Goal: Task Accomplishment & Management: Manage account settings

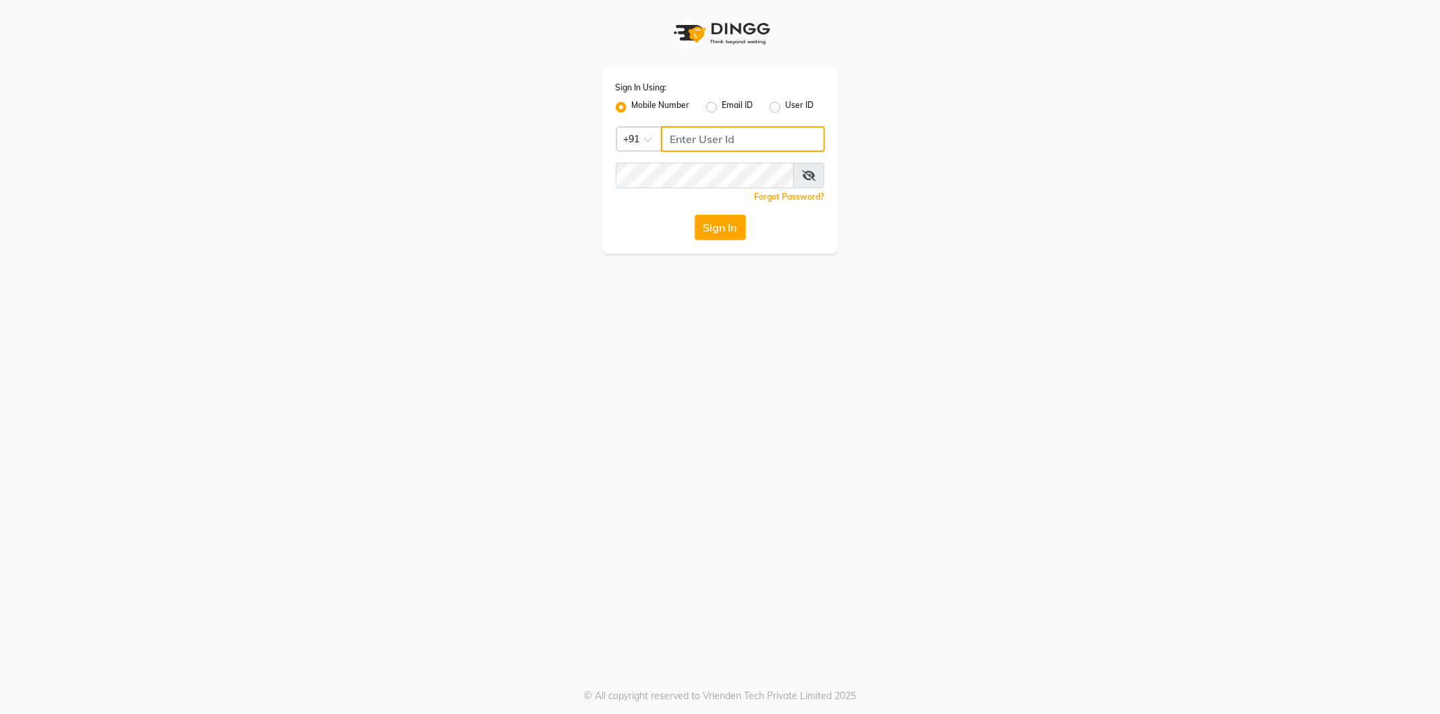
click at [720, 138] on input "Username" at bounding box center [743, 139] width 164 height 26
type input "8779037944"
click at [806, 171] on icon at bounding box center [808, 175] width 13 height 11
click at [728, 219] on button "Sign In" at bounding box center [719, 228] width 51 height 26
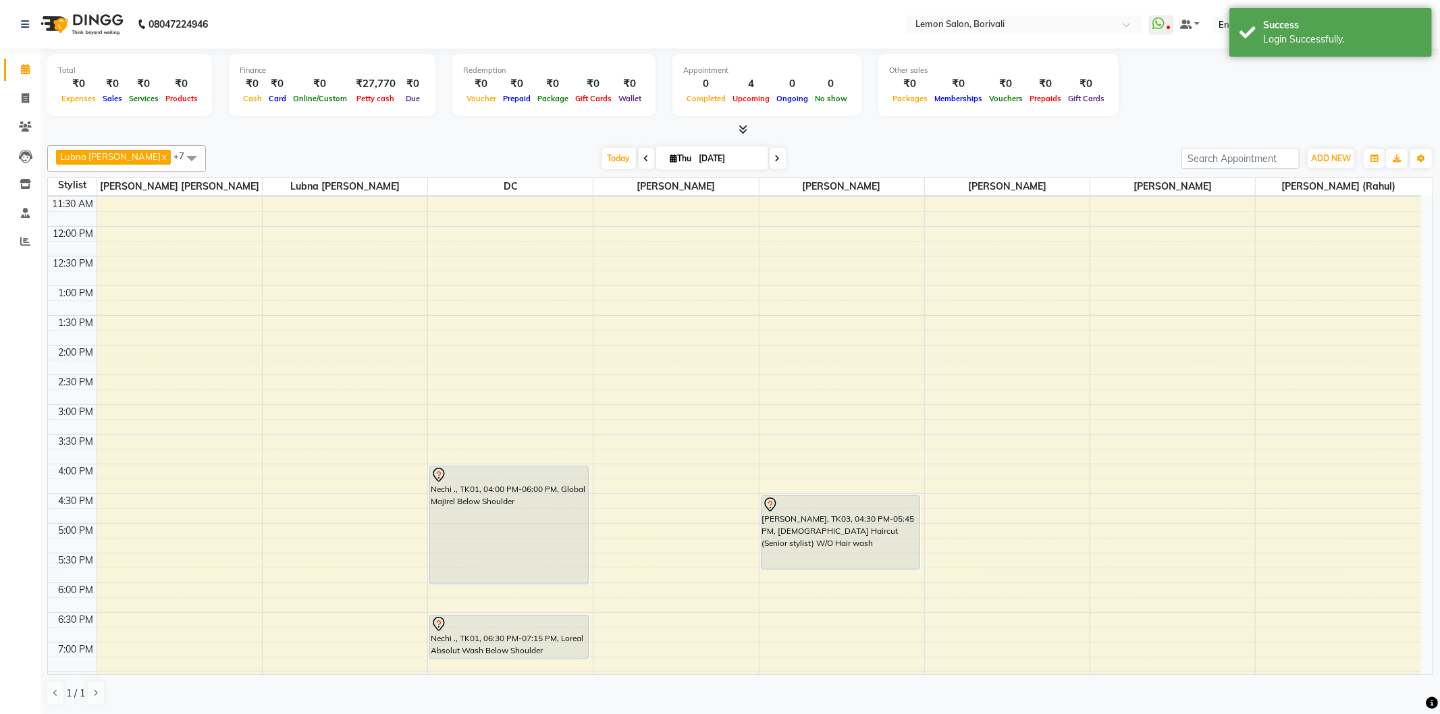
scroll to position [300, 0]
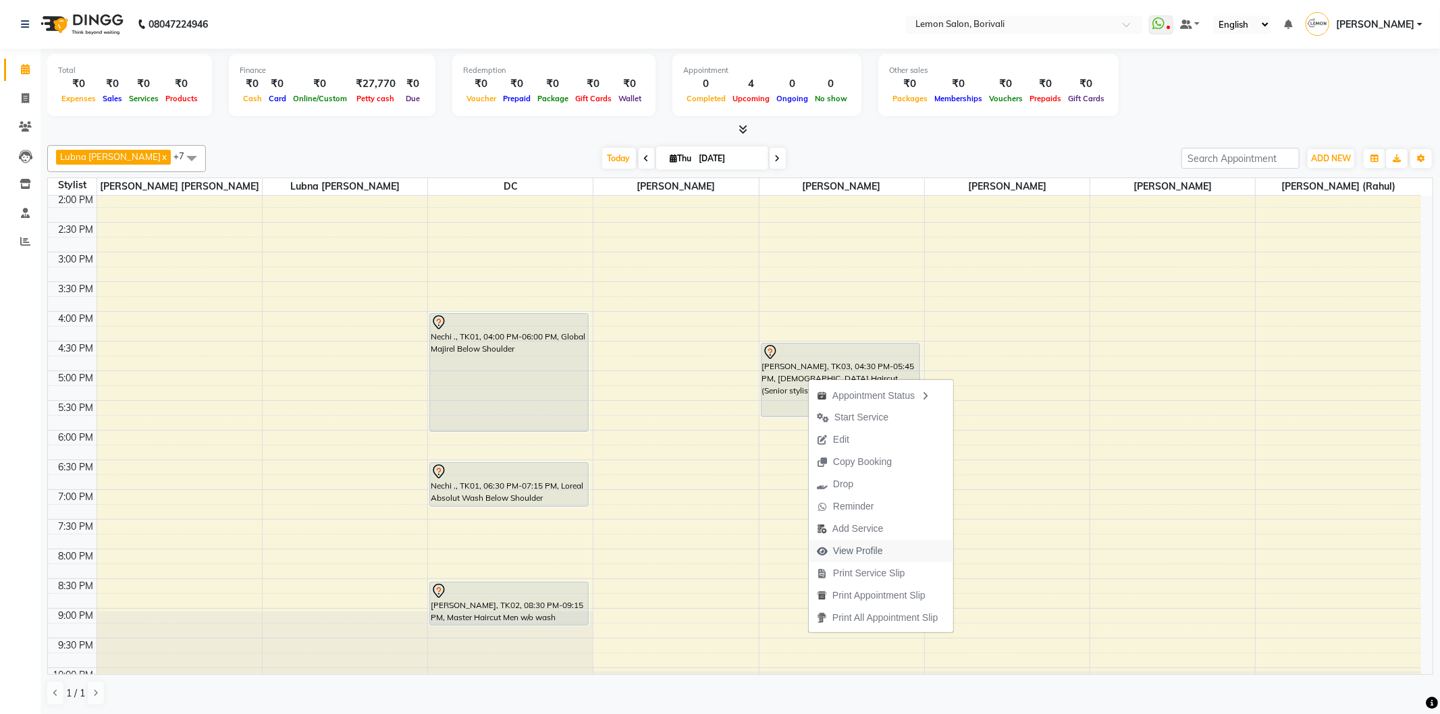
click at [879, 559] on span "View Profile" at bounding box center [850, 551] width 82 height 22
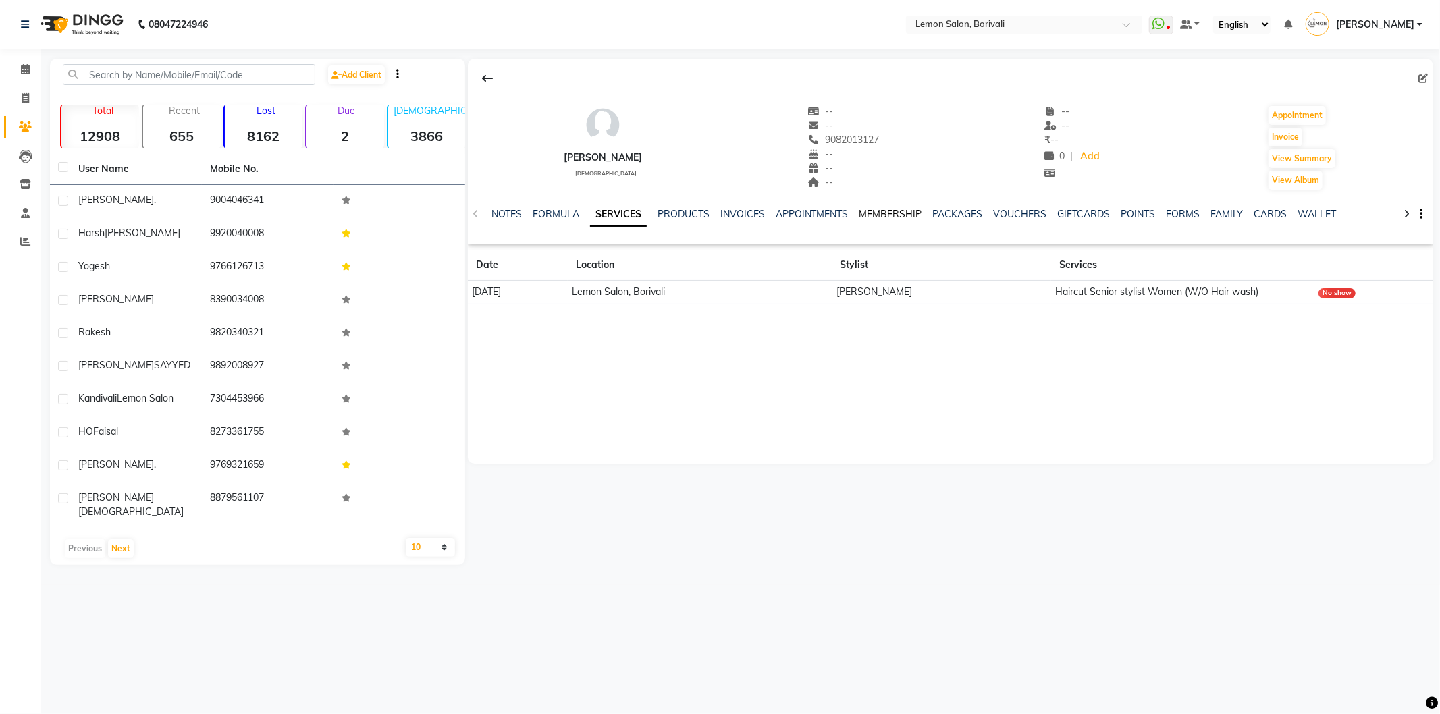
click at [885, 211] on link "MEMBERSHIP" at bounding box center [890, 214] width 63 height 12
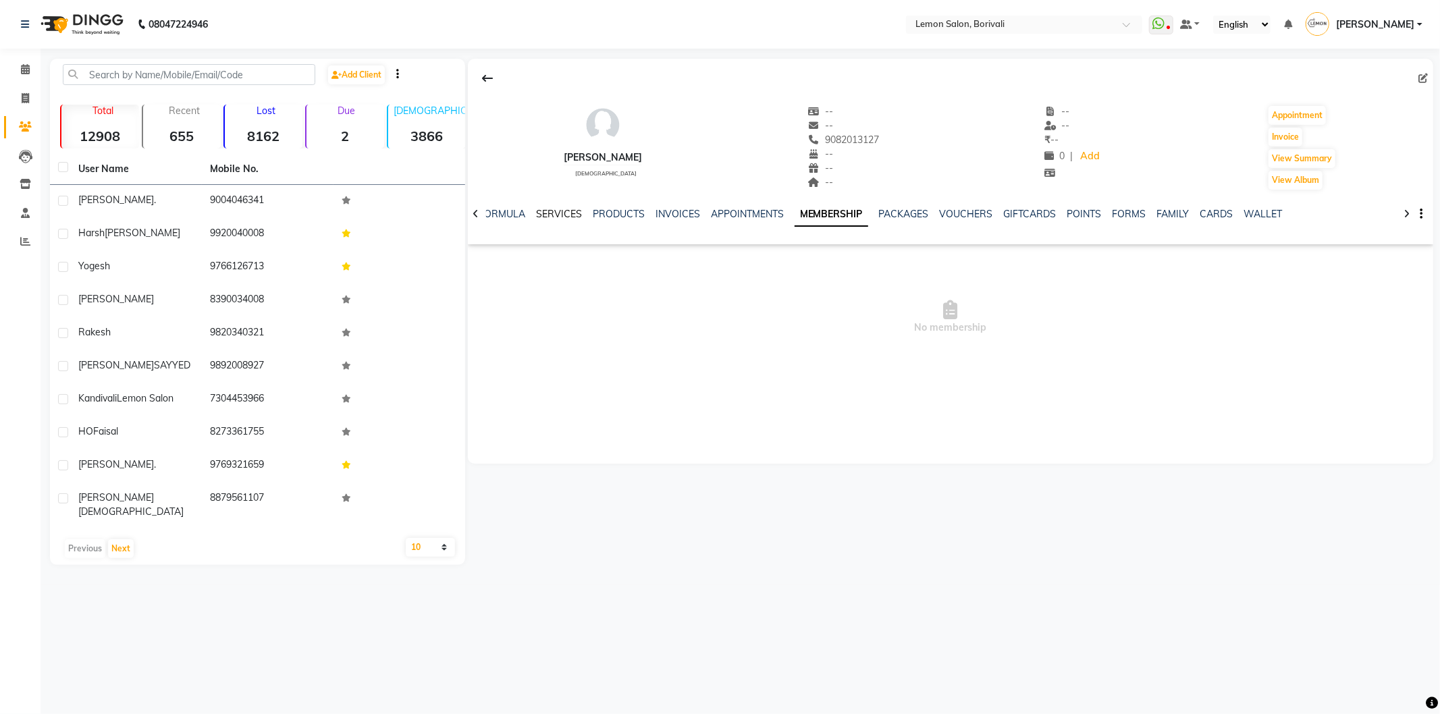
click at [547, 208] on link "SERVICES" at bounding box center [559, 214] width 46 height 12
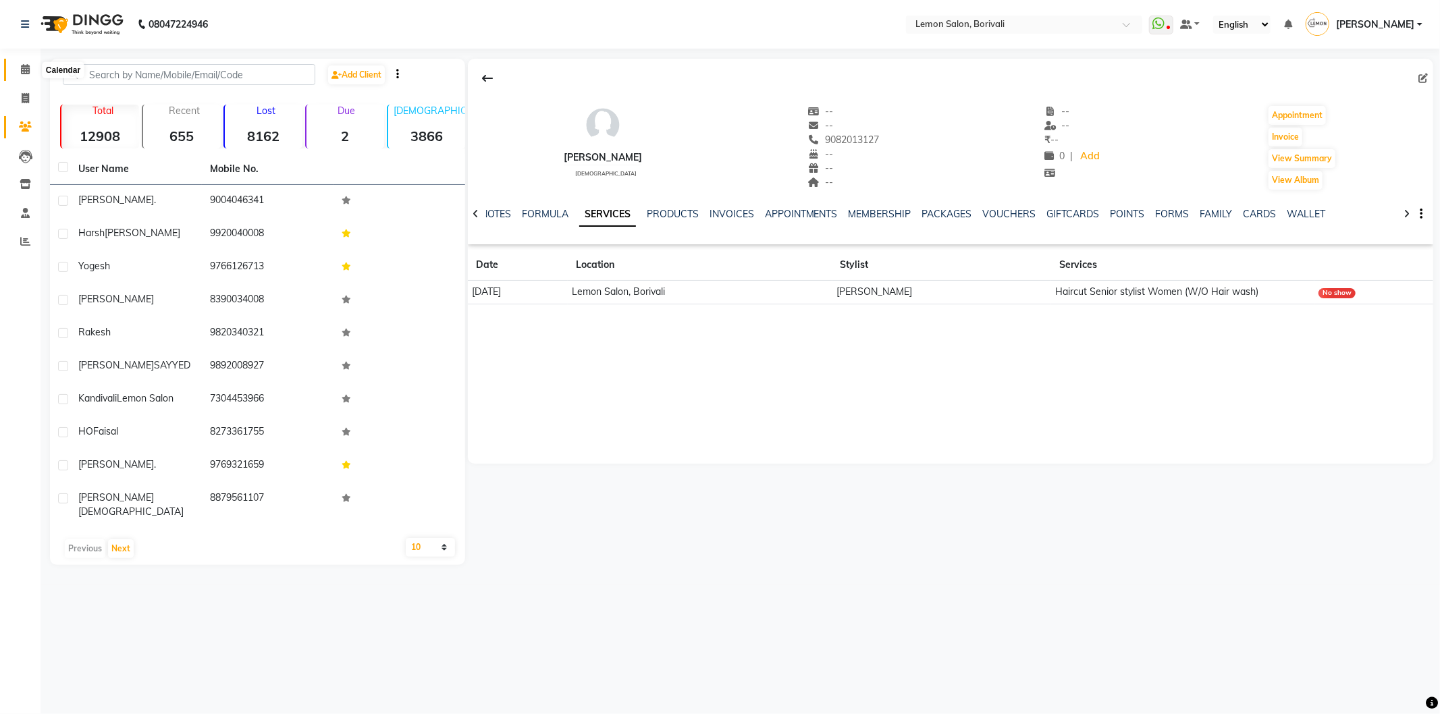
click at [30, 66] on span at bounding box center [25, 70] width 24 height 16
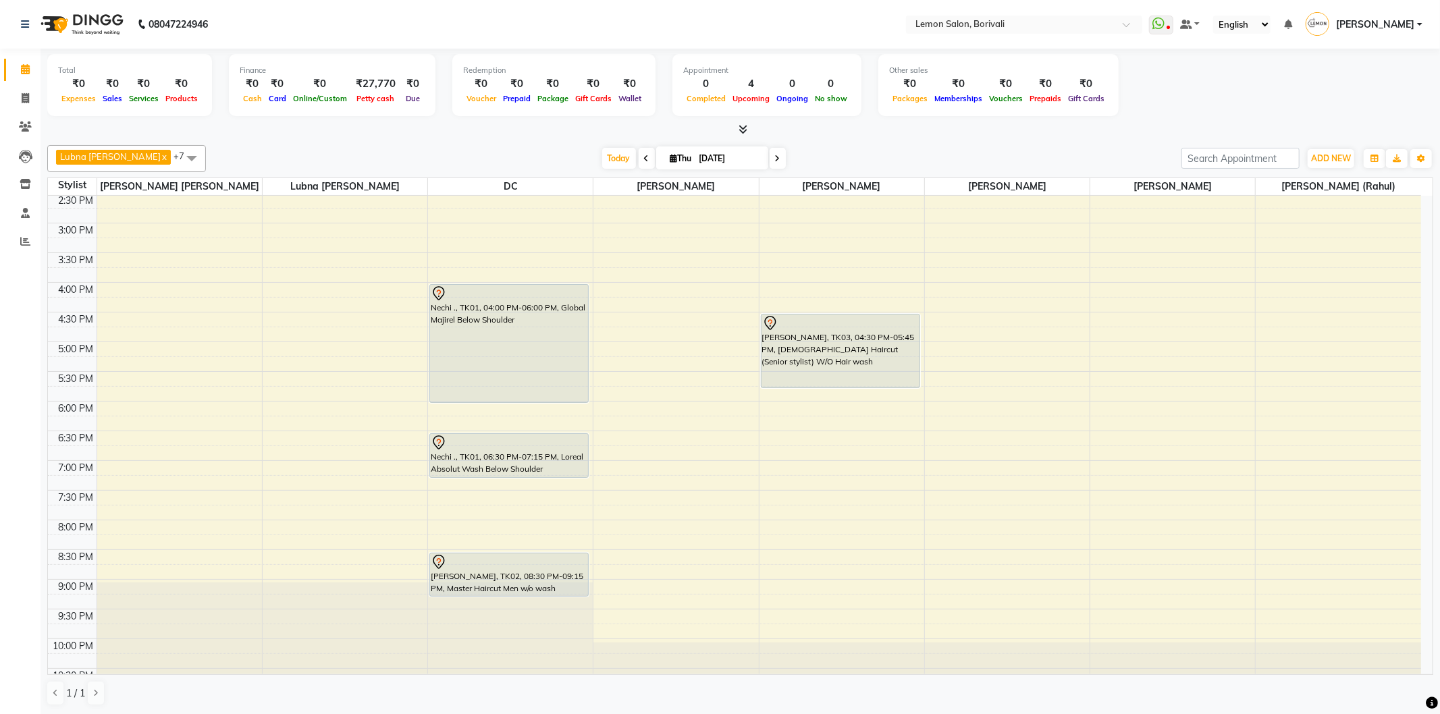
scroll to position [356, 0]
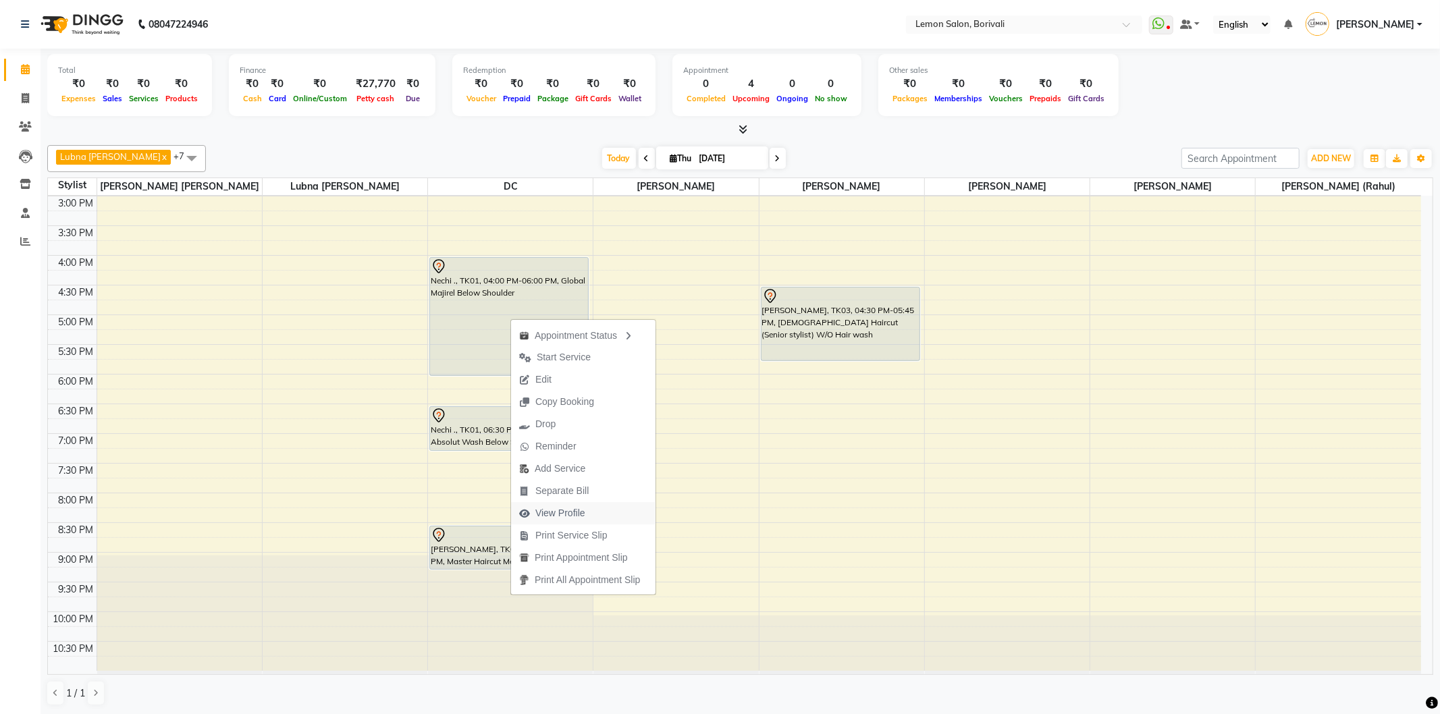
click at [590, 512] on span "View Profile" at bounding box center [552, 513] width 82 height 22
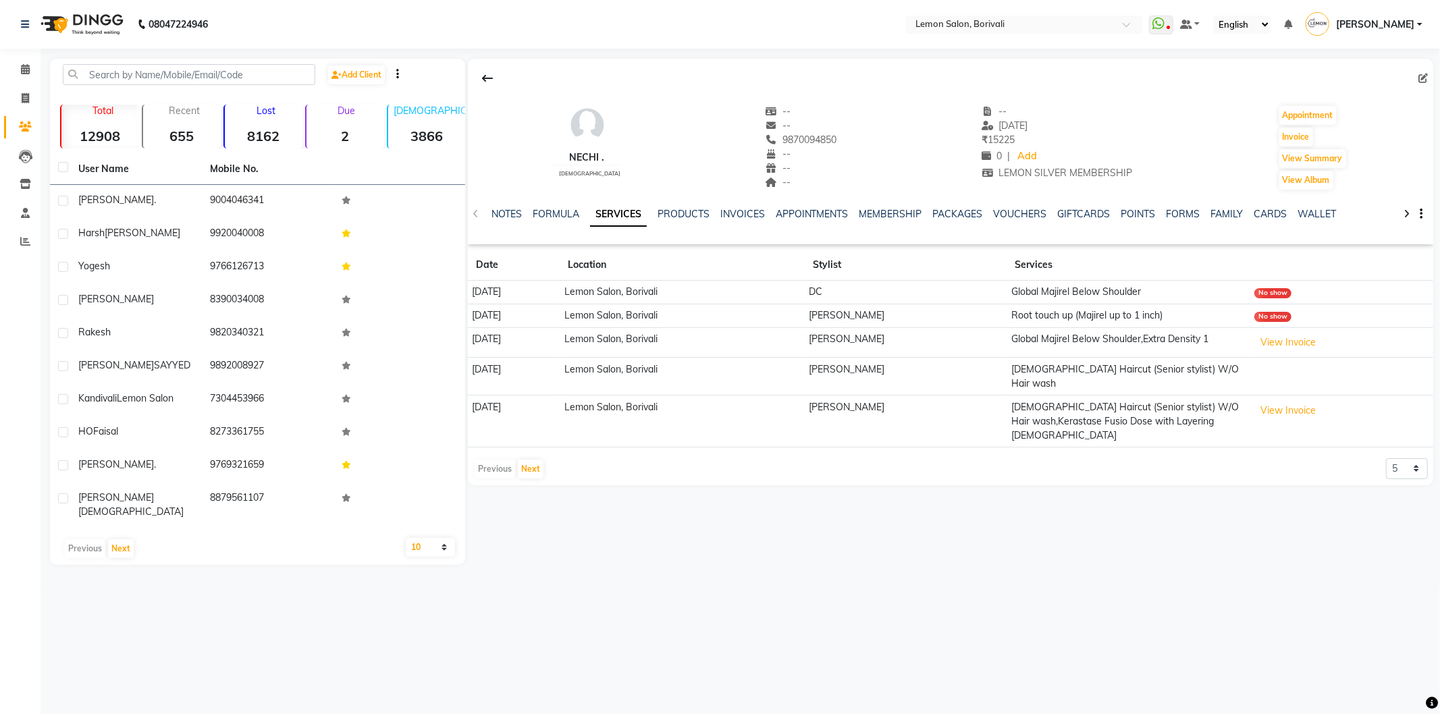
click at [1413, 427] on app-client-history "Date Location Stylist Services 02-09-2025 Lemon Salon, Borivali DC Global Majir…" at bounding box center [950, 365] width 965 height 230
click at [1409, 458] on select "5 10 50 100 500" at bounding box center [1407, 468] width 42 height 21
click at [1386, 458] on select "5 10 50 100 500" at bounding box center [1407, 468] width 42 height 21
click at [1286, 340] on button "View Invoice" at bounding box center [1287, 342] width 67 height 21
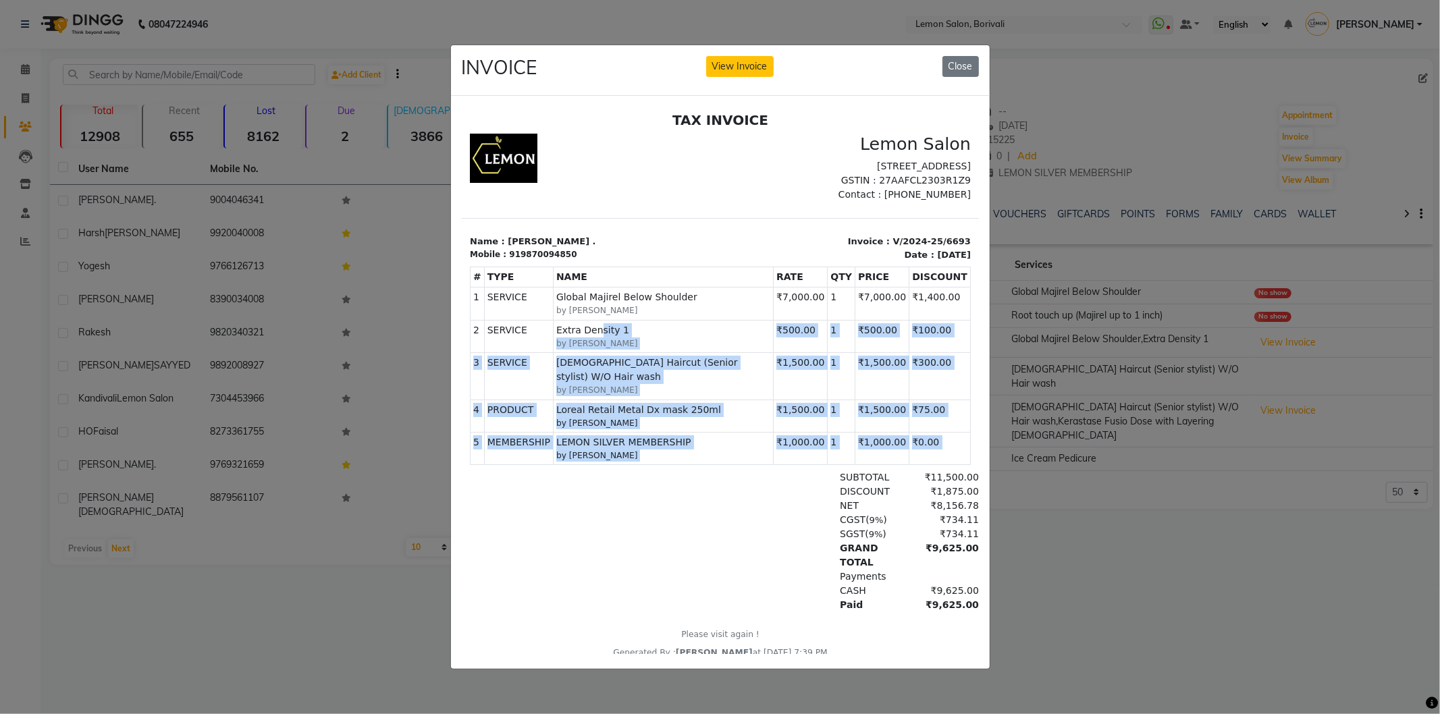
drag, startPoint x: 675, startPoint y: 481, endPoint x: 605, endPoint y: 358, distance: 141.1
click at [591, 337] on div "TAX INVOICE Lemon Salon Shop no 39,Satra Park,Shimpoli Road,Borivali West-Mumba…" at bounding box center [719, 384] width 517 height 547
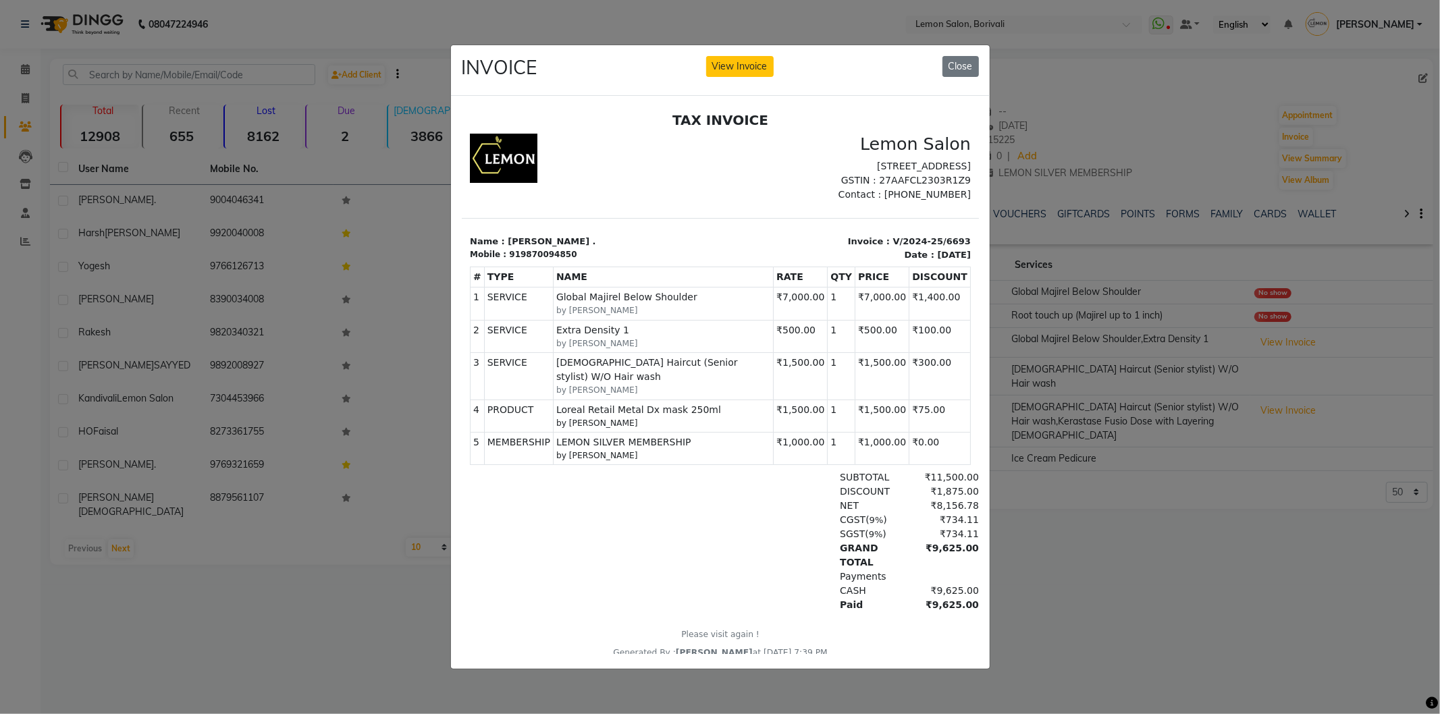
click at [752, 506] on div "NET ₹8,156.78" at bounding box center [803, 505] width 350 height 14
drag, startPoint x: 751, startPoint y: 506, endPoint x: 633, endPoint y: 353, distance: 192.9
click at [624, 333] on div "TAX INVOICE Lemon Salon Shop no 39,Satra Park,Shimpoli Road,Borivali West-Mumba…" at bounding box center [719, 384] width 517 height 547
click at [741, 514] on div "CGST ( 9% ) ₹734.11" at bounding box center [803, 519] width 350 height 14
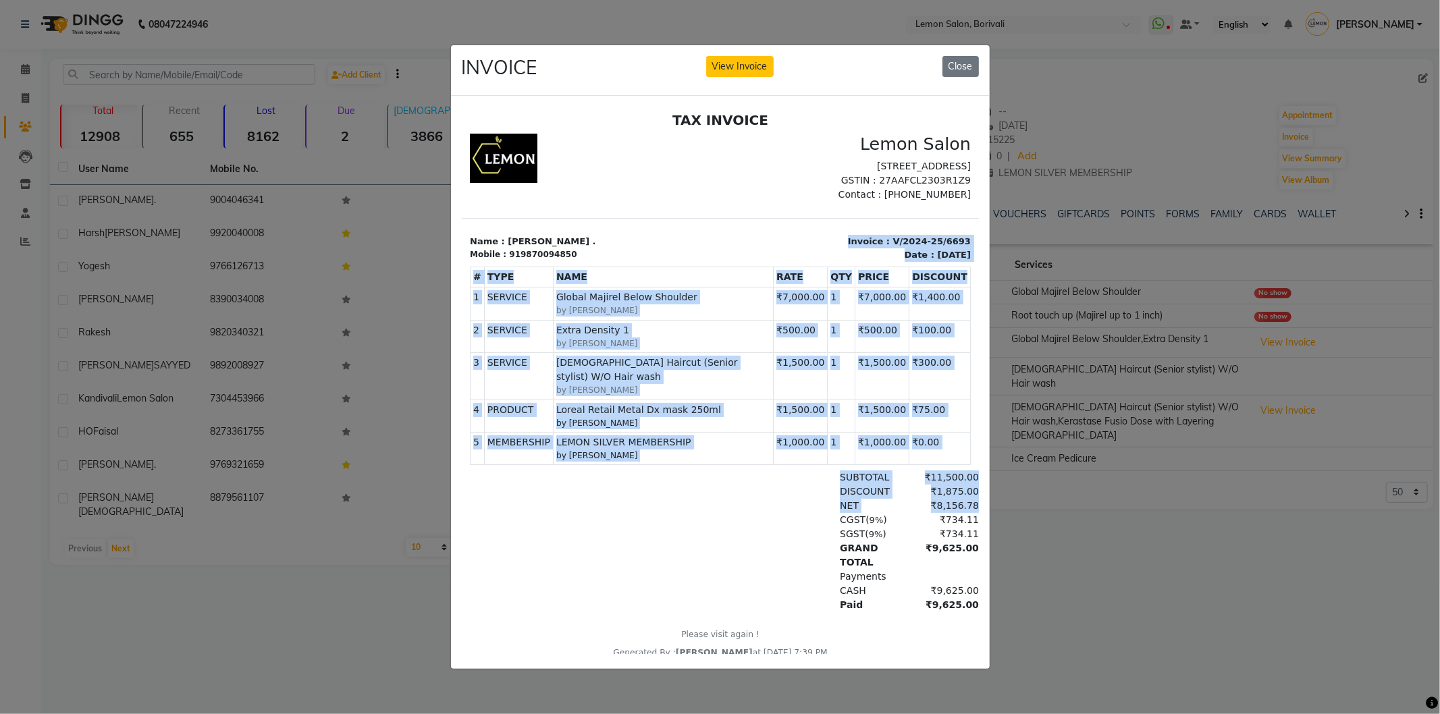
drag, startPoint x: 734, startPoint y: 509, endPoint x: 820, endPoint y: 481, distance: 90.9
click at [560, 271] on div "TAX INVOICE Lemon Salon Shop no 39,Satra Park,Shimpoli Road,Borivali West-Mumba…" at bounding box center [719, 384] width 517 height 547
click at [831, 483] on div "SUBTOTAL" at bounding box center [868, 477] width 74 height 14
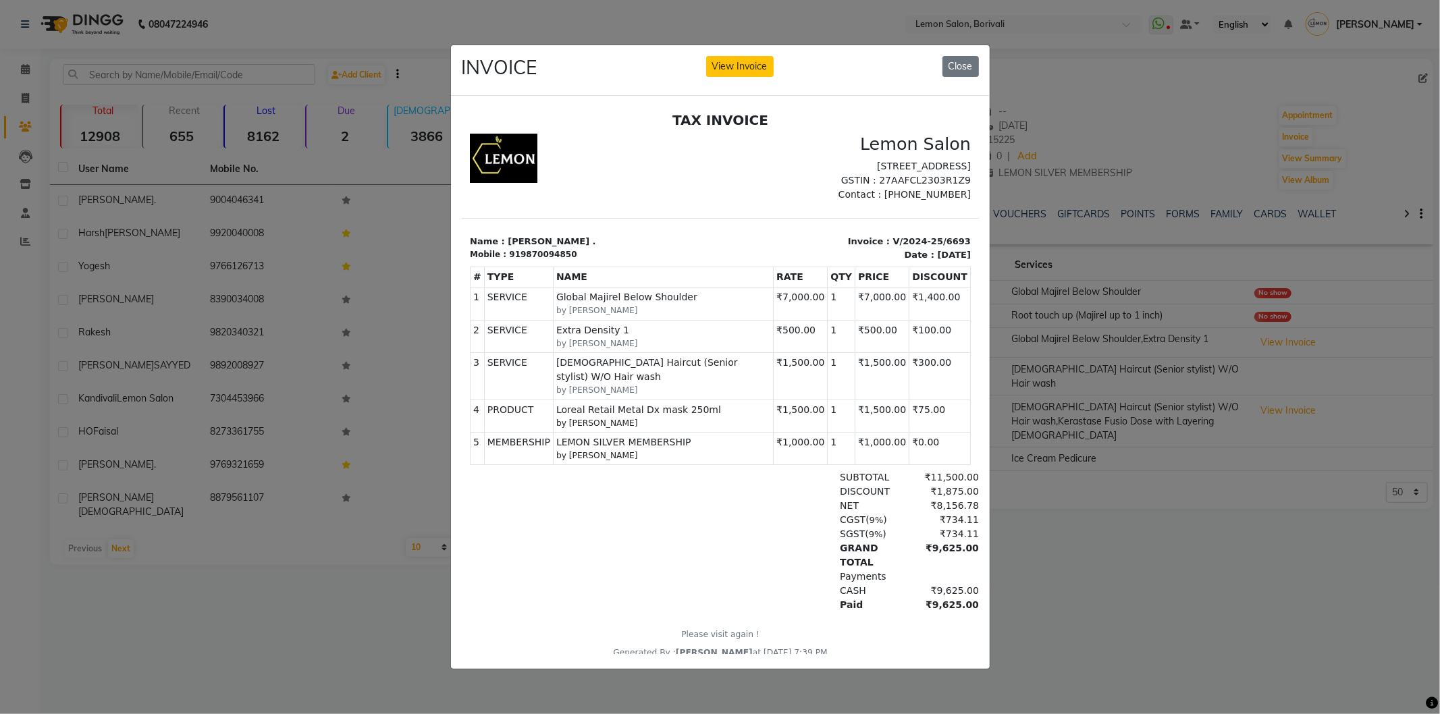
click at [777, 502] on div "NET ₹8,156.78" at bounding box center [803, 505] width 350 height 14
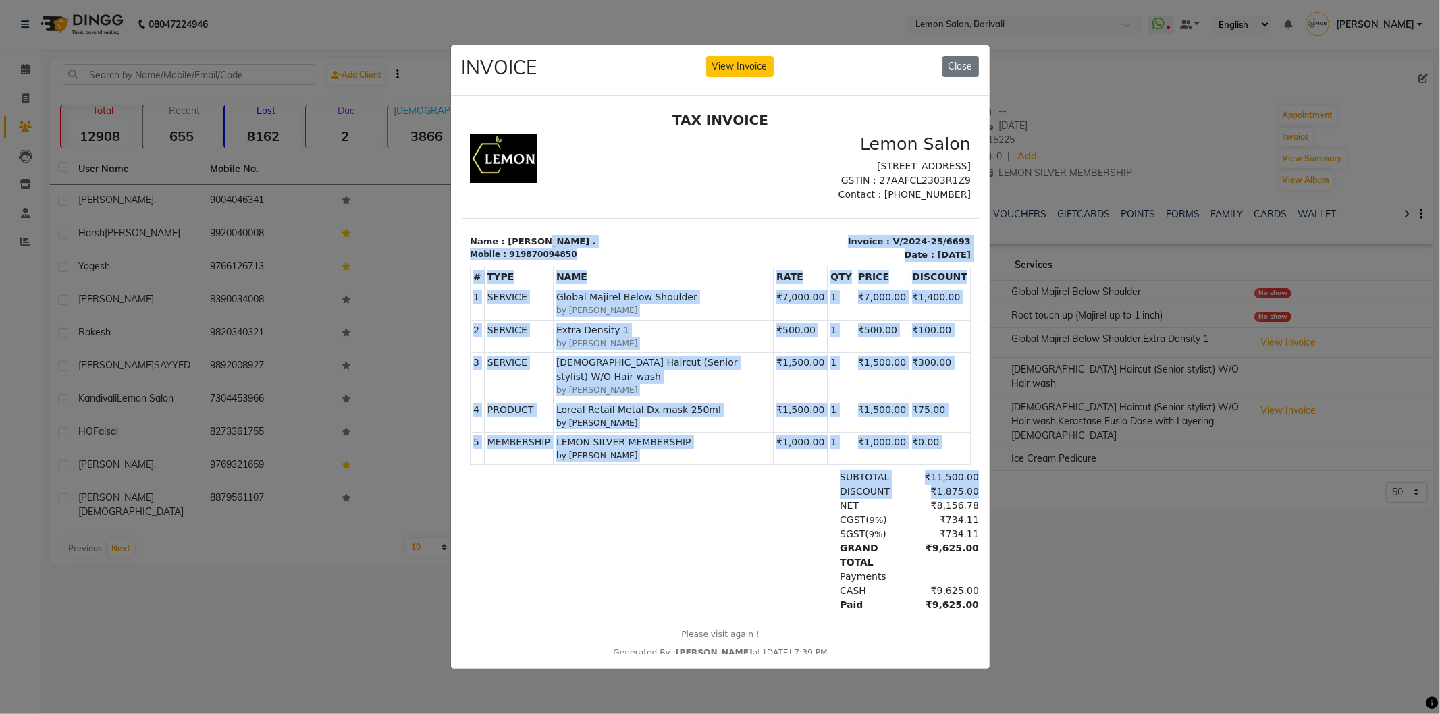
drag, startPoint x: 778, startPoint y: 510, endPoint x: 645, endPoint y: 279, distance: 267.3
click at [638, 260] on div "TAX INVOICE Lemon Salon Shop no 39,Satra Park,Shimpoli Road,Borivali West-Mumba…" at bounding box center [719, 384] width 517 height 547
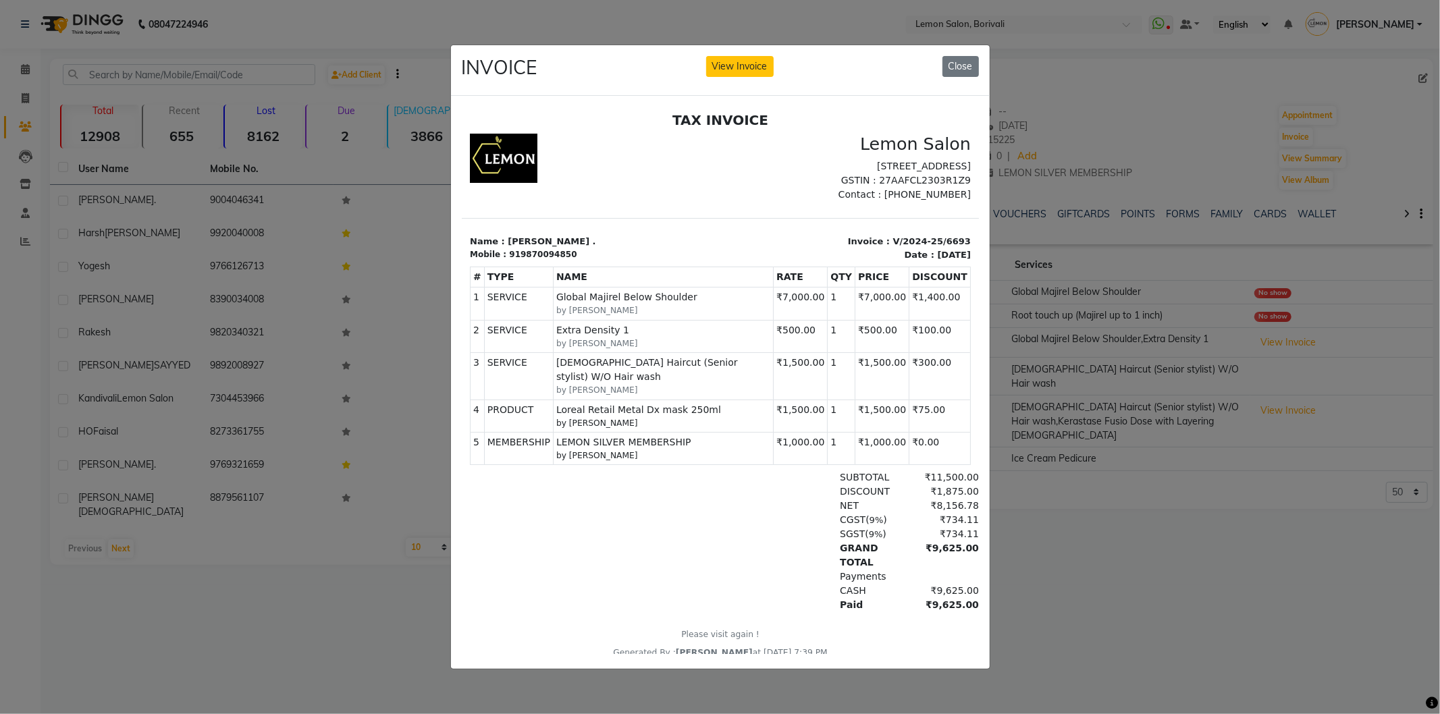
click at [747, 526] on div "CGST ( 9% ) ₹734.11" at bounding box center [803, 519] width 350 height 14
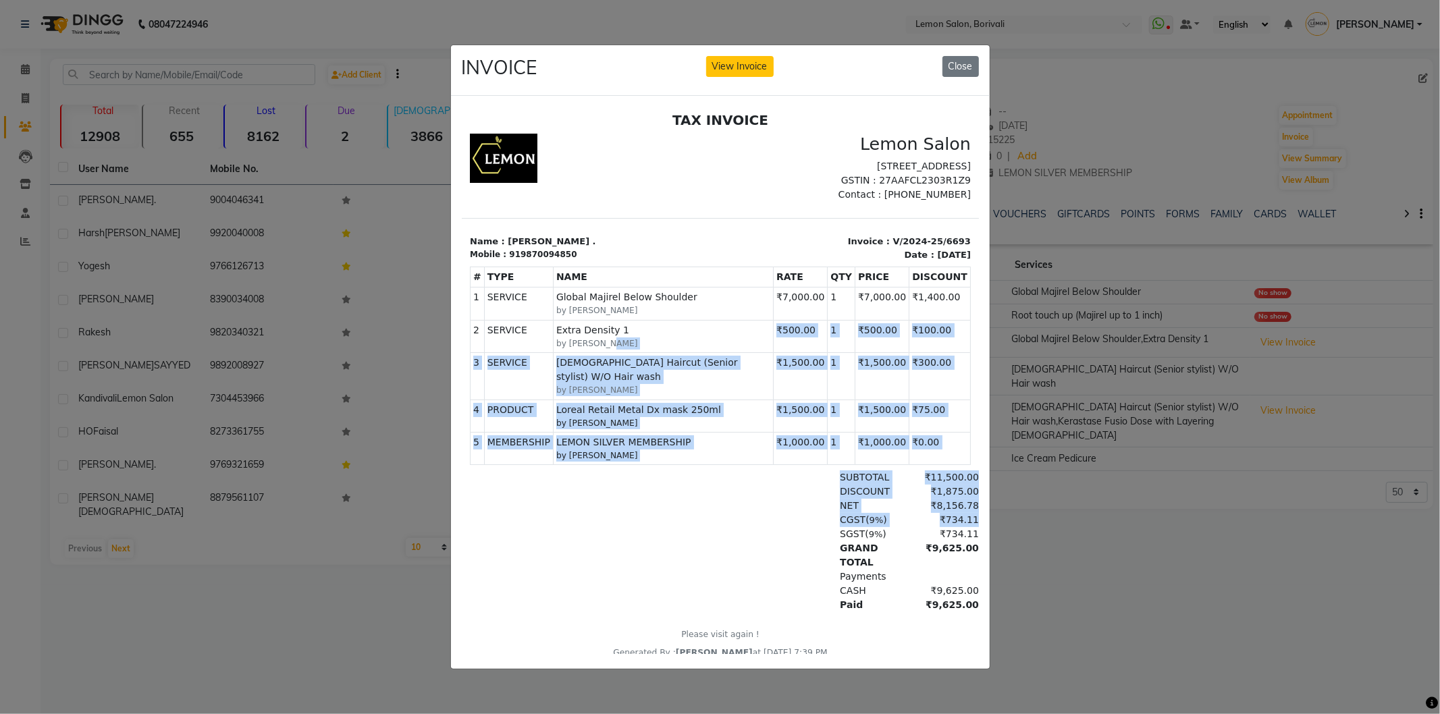
drag, startPoint x: 747, startPoint y: 528, endPoint x: 663, endPoint y: 405, distance: 149.2
click at [651, 356] on div "TAX INVOICE Lemon Salon Shop no 39,Satra Park,Shimpoli Road,Borivali West-Mumba…" at bounding box center [719, 384] width 517 height 547
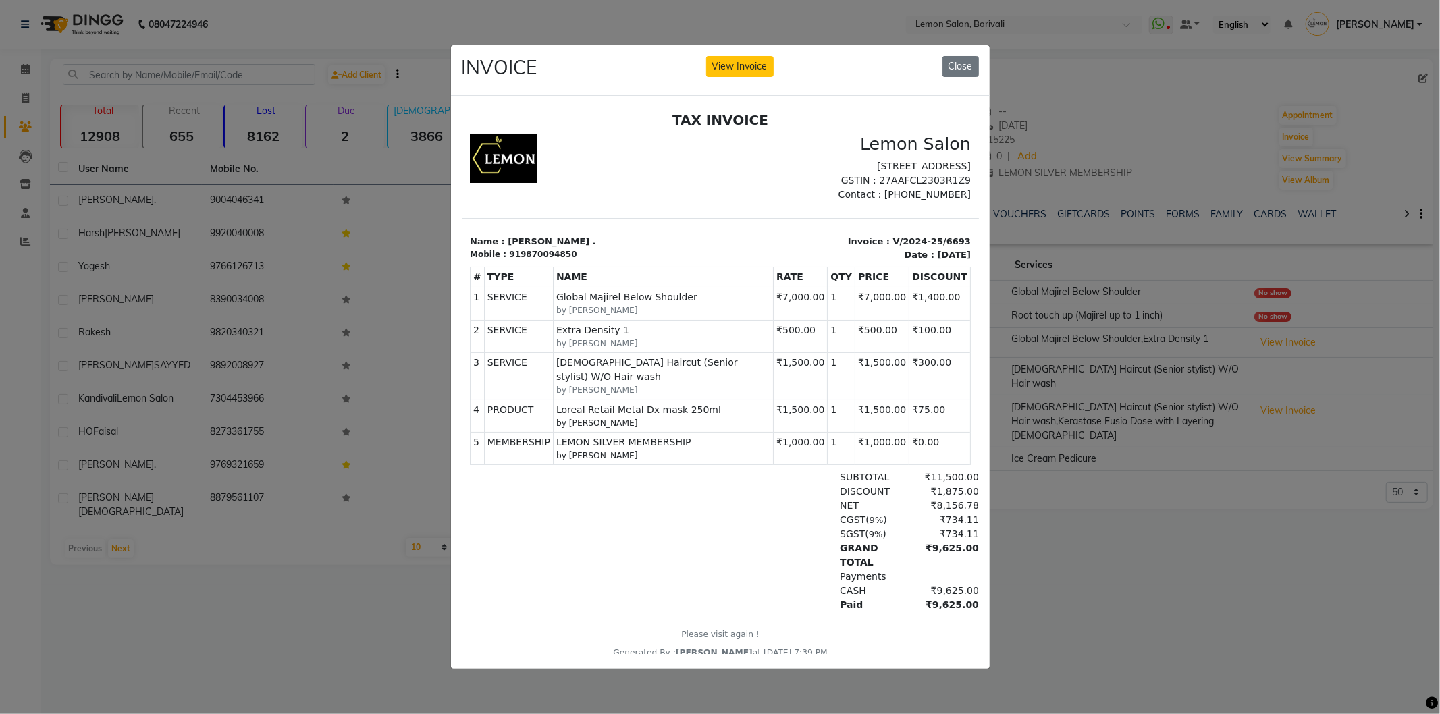
click at [762, 551] on div "GRAND TOTAL ₹9,625.00" at bounding box center [803, 555] width 350 height 28
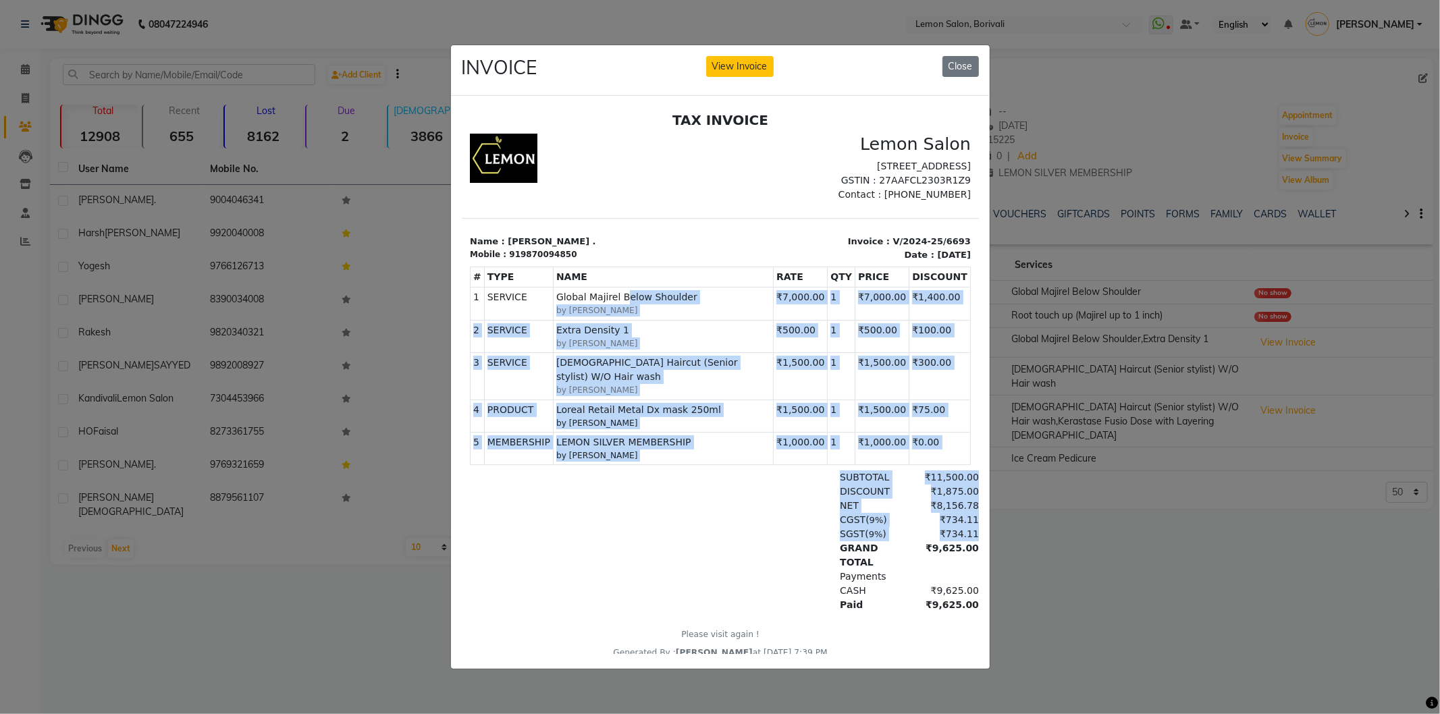
drag, startPoint x: 762, startPoint y: 551, endPoint x: 619, endPoint y: 317, distance: 274.4
click at [619, 317] on div "TAX INVOICE Lemon Salon Shop no 39,Satra Park,Shimpoli Road,Borivali West-Mumba…" at bounding box center [719, 384] width 517 height 547
drag, startPoint x: 788, startPoint y: 516, endPoint x: 784, endPoint y: 528, distance: 13.7
click at [788, 516] on div "CGST ( 9% ) ₹734.11" at bounding box center [803, 519] width 350 height 14
click at [737, 441] on span "LEMON SILVER MEMBERSHIP" at bounding box center [662, 442] width 214 height 14
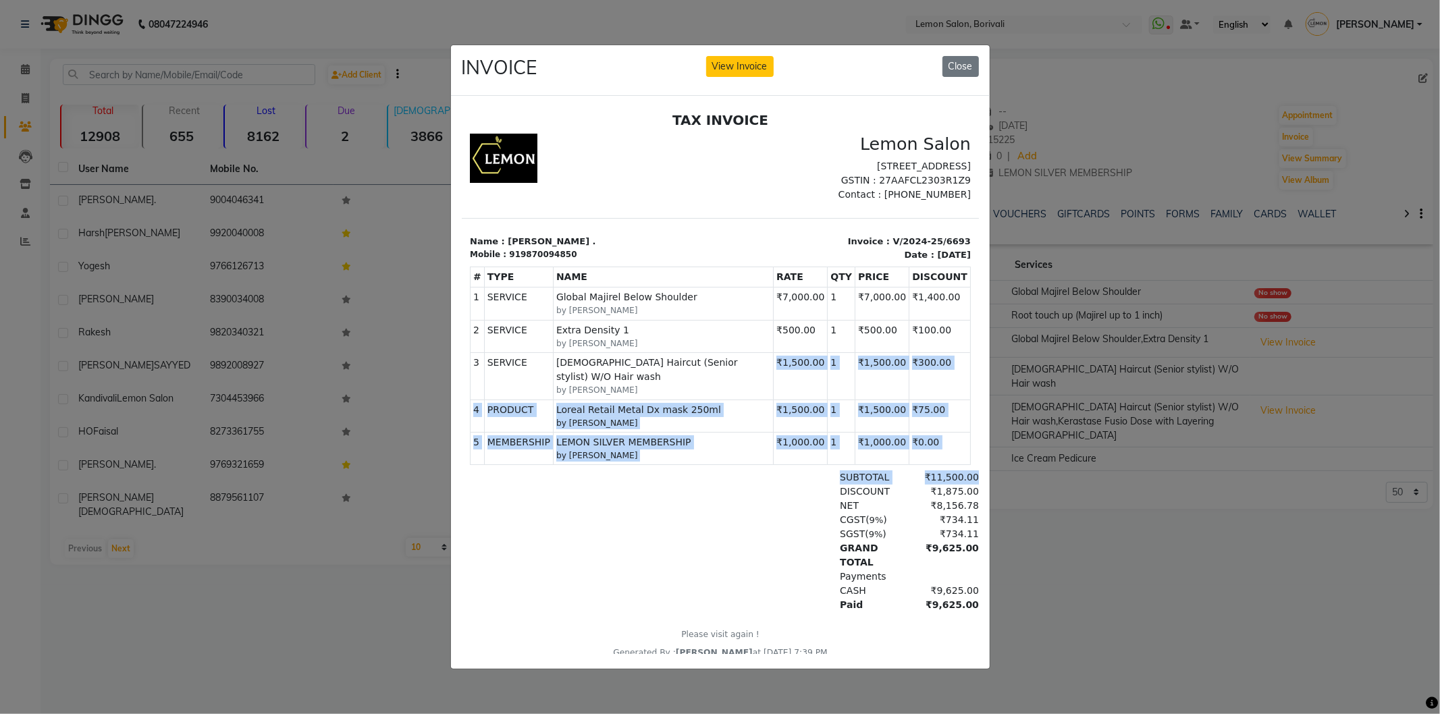
drag, startPoint x: 714, startPoint y: 486, endPoint x: 682, endPoint y: 396, distance: 95.8
click at [682, 396] on div "TAX INVOICE Lemon Salon Shop no 39,Satra Park,Shimpoli Road,Borivali West-Mumba…" at bounding box center [719, 384] width 517 height 547
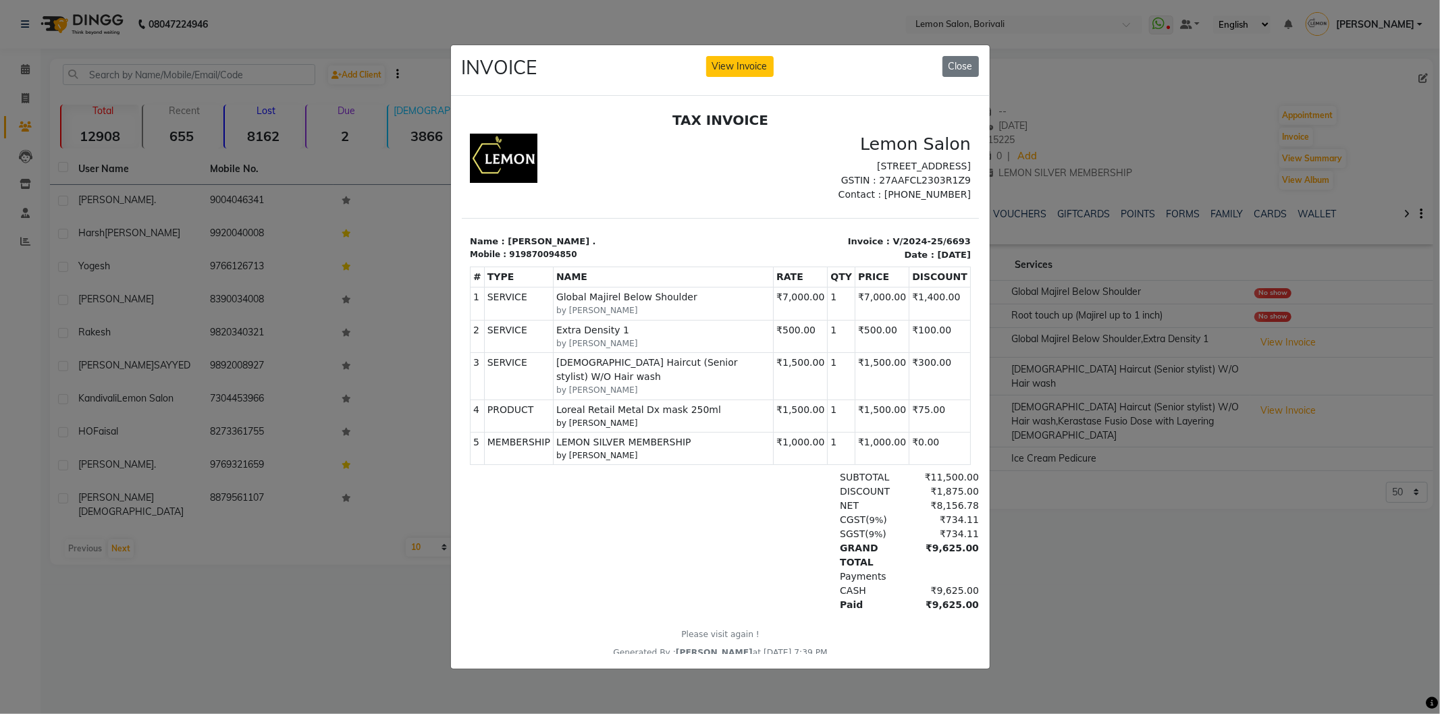
click at [746, 520] on div "CGST ( 9% ) ₹734.11" at bounding box center [803, 519] width 350 height 14
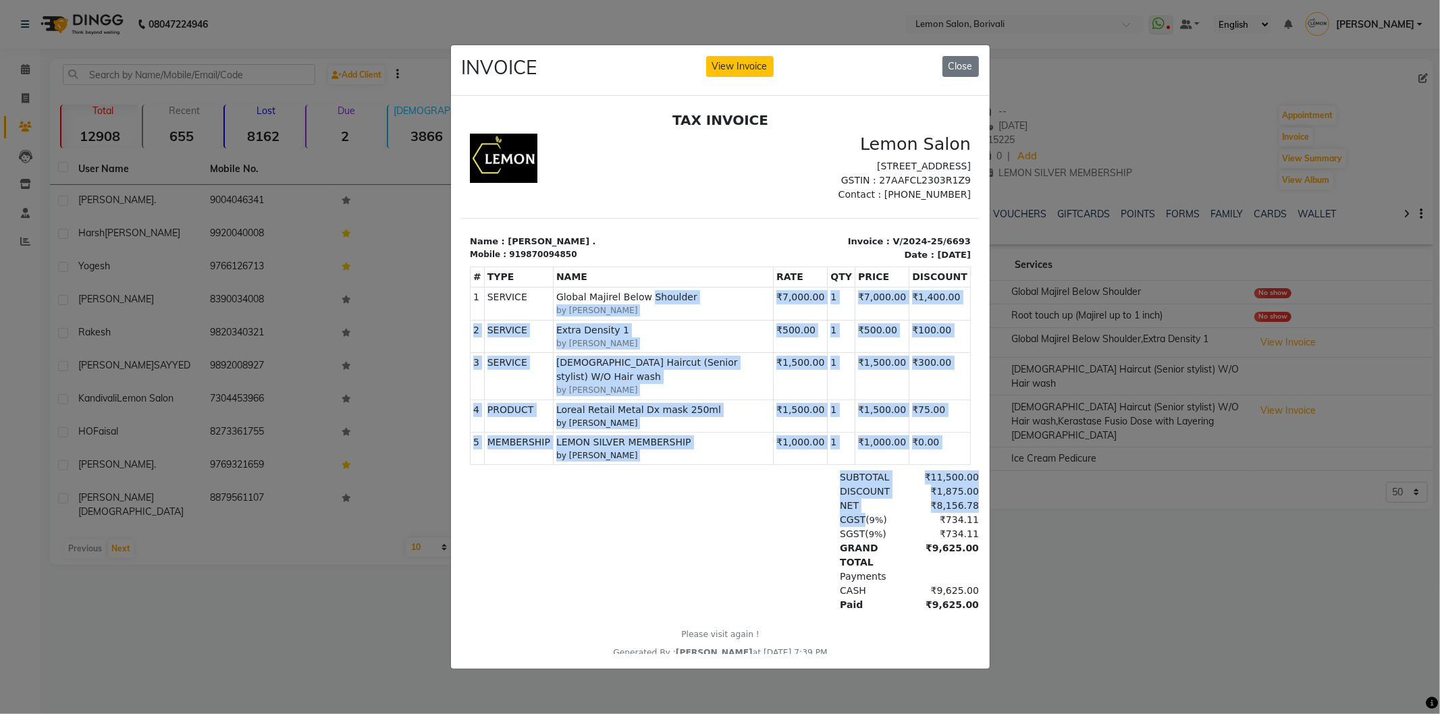
drag, startPoint x: 746, startPoint y: 520, endPoint x: 649, endPoint y: 355, distance: 191.5
click at [643, 317] on div "TAX INVOICE Lemon Salon Shop no 39,Satra Park,Shimpoli Road,Borivali West-Mumba…" at bounding box center [719, 384] width 517 height 547
click at [680, 447] on span "LEMON SILVER MEMBERSHIP" at bounding box center [662, 442] width 214 height 14
drag, startPoint x: 688, startPoint y: 463, endPoint x: 468, endPoint y: 247, distance: 307.8
click at [468, 247] on div "TAX INVOICE Lemon Salon Shop no 39,Satra Park,Shimpoli Road,Borivali West-Mumba…" at bounding box center [719, 384] width 517 height 547
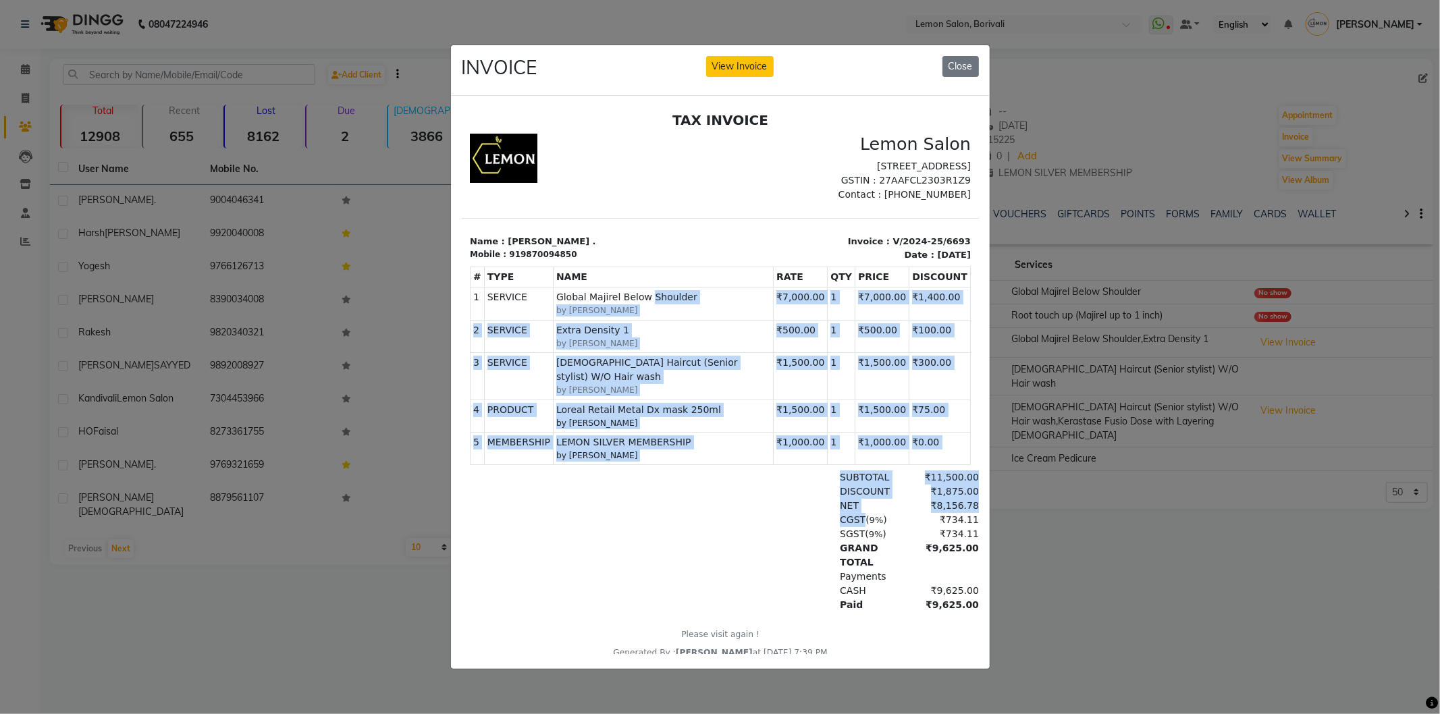
click at [468, 247] on section "Name : Nechi . Mobile : 919870094850 Invoice : V/2024-25/6693 Date : January 7,…" at bounding box center [719, 238] width 517 height 43
drag, startPoint x: 468, startPoint y: 247, endPoint x: 703, endPoint y: 479, distance: 330.3
click at [703, 479] on div "TAX INVOICE Lemon Salon Shop no 39,Satra Park,Shimpoli Road,Borivali West-Mumba…" at bounding box center [719, 384] width 517 height 547
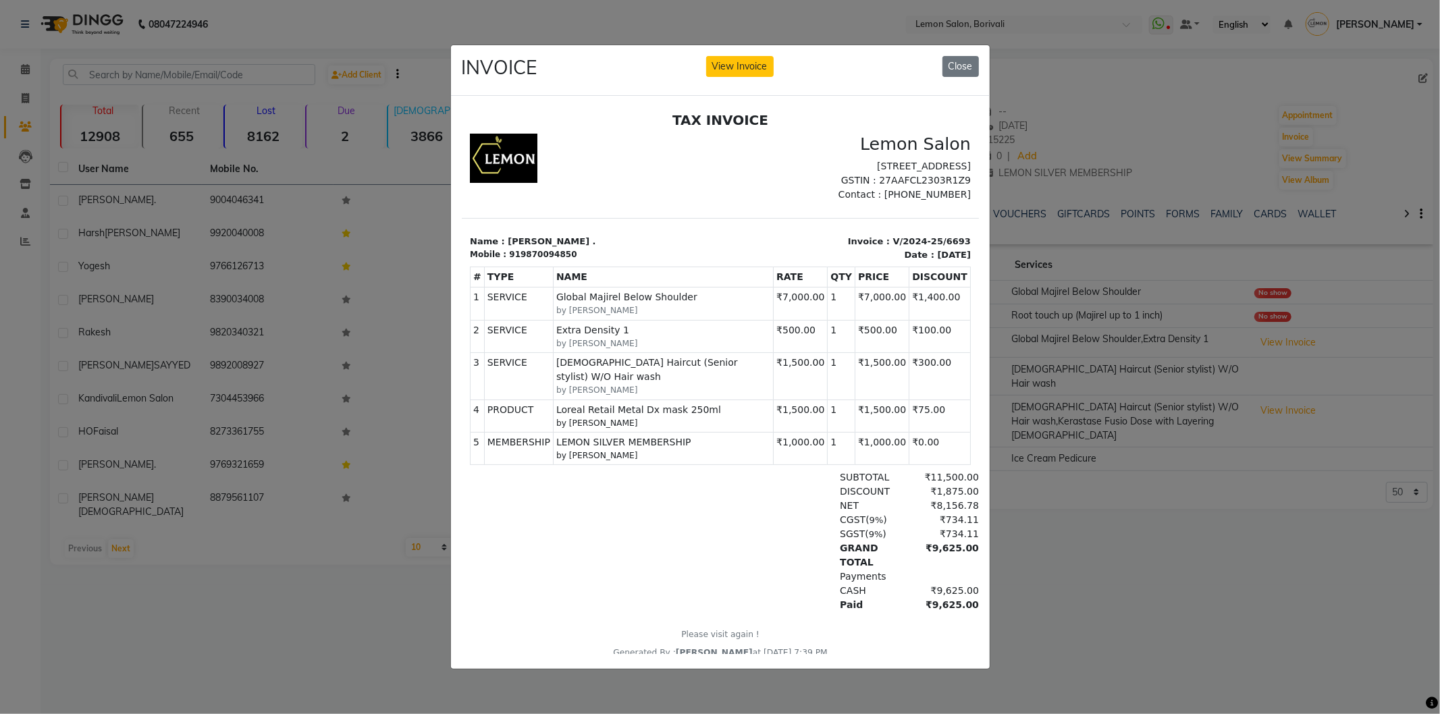
click at [715, 487] on div "DISCOUNT ₹1,875.00" at bounding box center [803, 491] width 350 height 14
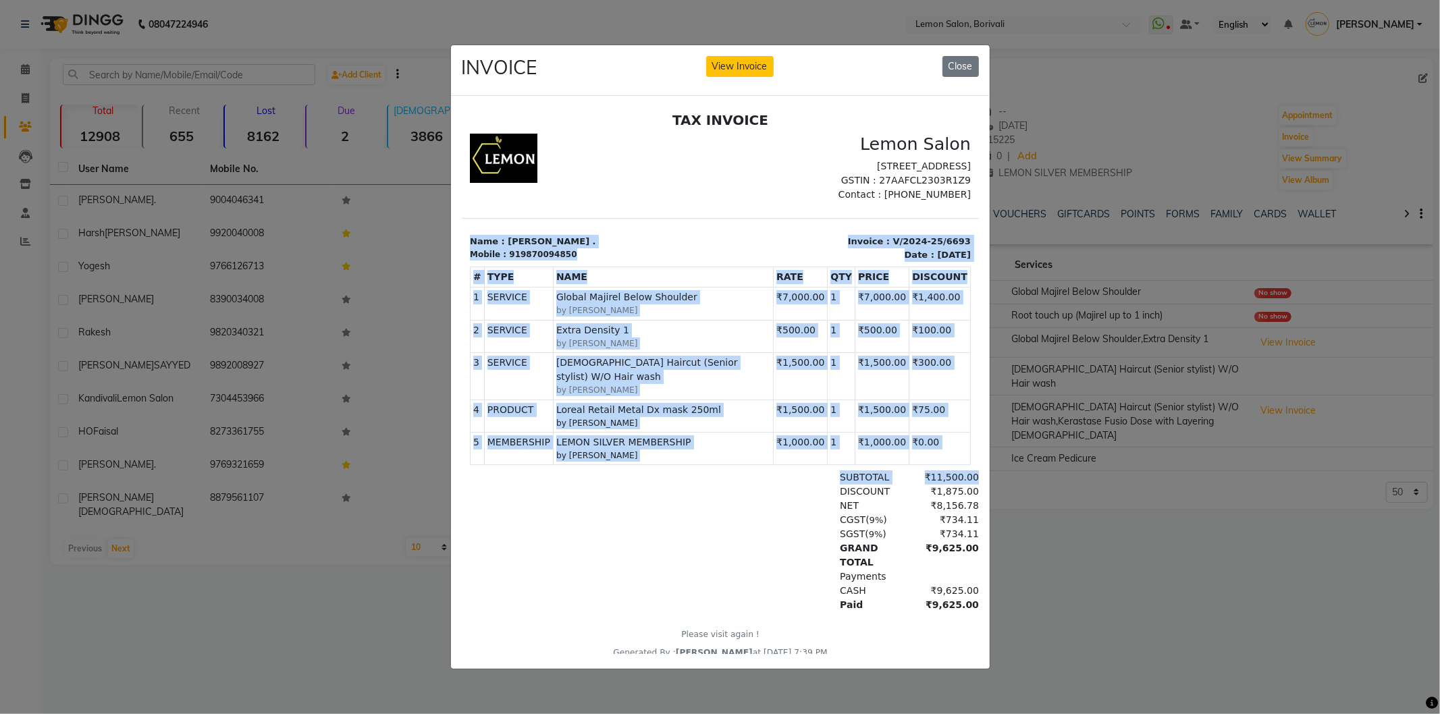
drag, startPoint x: 715, startPoint y: 489, endPoint x: 466, endPoint y: 244, distance: 350.3
click at [466, 244] on div "TAX INVOICE Lemon Salon Shop no 39,Satra Park,Shimpoli Road,Borivali West-Mumba…" at bounding box center [719, 384] width 517 height 547
click at [466, 244] on section "Name : Nechi . Mobile : 919870094850 Invoice : V/2024-25/6693 Date : January 7,…" at bounding box center [719, 238] width 517 height 43
drag, startPoint x: 466, startPoint y: 244, endPoint x: 690, endPoint y: 493, distance: 335.5
click at [690, 493] on div "TAX INVOICE Lemon Salon Shop no 39,Satra Park,Shimpoli Road,Borivali West-Mumba…" at bounding box center [719, 384] width 517 height 547
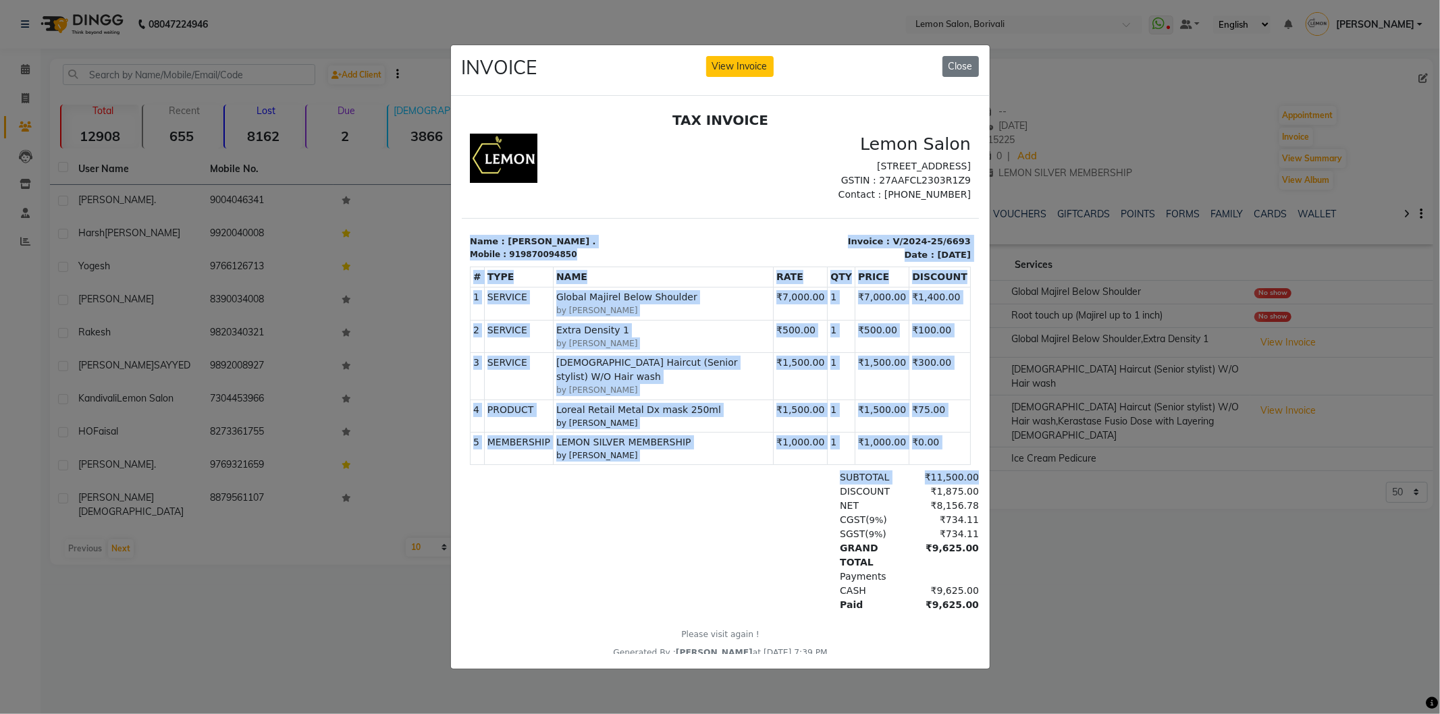
click at [691, 493] on div "DISCOUNT ₹1,875.00" at bounding box center [803, 491] width 350 height 14
drag, startPoint x: 692, startPoint y: 493, endPoint x: 497, endPoint y: 264, distance: 300.7
click at [461, 246] on html "TAX INVOICE Lemon Salon Shop no 39,Satra Park,Shimpoli Road,Borivali West-Mumba…" at bounding box center [719, 384] width 517 height 557
click at [599, 260] on div "Mobile : 919870094850" at bounding box center [590, 254] width 242 height 12
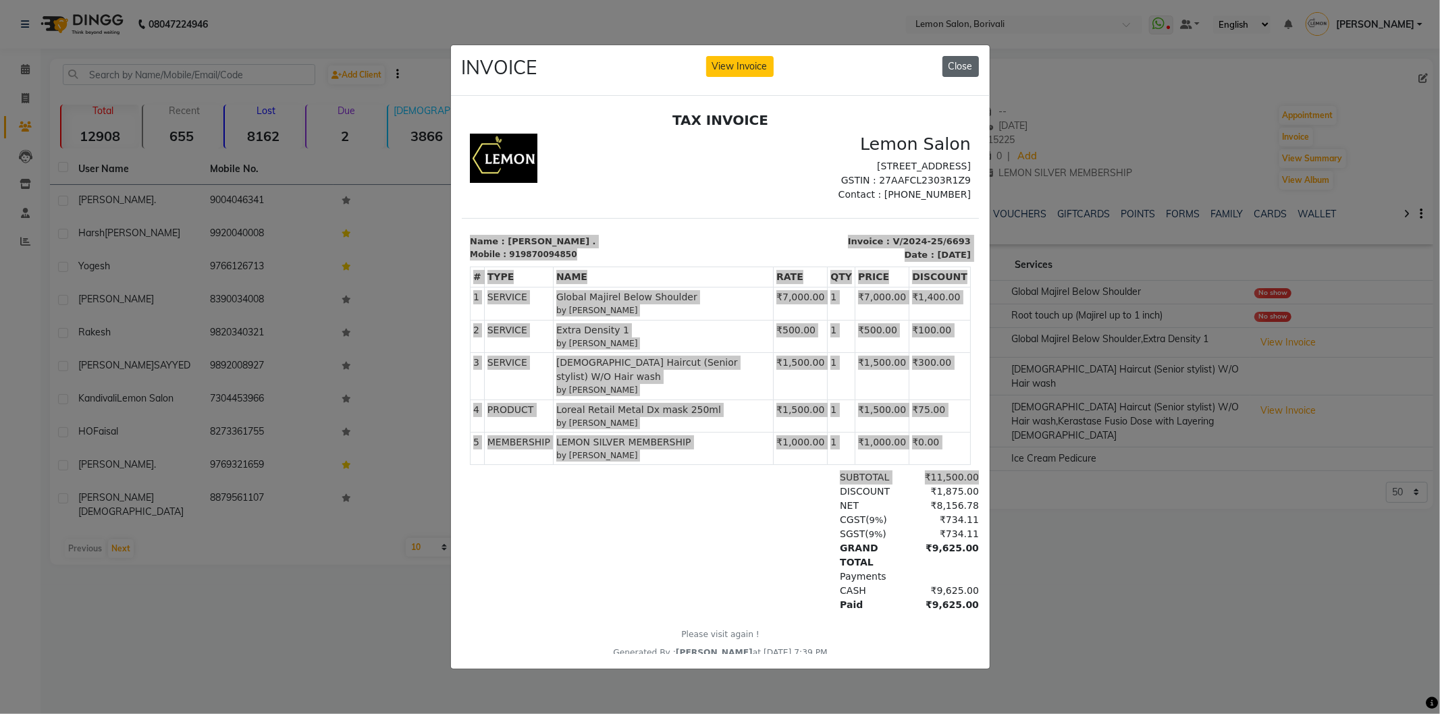
drag, startPoint x: 969, startPoint y: 63, endPoint x: 386, endPoint y: 302, distance: 630.4
click at [969, 63] on button "Close" at bounding box center [960, 66] width 36 height 21
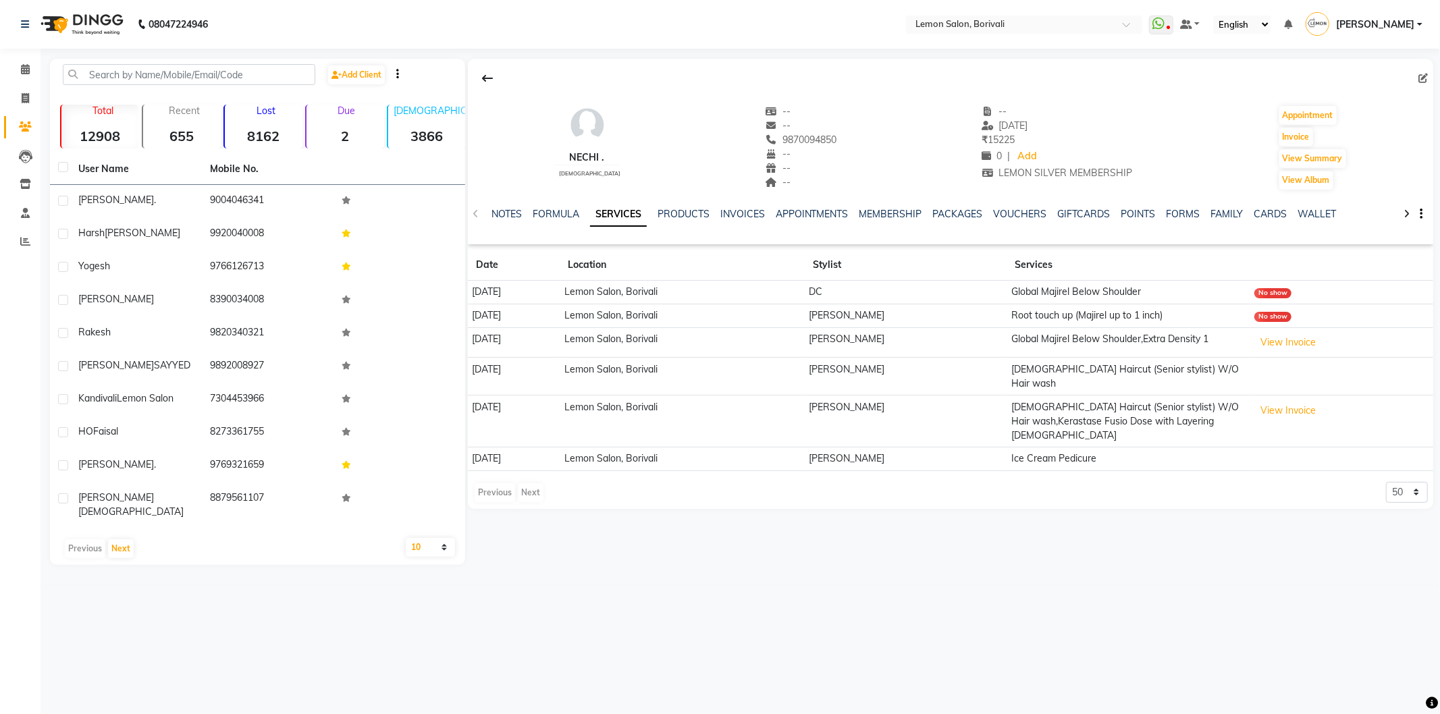
click at [1163, 598] on div "08047224946 Select Location × Lemon Salon, Borivali WhatsApp Status ✕ Status: D…" at bounding box center [720, 357] width 1440 height 714
click at [1408, 479] on div "Nechi . female -- -- 9870094850 -- -- -- -- 07-01-2025 ₹ 15225 0 | Add LEMON SI…" at bounding box center [950, 284] width 965 height 450
drag, startPoint x: 1402, startPoint y: 459, endPoint x: 1402, endPoint y: 470, distance: 10.8
click at [1402, 482] on select "5 10 50 100 500" at bounding box center [1407, 492] width 42 height 21
select select "100"
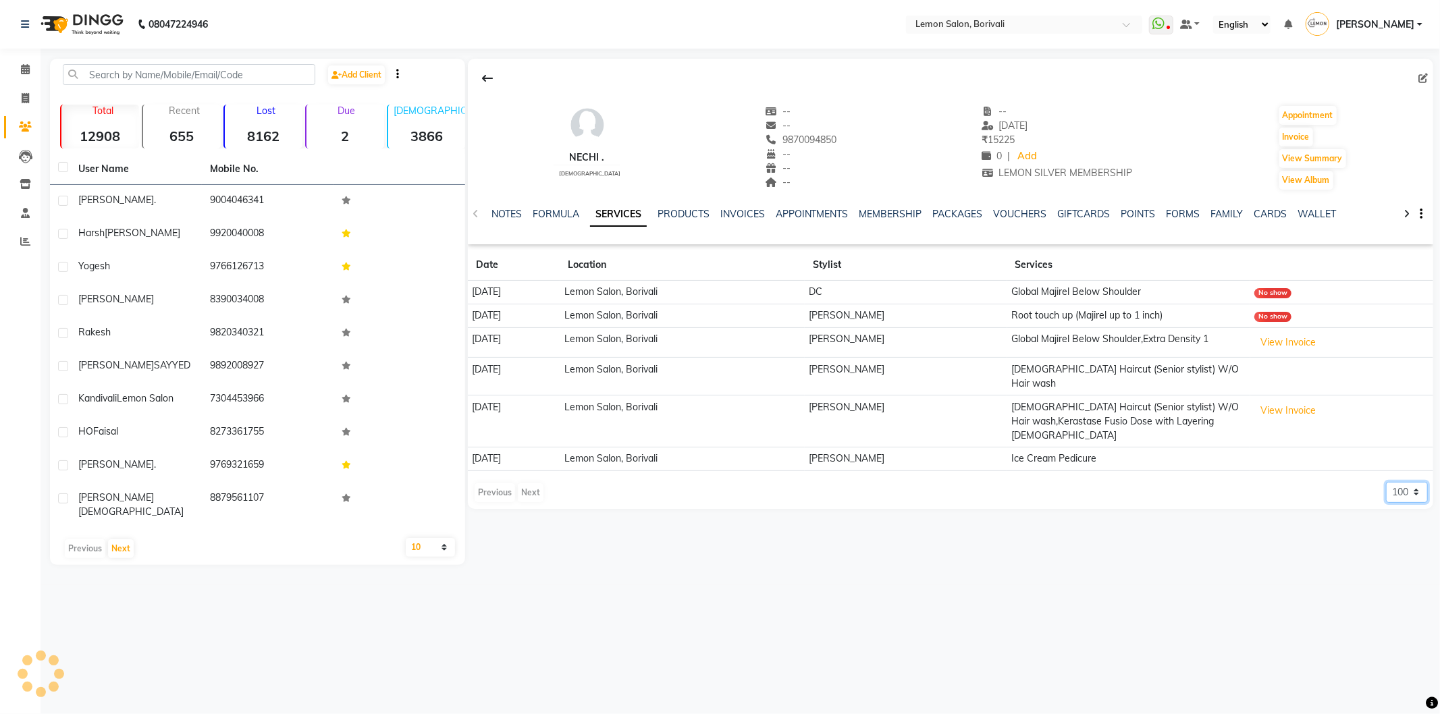
click at [1386, 482] on select "5 10 50 100 500" at bounding box center [1407, 492] width 42 height 21
click at [17, 63] on span at bounding box center [25, 70] width 24 height 16
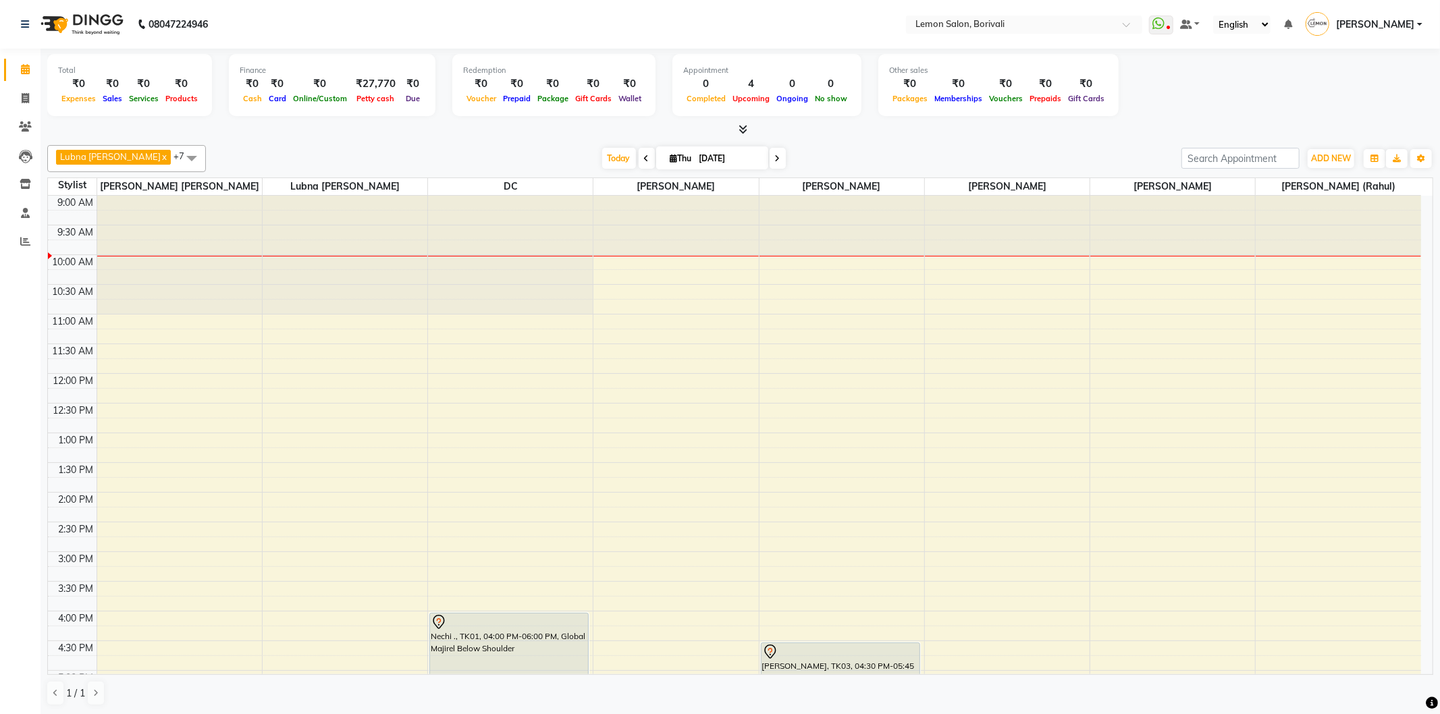
scroll to position [225, 0]
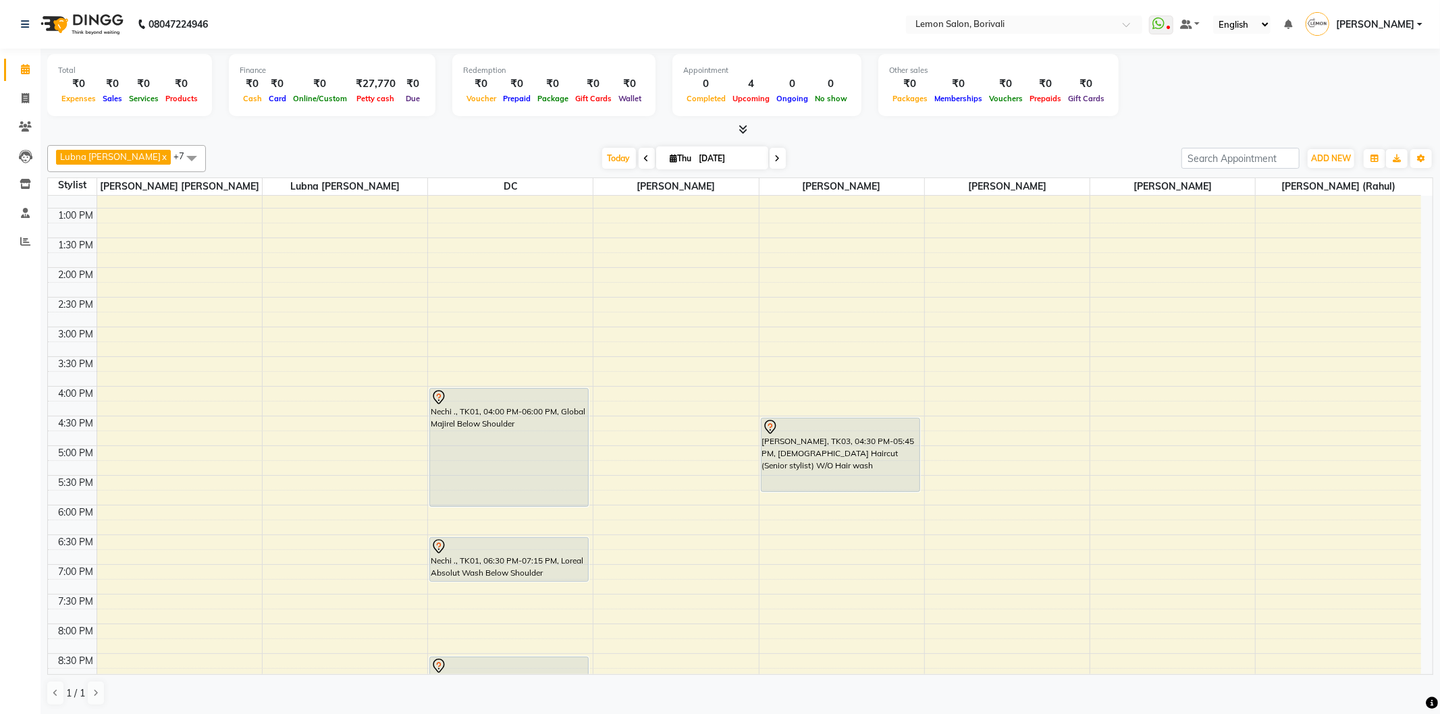
click at [281, 134] on div at bounding box center [740, 130] width 1386 height 14
click at [1334, 161] on span "ADD NEW" at bounding box center [1331, 158] width 40 height 10
click at [1301, 238] on link "Add Attendance" at bounding box center [1300, 236] width 107 height 18
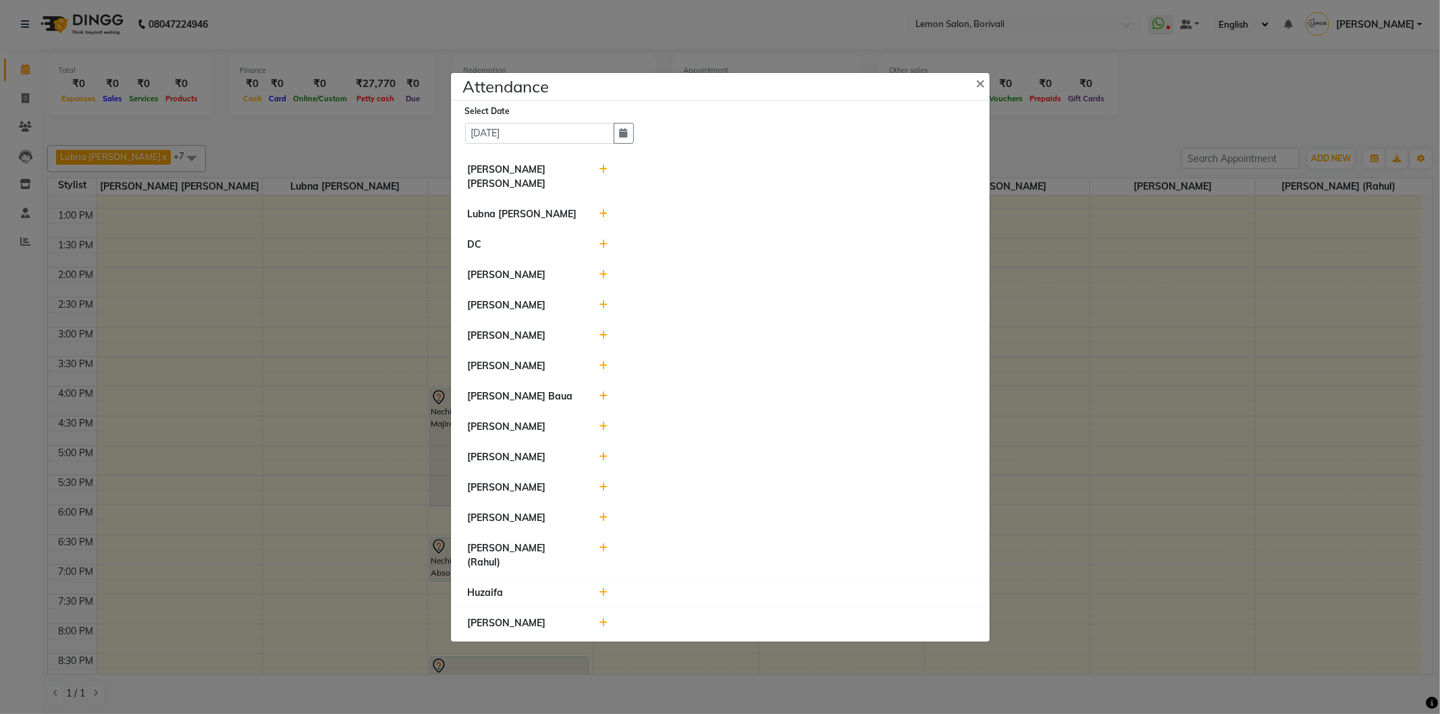
click at [605, 492] on icon at bounding box center [603, 487] width 9 height 9
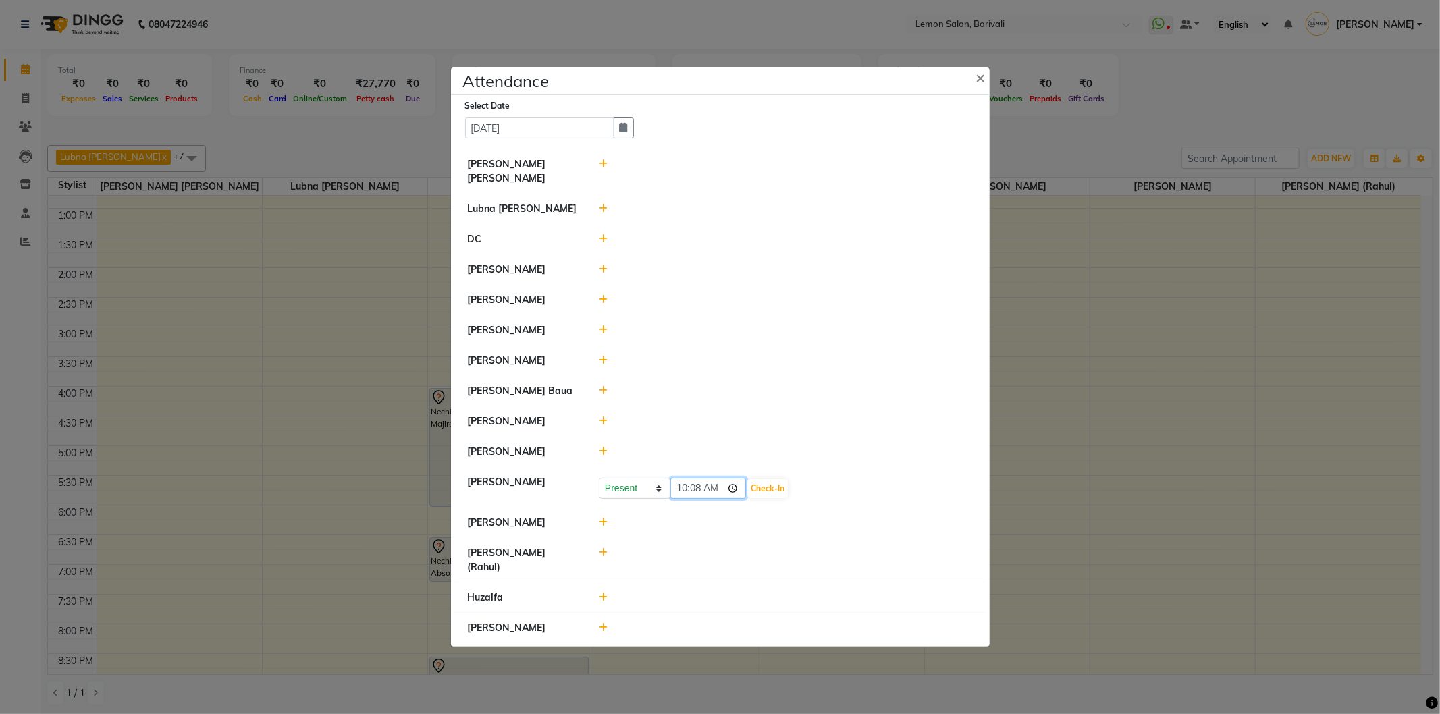
click at [739, 494] on input "10:08" at bounding box center [708, 488] width 76 height 21
type input "09:57"
click at [779, 487] on button "Check-In" at bounding box center [767, 488] width 40 height 19
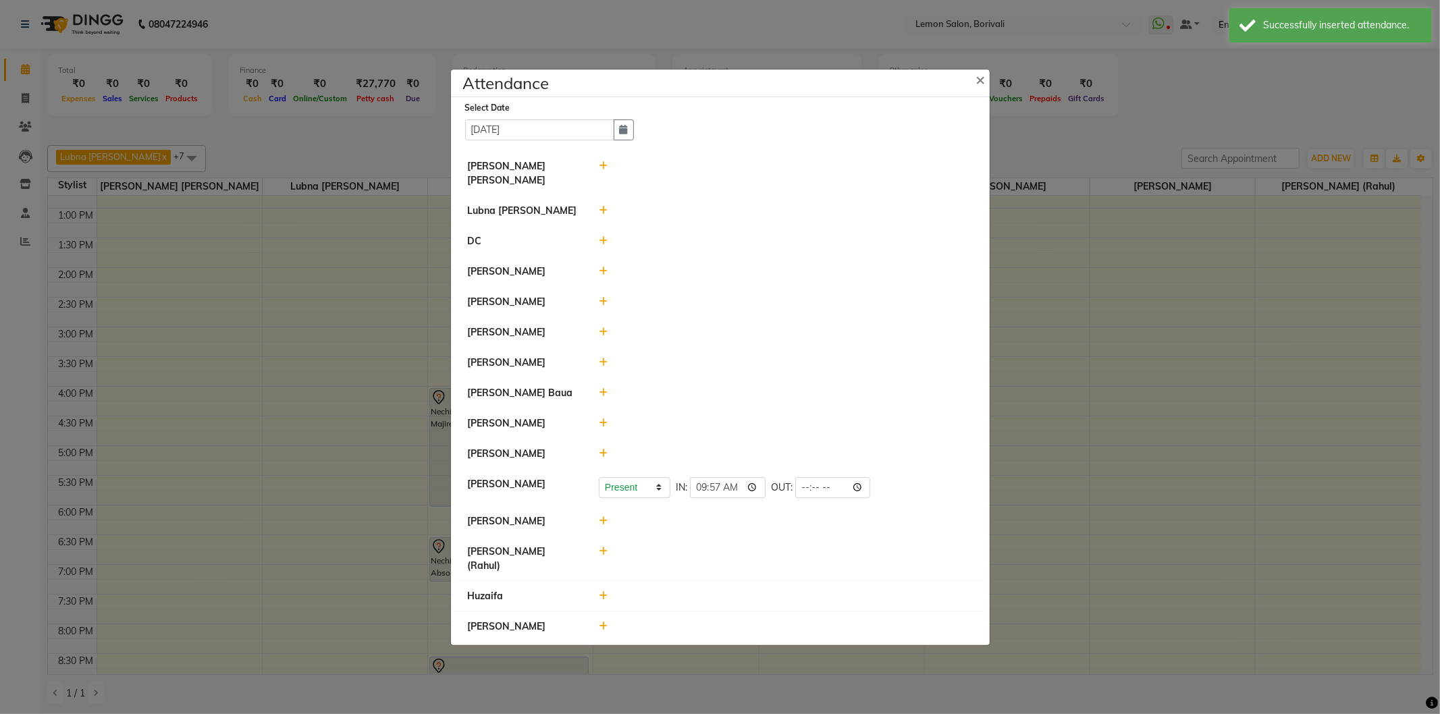
click at [603, 526] on icon at bounding box center [603, 520] width 9 height 9
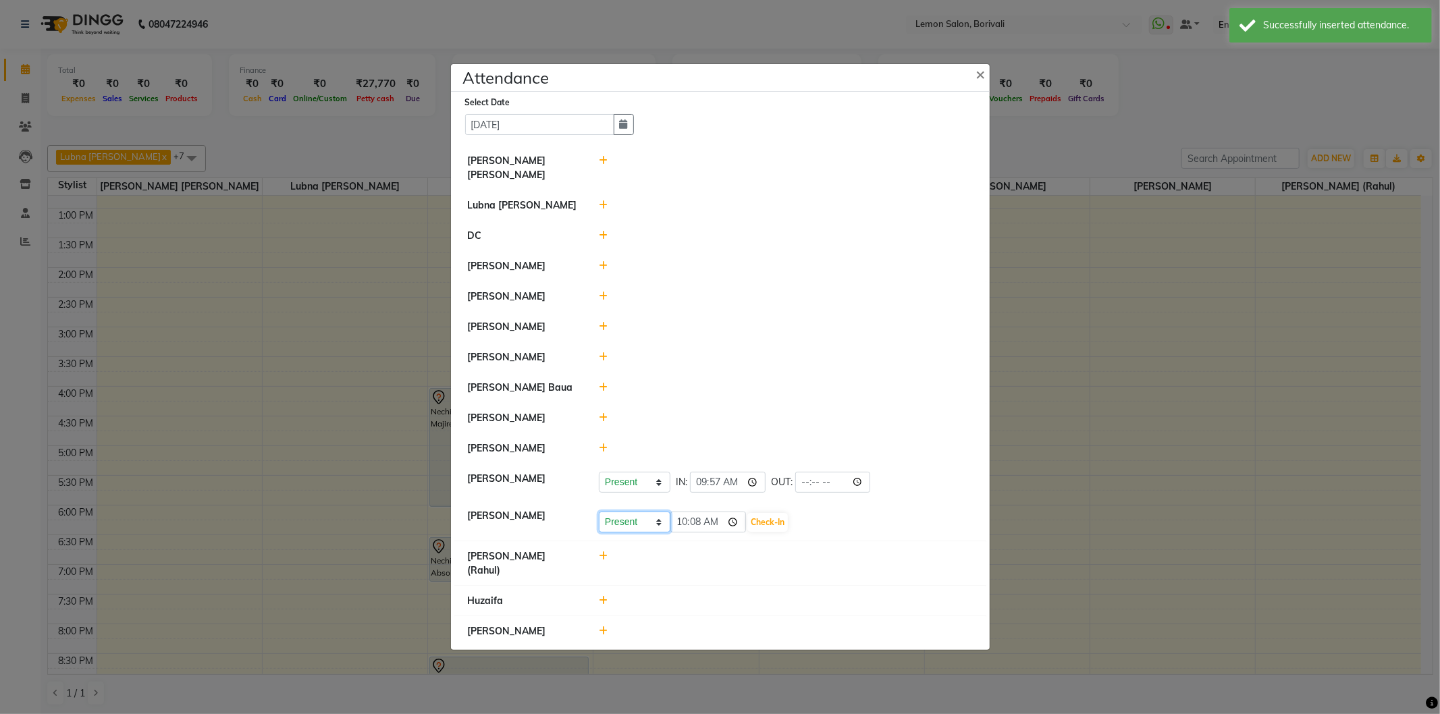
click at [634, 531] on select "Present Absent Late Half Day Weekly Off" at bounding box center [635, 522] width 72 height 21
select select "W"
click at [599, 519] on select "Present Absent Late Half Day Weekly Off" at bounding box center [635, 522] width 72 height 21
click at [686, 532] on button "Save" at bounding box center [685, 522] width 26 height 19
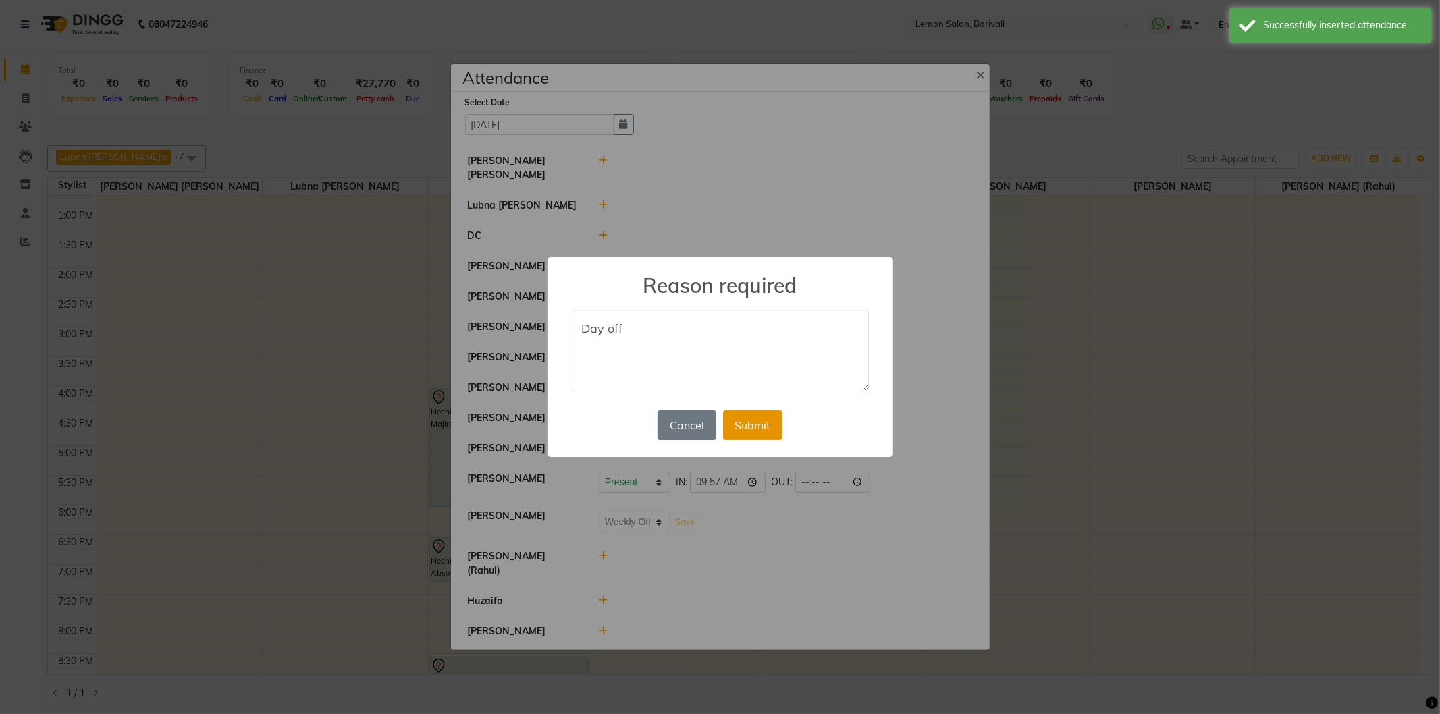
type textarea "Day off"
click at [748, 427] on button "Submit" at bounding box center [752, 425] width 59 height 30
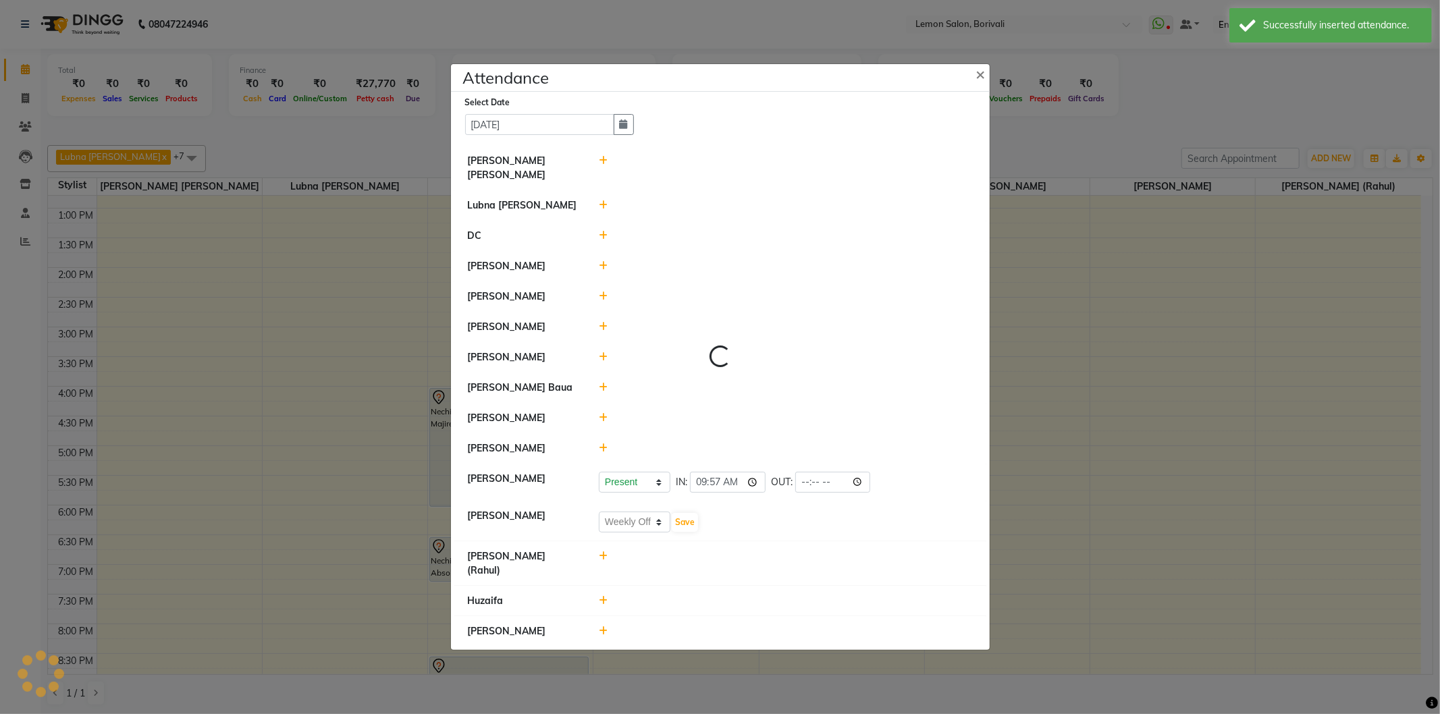
select select "W"
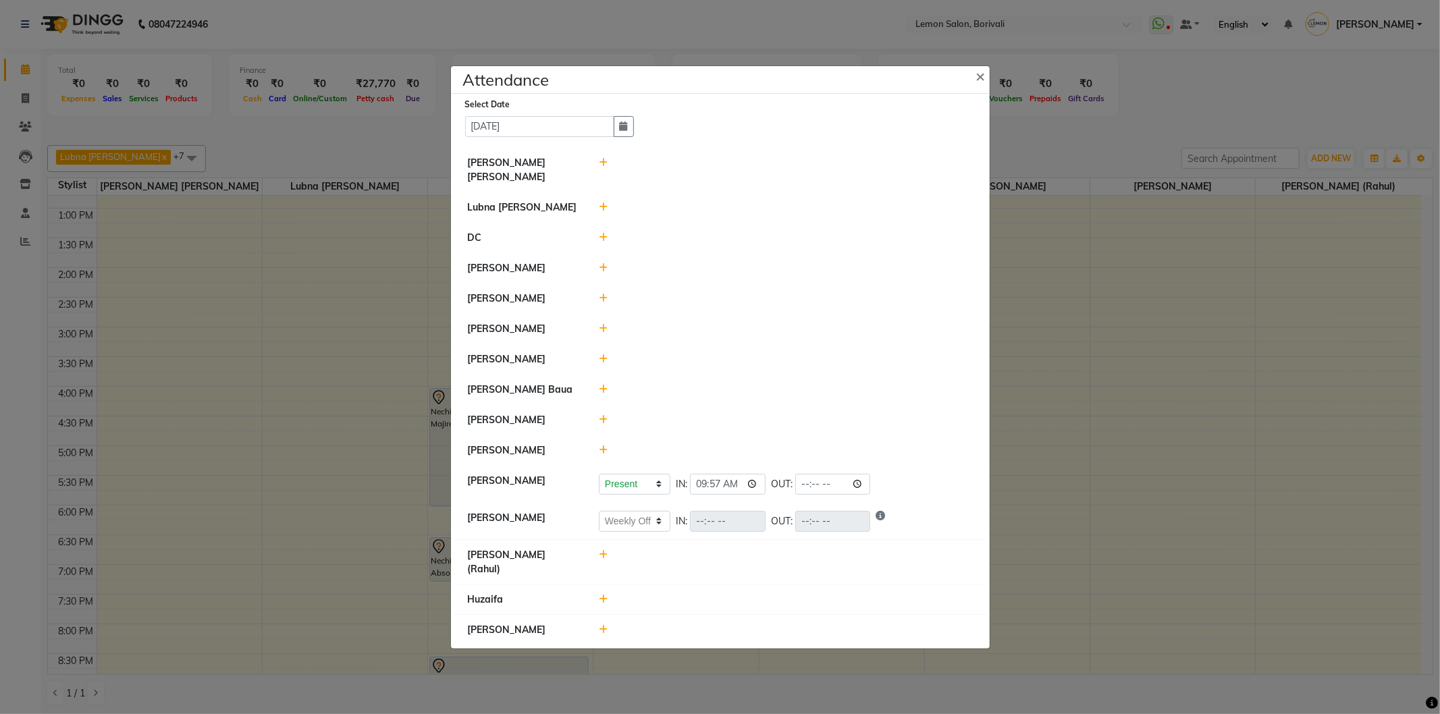
click at [606, 202] on icon at bounding box center [603, 206] width 9 height 9
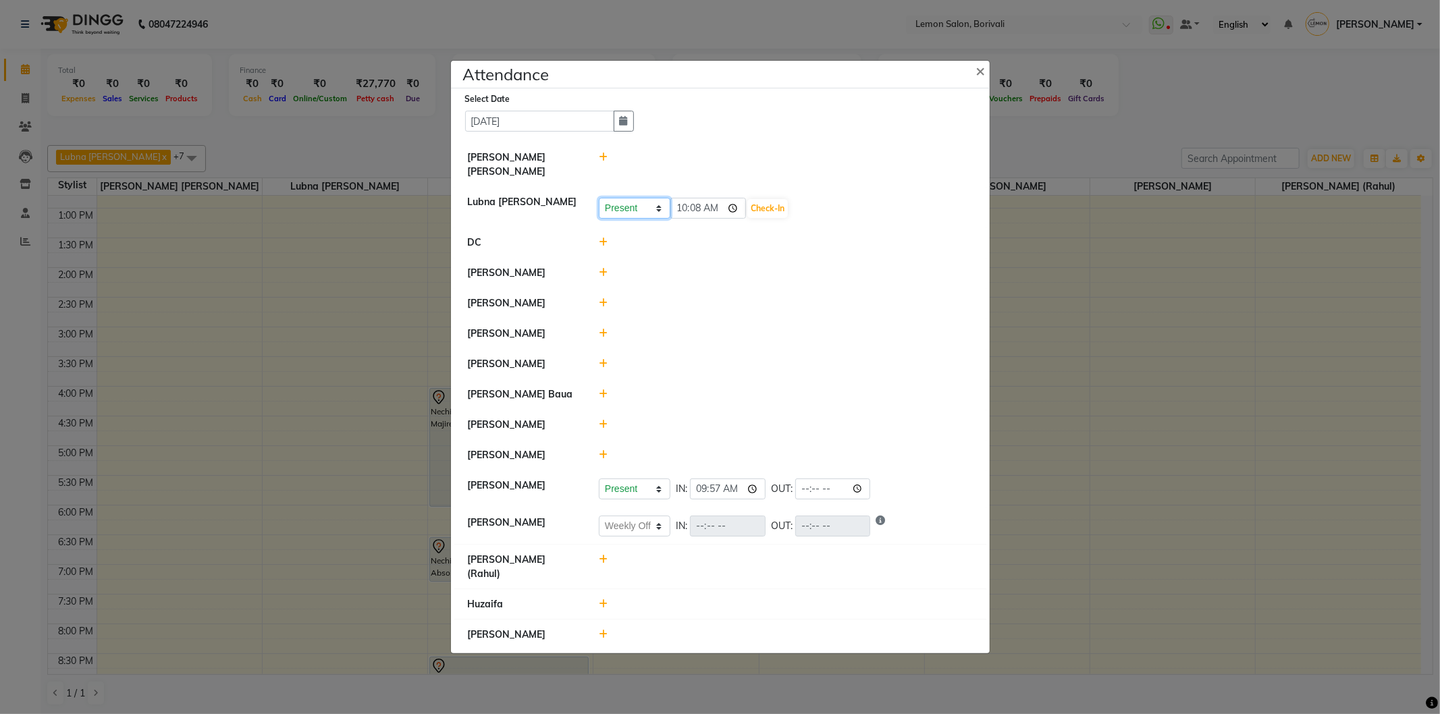
click at [645, 206] on select "Present Absent Late Half Day Weekly Off" at bounding box center [635, 208] width 72 height 21
select select "W"
click at [599, 198] on select "Present Absent Late Half Day Weekly Off" at bounding box center [635, 208] width 72 height 21
click at [676, 201] on button "Save" at bounding box center [685, 208] width 26 height 19
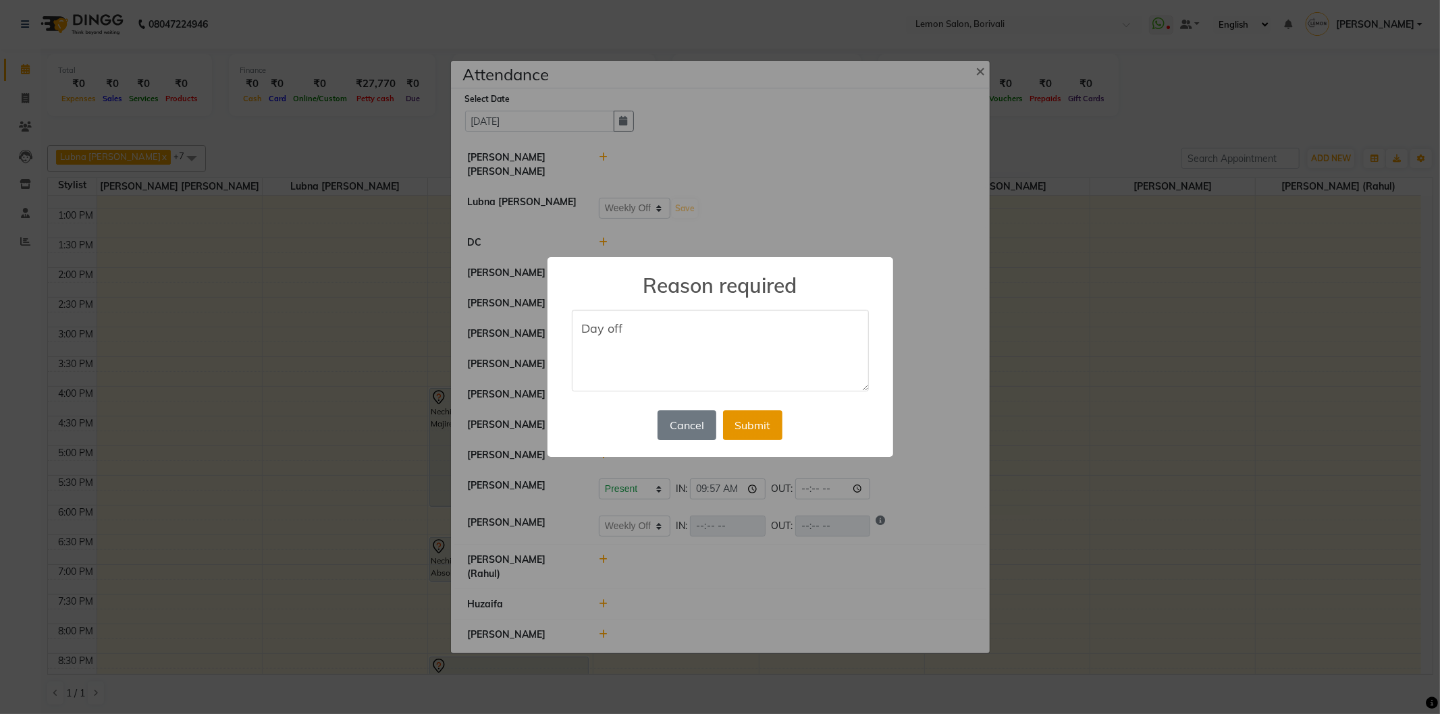
type textarea "Day off"
click at [768, 417] on button "Submit" at bounding box center [752, 425] width 59 height 30
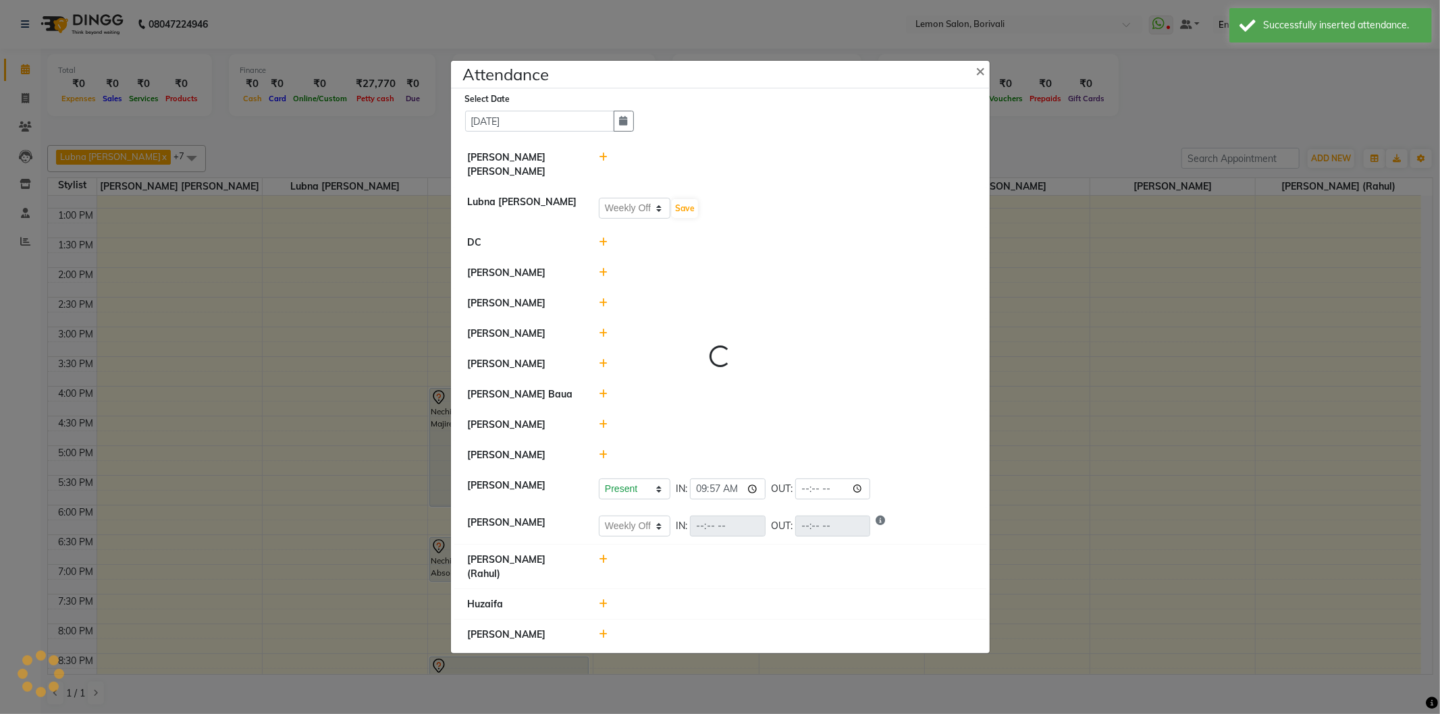
select select "W"
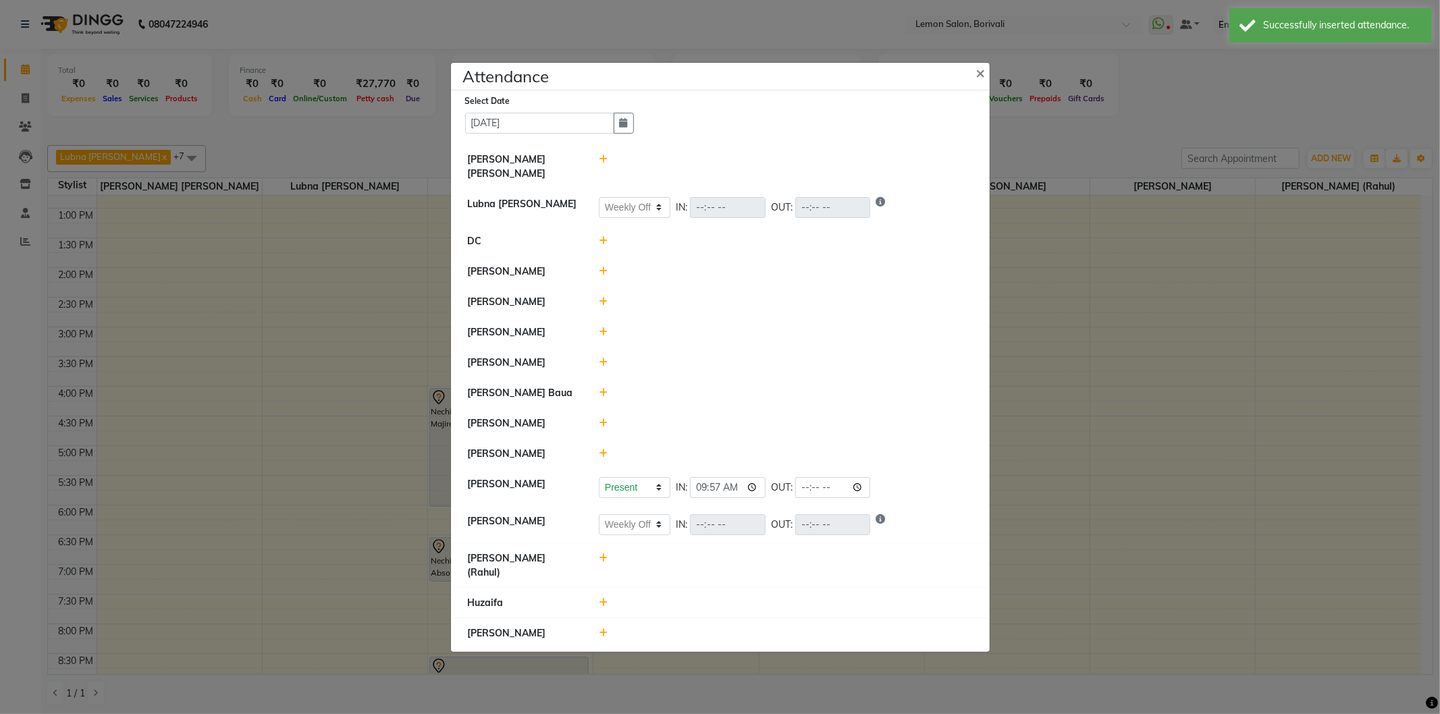
click at [603, 598] on icon at bounding box center [603, 602] width 9 height 9
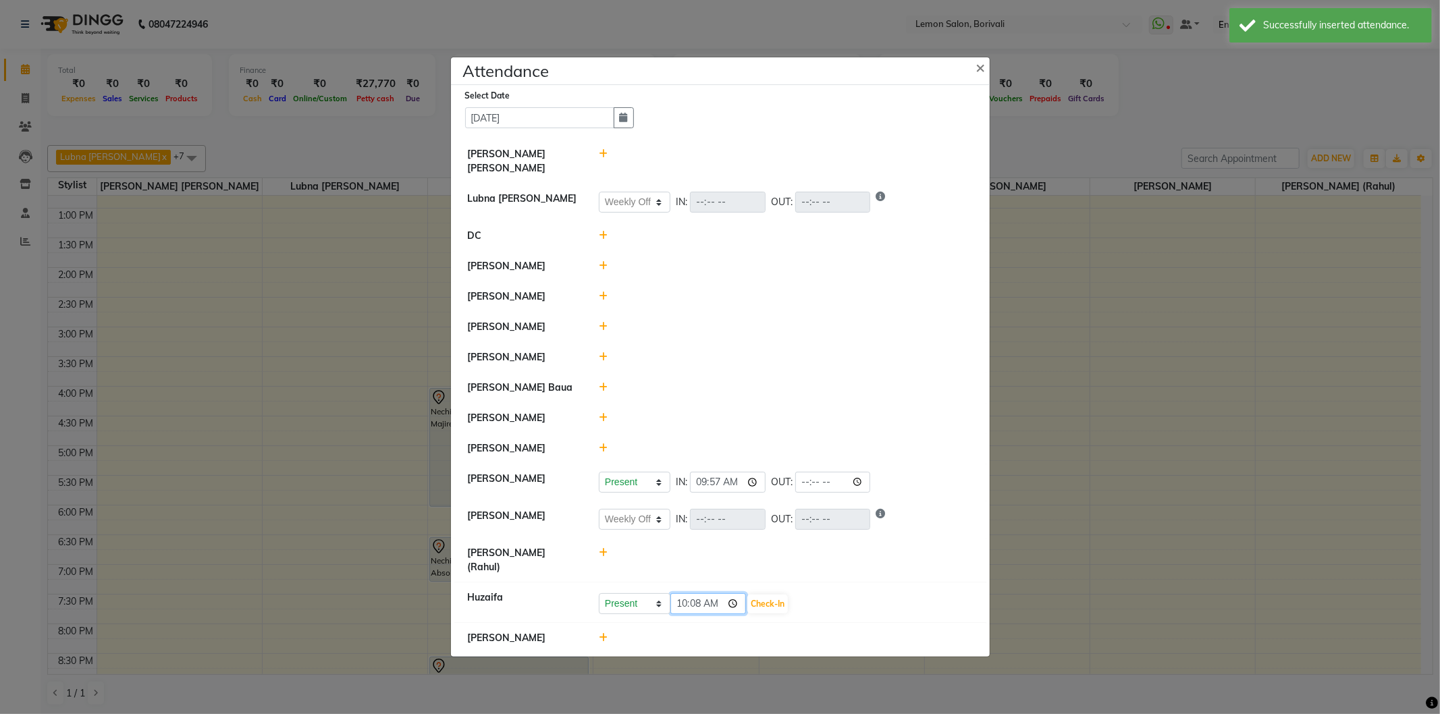
click at [736, 593] on input "10:08" at bounding box center [708, 603] width 76 height 21
type input "10:00"
drag, startPoint x: 773, startPoint y: 591, endPoint x: 790, endPoint y: 592, distance: 16.9
click at [773, 595] on button "Check-In" at bounding box center [767, 604] width 40 height 19
select select "W"
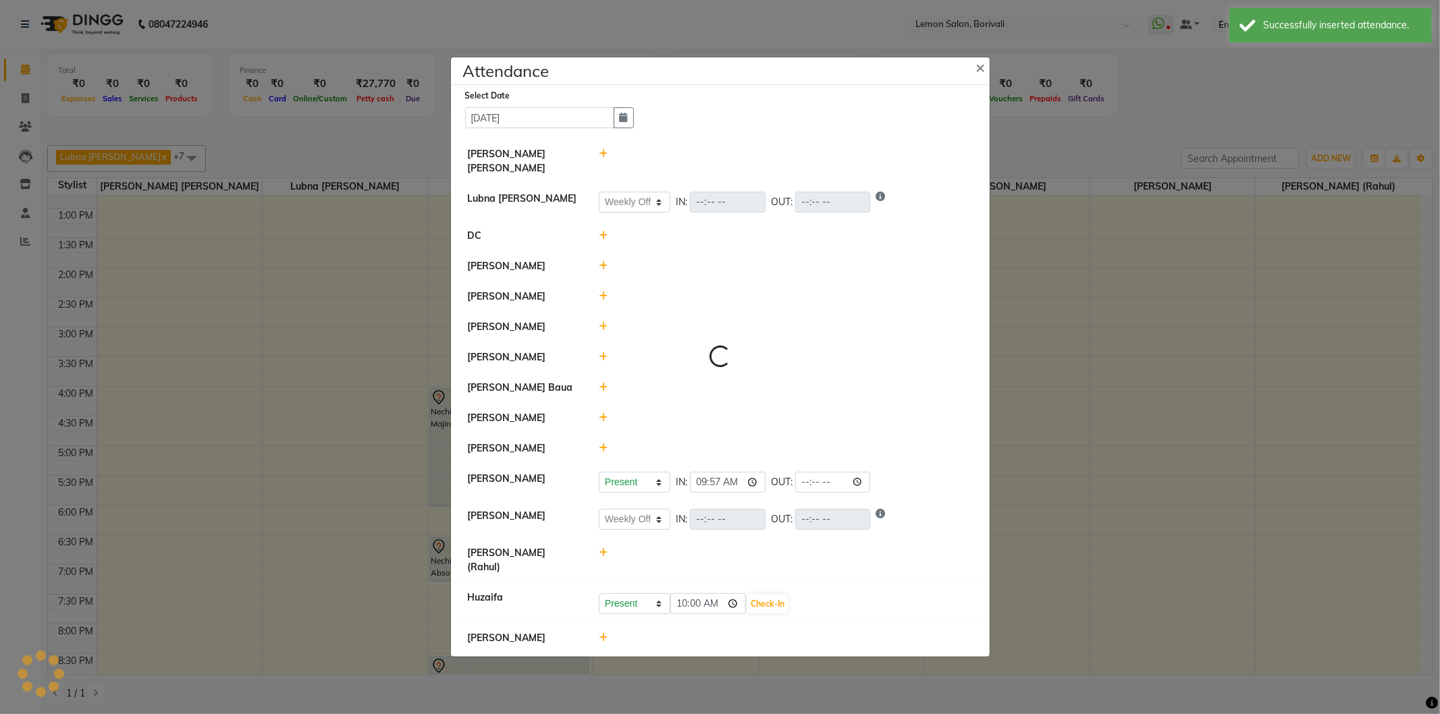
select select "W"
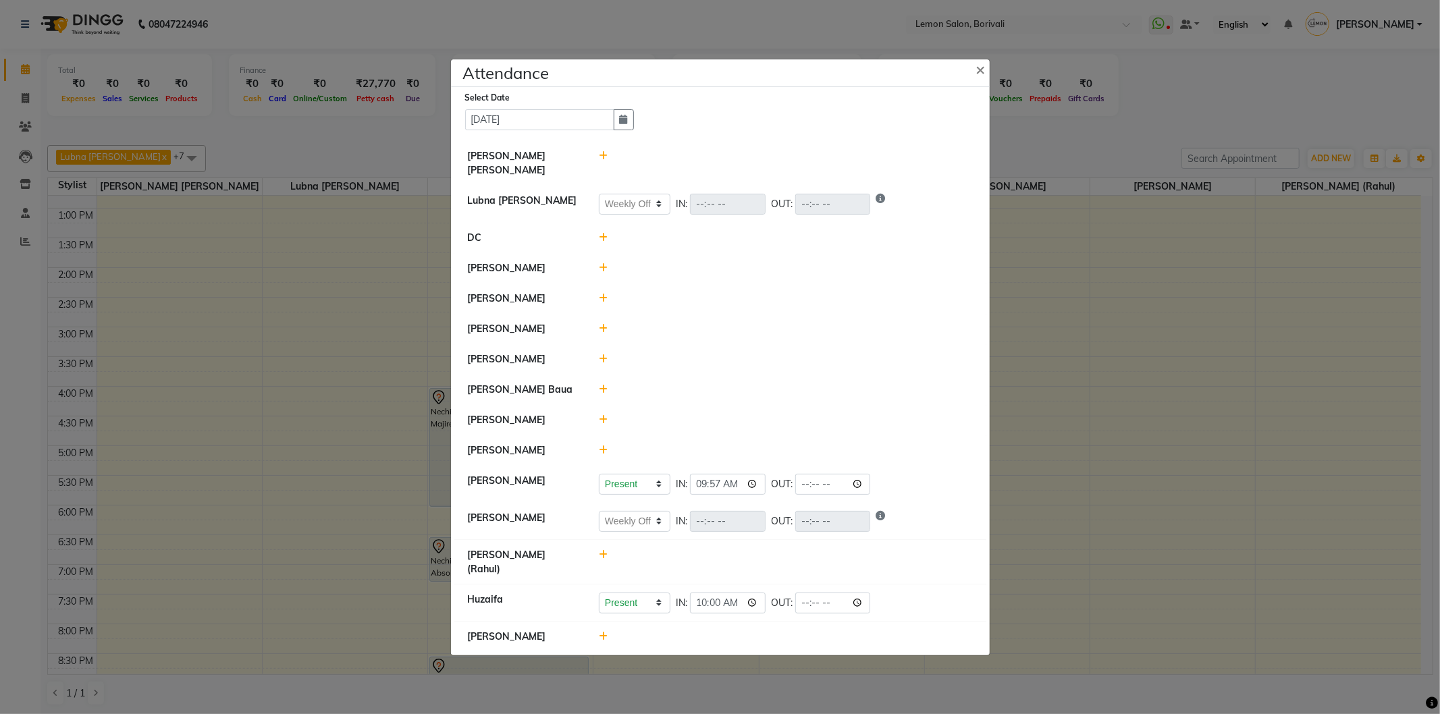
click at [603, 560] on icon at bounding box center [603, 554] width 9 height 9
click at [743, 559] on input "10:08" at bounding box center [708, 561] width 76 height 21
click at [732, 560] on input "10:08" at bounding box center [708, 561] width 76 height 21
type input "10:05"
click at [778, 562] on button "Check-In" at bounding box center [767, 561] width 40 height 19
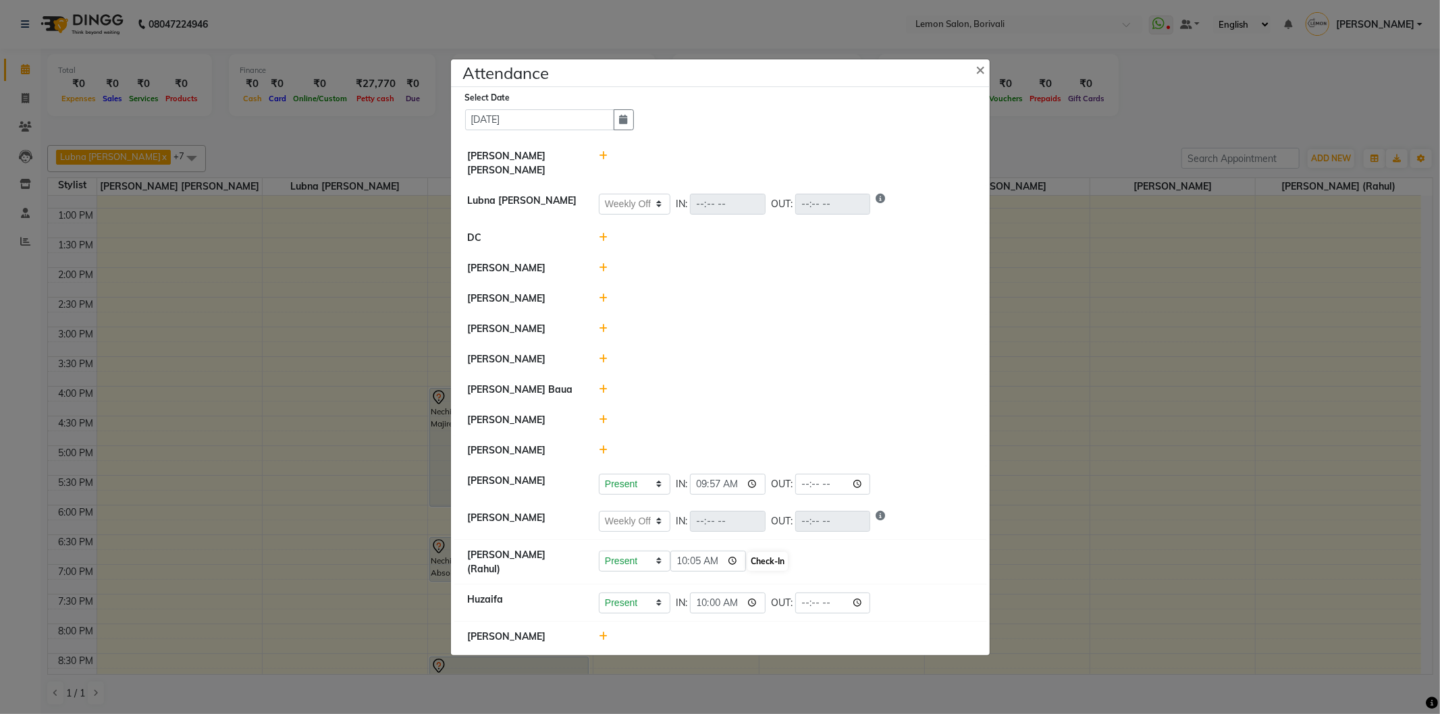
select select "W"
click at [604, 329] on icon at bounding box center [603, 328] width 9 height 9
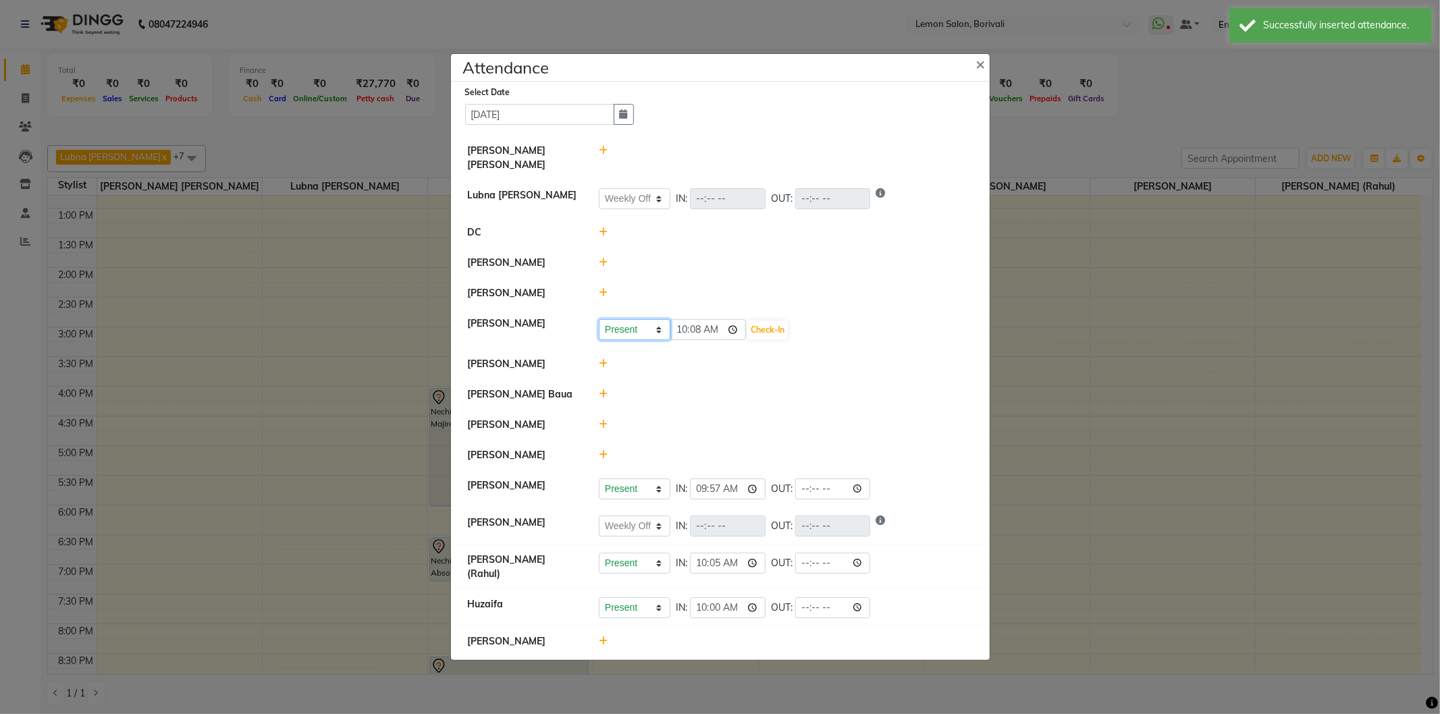
click at [649, 331] on select "Present Absent Late Half Day Weekly Off" at bounding box center [635, 329] width 72 height 21
select select "W"
click at [599, 319] on select "Present Absent Late Half Day Weekly Off" at bounding box center [635, 329] width 72 height 21
click at [696, 331] on button "Save" at bounding box center [685, 330] width 26 height 19
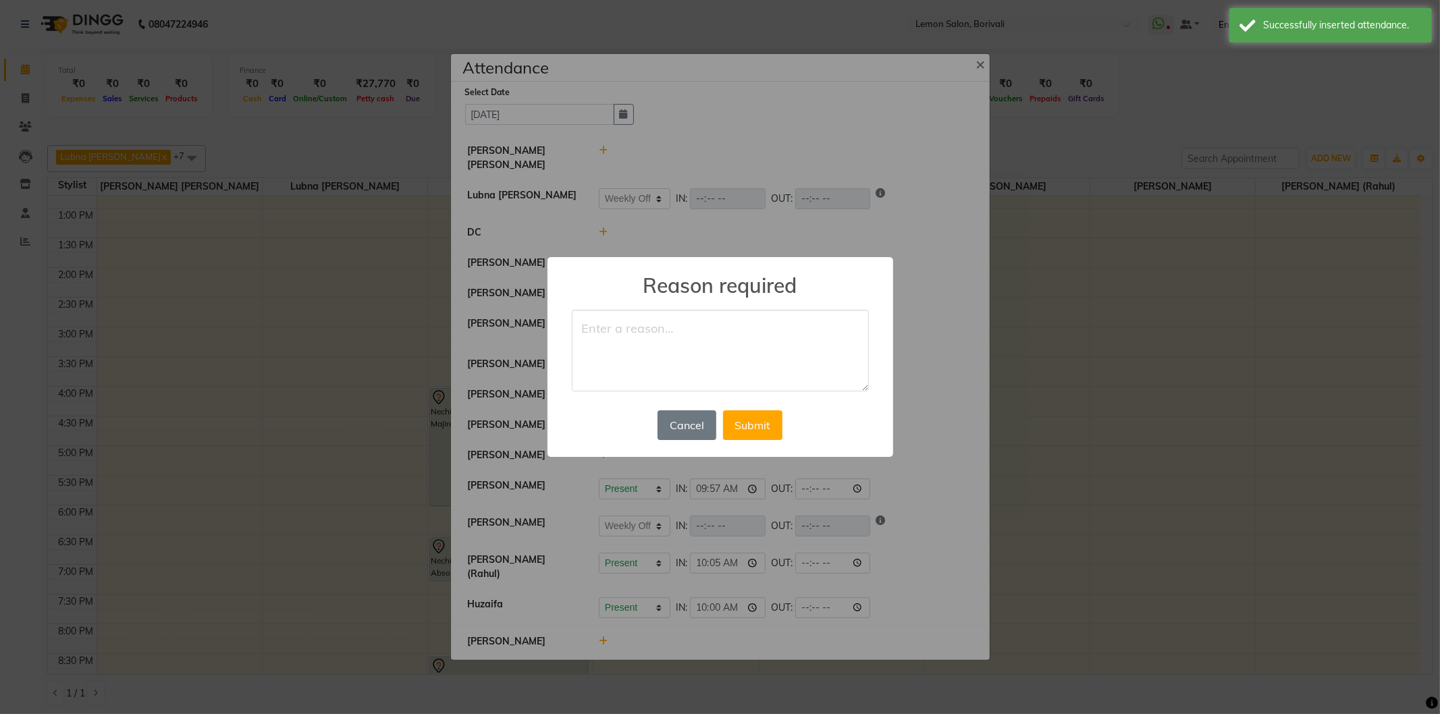
click at [683, 348] on textarea at bounding box center [720, 351] width 297 height 82
type textarea "Day off"
click at [740, 422] on button "Submit" at bounding box center [752, 425] width 59 height 30
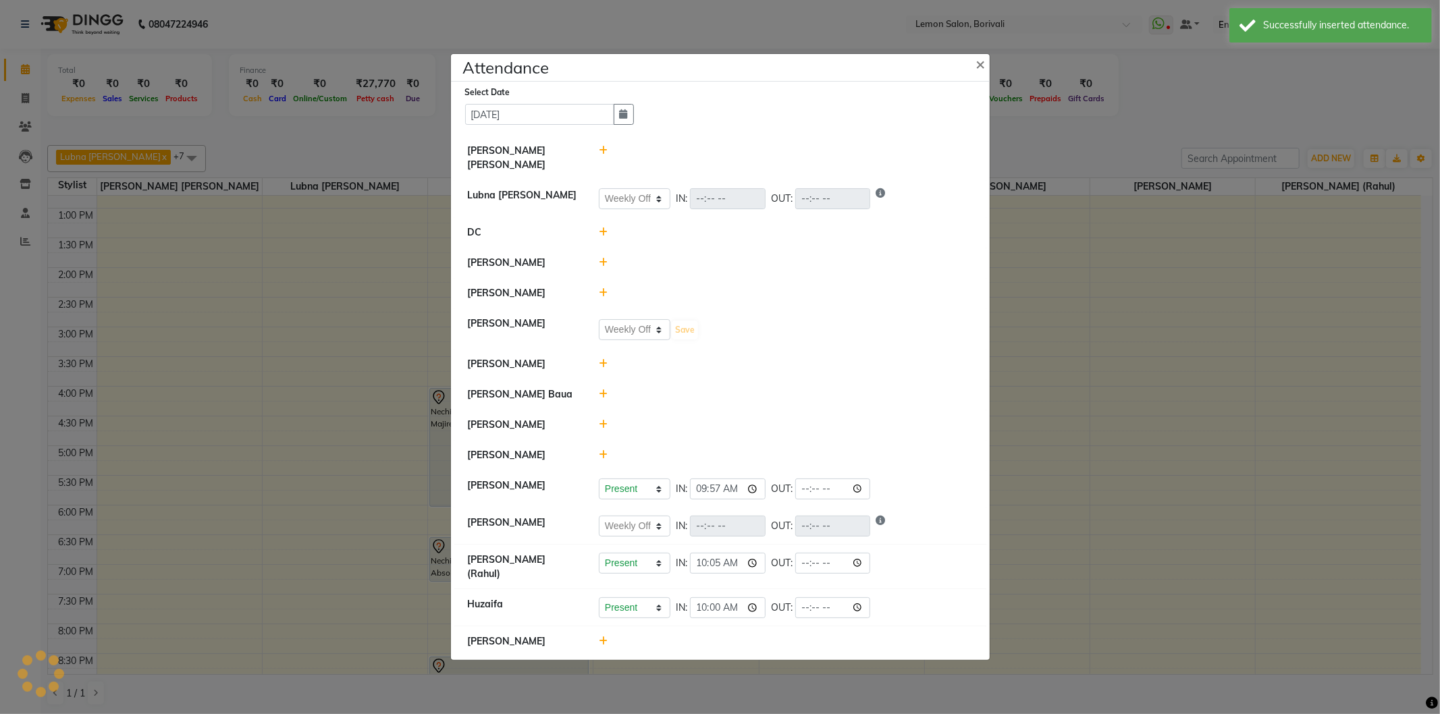
select select "W"
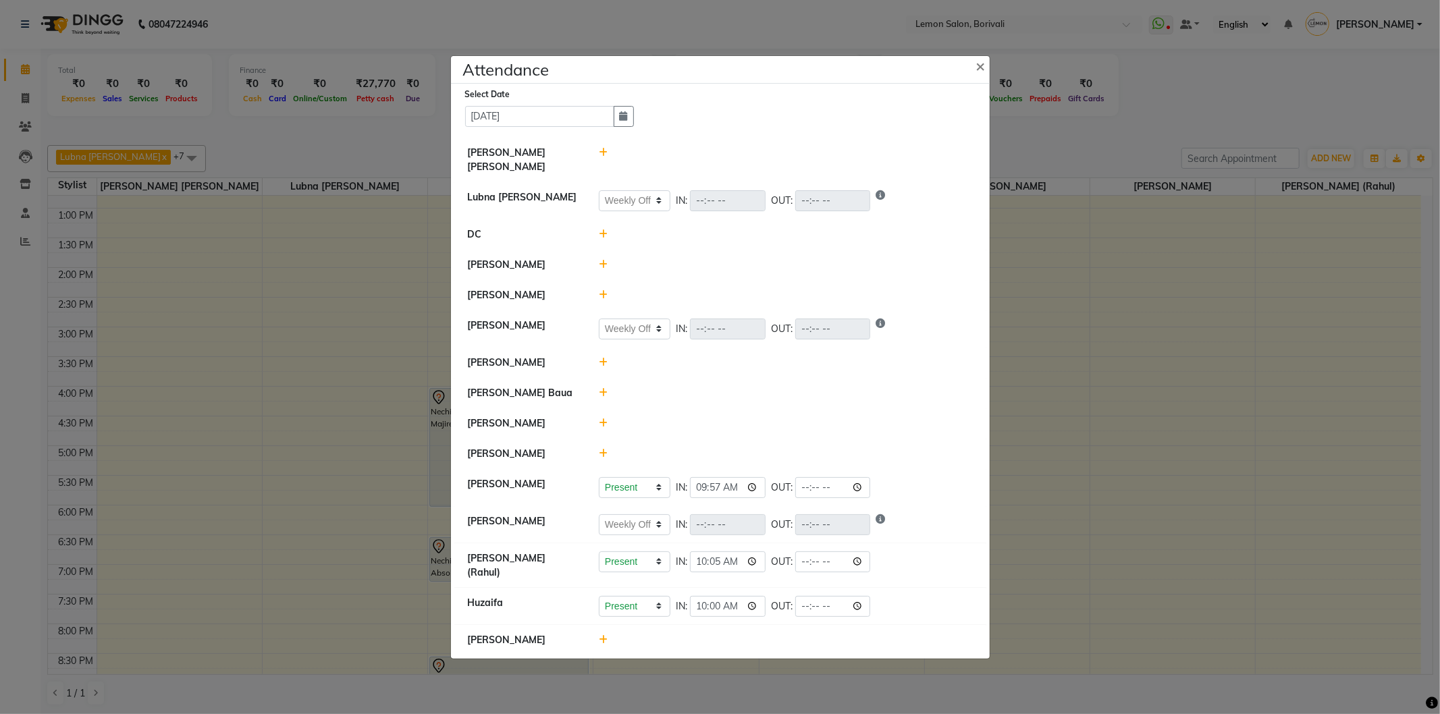
drag, startPoint x: 1178, startPoint y: 385, endPoint x: 1130, endPoint y: 400, distance: 50.0
click at [1168, 389] on ngb-modal-window "Attendance × Select Date 04-09-2025 Nirmala jeevan marthe Lubna mushahid siddiq…" at bounding box center [720, 357] width 1440 height 714
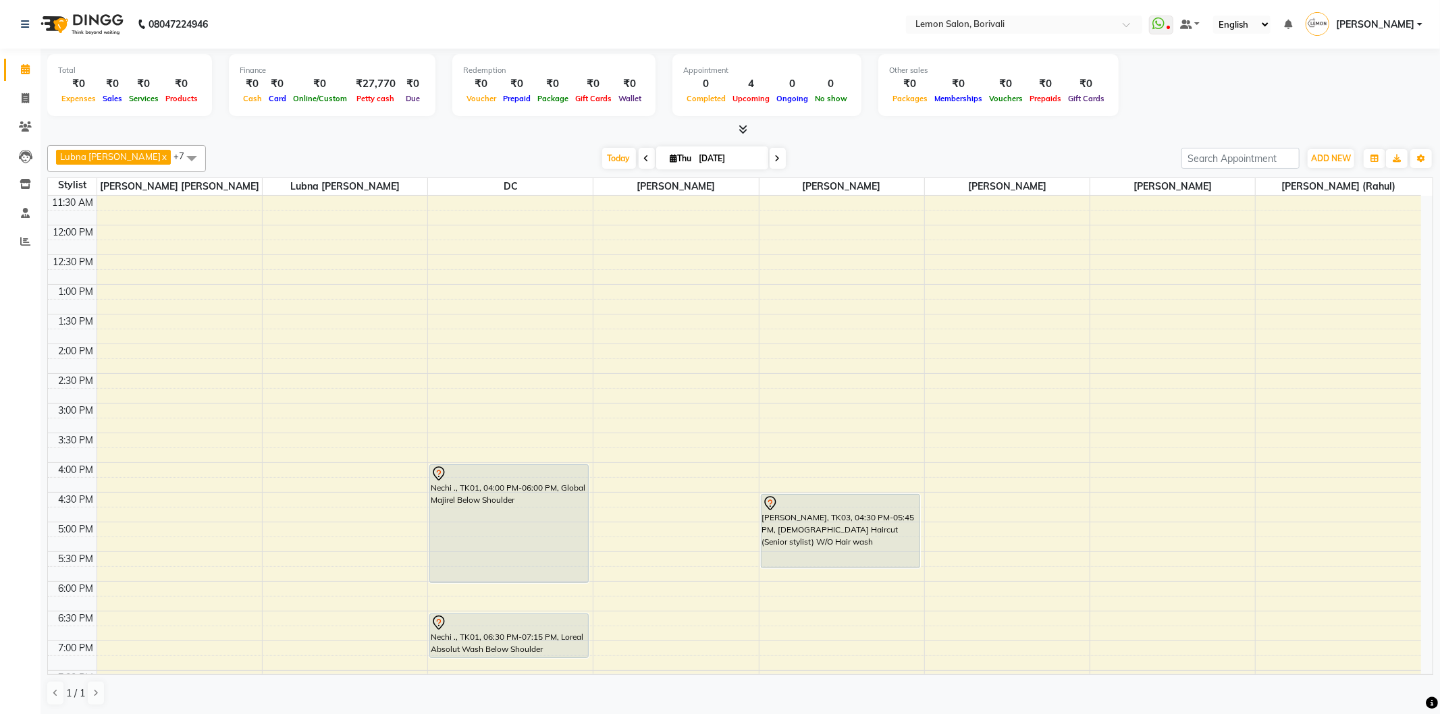
scroll to position [150, 0]
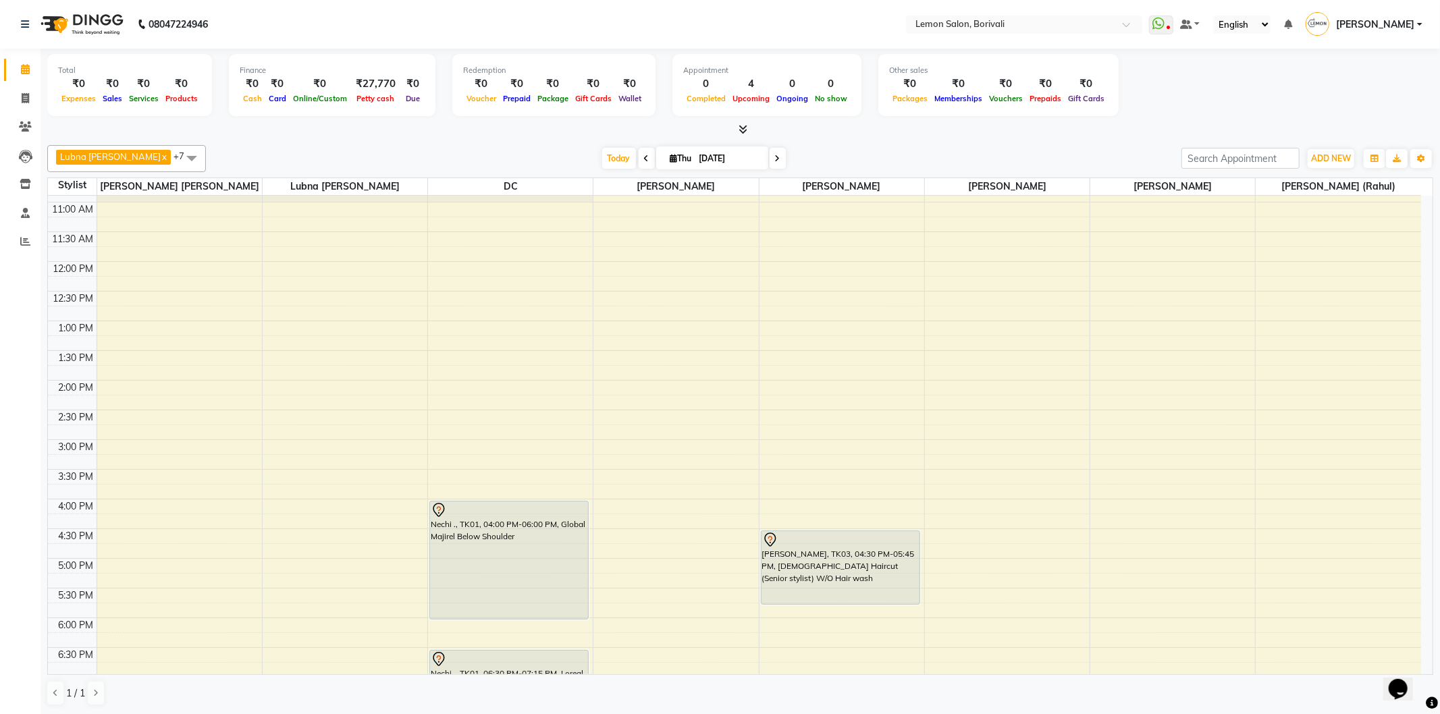
scroll to position [300, 0]
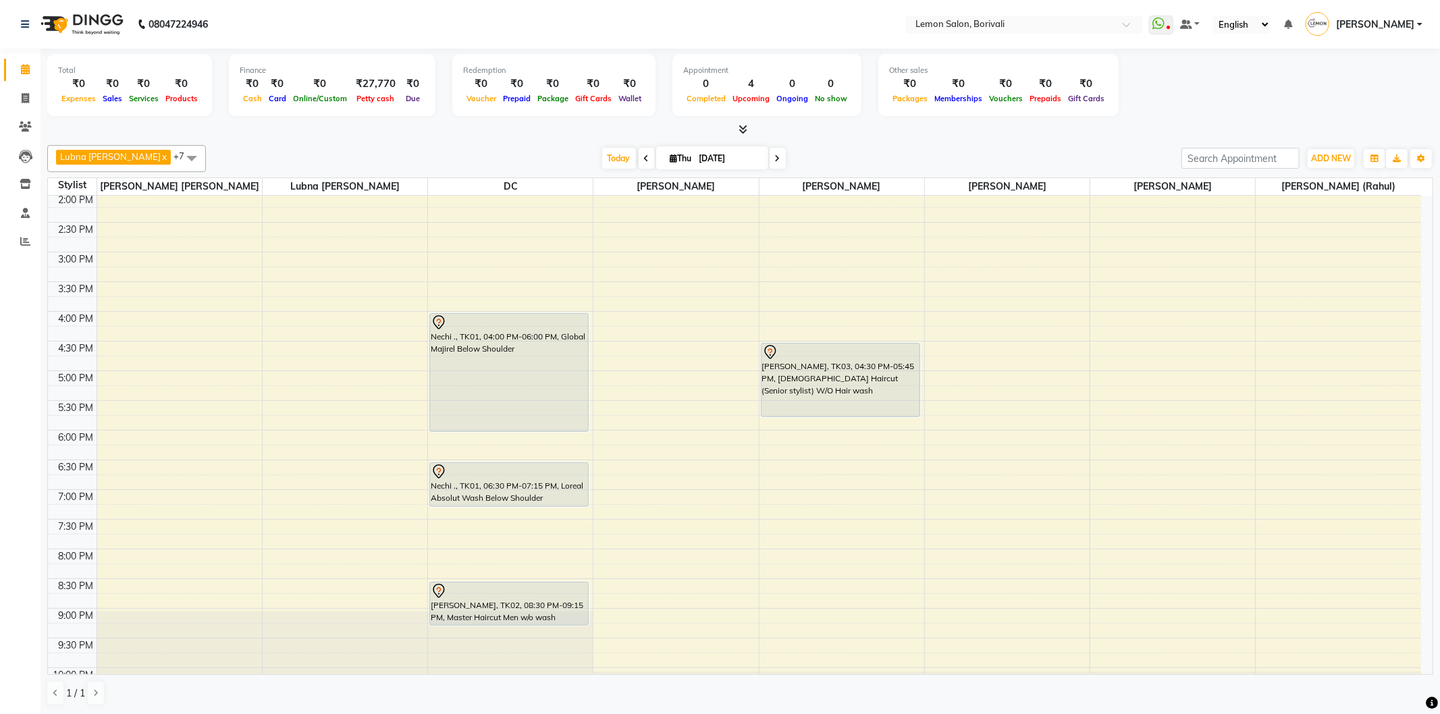
click at [646, 159] on icon at bounding box center [646, 159] width 5 height 8
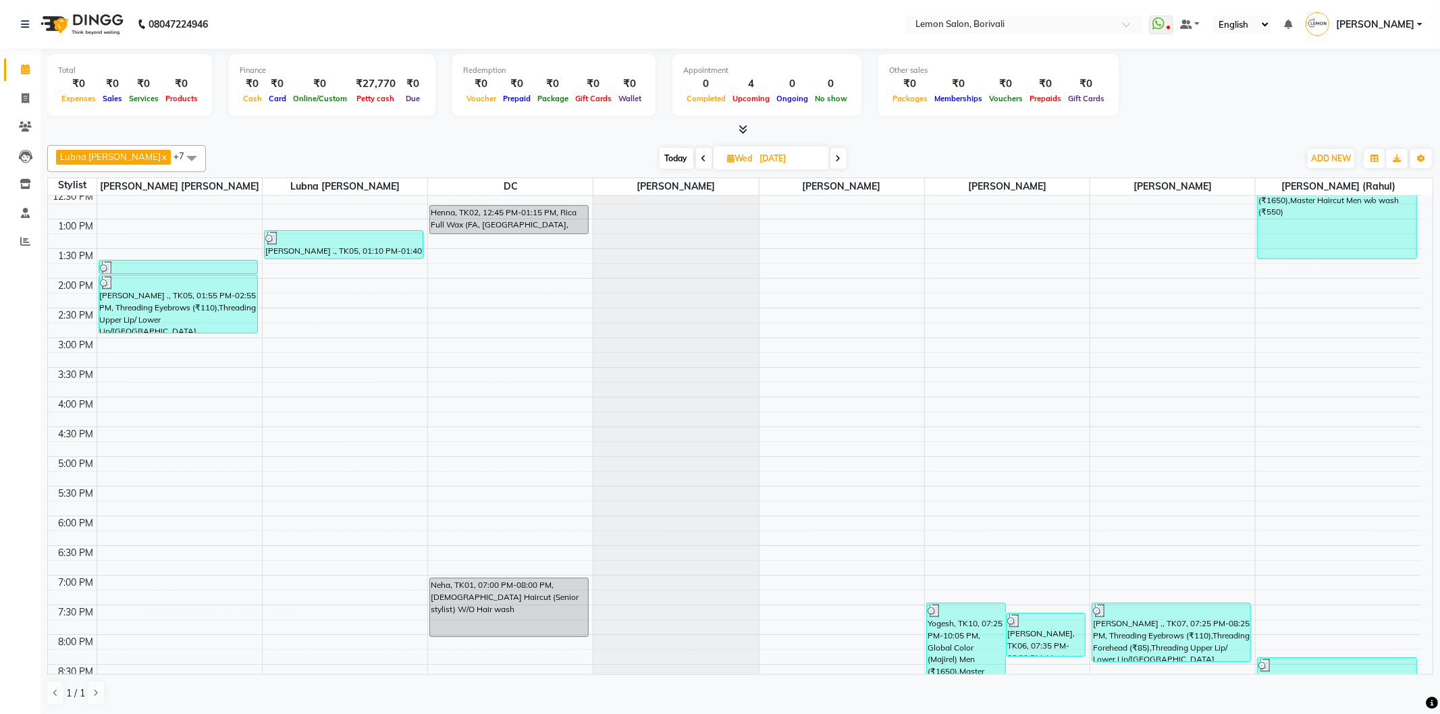
scroll to position [356, 0]
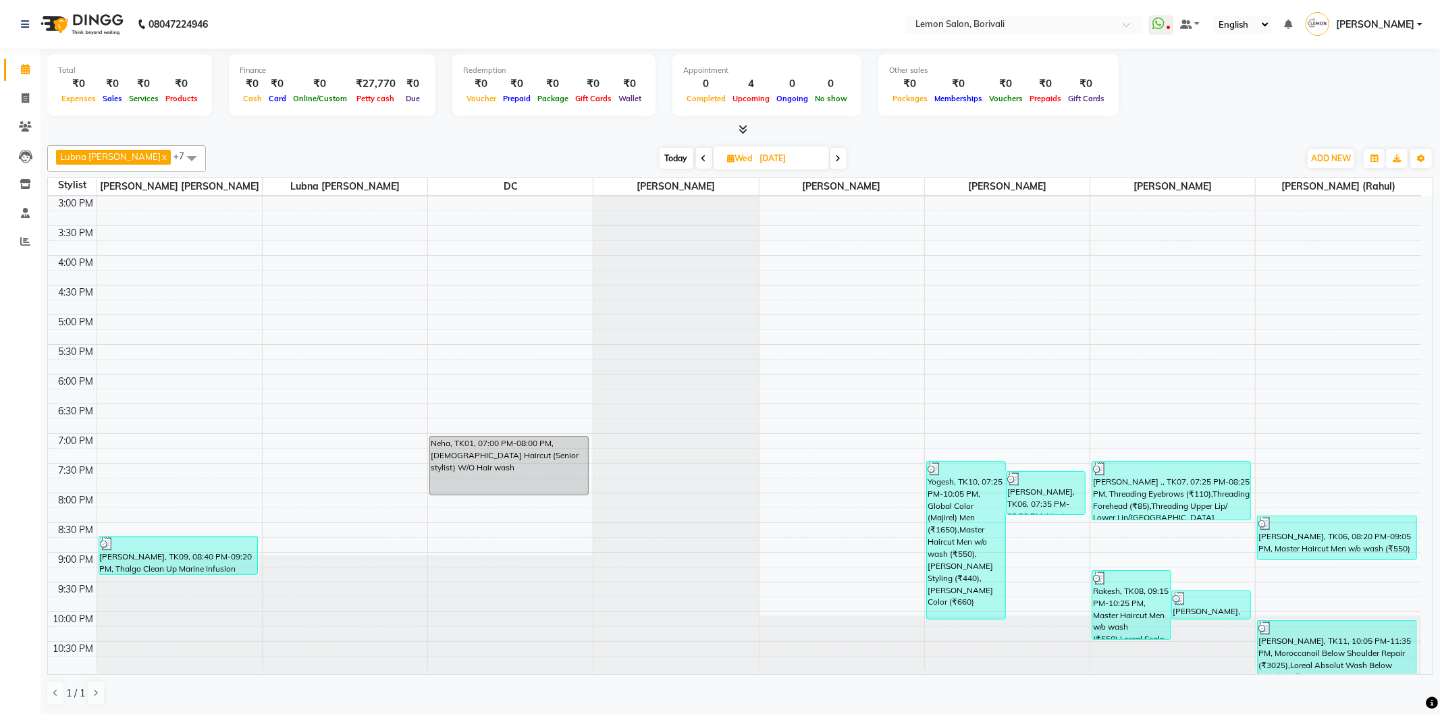
click at [676, 165] on span "Today" at bounding box center [676, 158] width 34 height 21
type input "[DATE]"
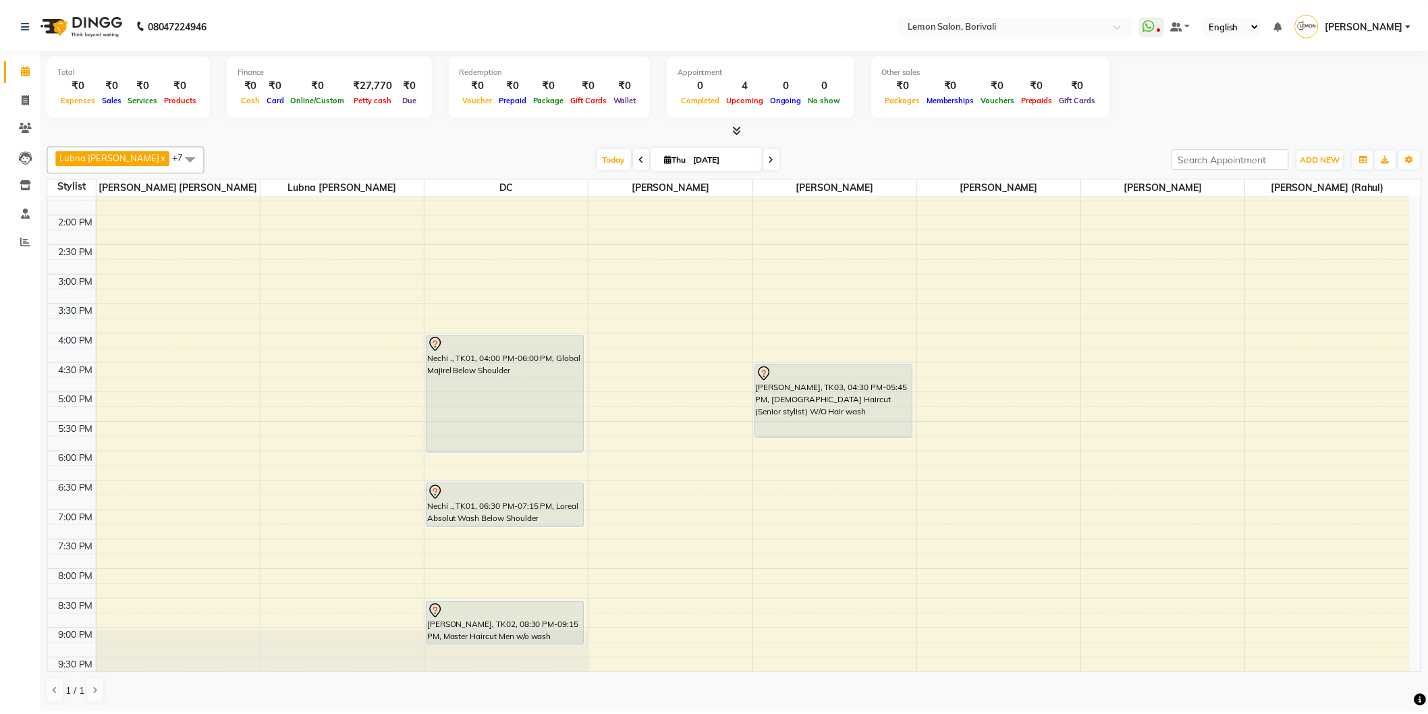
scroll to position [285, 0]
click at [20, 246] on icon at bounding box center [25, 241] width 10 height 10
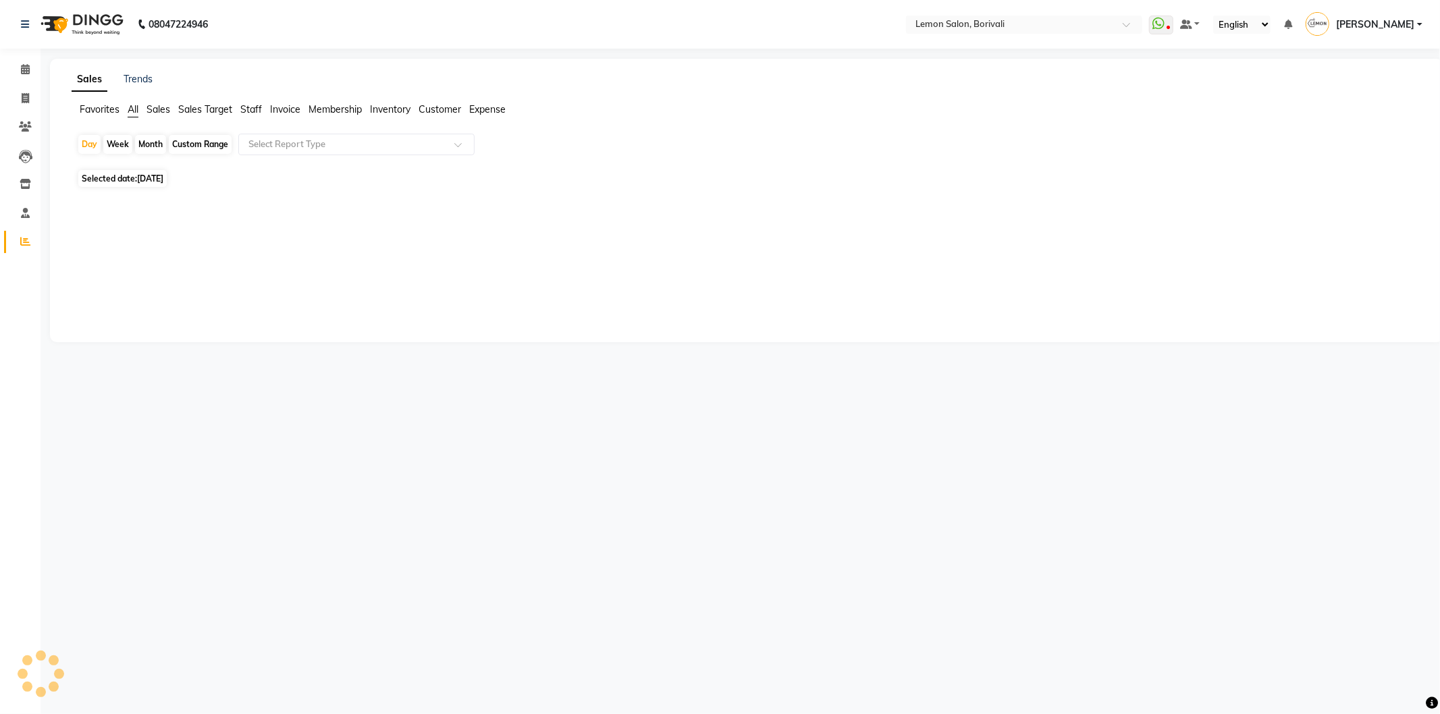
click at [160, 173] on span "[DATE]" at bounding box center [150, 178] width 26 height 10
select select "9"
select select "2025"
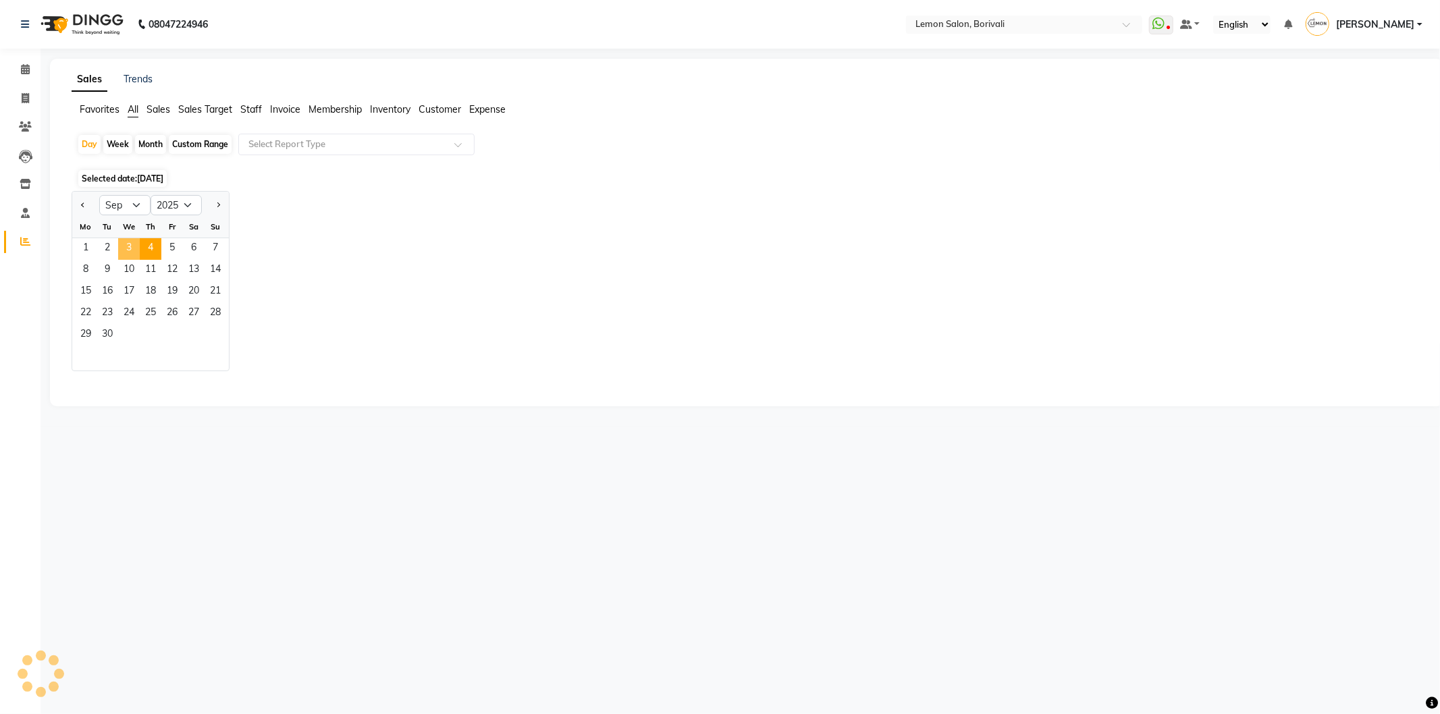
click at [128, 241] on span "3" at bounding box center [129, 249] width 22 height 22
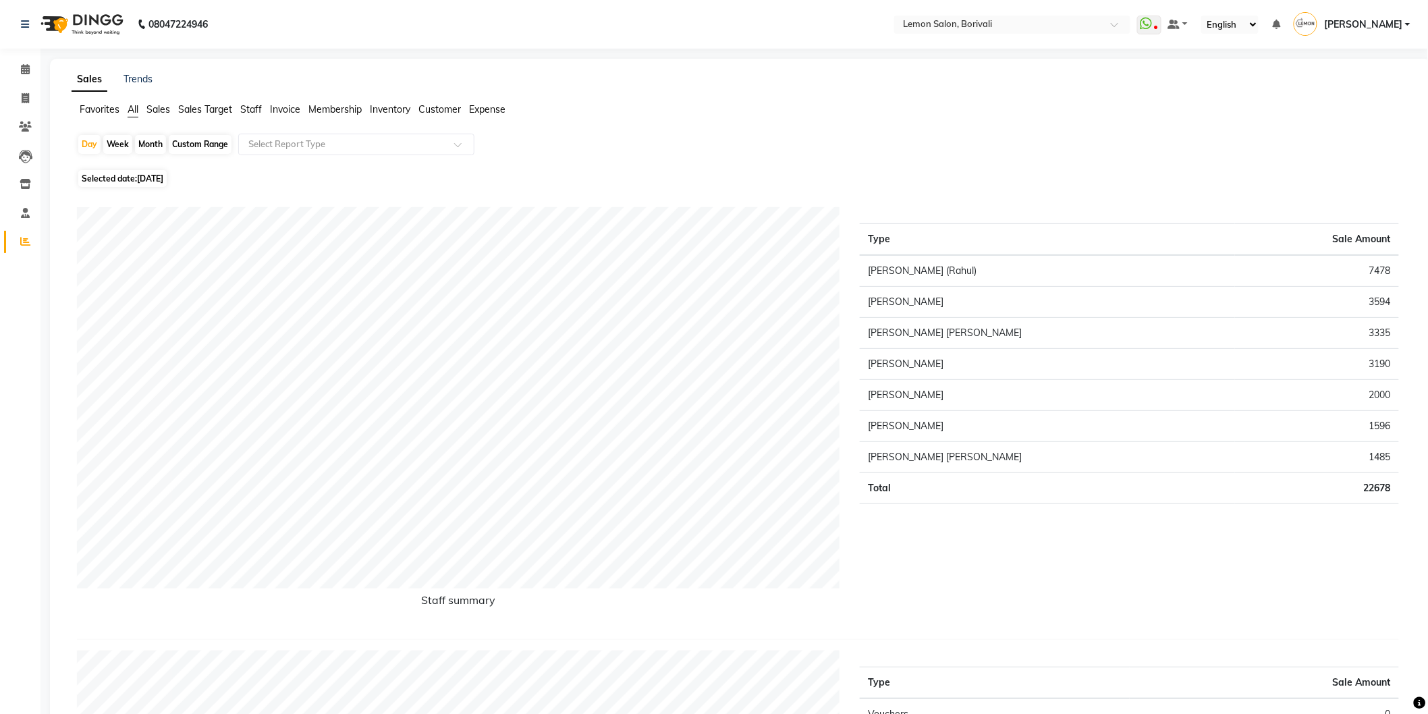
click at [158, 145] on div "Month" at bounding box center [150, 144] width 31 height 19
select select "9"
select select "2025"
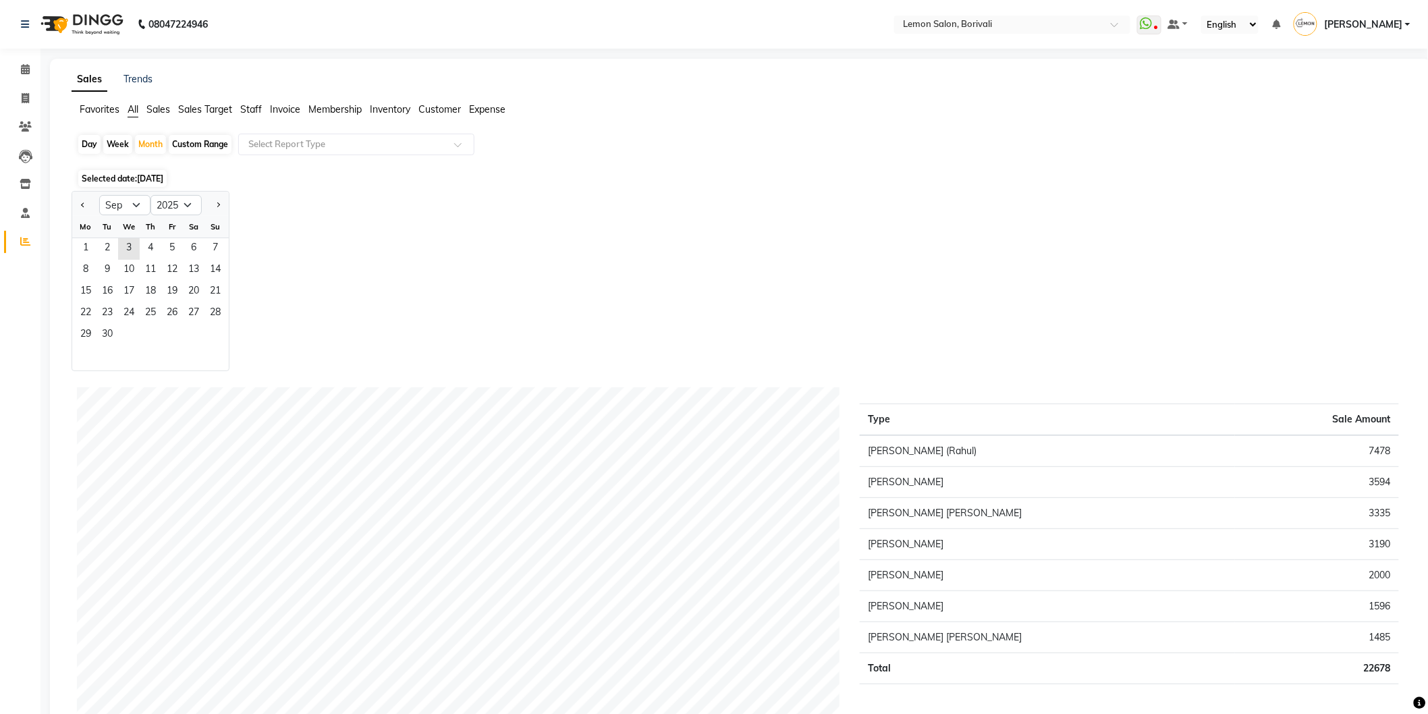
click at [529, 194] on div "Jan Feb Mar Apr May Jun Jul Aug Sep Oct Nov Dec 2015 2016 2017 2018 2019 2020 2…" at bounding box center [741, 281] width 1338 height 180
click at [89, 146] on div "Day" at bounding box center [89, 144] width 22 height 19
select select "9"
select select "2025"
click at [132, 246] on span "3" at bounding box center [129, 249] width 22 height 22
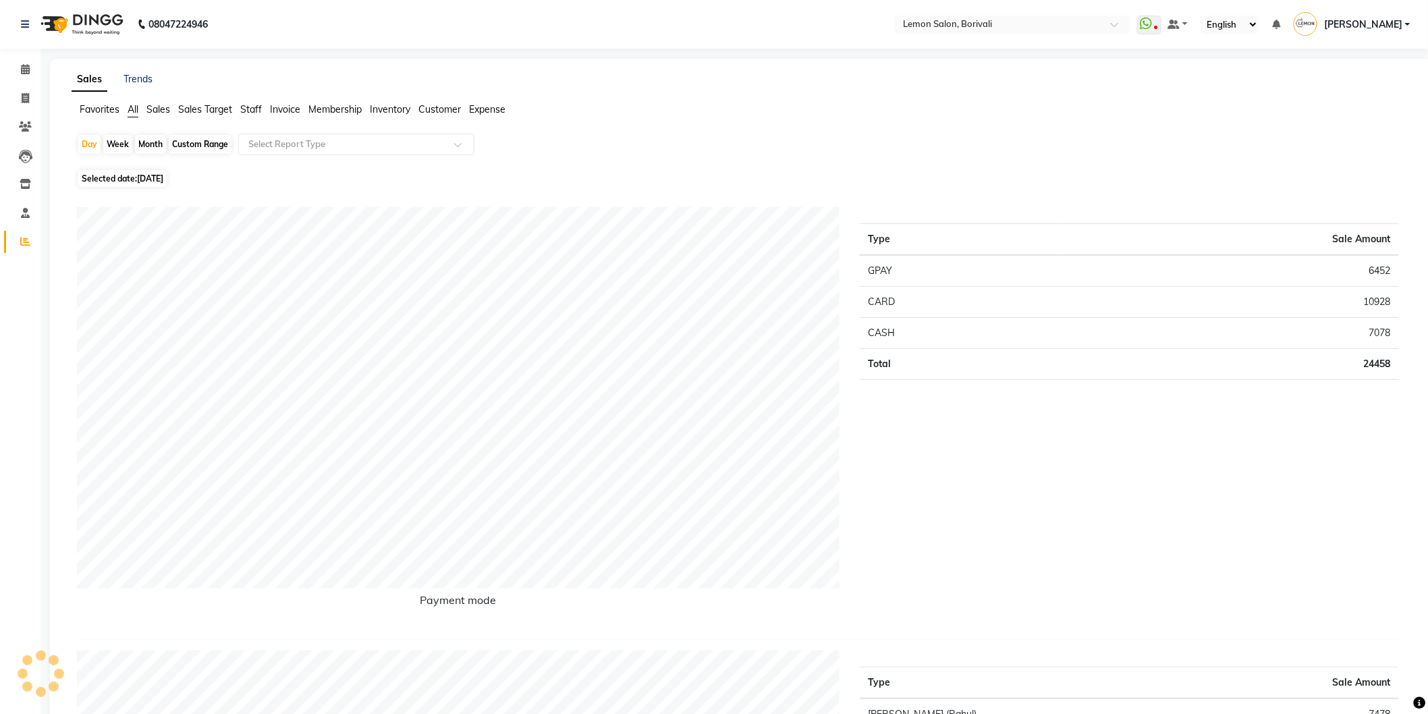
click at [844, 157] on div "Day Week Month Custom Range Select Report Type" at bounding box center [741, 150] width 1328 height 32
click at [225, 108] on span "Sales Target" at bounding box center [205, 109] width 54 height 12
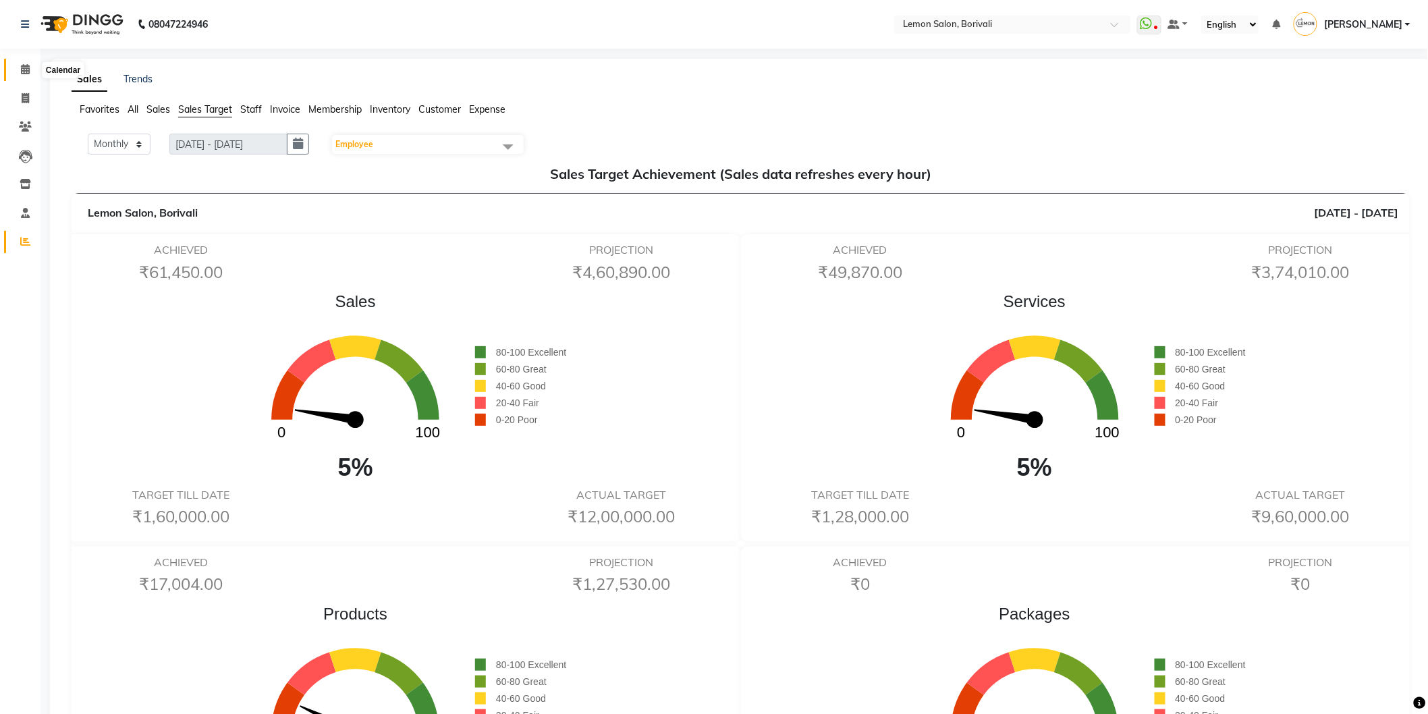
click at [18, 72] on span at bounding box center [25, 70] width 24 height 16
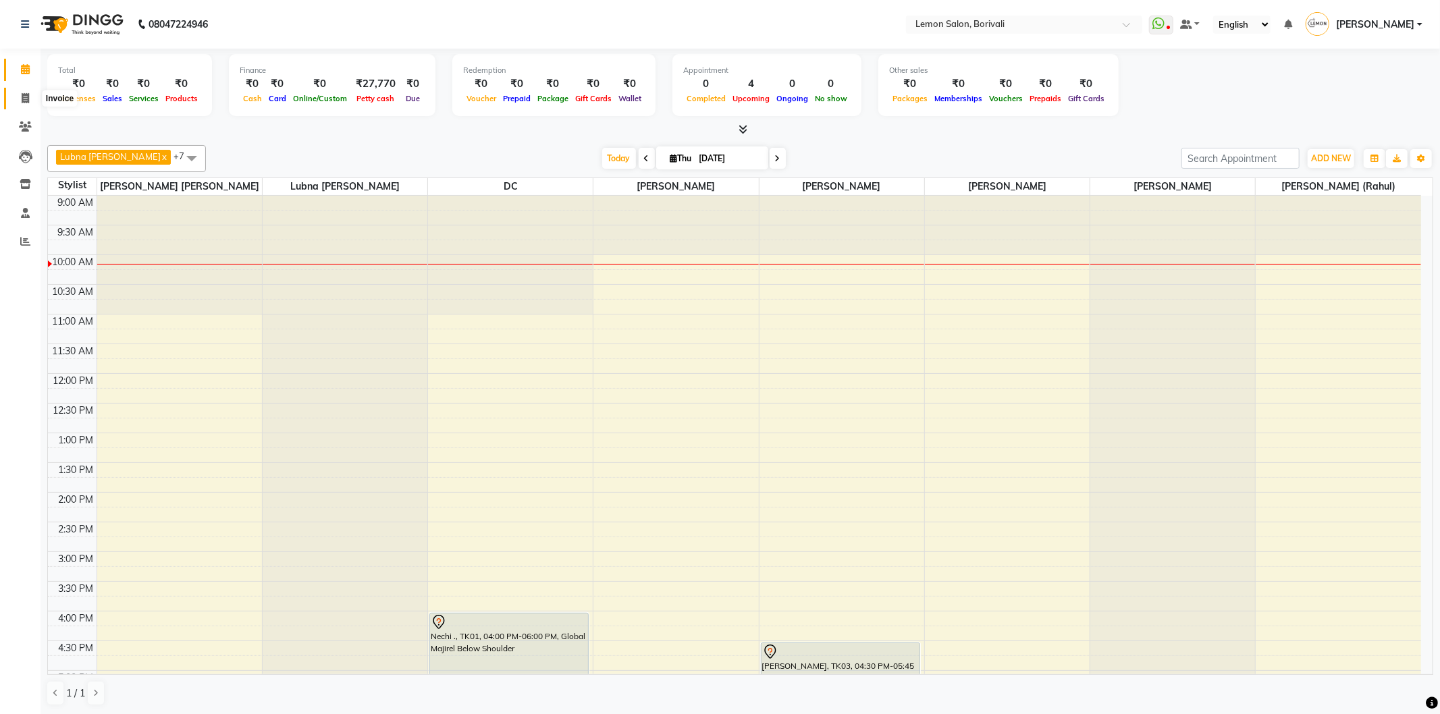
click at [26, 92] on span at bounding box center [25, 99] width 24 height 16
select select "567"
select select "service"
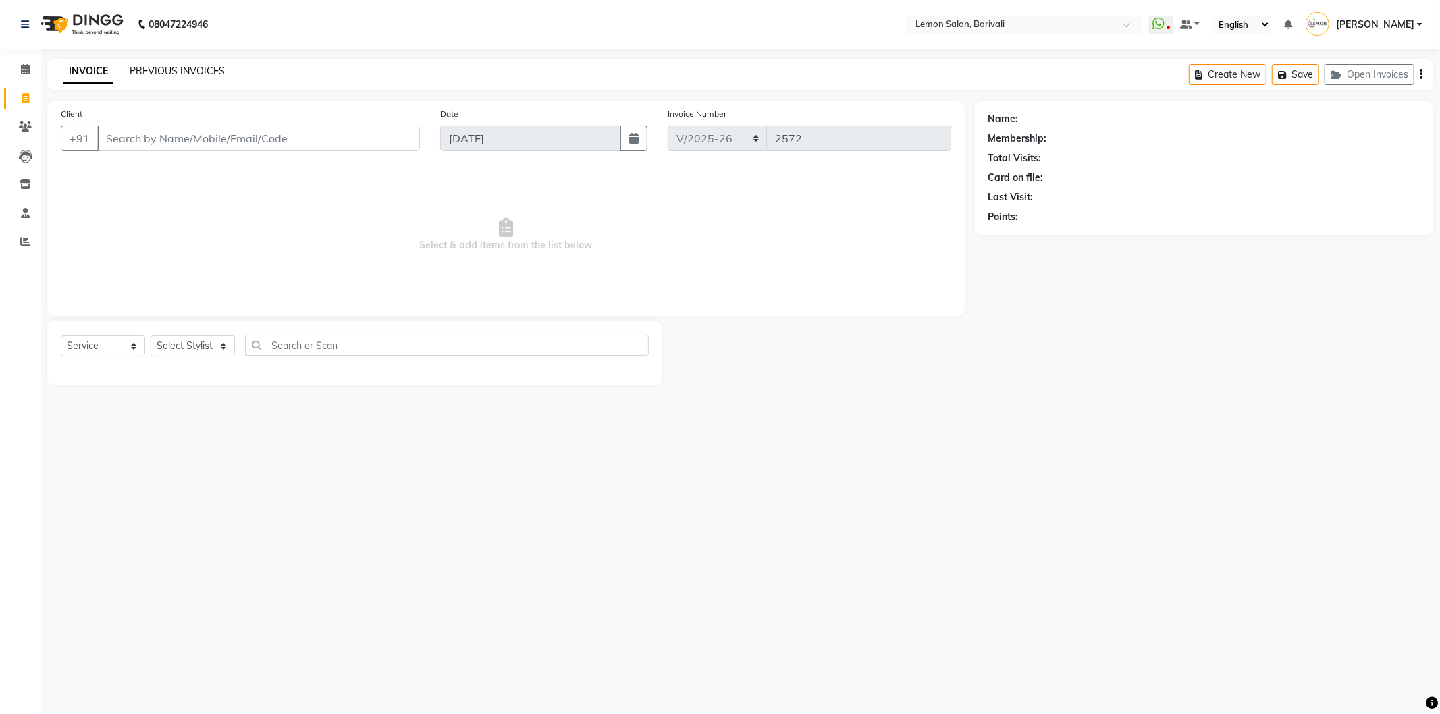
click at [163, 65] on link "PREVIOUS INVOICES" at bounding box center [177, 71] width 95 height 12
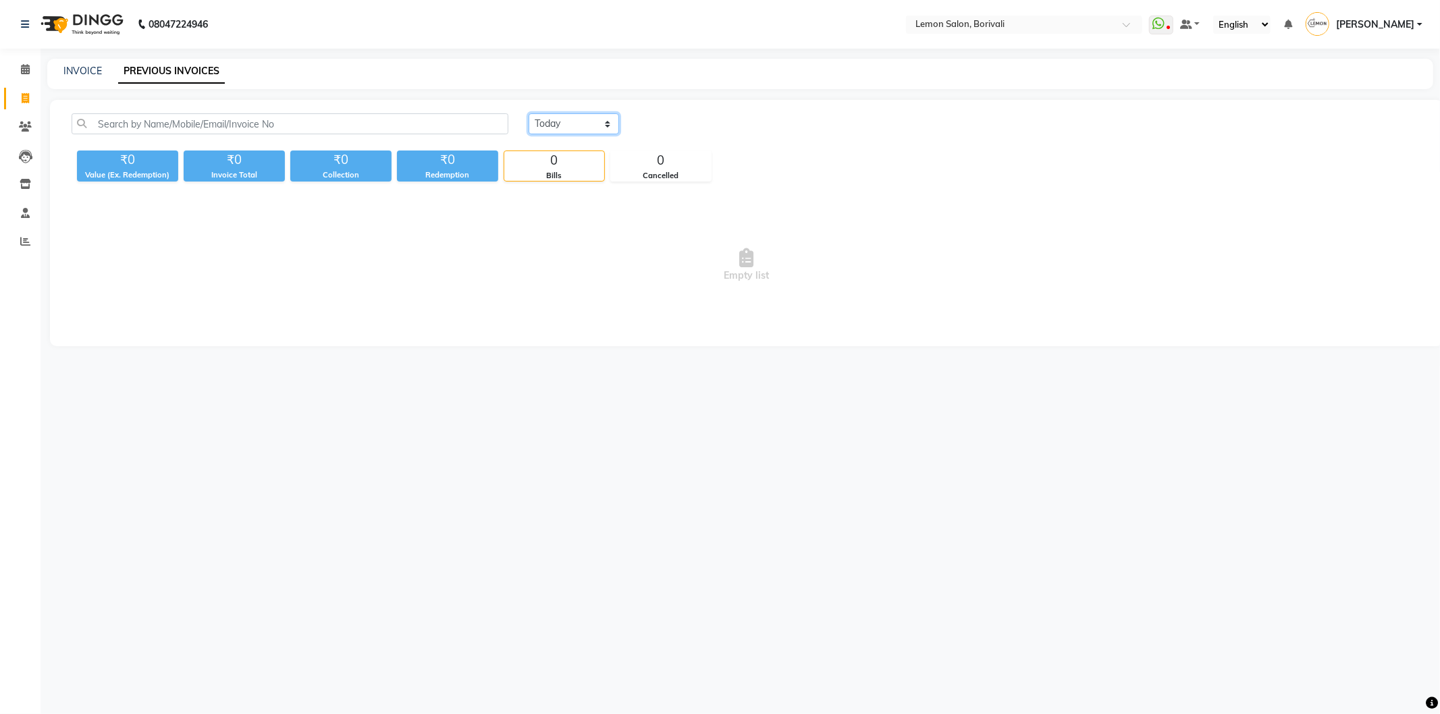
click at [574, 131] on select "Today Yesterday Custom Range" at bounding box center [573, 123] width 90 height 21
select select "range"
click at [528, 113] on select "Today Yesterday Custom Range" at bounding box center [573, 123] width 90 height 21
click at [711, 123] on input "[DATE]" at bounding box center [683, 124] width 94 height 19
select select "9"
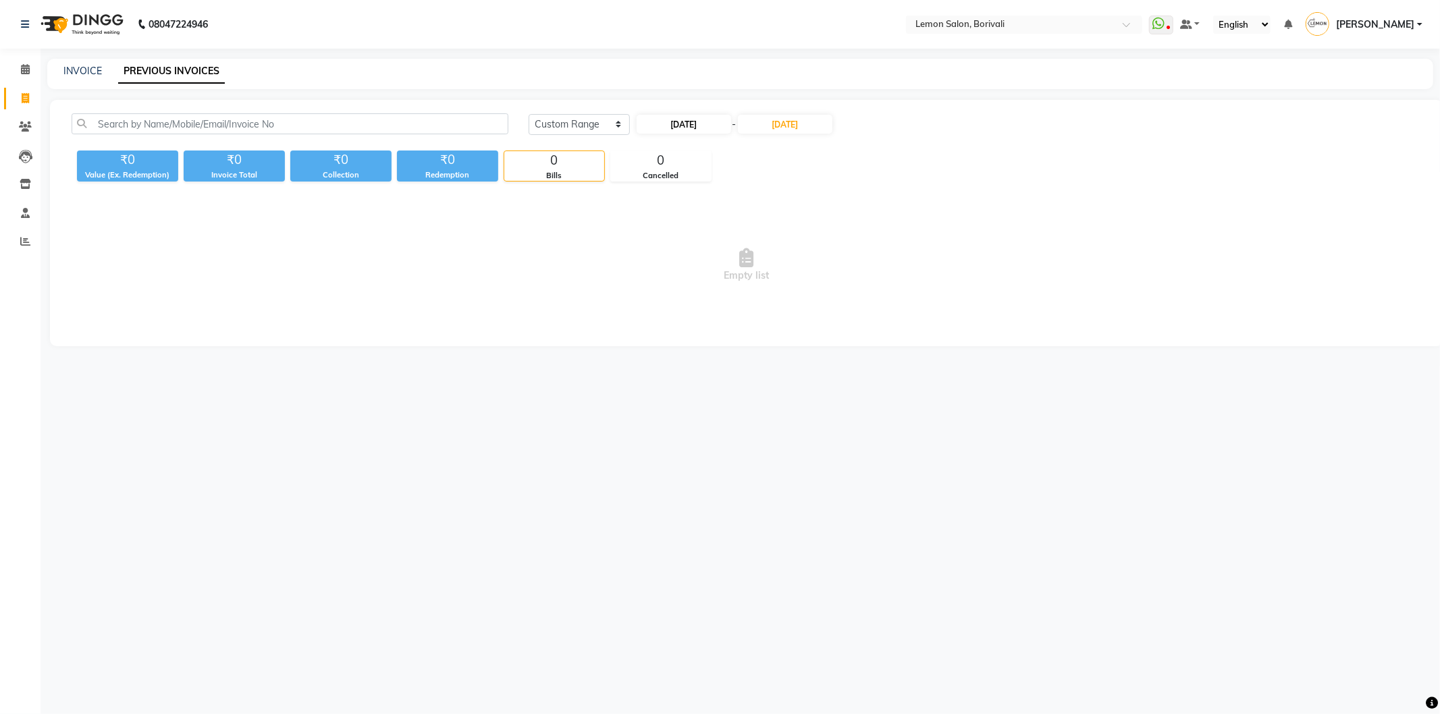
select select "2025"
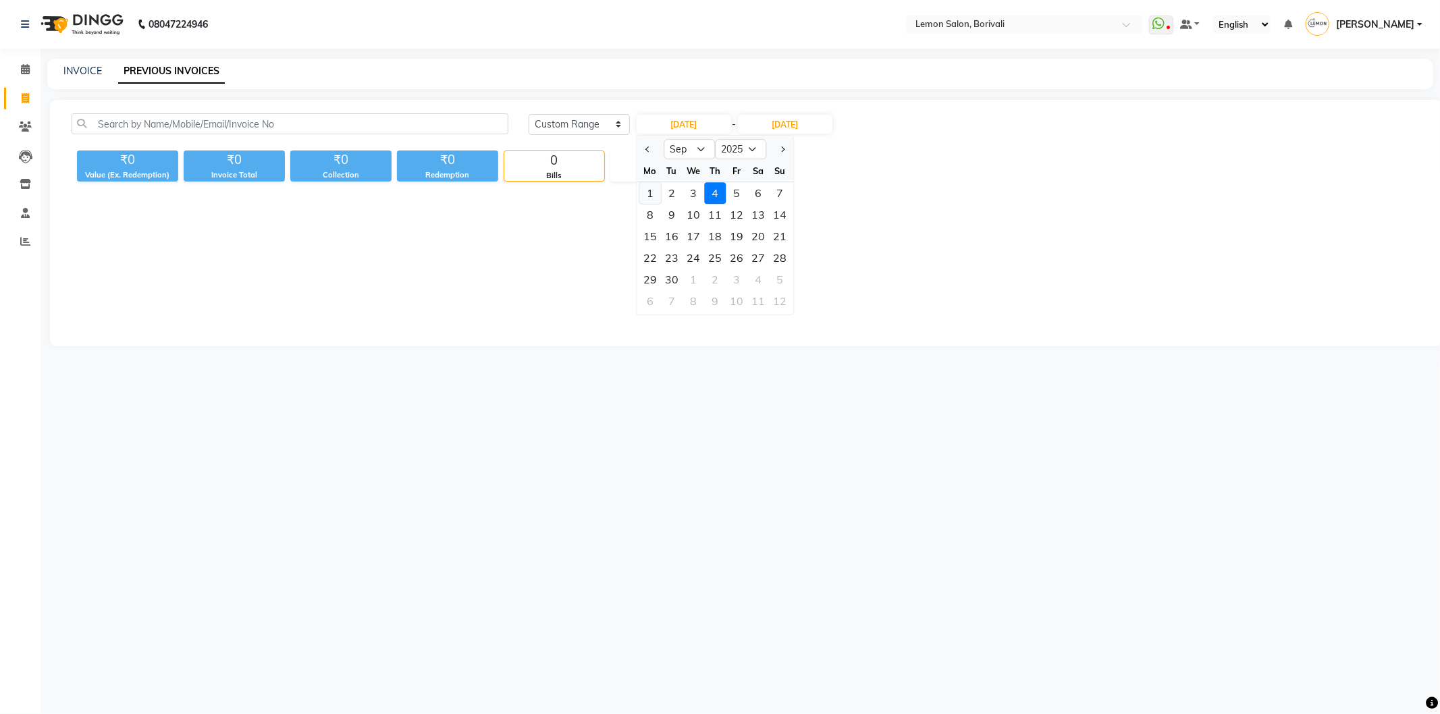
click at [657, 188] on div "1" at bounding box center [650, 193] width 22 height 22
type input "01-09-2025"
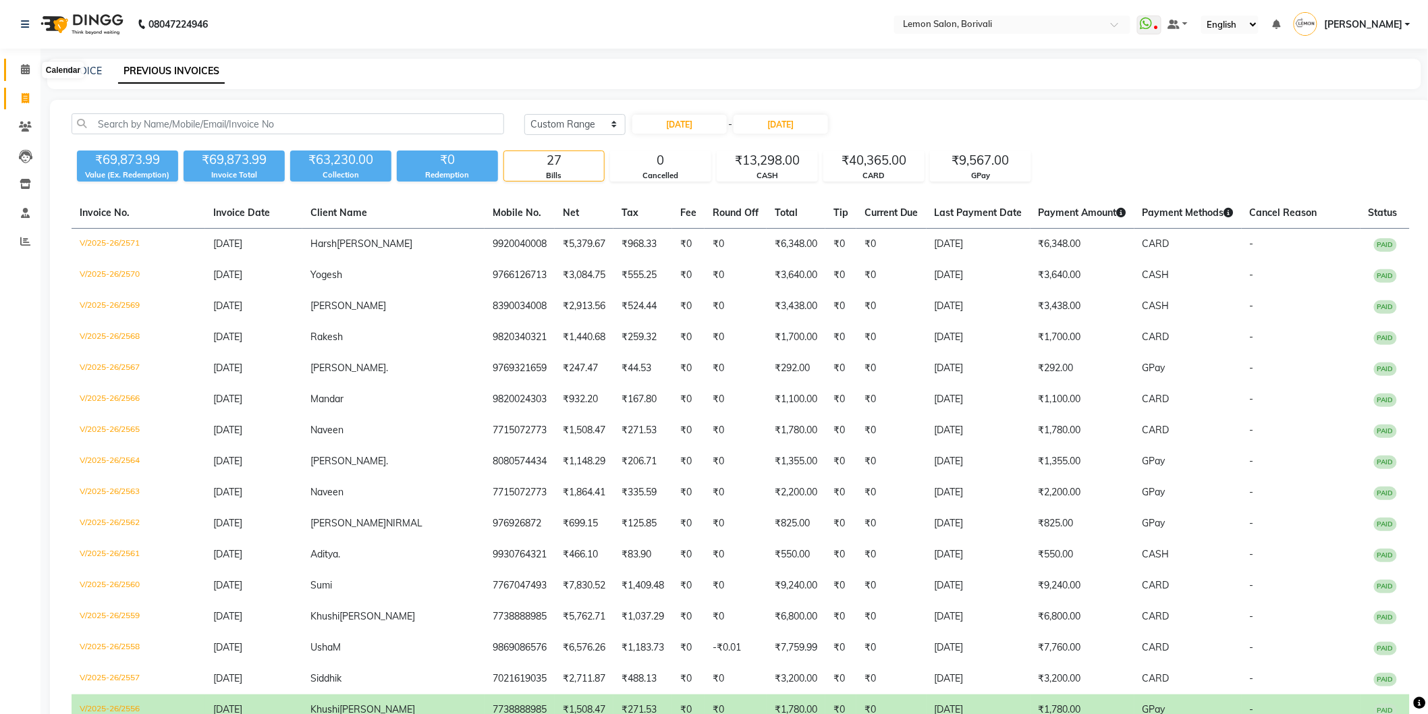
click at [27, 66] on icon at bounding box center [25, 69] width 9 height 10
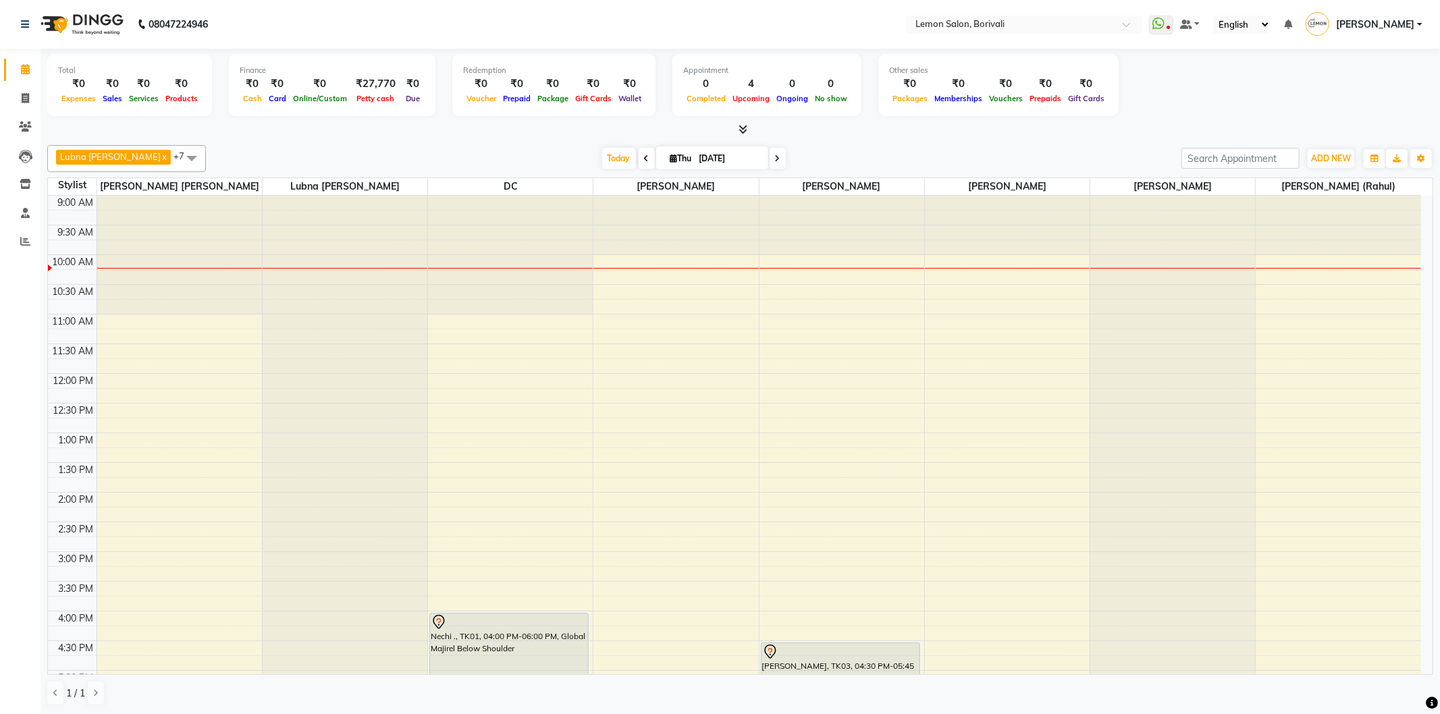
click at [366, 145] on div "Lubna mushahid siddique x Nirmala jeevan marthe x Pranali Jagtap x Prashant Cha…" at bounding box center [740, 158] width 1386 height 27
click at [22, 88] on link "Invoice" at bounding box center [20, 99] width 32 height 22
select select "service"
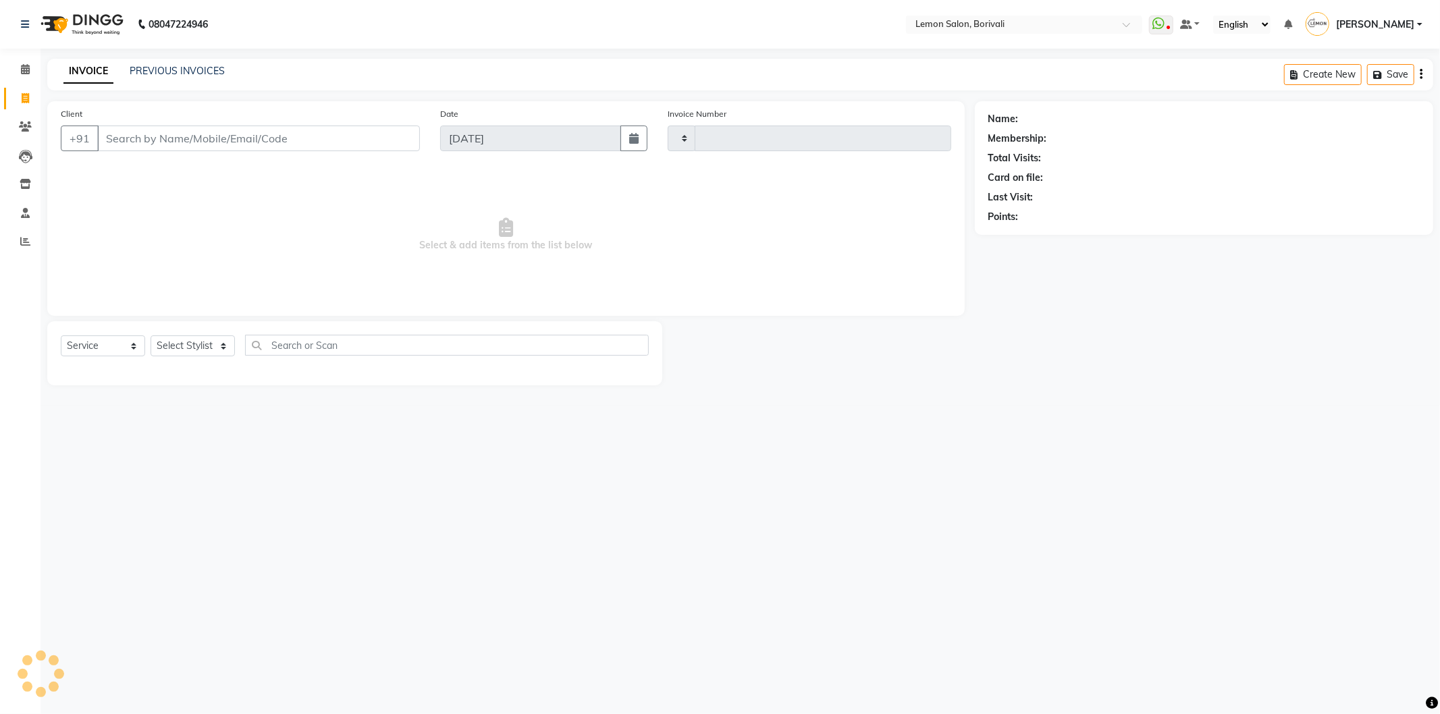
type input "2572"
select select "567"
click at [21, 71] on icon at bounding box center [25, 69] width 9 height 10
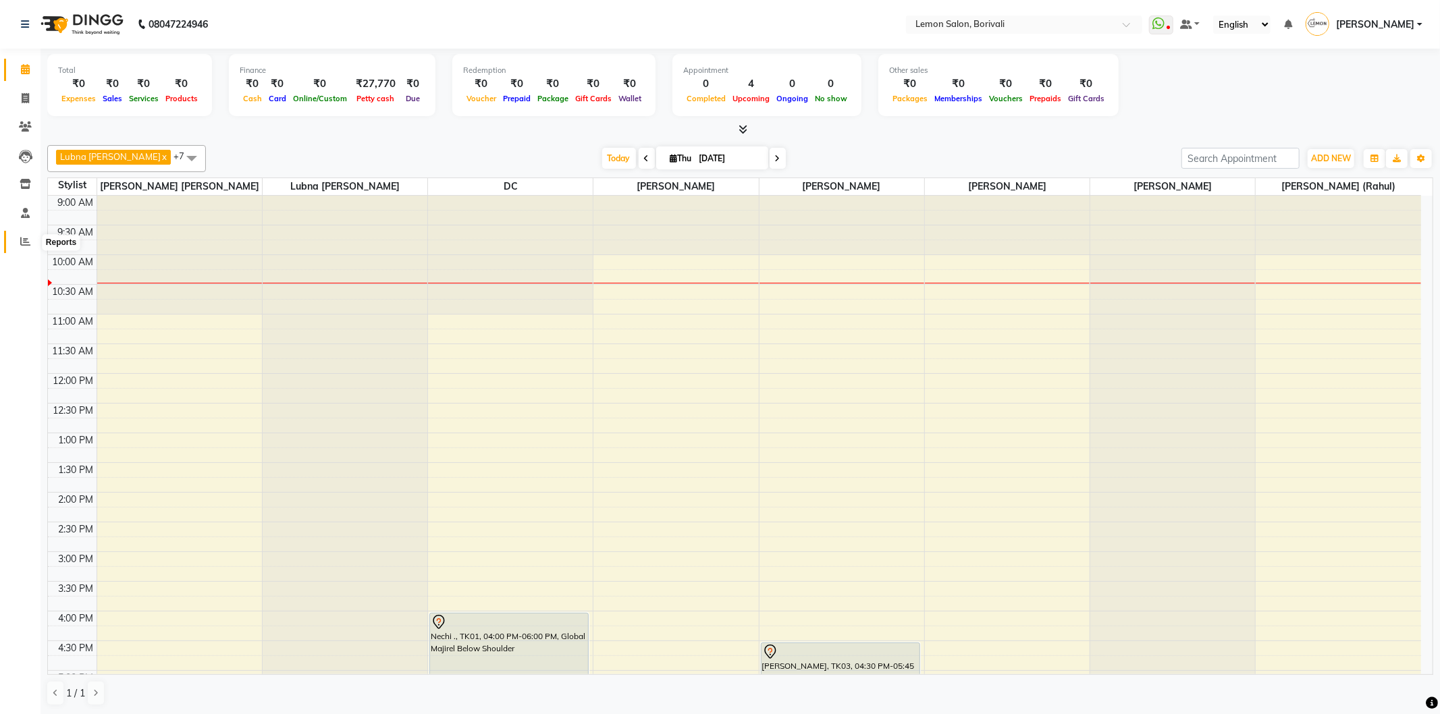
click at [24, 234] on span at bounding box center [25, 242] width 24 height 16
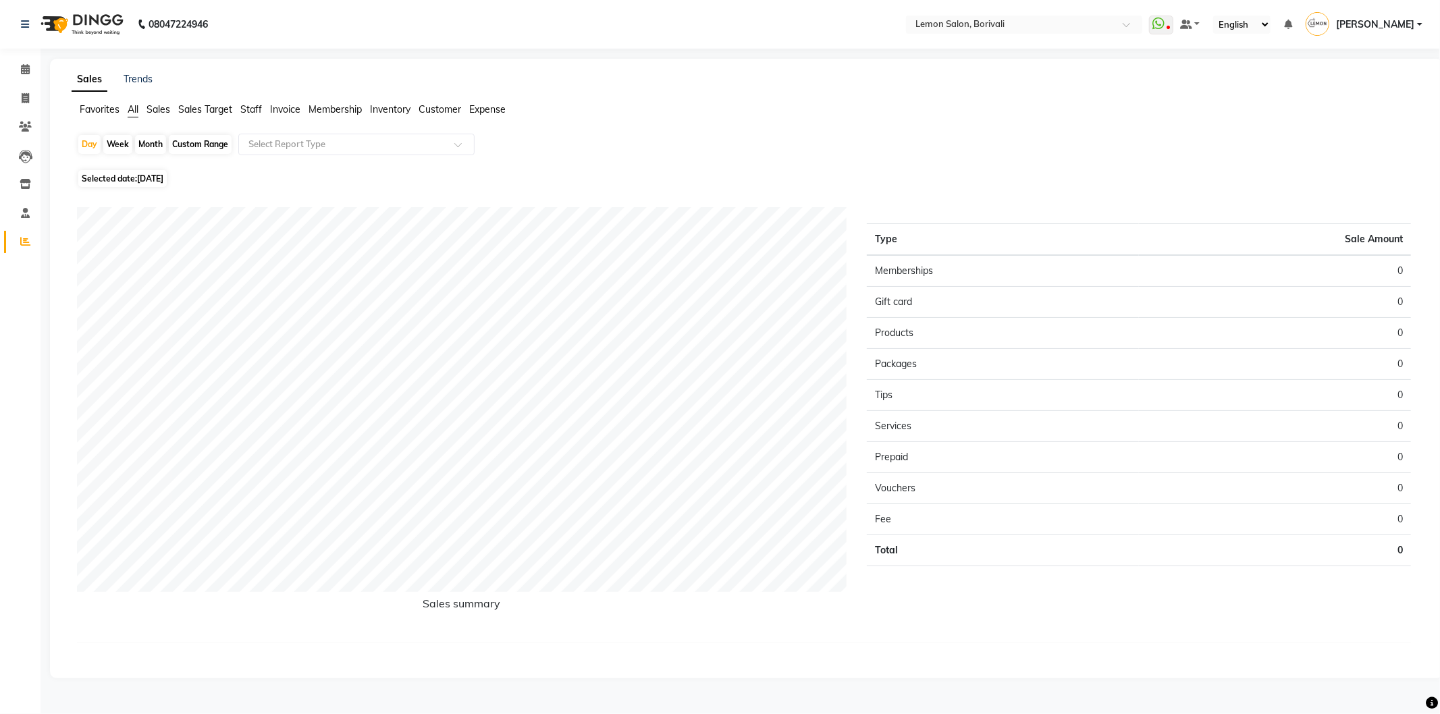
click at [784, 120] on div "Favorites All Sales Sales Target Staff Invoice Membership Inventory Customer Ex…" at bounding box center [746, 116] width 1370 height 26
click at [24, 64] on icon at bounding box center [25, 69] width 9 height 10
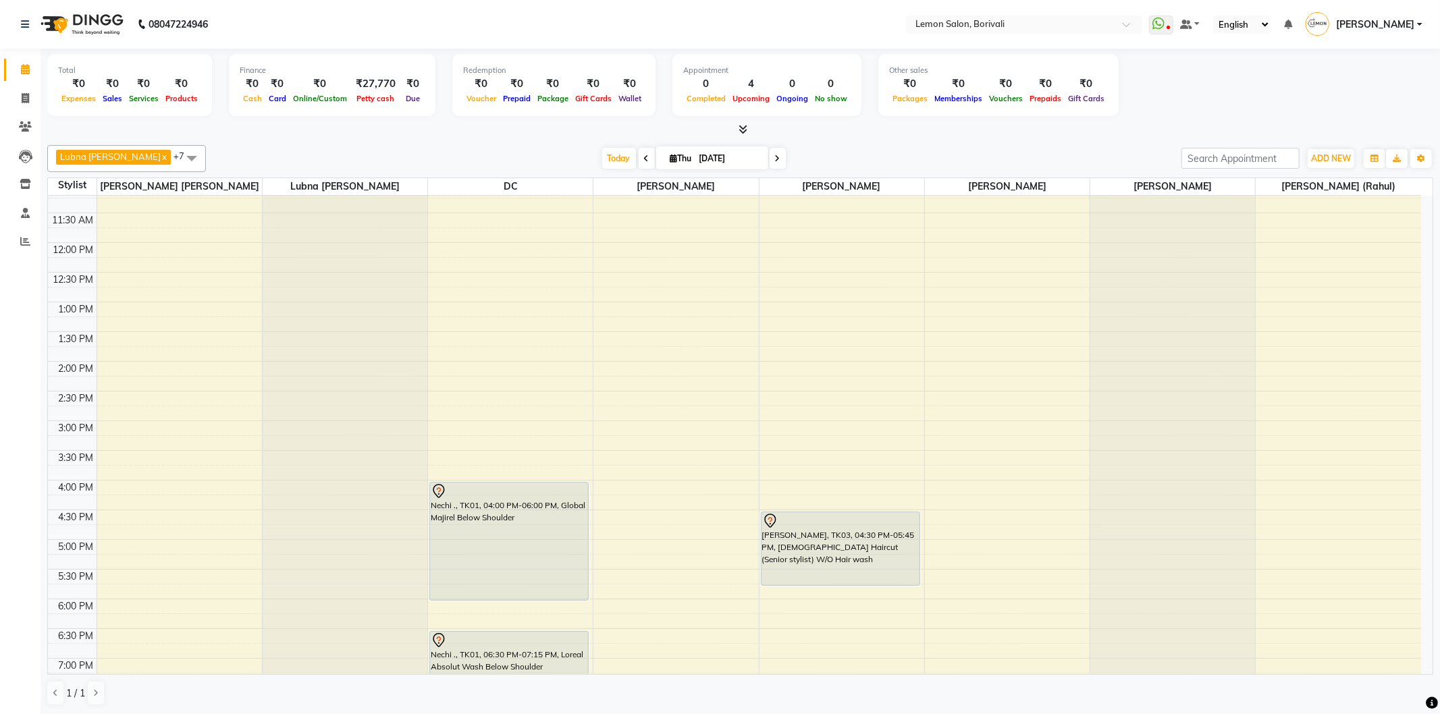
click at [778, 158] on icon at bounding box center [777, 159] width 5 height 8
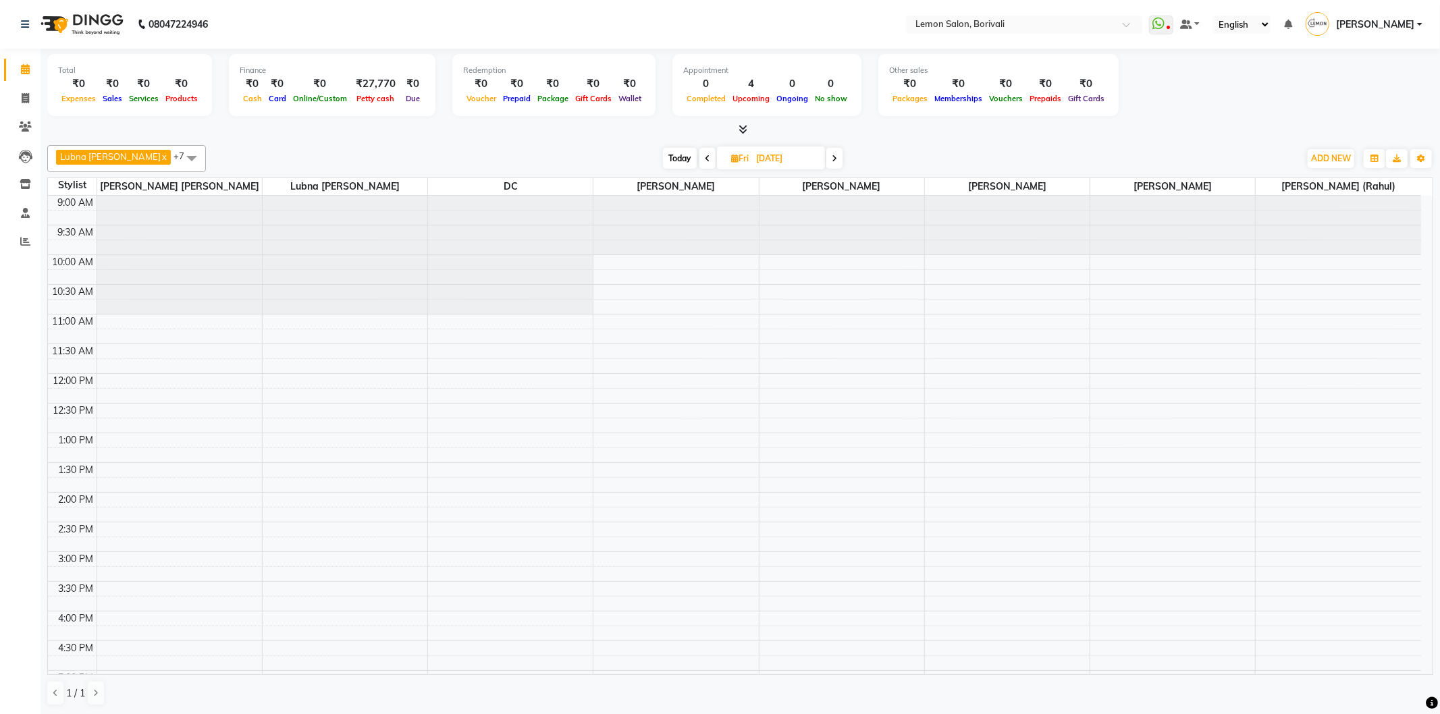
click at [715, 156] on span at bounding box center [707, 158] width 16 height 21
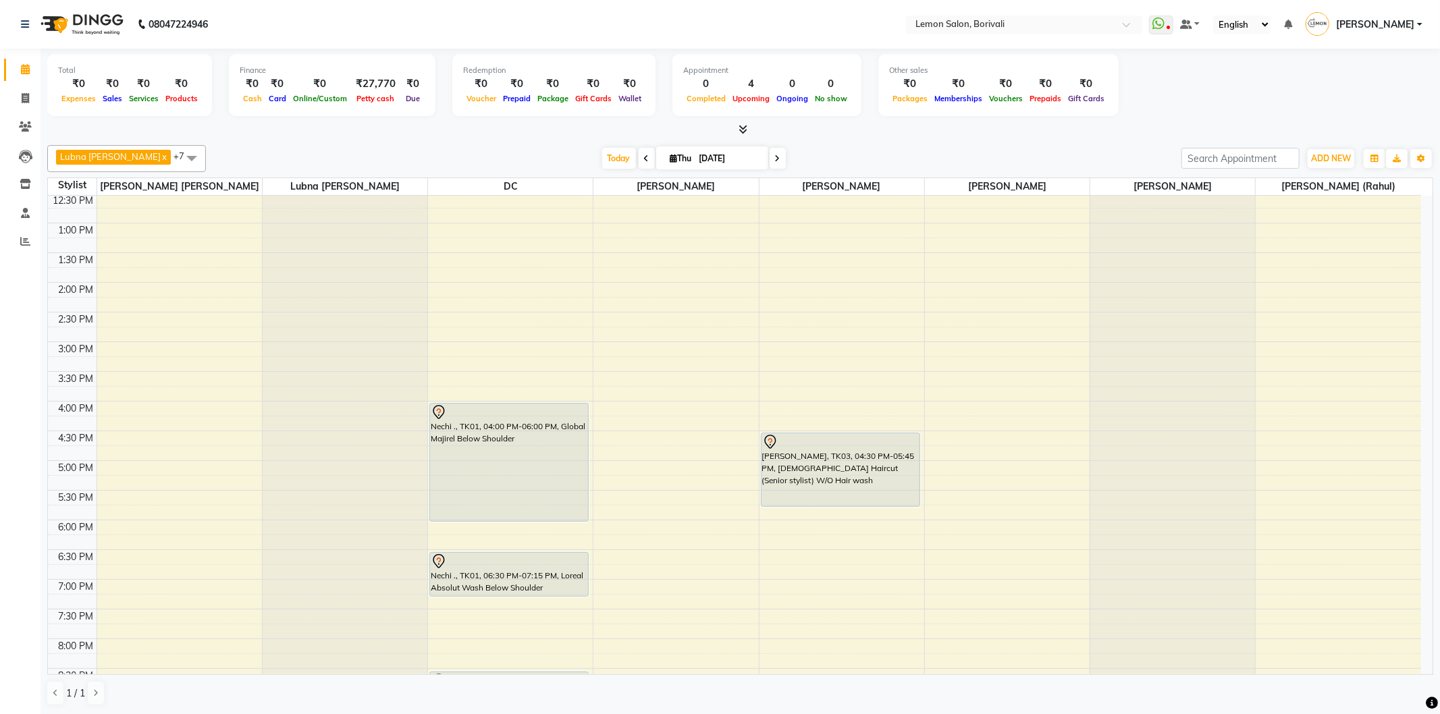
scroll to position [56, 0]
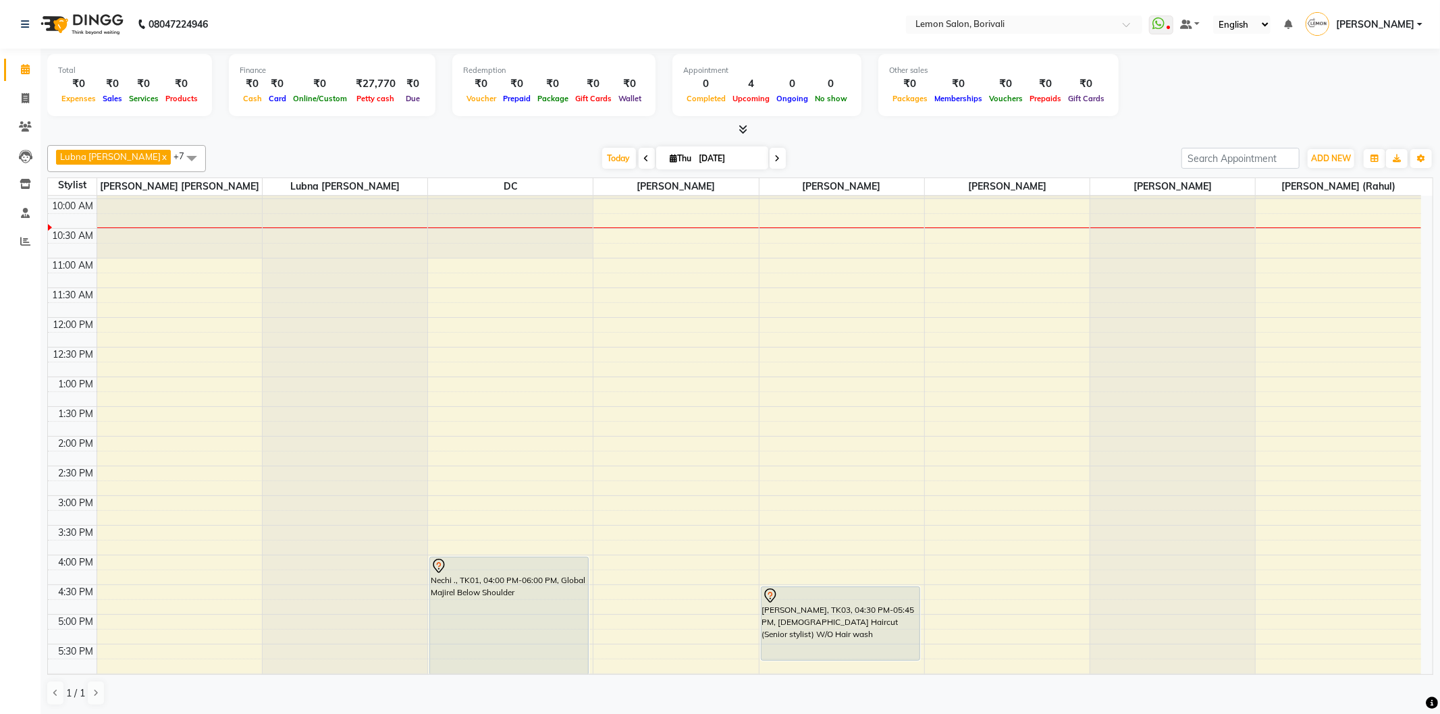
click at [784, 156] on span at bounding box center [777, 158] width 16 height 21
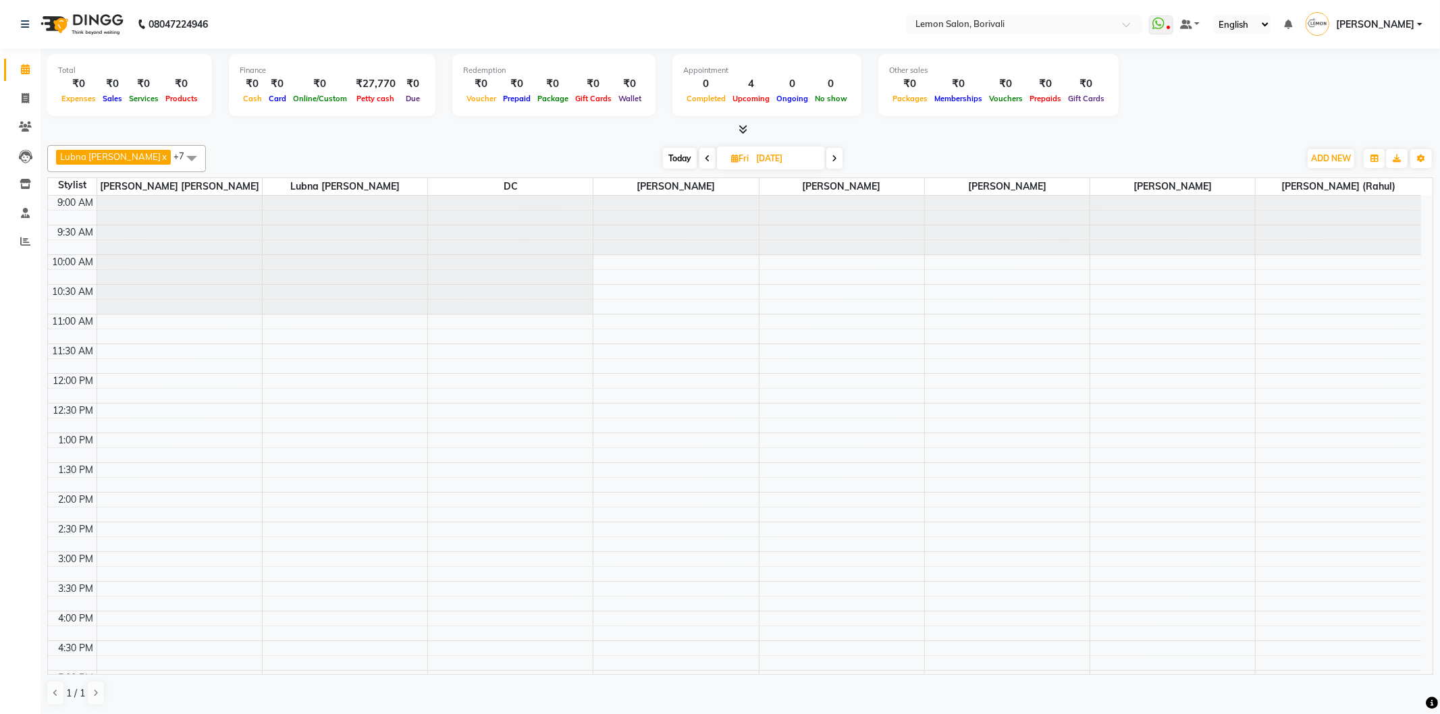
scroll to position [356, 0]
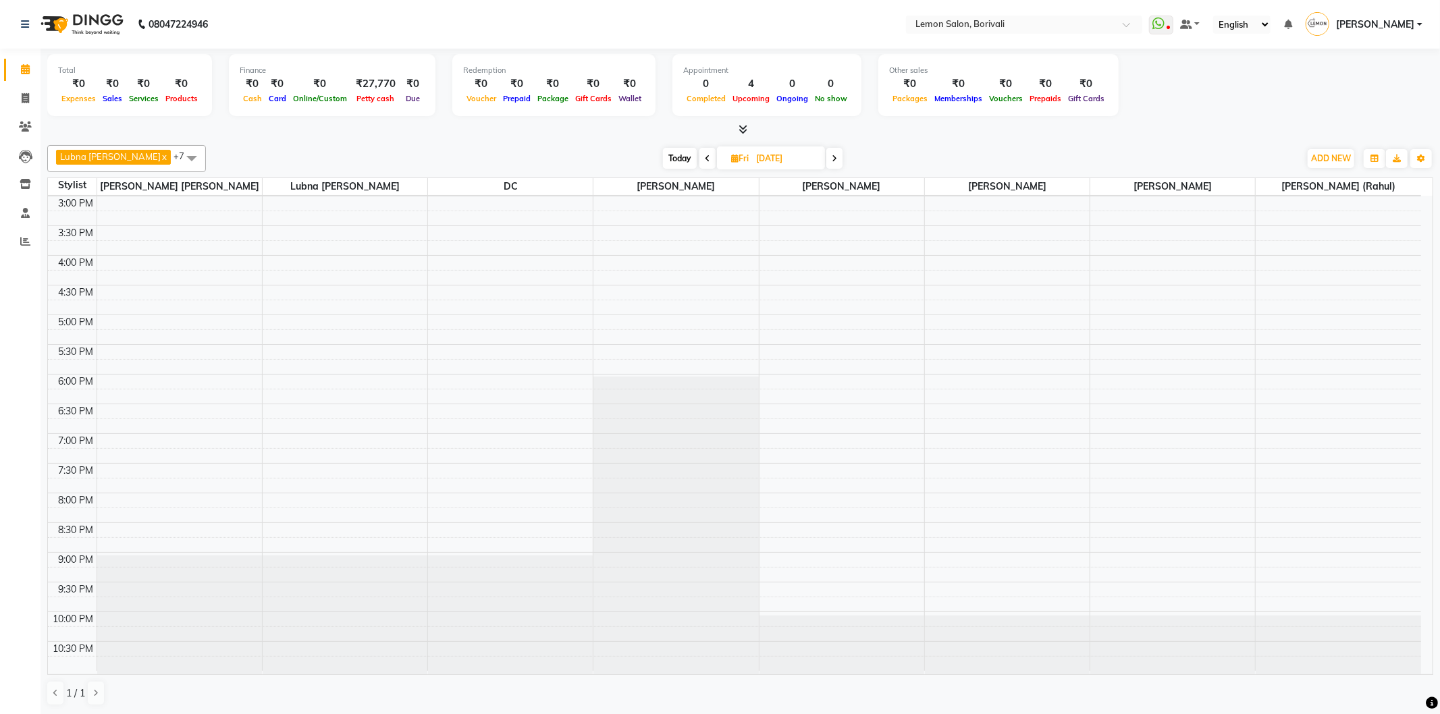
click at [989, 167] on div "Today Fri 05-09-2025" at bounding box center [753, 158] width 1080 height 20
drag, startPoint x: 712, startPoint y: 153, endPoint x: 750, endPoint y: 192, distance: 54.4
click at [712, 158] on span at bounding box center [707, 158] width 16 height 21
type input "[DATE]"
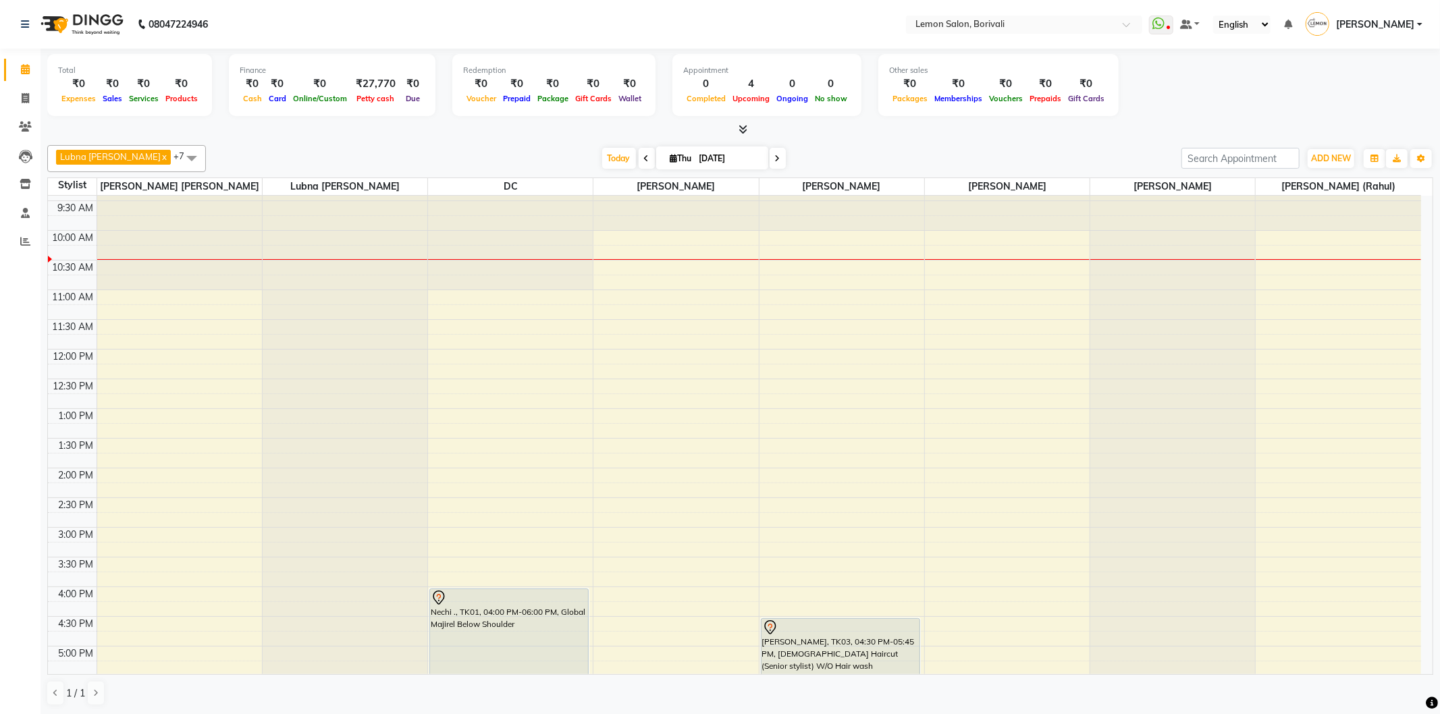
scroll to position [0, 0]
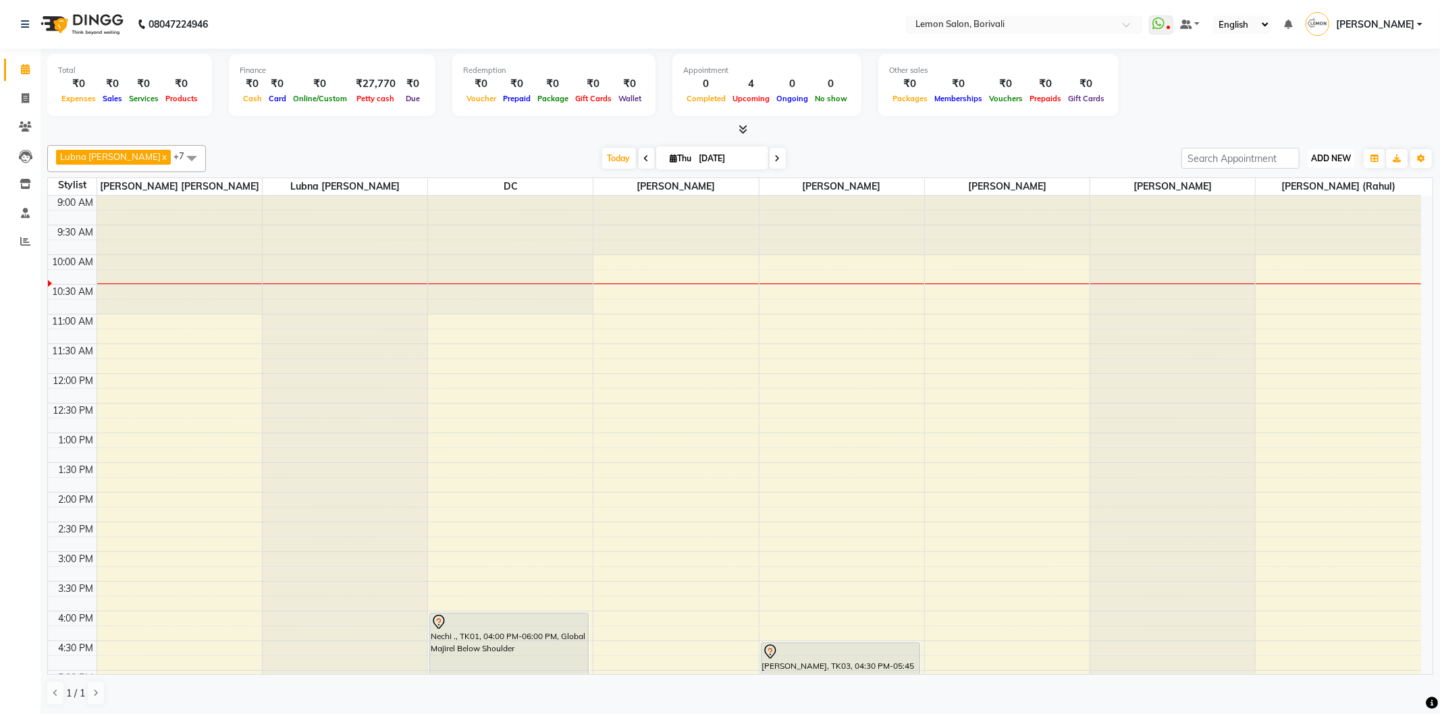
click at [1332, 158] on span "ADD NEW" at bounding box center [1331, 158] width 40 height 10
click at [1319, 238] on link "Add Attendance" at bounding box center [1300, 236] width 107 height 18
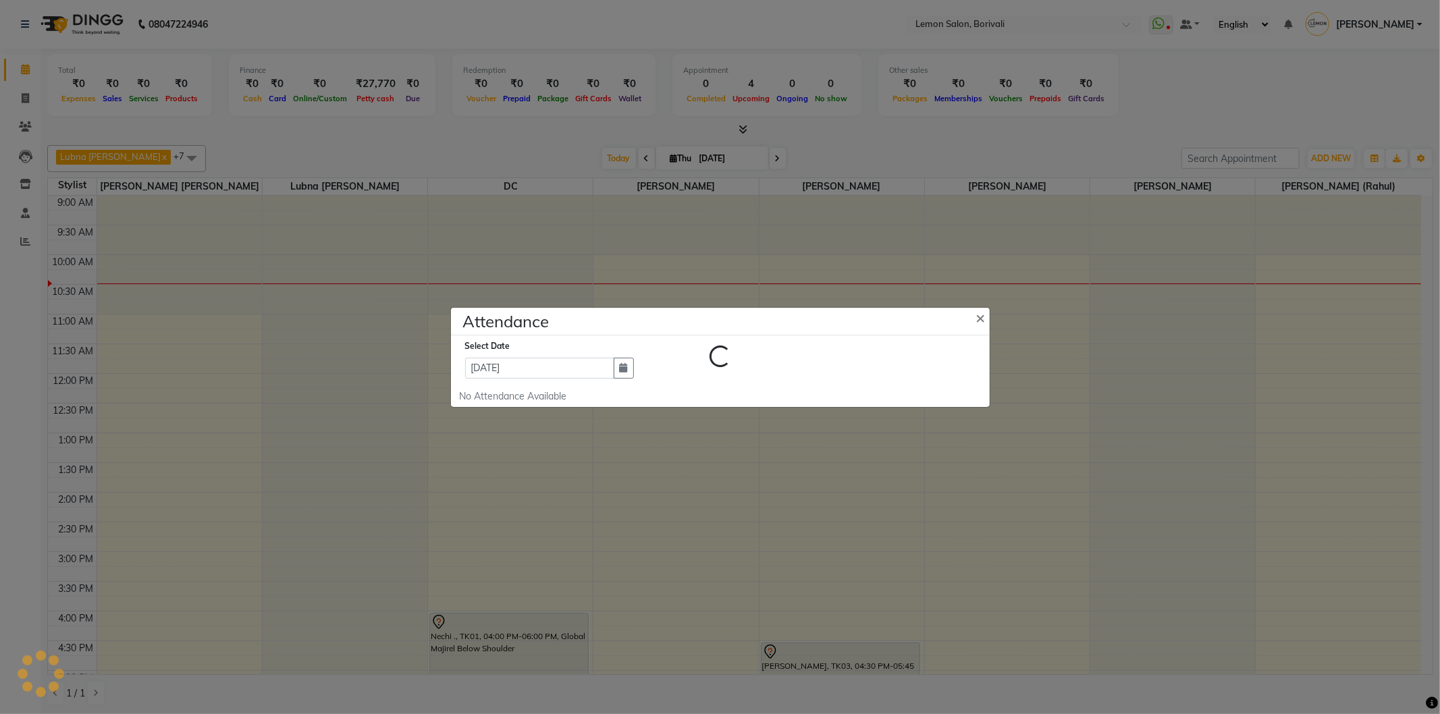
select select "W"
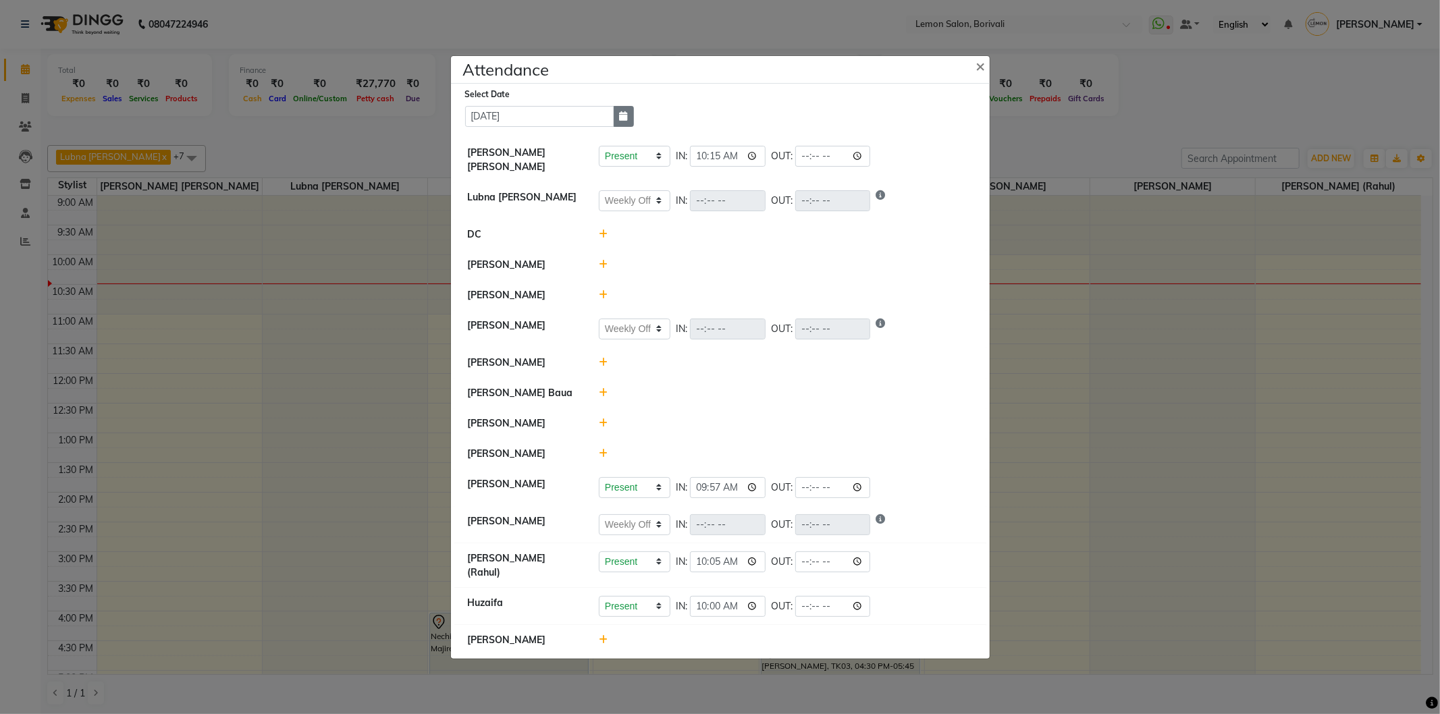
click at [624, 121] on icon "button" at bounding box center [624, 115] width 8 height 9
click at [525, 192] on div "1 2 3 4 5 6 7" at bounding box center [544, 186] width 157 height 22
click at [953, 182] on li "Lubna mushahid siddique Present Absent Late Half Day Weekly Off IN: OUT:" at bounding box center [720, 201] width 532 height 38
click at [976, 69] on span "×" at bounding box center [980, 65] width 9 height 20
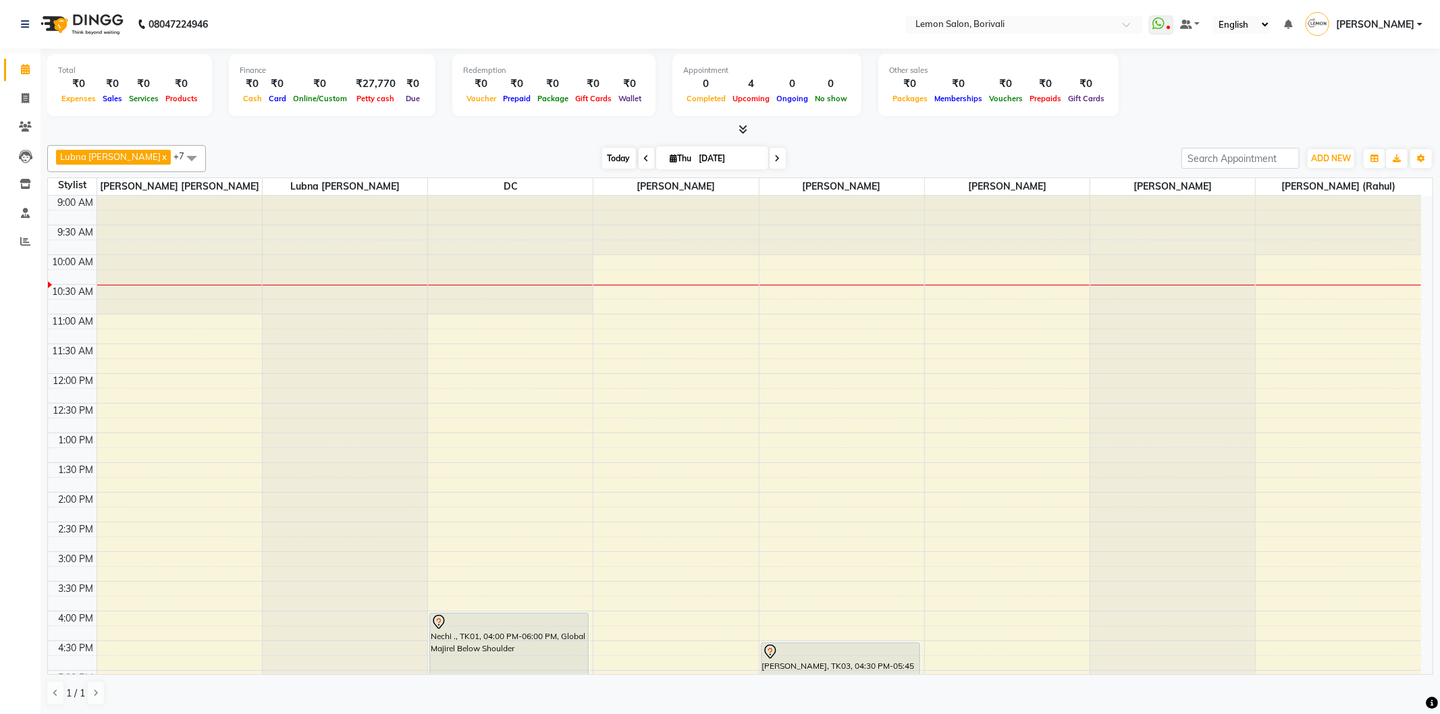
click at [610, 159] on span "Today" at bounding box center [619, 158] width 34 height 21
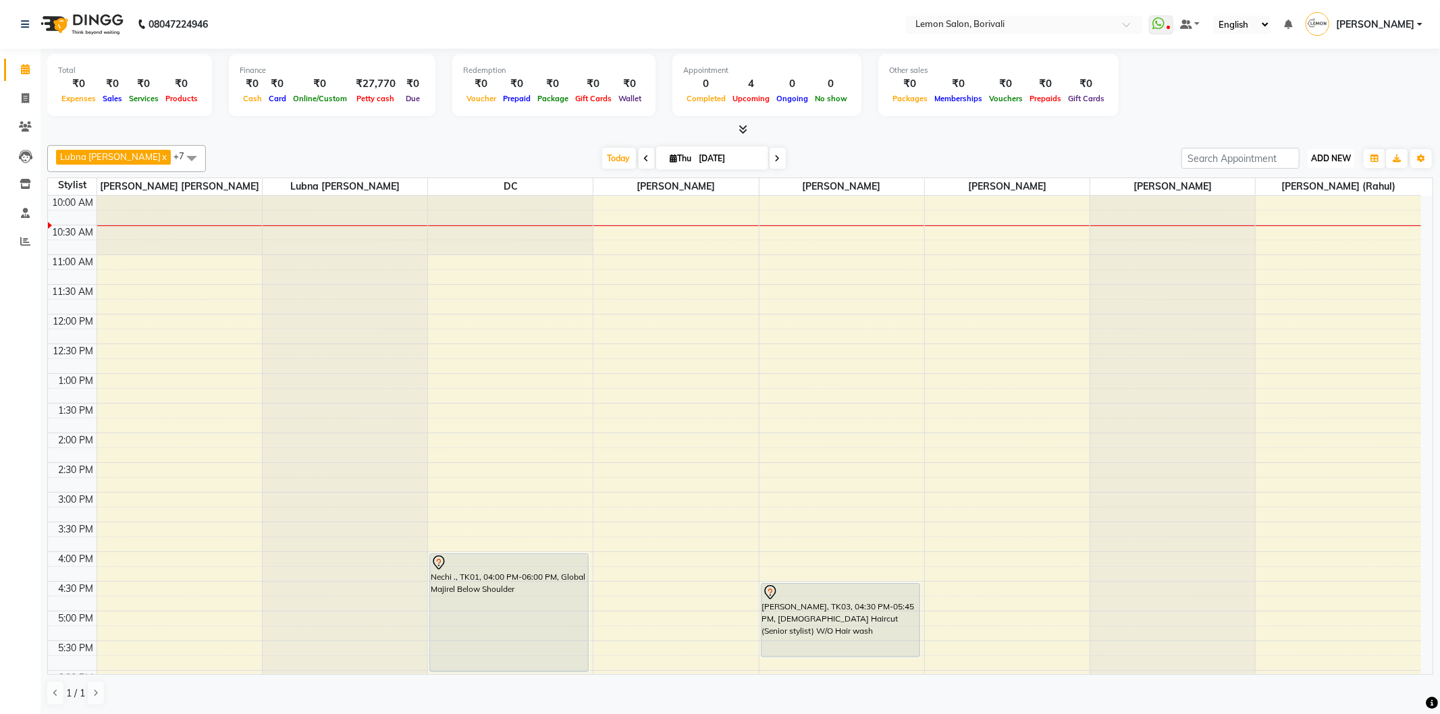
click at [1334, 156] on span "ADD NEW" at bounding box center [1331, 158] width 40 height 10
click at [1299, 226] on link "Add Expense" at bounding box center [1300, 219] width 107 height 18
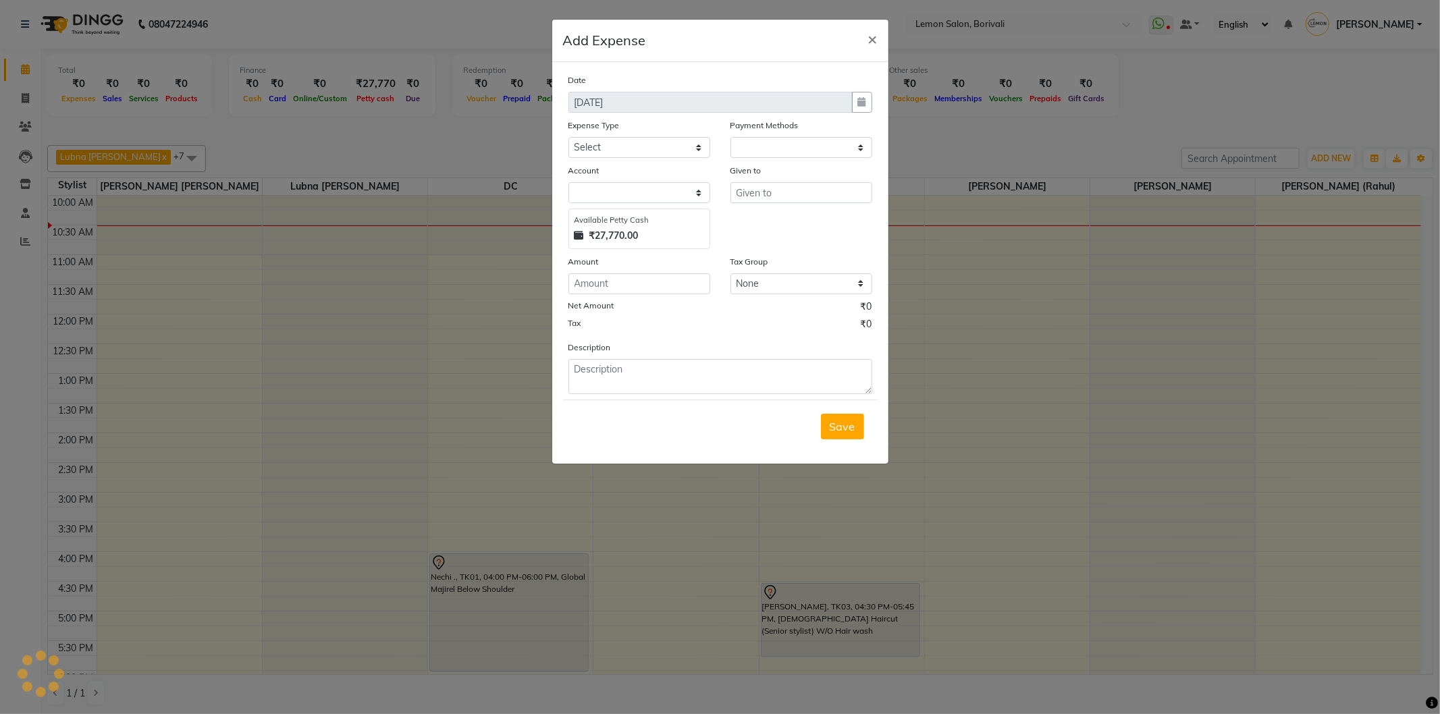
select select "1"
select select "2324"
click at [875, 34] on span "×" at bounding box center [872, 38] width 9 height 20
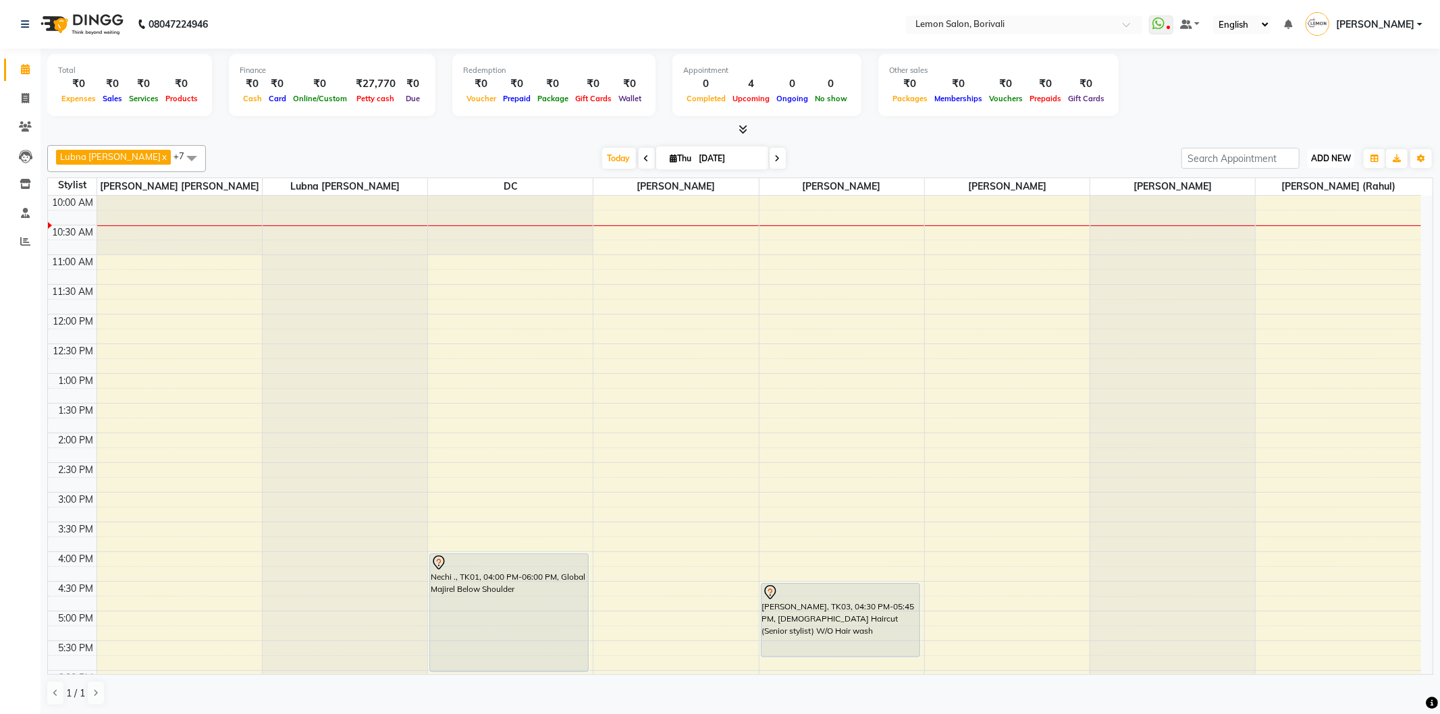
click at [1334, 160] on span "ADD NEW" at bounding box center [1331, 158] width 40 height 10
click at [1307, 241] on link "Add Attendance" at bounding box center [1300, 236] width 107 height 18
select select "W"
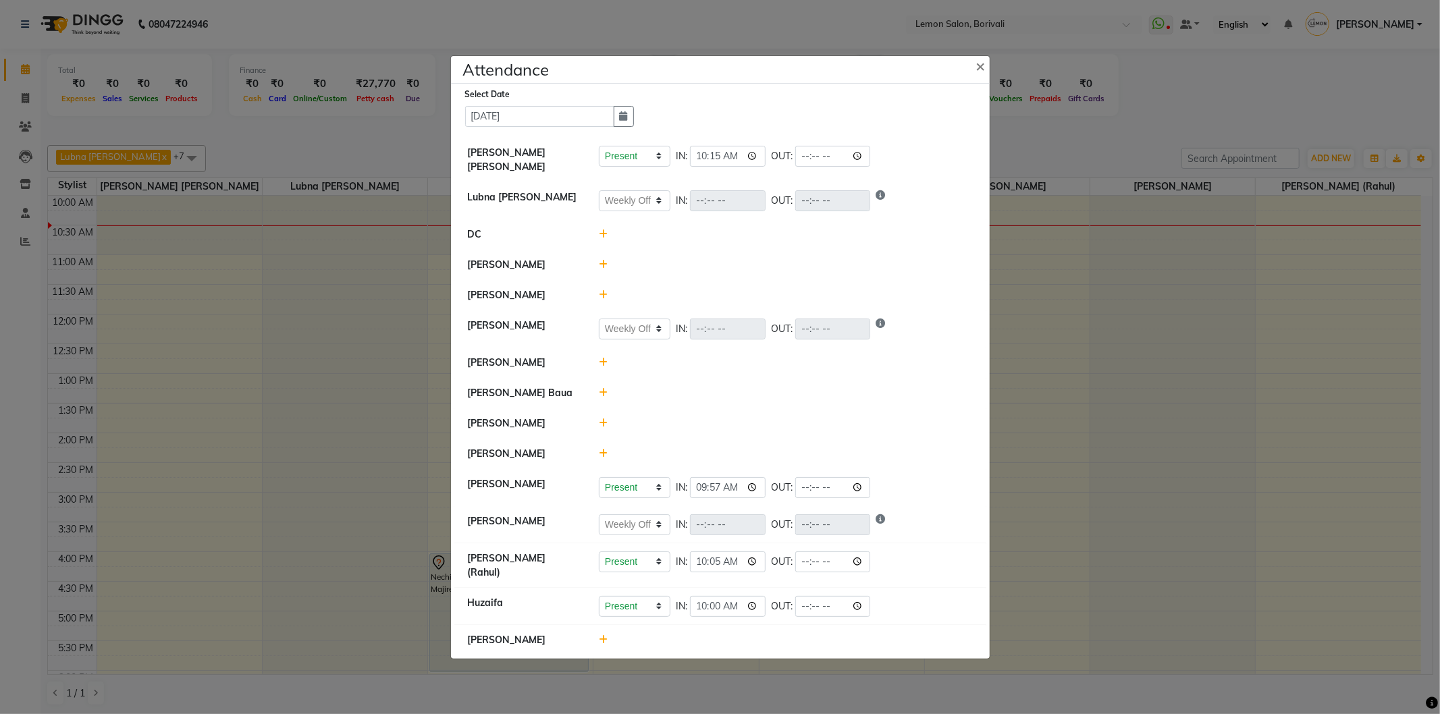
click at [603, 362] on icon at bounding box center [603, 362] width 9 height 9
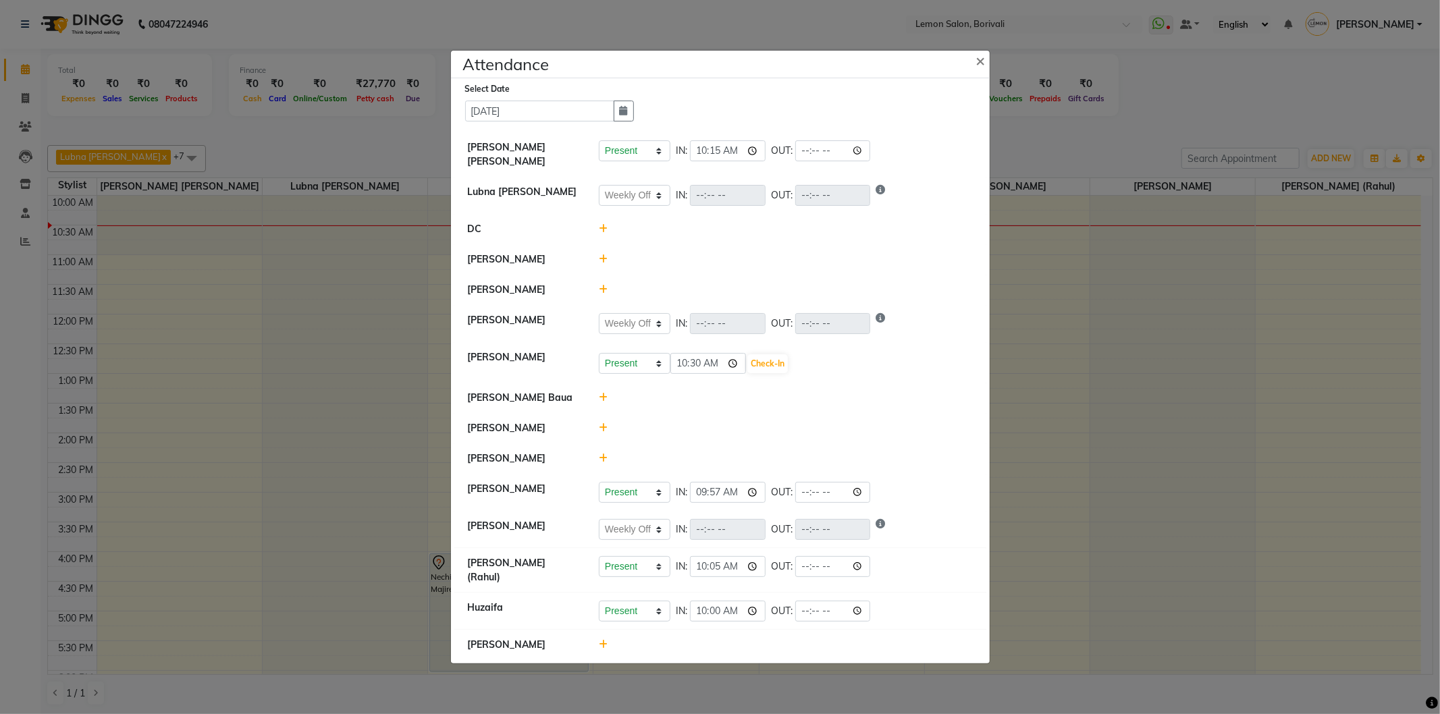
click at [603, 402] on icon at bounding box center [603, 397] width 9 height 9
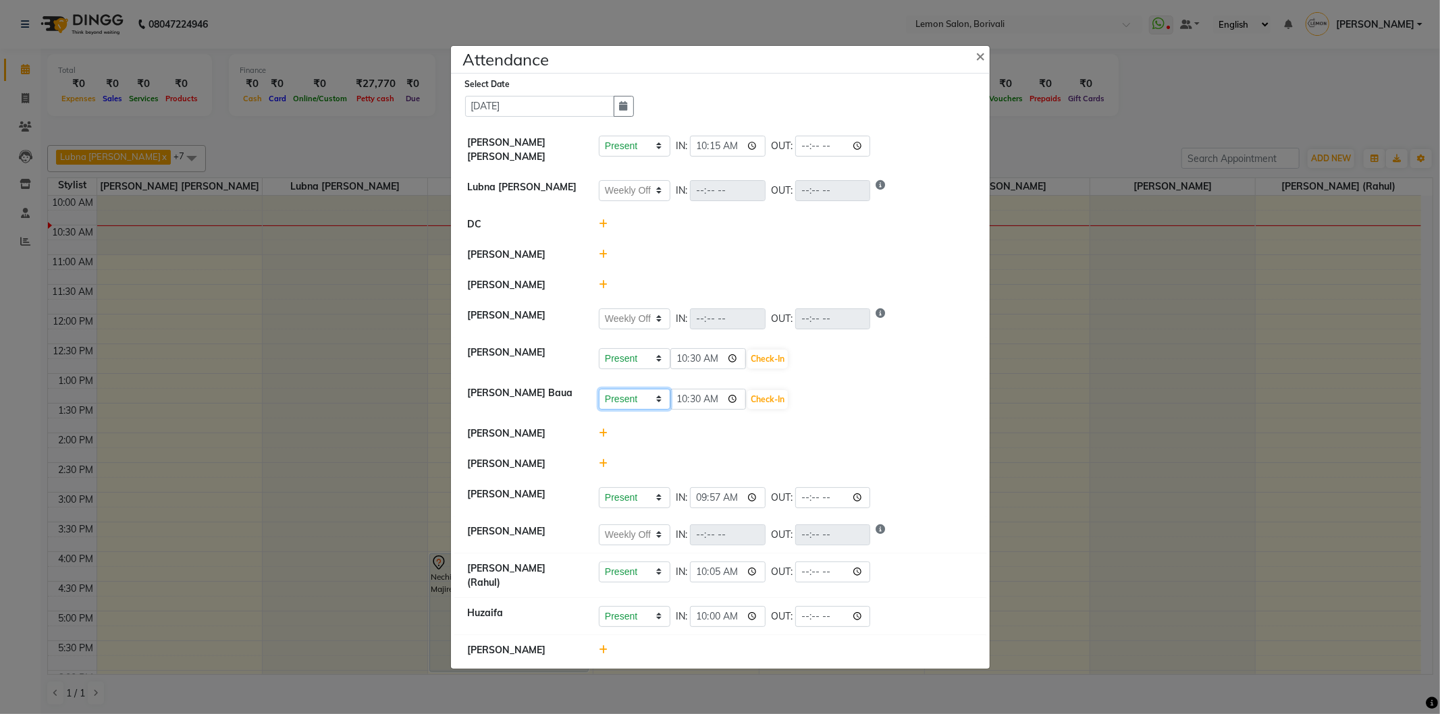
click at [647, 405] on select "Present Absent Late Half Day Weekly Off" at bounding box center [635, 399] width 72 height 21
select select "H"
click at [599, 392] on select "Present Absent Late Half Day Weekly Off" at bounding box center [635, 399] width 72 height 21
click at [772, 400] on button "Check-In" at bounding box center [767, 399] width 40 height 19
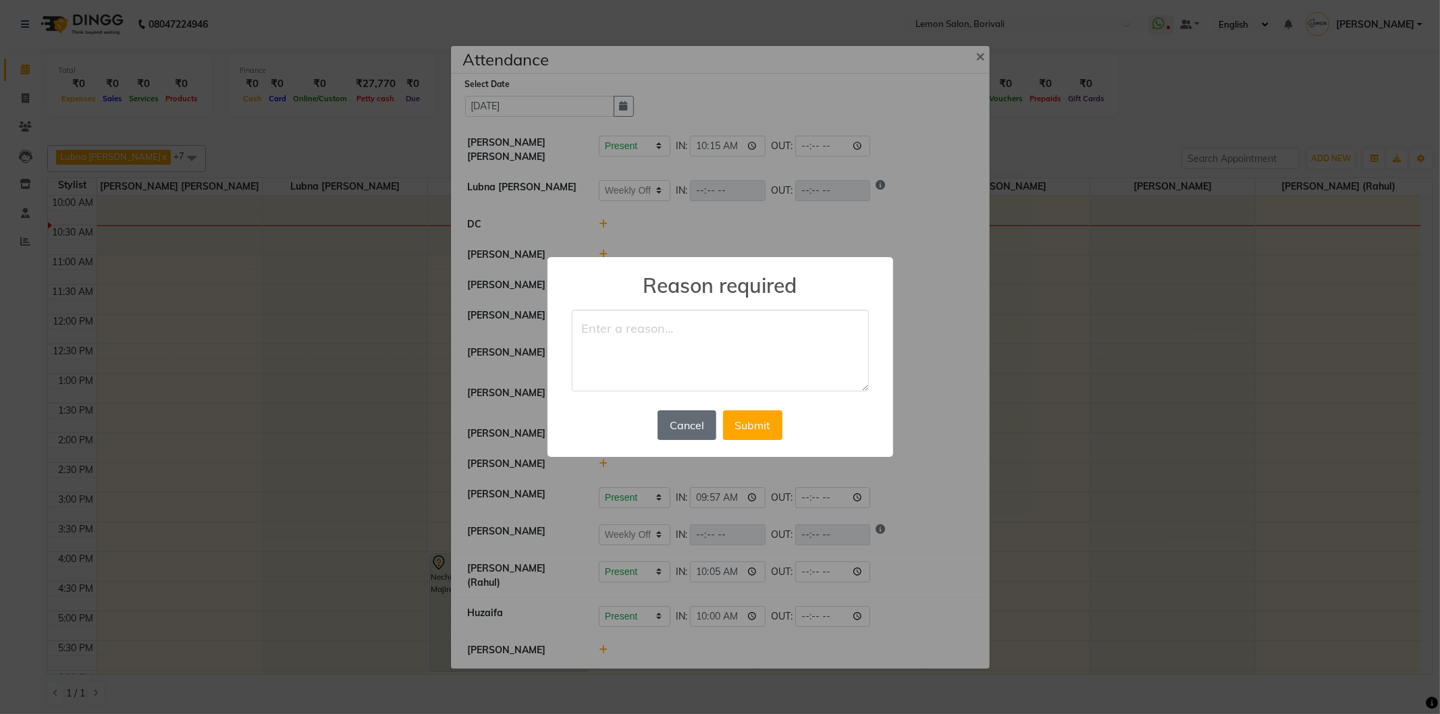
click at [684, 425] on button "Cancel" at bounding box center [686, 425] width 58 height 30
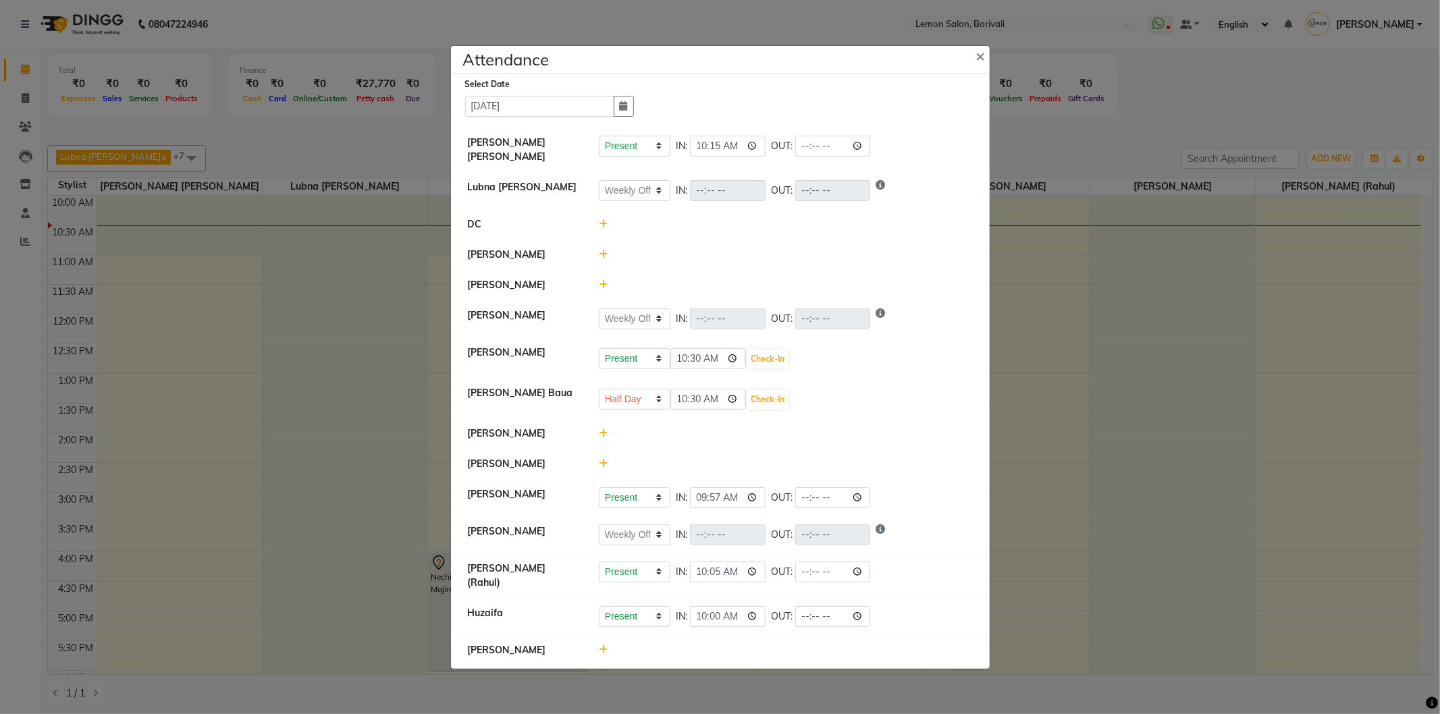
click at [864, 409] on div "Present Absent Late Half Day Weekly Off 10:30 Check-In" at bounding box center [786, 400] width 374 height 22
click at [649, 360] on select "Present Absent Late Half Day Weekly Off" at bounding box center [635, 358] width 72 height 21
select select "A"
click at [599, 352] on select "Present Absent Late Half Day Weekly Off" at bounding box center [635, 358] width 72 height 21
click at [690, 362] on button "Save" at bounding box center [685, 359] width 26 height 19
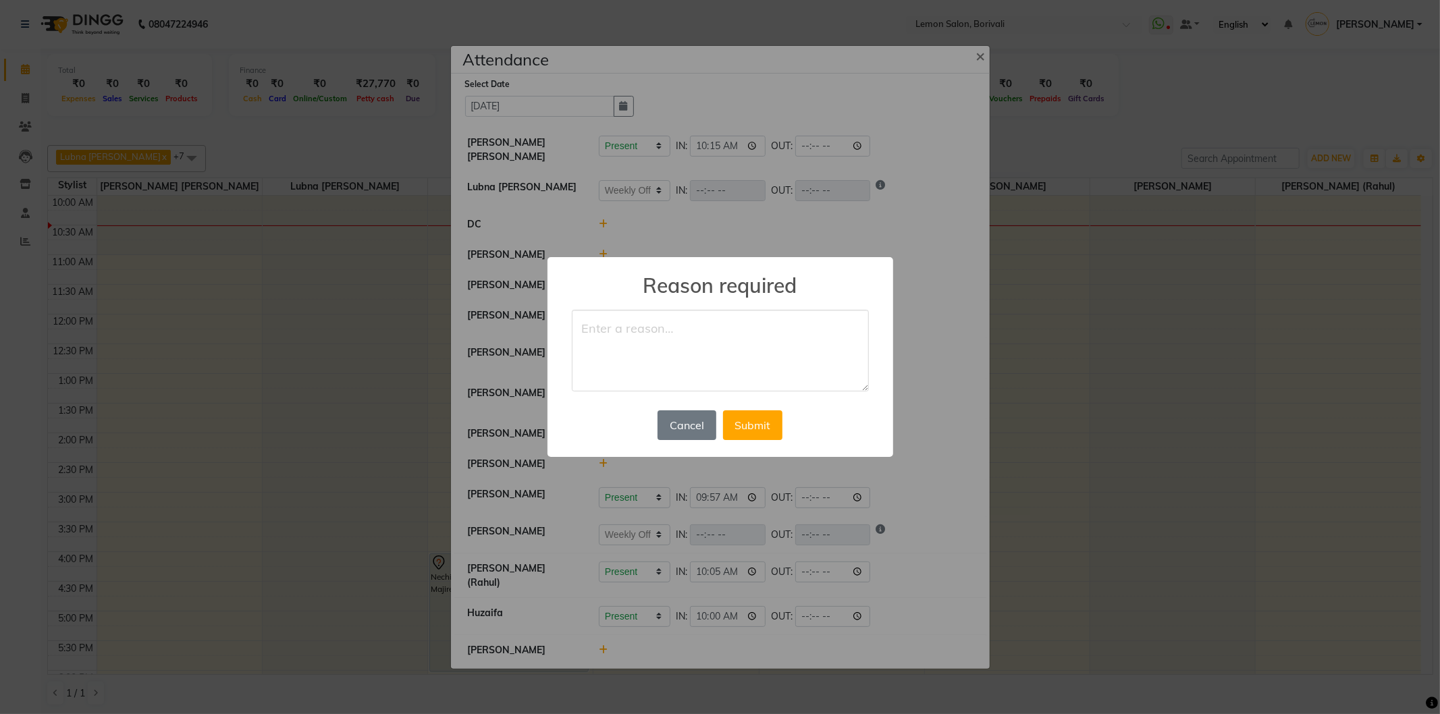
click at [718, 340] on textarea at bounding box center [720, 351] width 297 height 82
type textarea "Leave"
click at [753, 419] on button "Submit" at bounding box center [752, 425] width 59 height 30
select select "W"
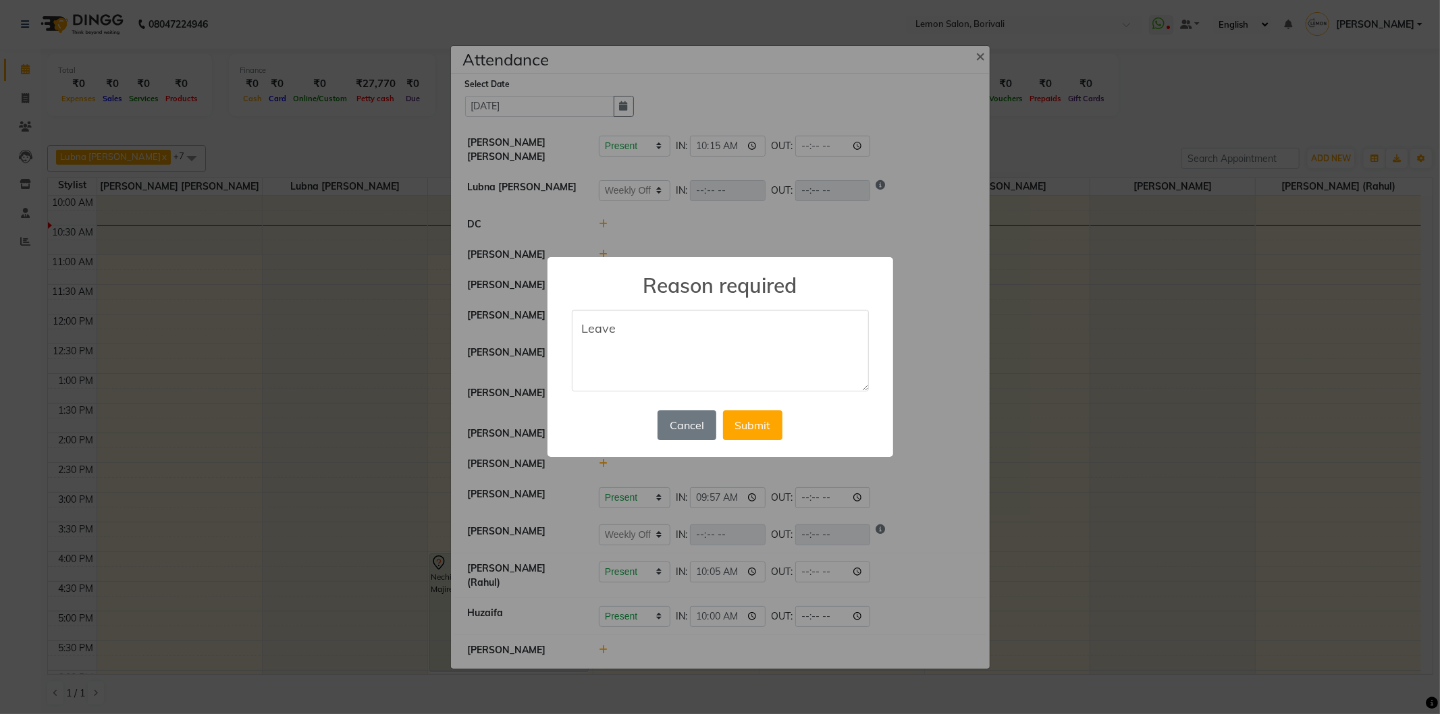
select select "A"
select select "W"
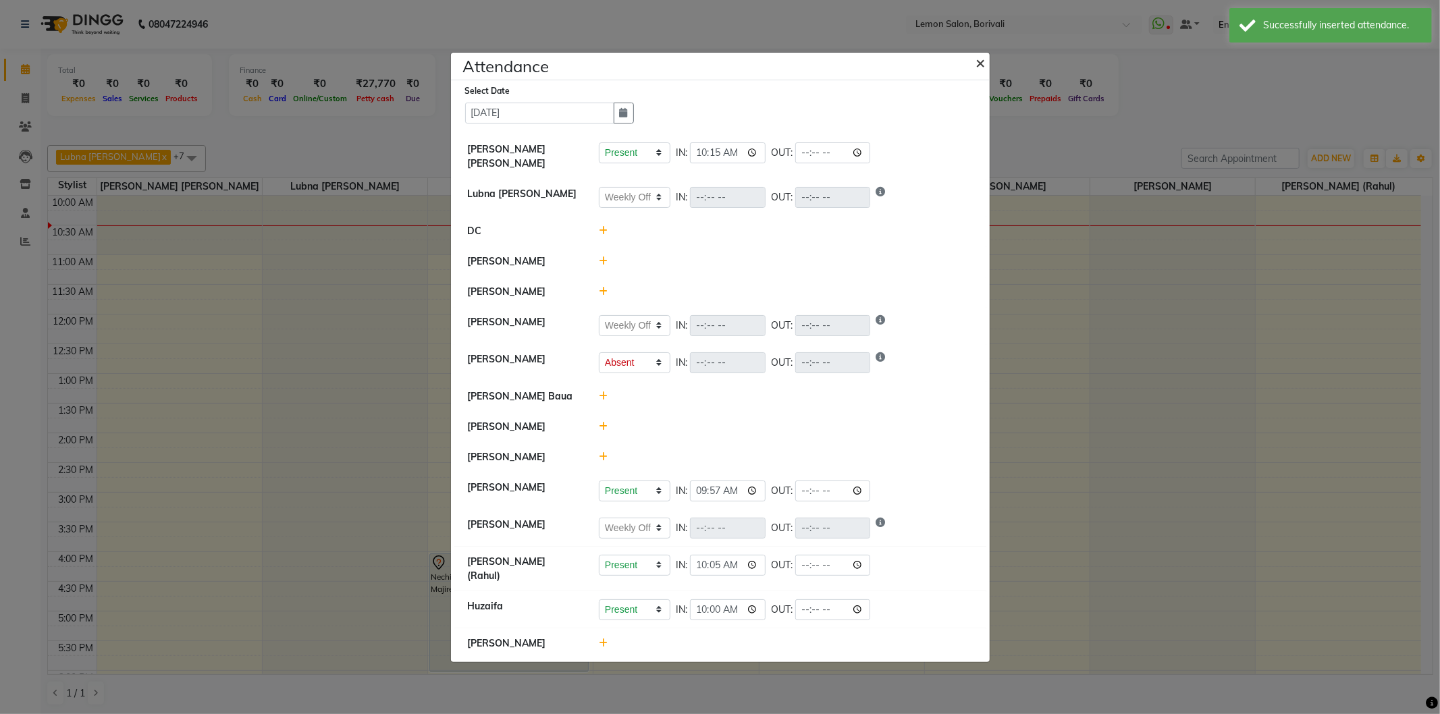
click at [973, 64] on button "×" at bounding box center [982, 62] width 34 height 38
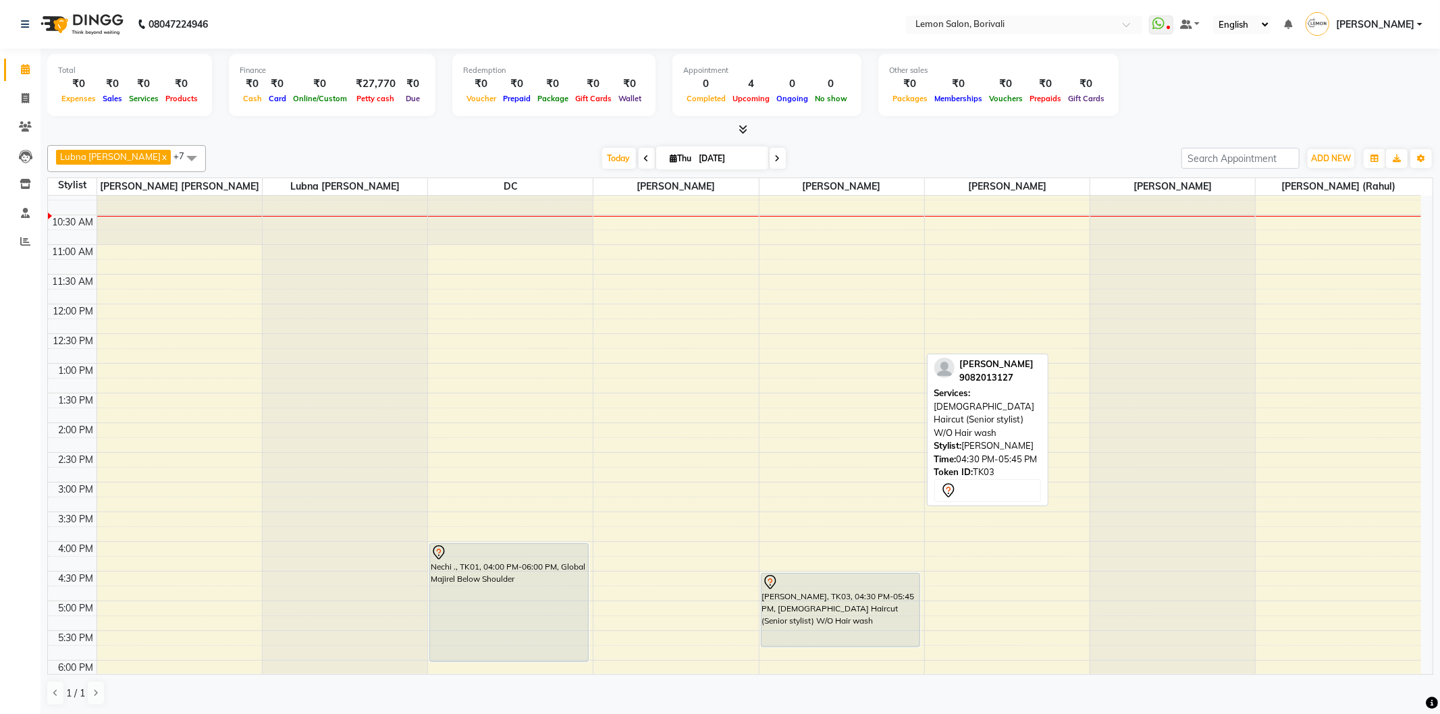
scroll to position [56, 0]
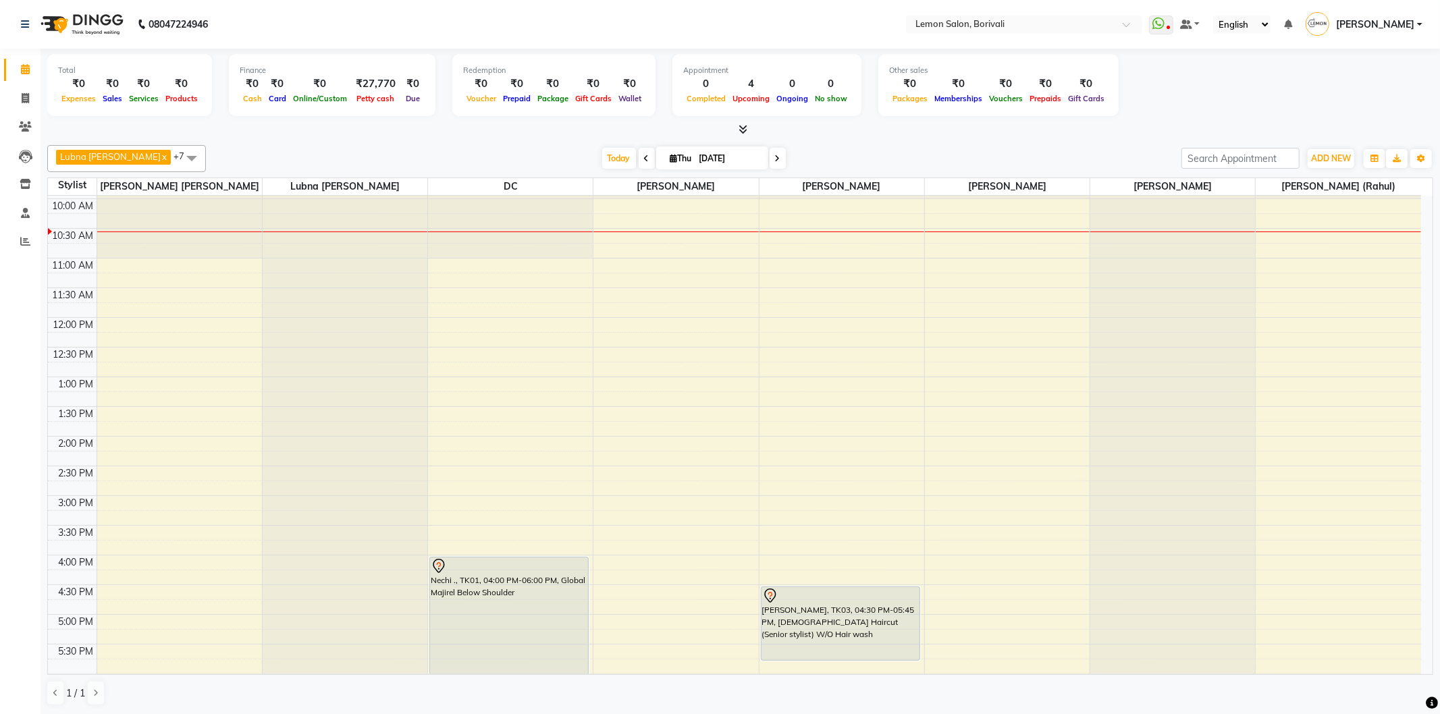
click at [747, 130] on div at bounding box center [740, 130] width 1386 height 14
click at [744, 130] on icon at bounding box center [742, 129] width 9 height 10
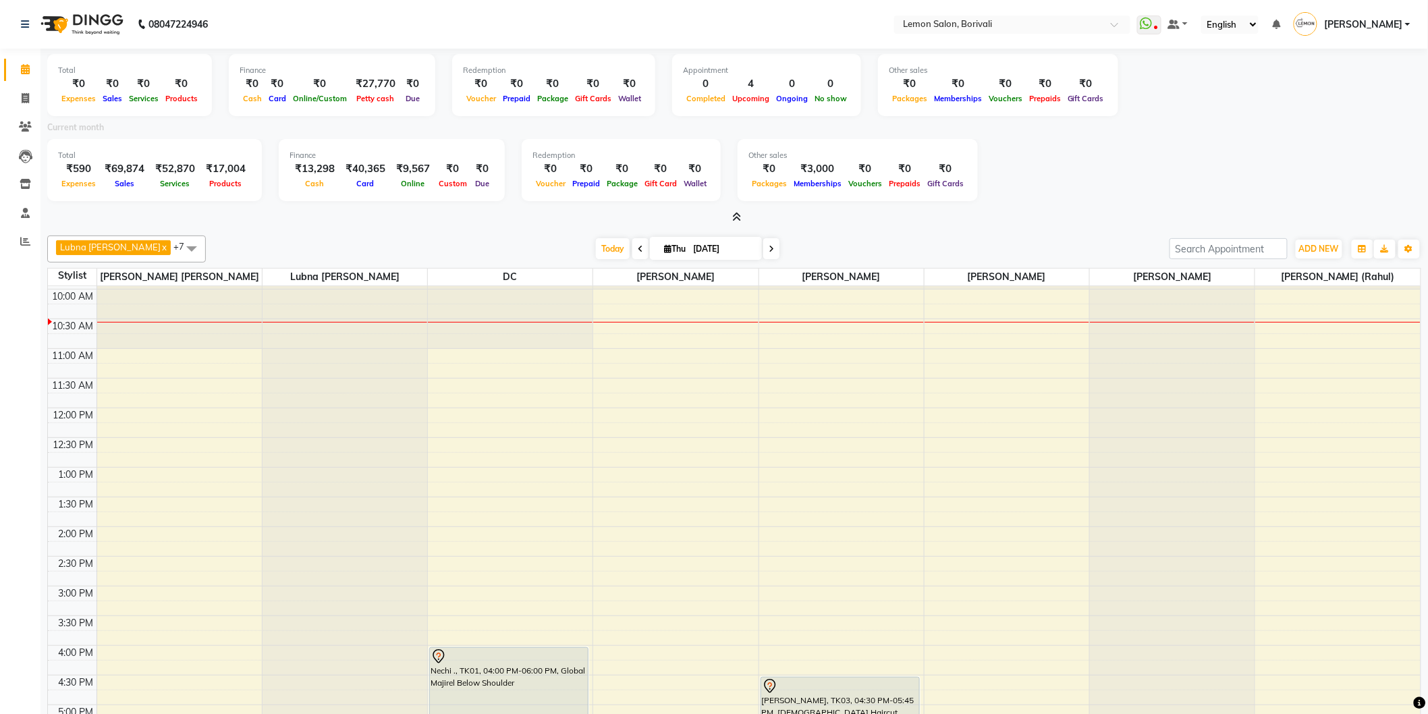
click at [738, 218] on icon at bounding box center [737, 217] width 9 height 10
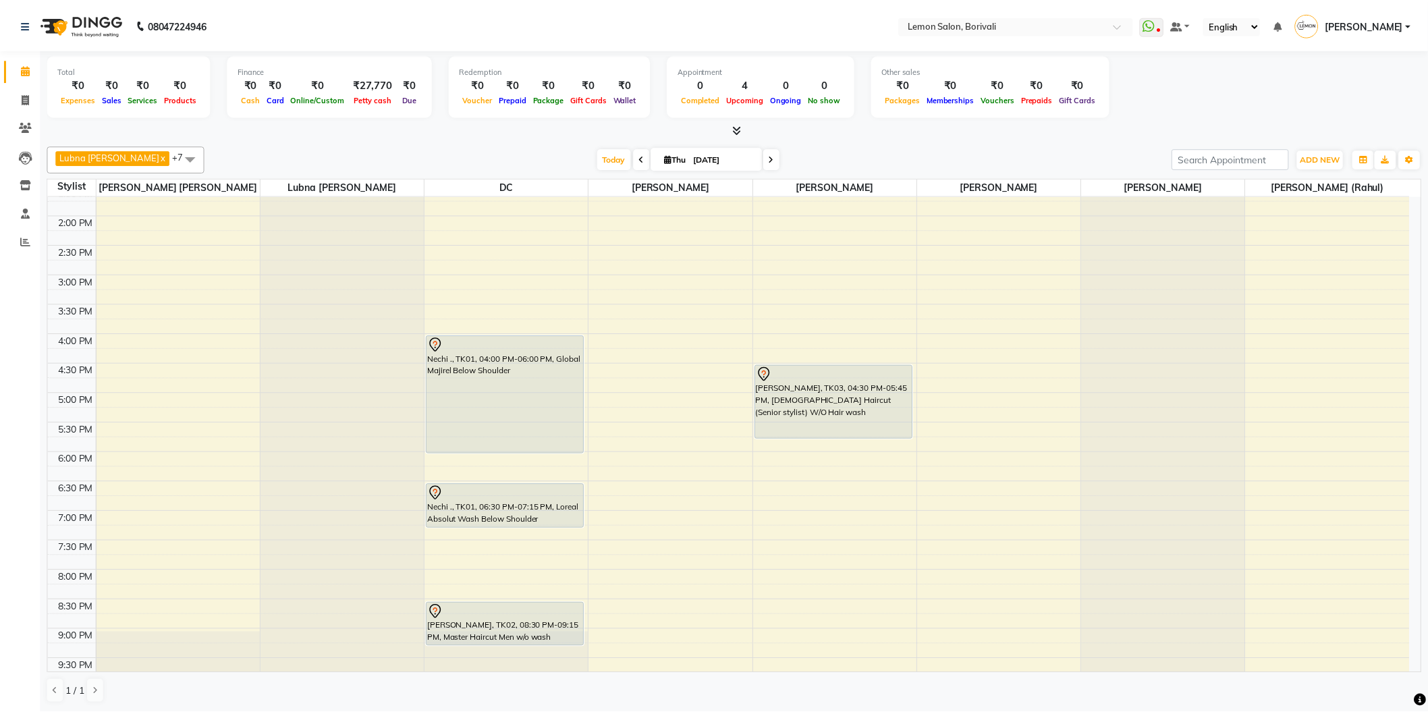
scroll to position [131, 0]
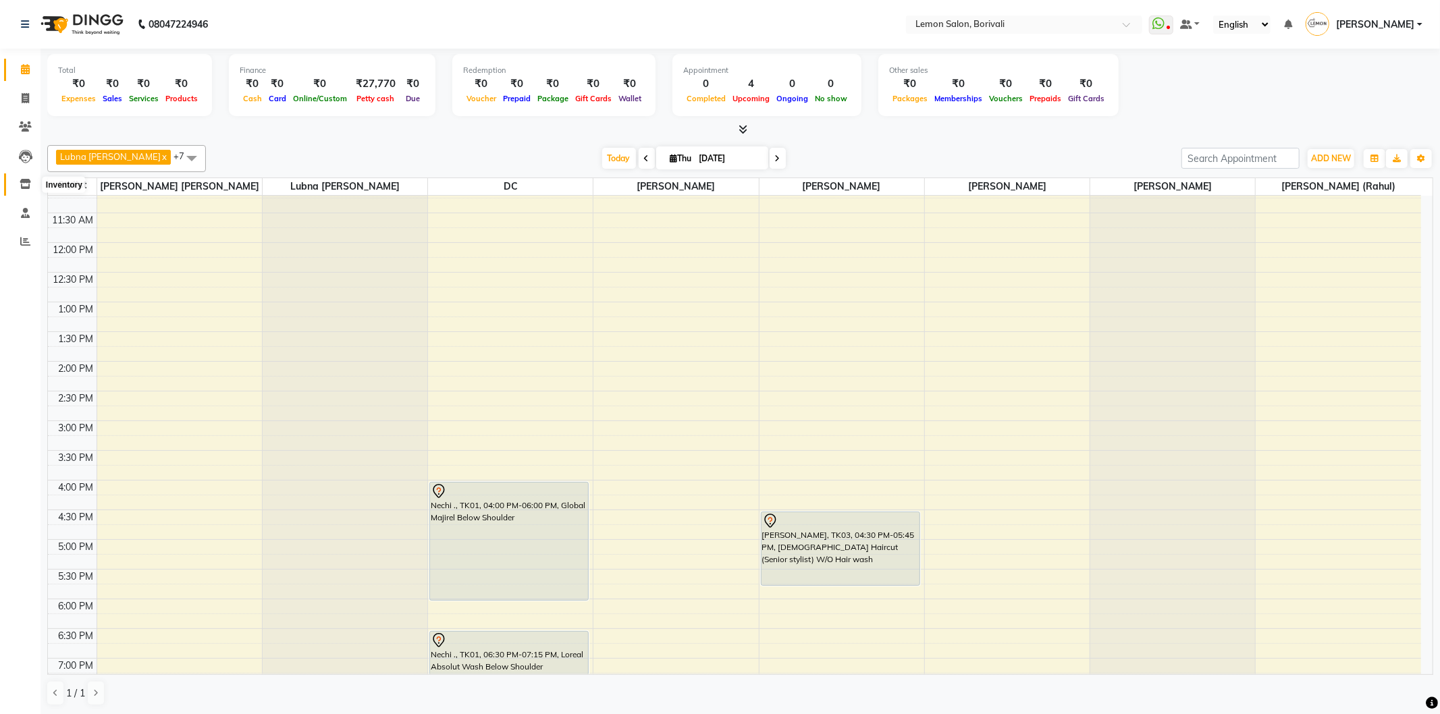
click at [28, 187] on icon at bounding box center [25, 184] width 11 height 10
select select
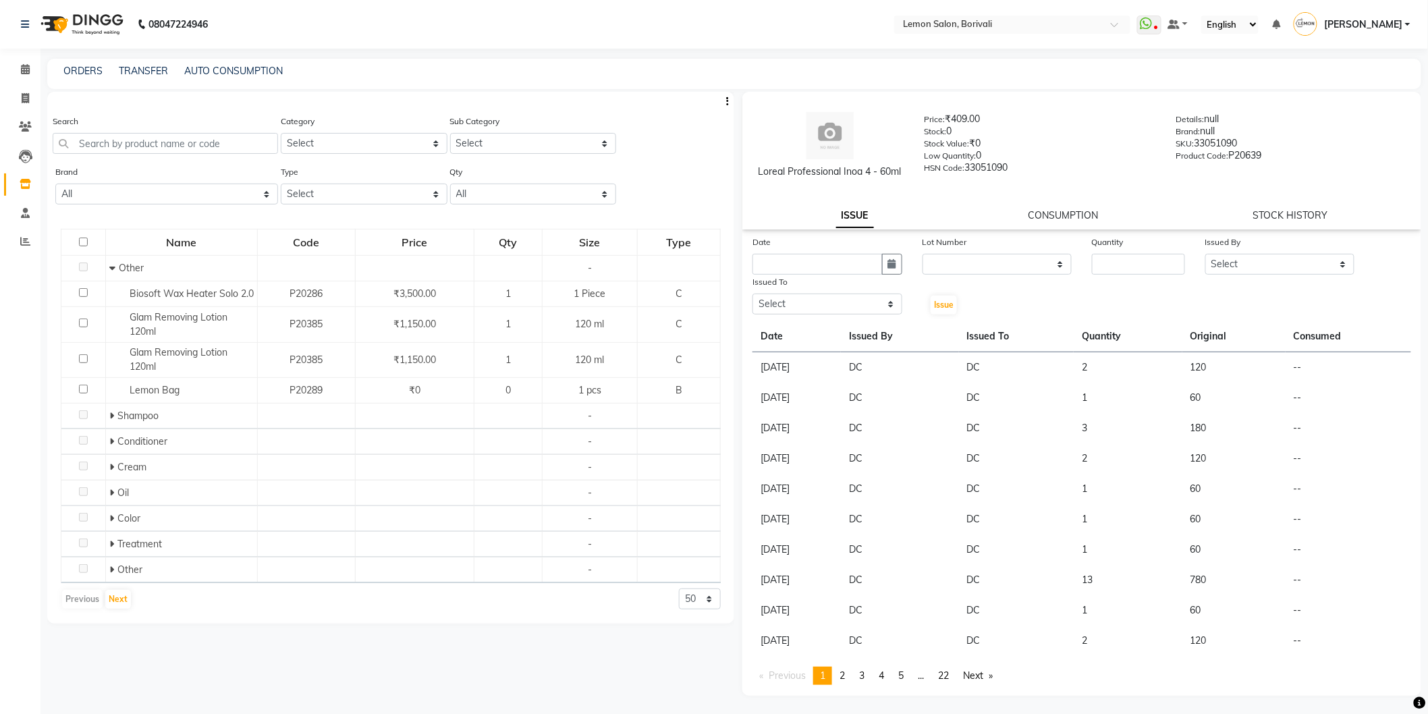
click at [211, 156] on div "Search" at bounding box center [165, 139] width 225 height 51
click at [213, 140] on input "text" at bounding box center [165, 143] width 225 height 21
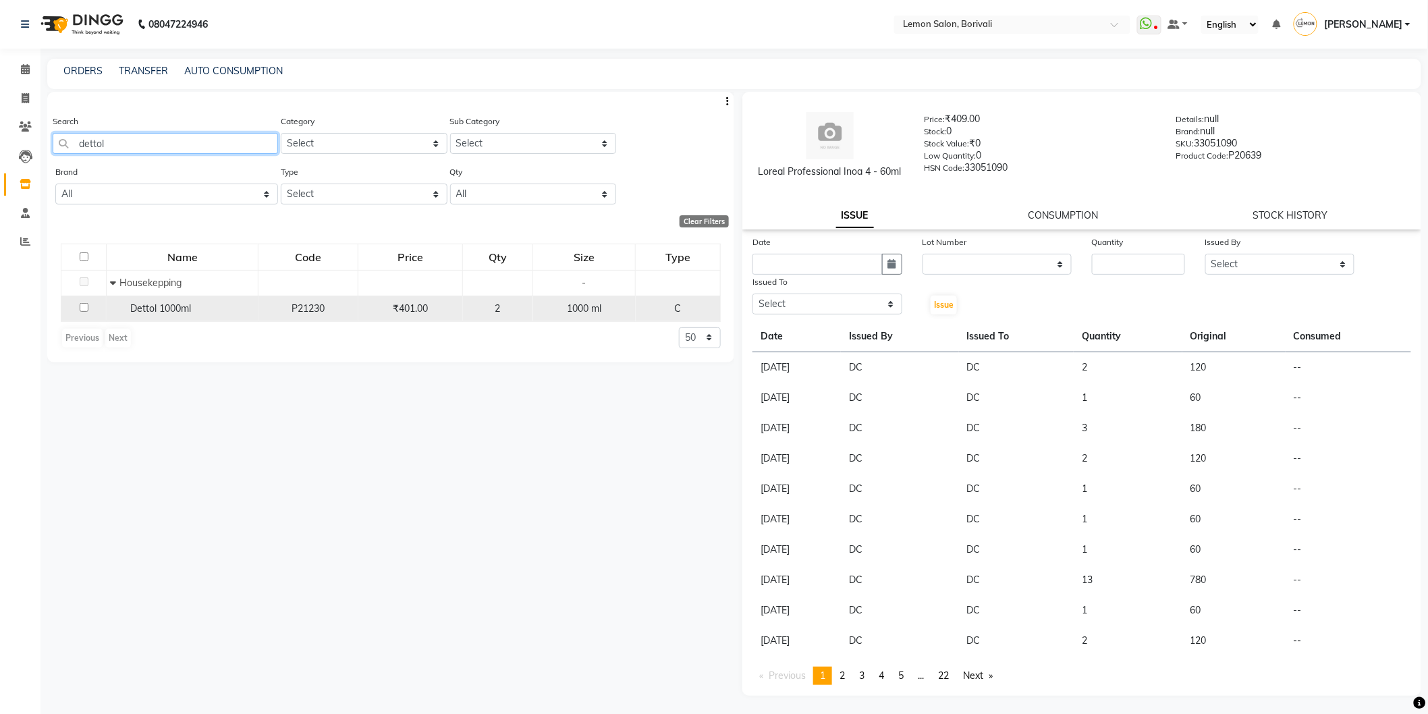
type input "dettol"
click at [84, 308] on input "checkbox" at bounding box center [84, 307] width 9 height 9
checkbox input "true"
select select
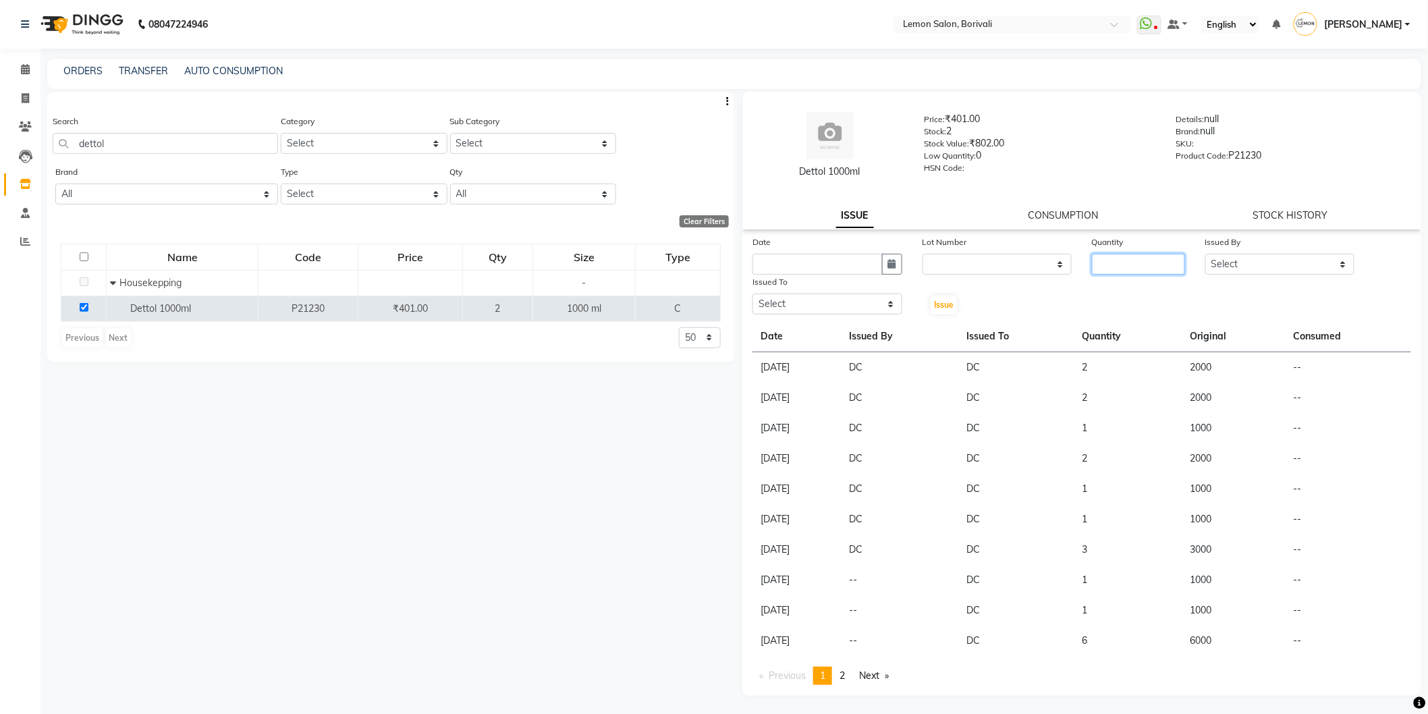
click at [1143, 266] on input "number" at bounding box center [1138, 264] width 93 height 21
type input "1"
drag, startPoint x: 1246, startPoint y: 262, endPoint x: 1246, endPoint y: 271, distance: 9.4
click at [1246, 262] on select "Select DC Faiz Khan Huzaifa Jiral Baua Jyoti Vyas Lubna mushahid siddique Mo Ad…" at bounding box center [1280, 264] width 150 height 21
select select "7885"
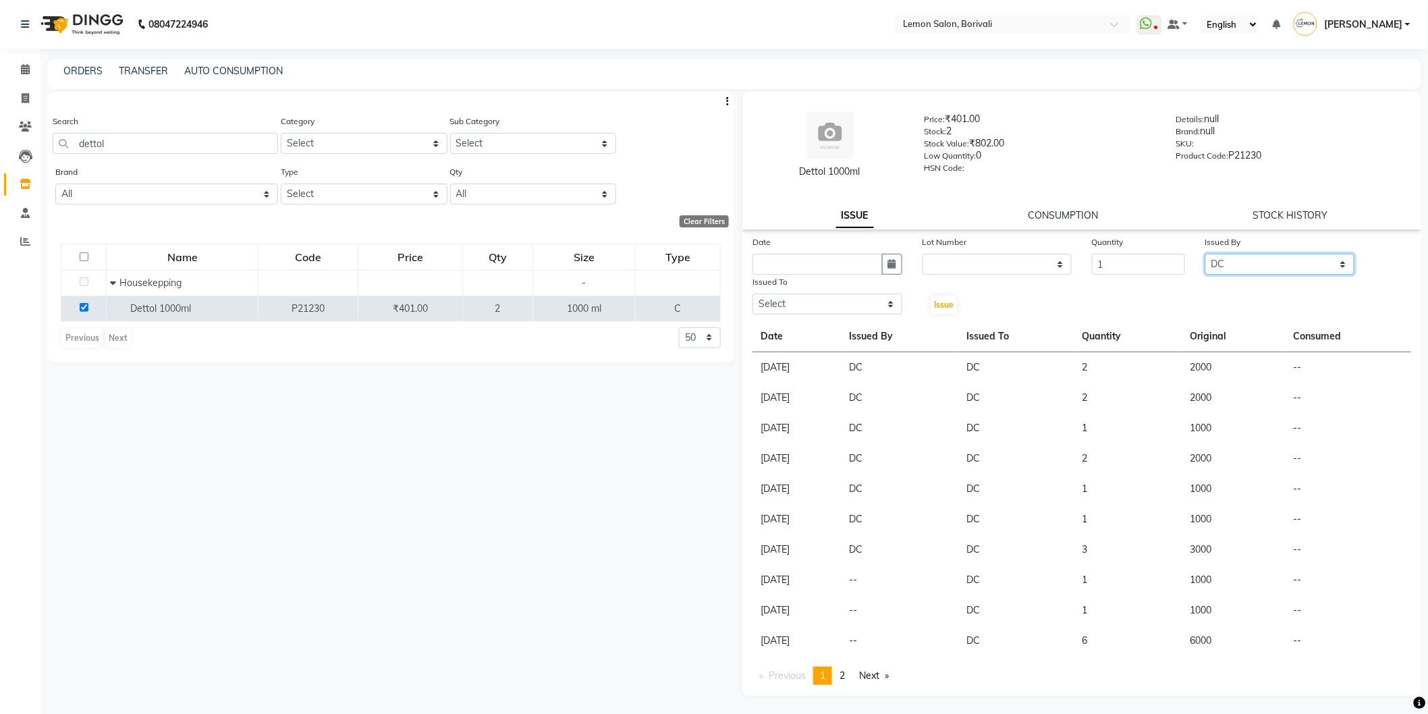
click at [1205, 254] on select "Select DC Faiz Khan Huzaifa Jiral Baua Jyoti Vyas Lubna mushahid siddique Mo Ad…" at bounding box center [1280, 264] width 150 height 21
drag, startPoint x: 822, startPoint y: 304, endPoint x: 821, endPoint y: 312, distance: 8.8
click at [822, 304] on select "Select DC Faiz Khan Huzaifa Jiral Baua Jyoti Vyas Lubna mushahid siddique Mo Ad…" at bounding box center [828, 304] width 150 height 21
select select "7885"
click at [753, 294] on select "Select DC Faiz Khan Huzaifa Jiral Baua Jyoti Vyas Lubna mushahid siddique Mo Ad…" at bounding box center [828, 304] width 150 height 21
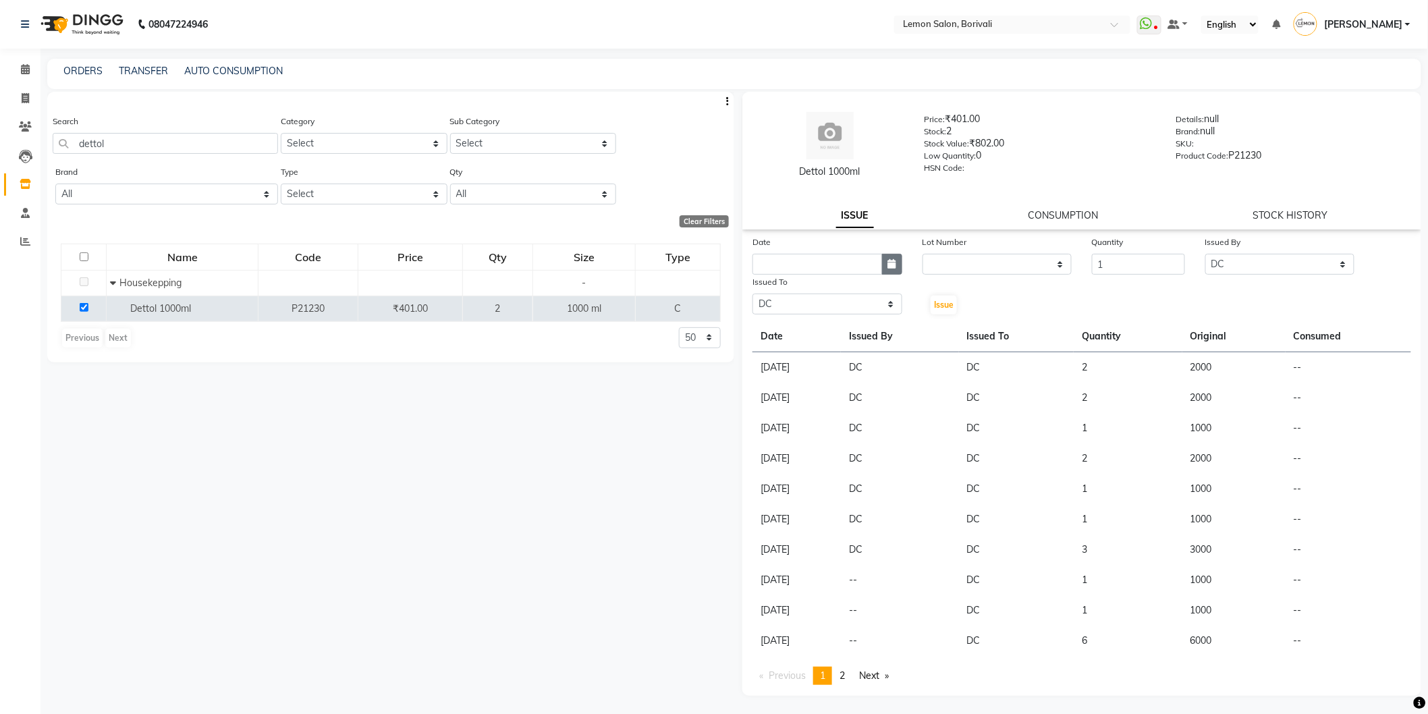
click at [898, 256] on button "button" at bounding box center [892, 264] width 20 height 21
select select "9"
select select "2025"
click at [827, 333] on div "4" at bounding box center [832, 334] width 22 height 22
type input "[DATE]"
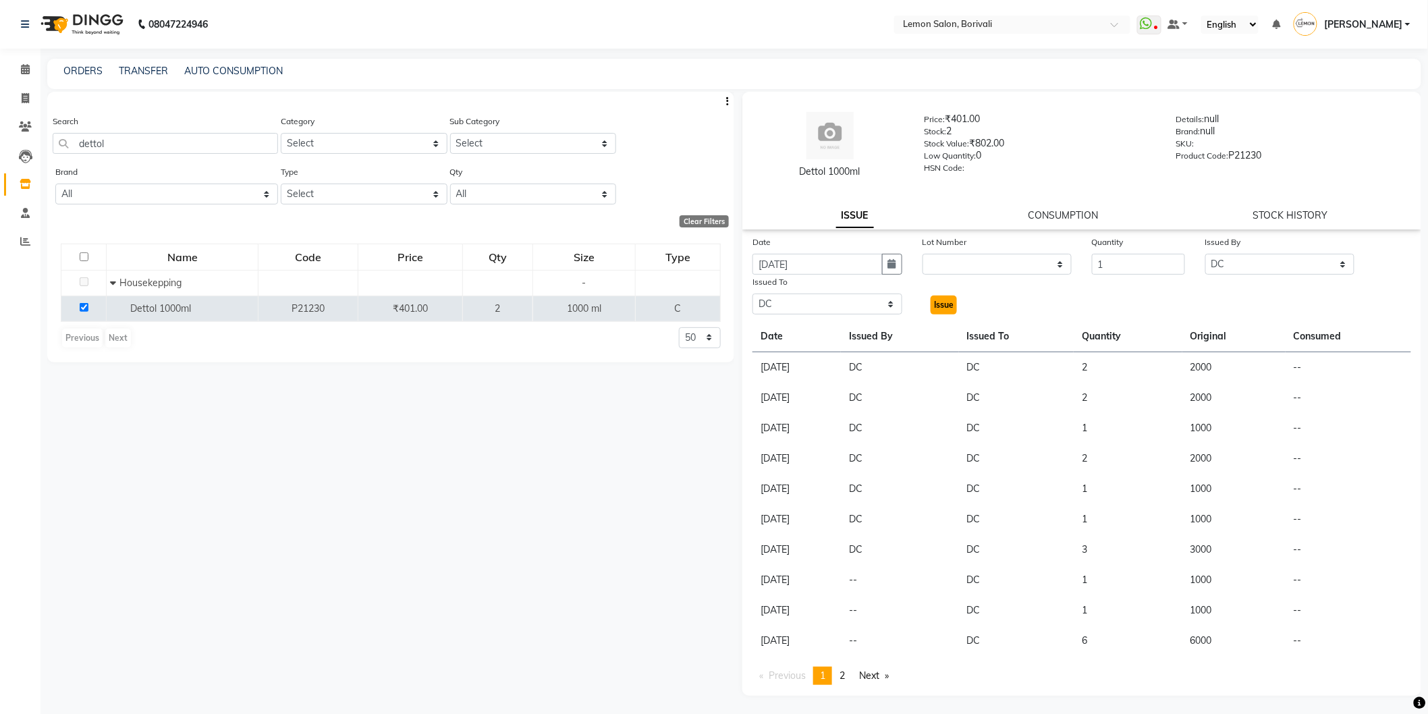
click at [942, 302] on span "Issue" at bounding box center [944, 305] width 20 height 10
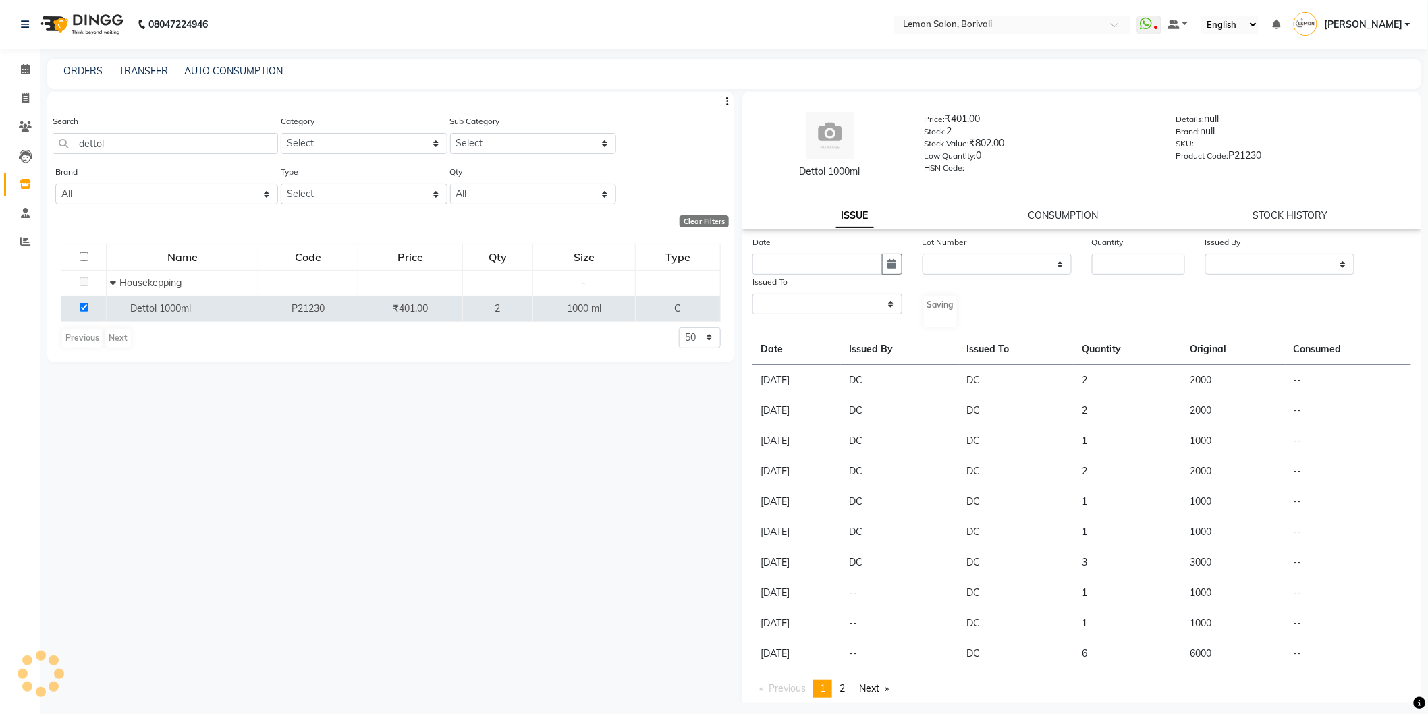
select select
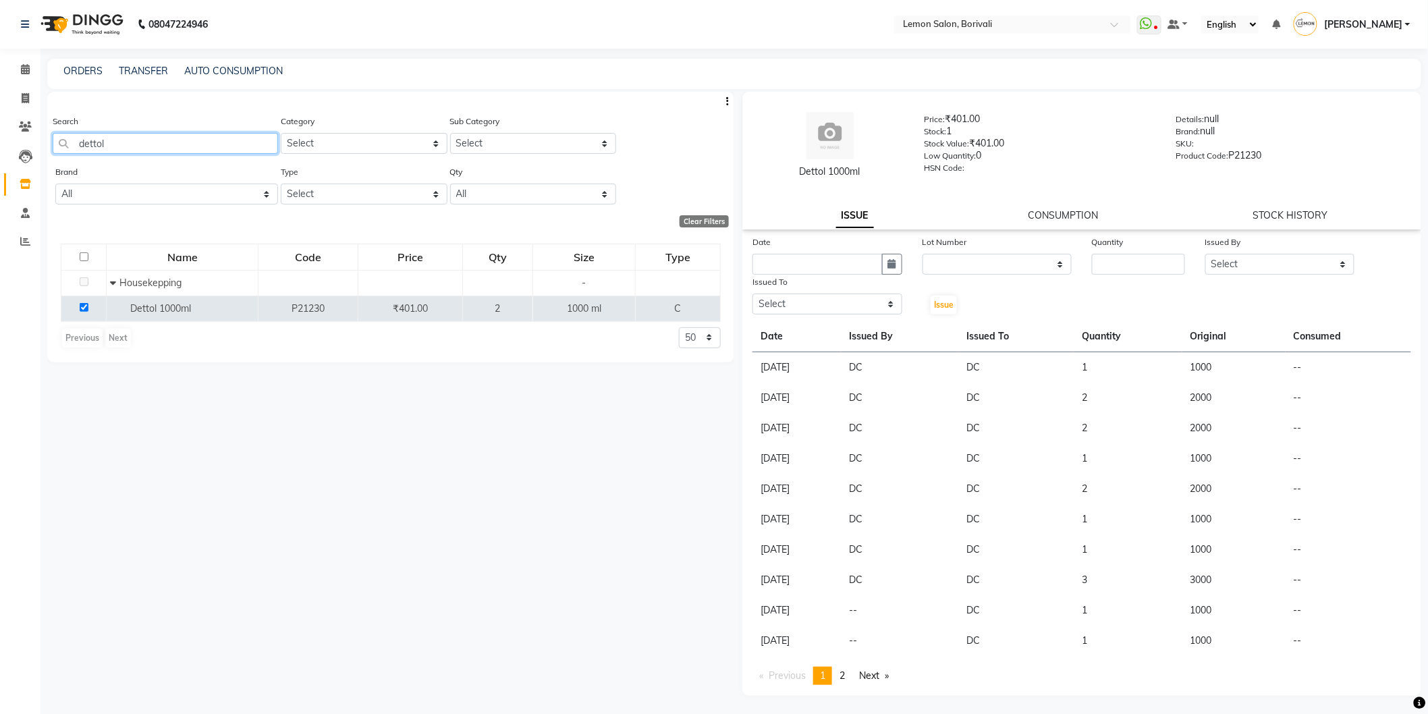
drag, startPoint x: 193, startPoint y: 143, endPoint x: 696, endPoint y: 131, distance: 503.0
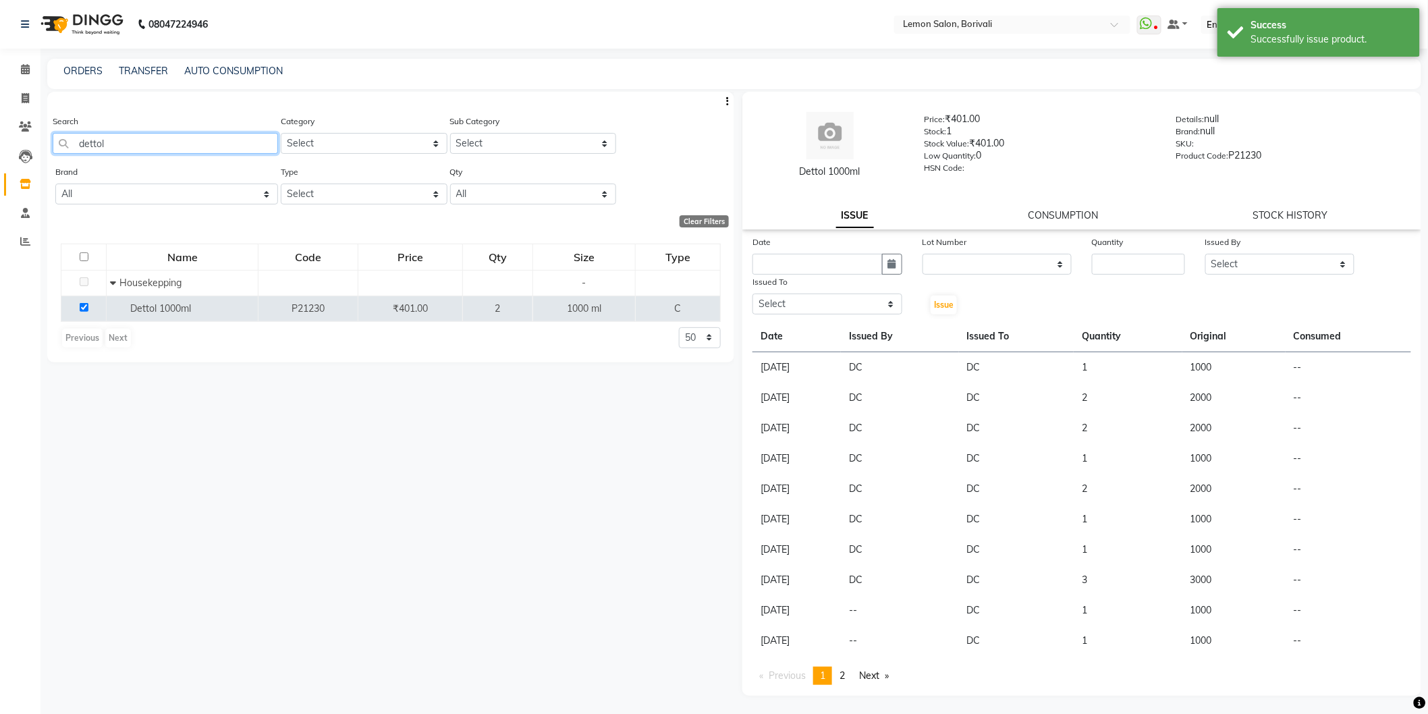
click at [1, 118] on app-home "08047224946 Select Location × Lemon Salon, Borivali WhatsApp Status ✕ Status: D…" at bounding box center [714, 361] width 1428 height 723
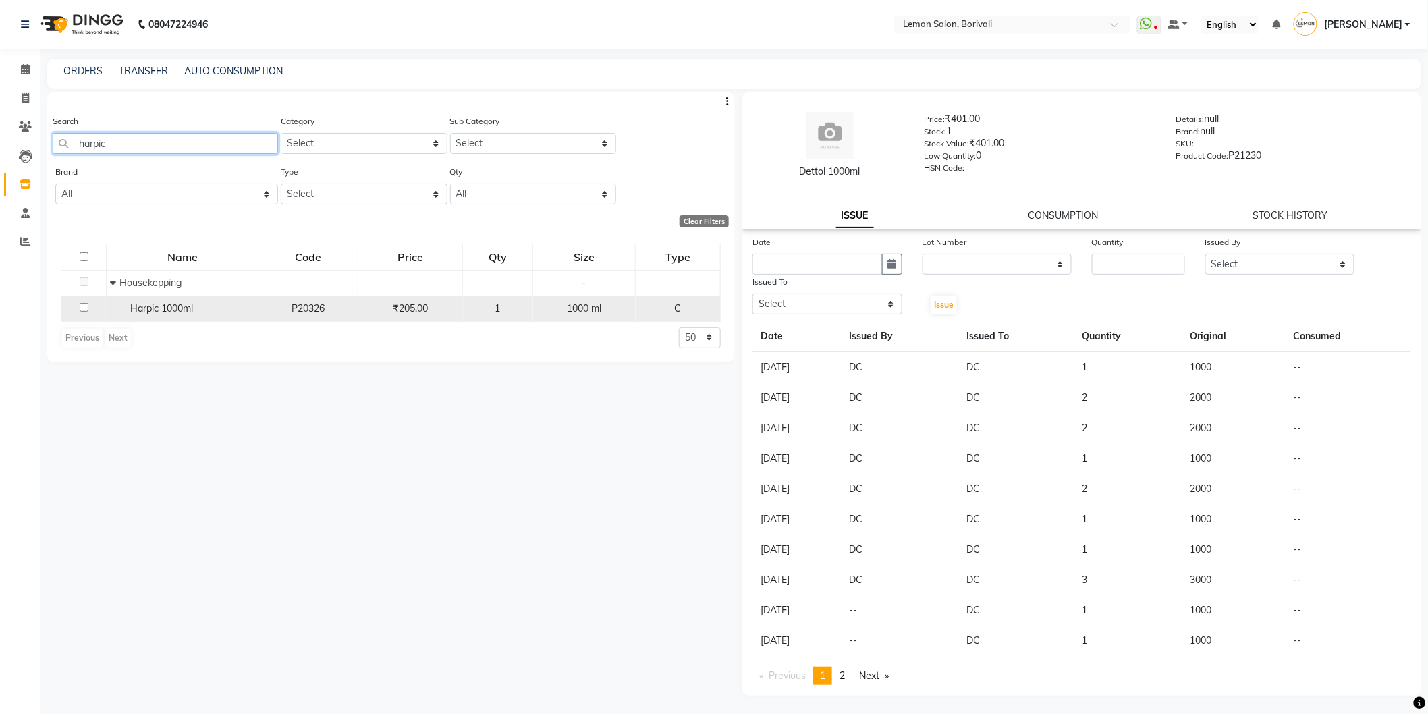
type input "harpic"
click at [85, 310] on input "checkbox" at bounding box center [84, 307] width 9 height 9
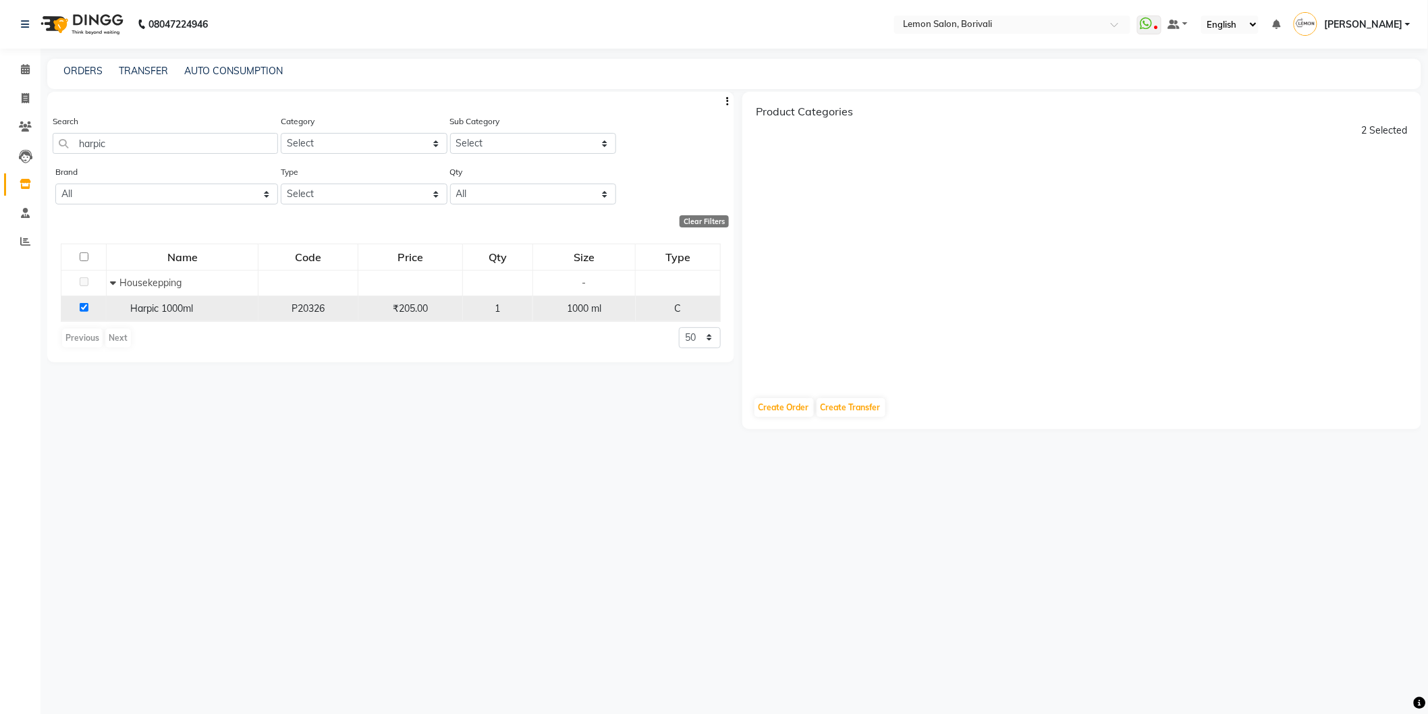
click at [80, 308] on input "checkbox" at bounding box center [84, 307] width 9 height 9
checkbox input "false"
select select
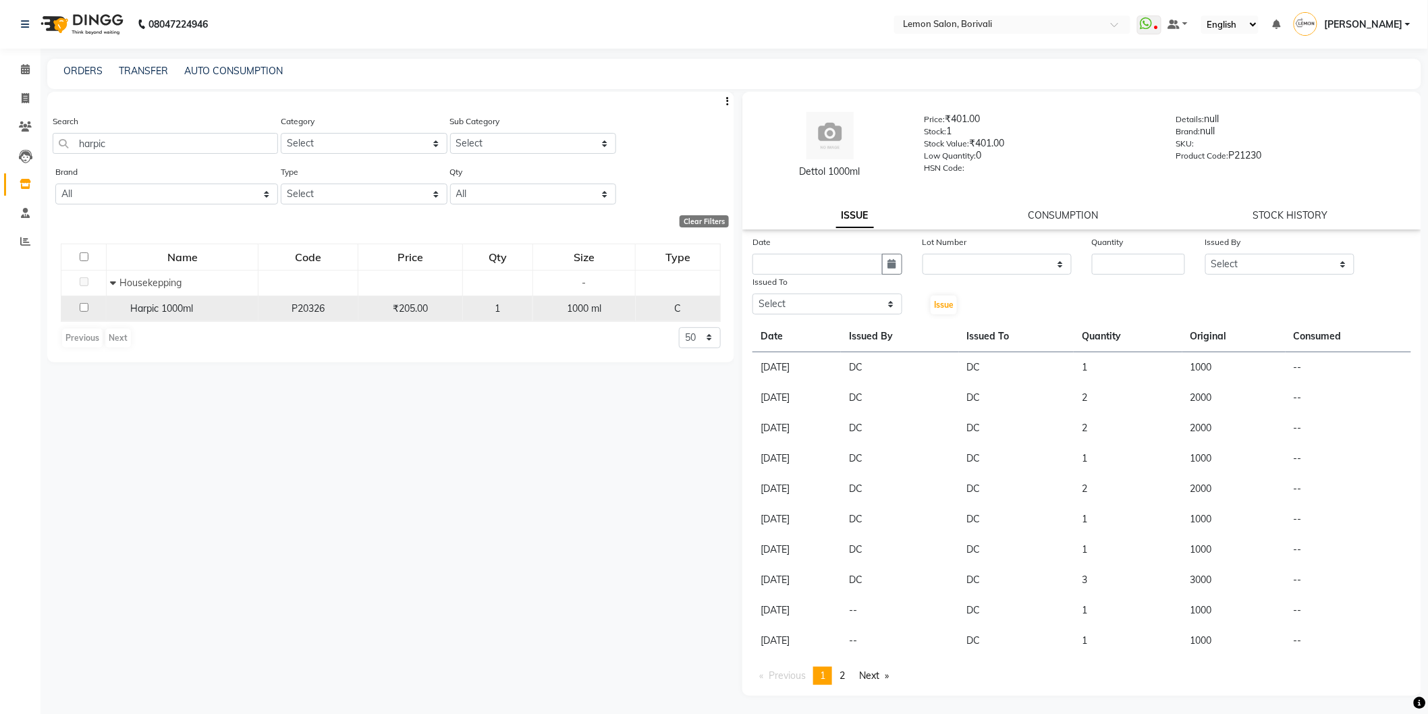
click at [82, 312] on input "checkbox" at bounding box center [84, 307] width 9 height 9
checkbox input "true"
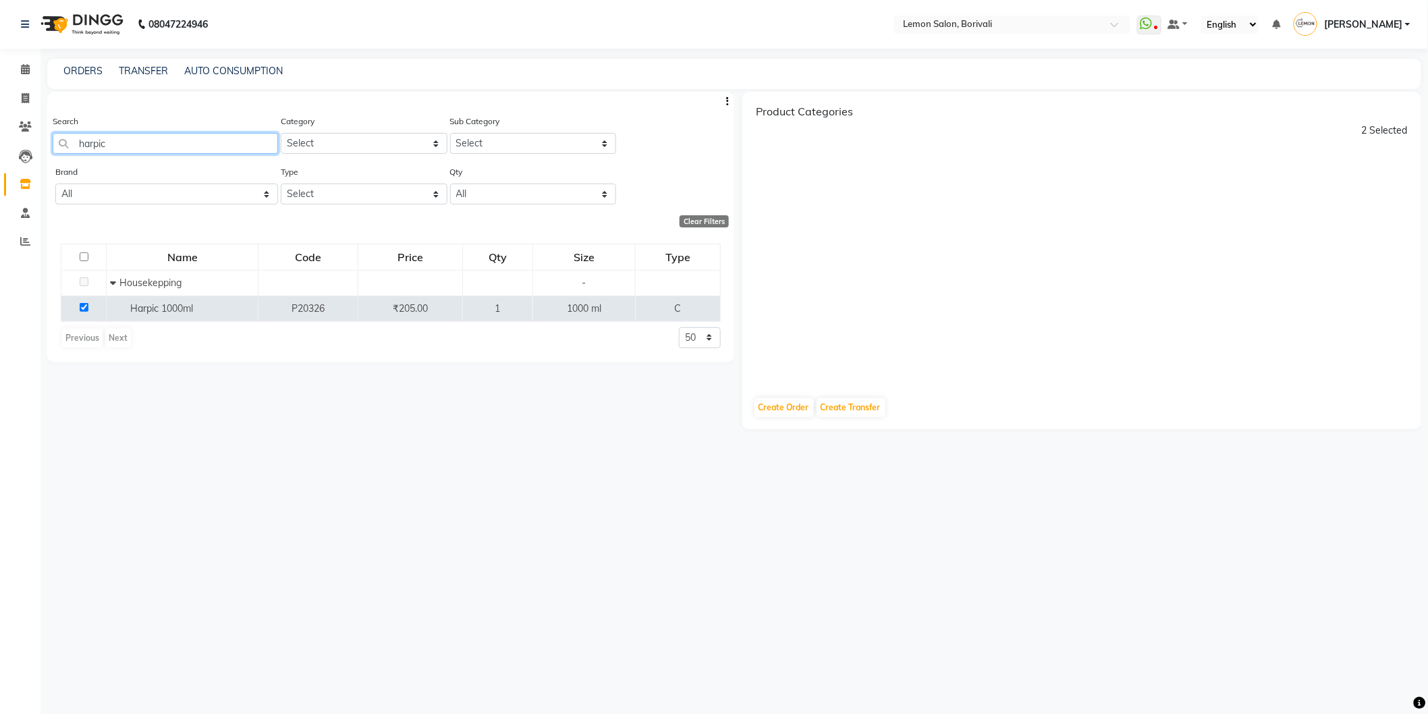
click at [140, 133] on input "harpic" at bounding box center [165, 143] width 225 height 21
type input "harpic"
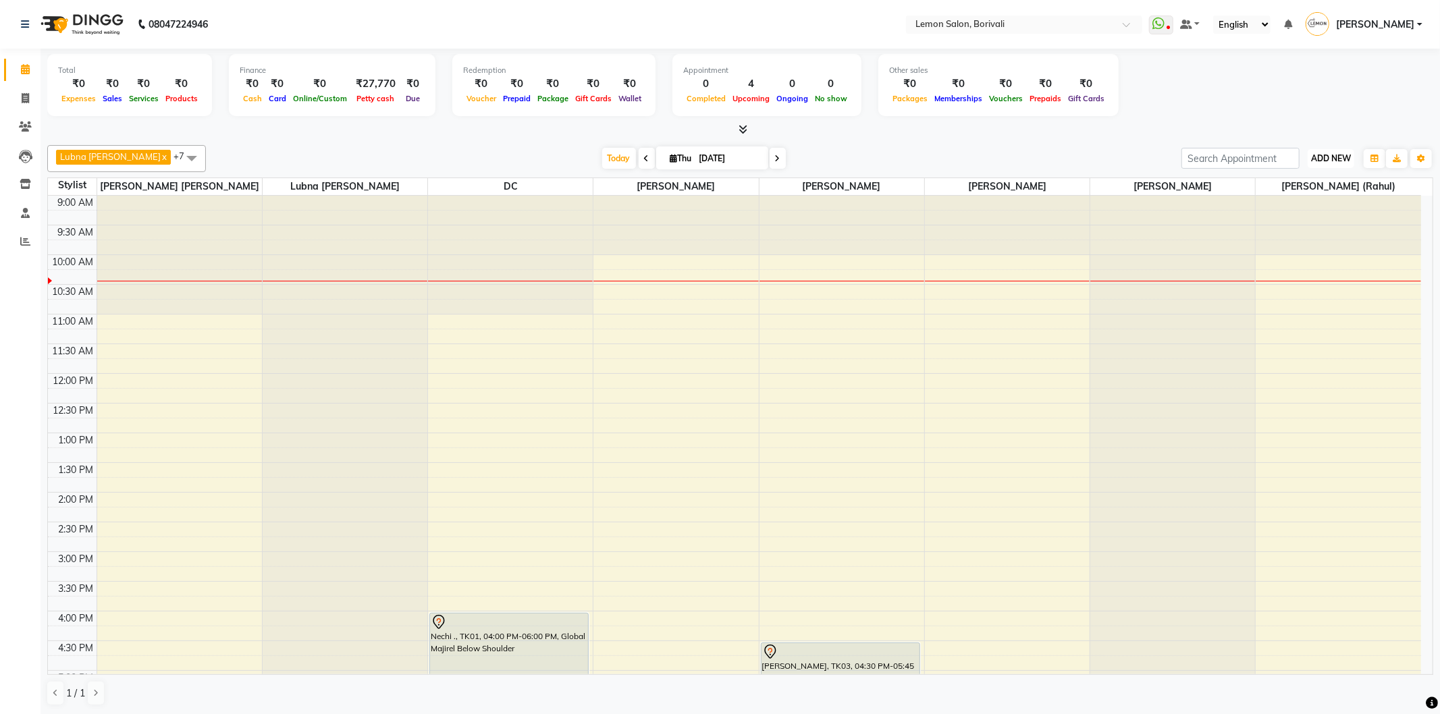
click at [1334, 157] on span "ADD NEW" at bounding box center [1331, 158] width 40 height 10
click at [1313, 245] on link "Add Client" at bounding box center [1300, 254] width 107 height 18
select select "22"
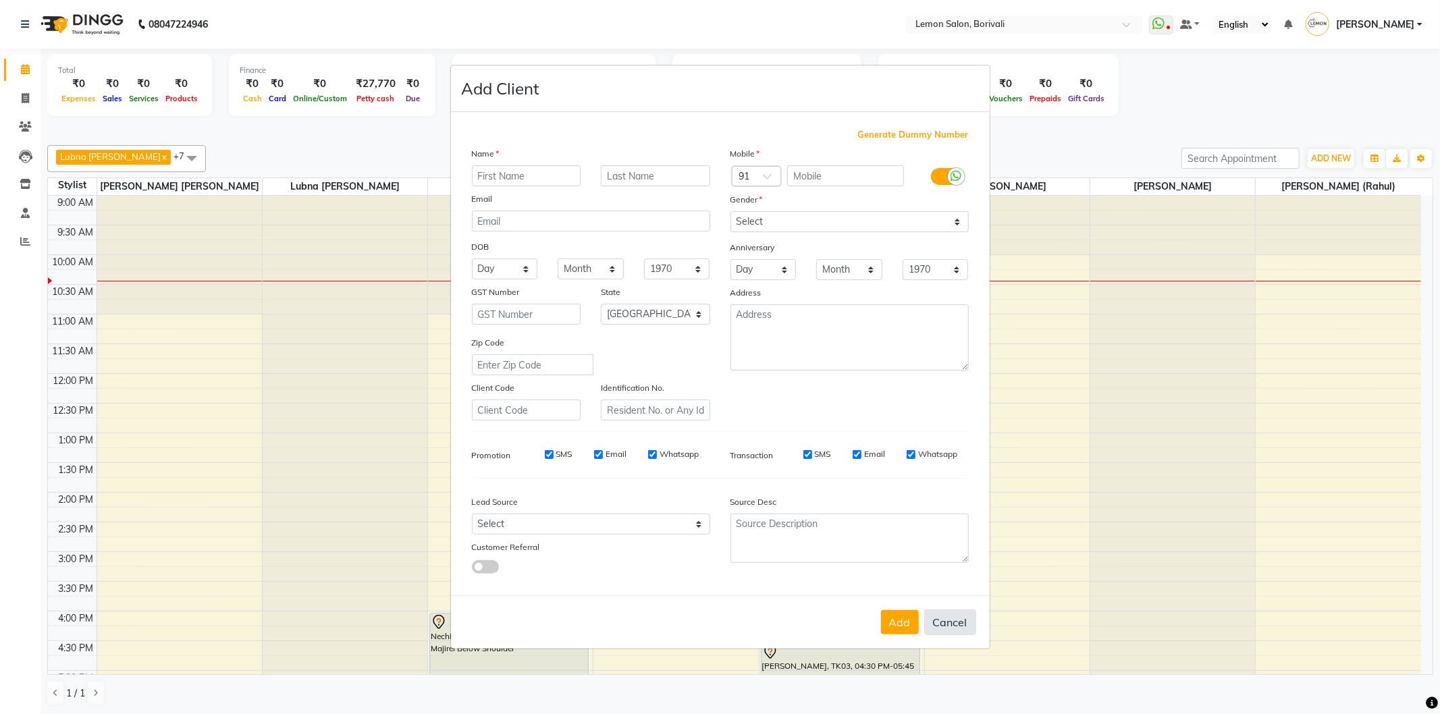
click at [942, 616] on button "Cancel" at bounding box center [950, 622] width 52 height 26
select select
select select "null"
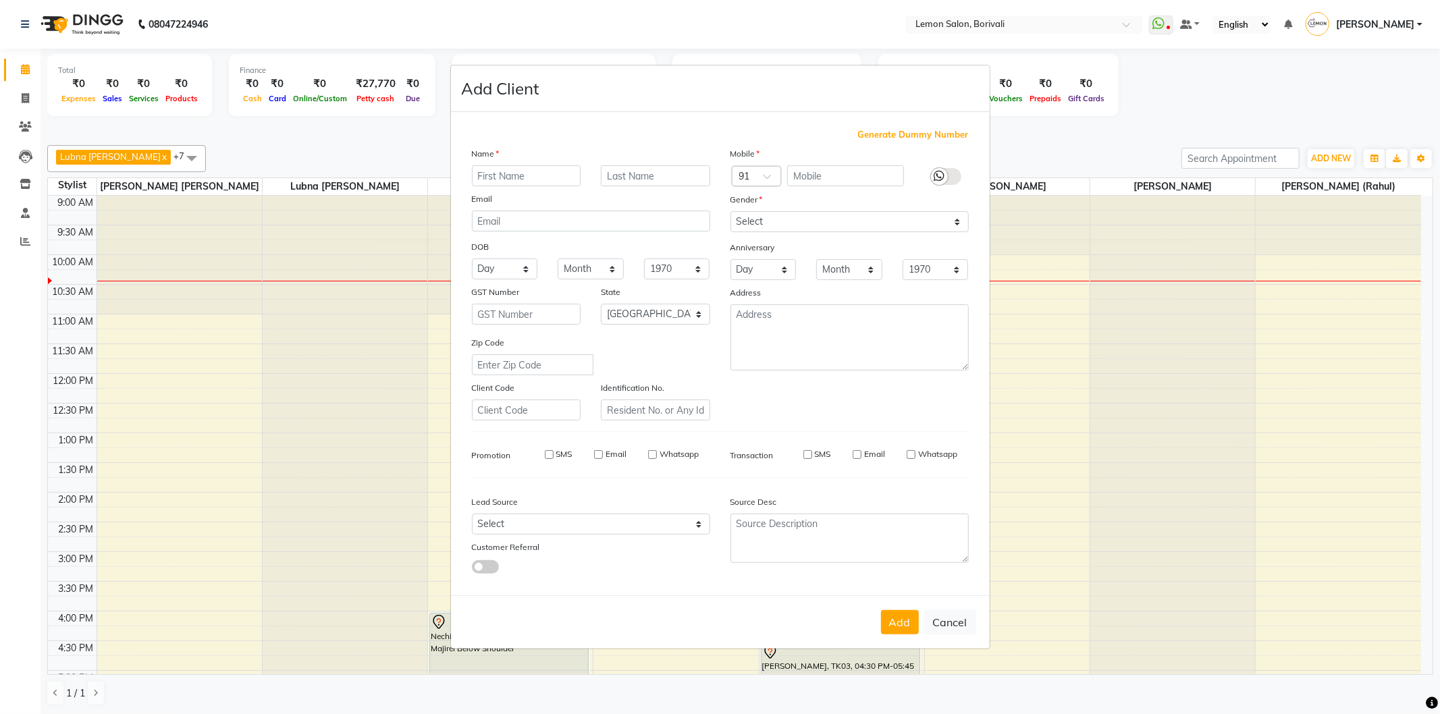
select select
checkbox input "false"
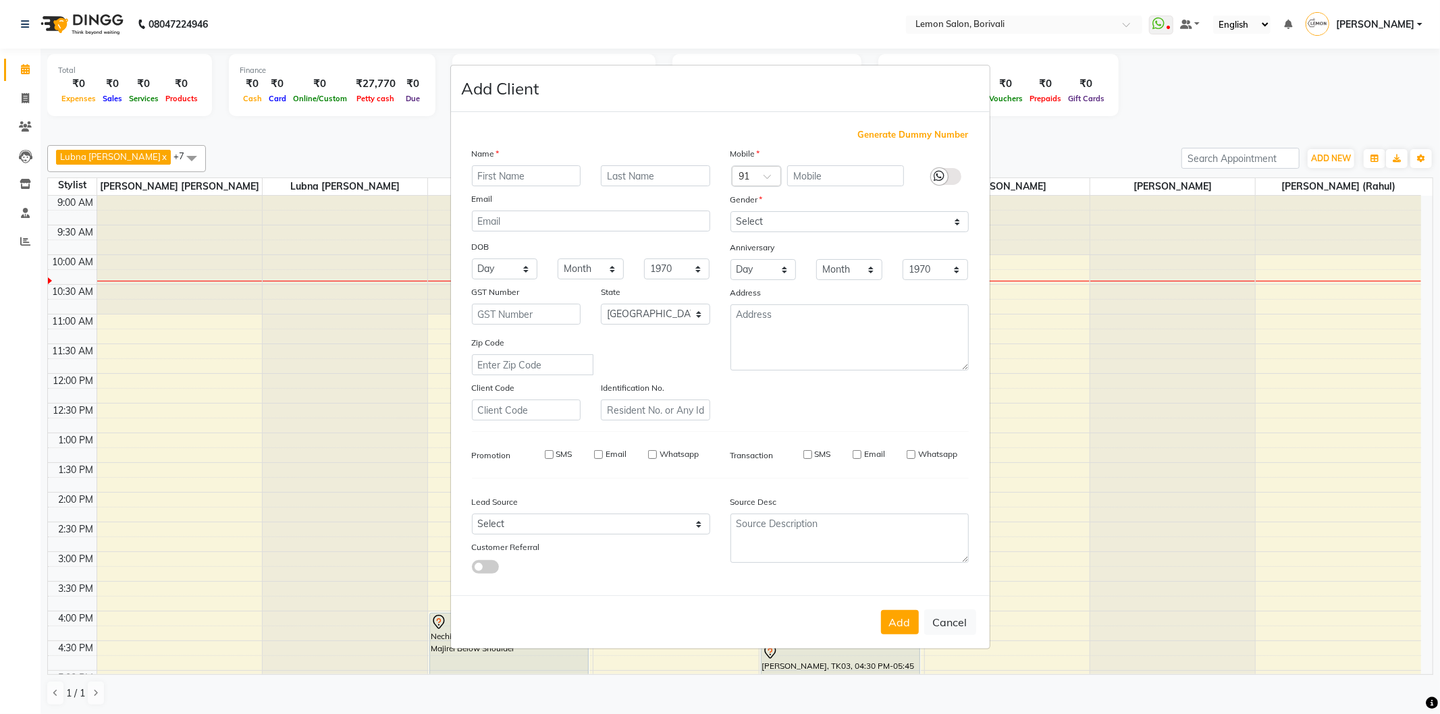
checkbox input "false"
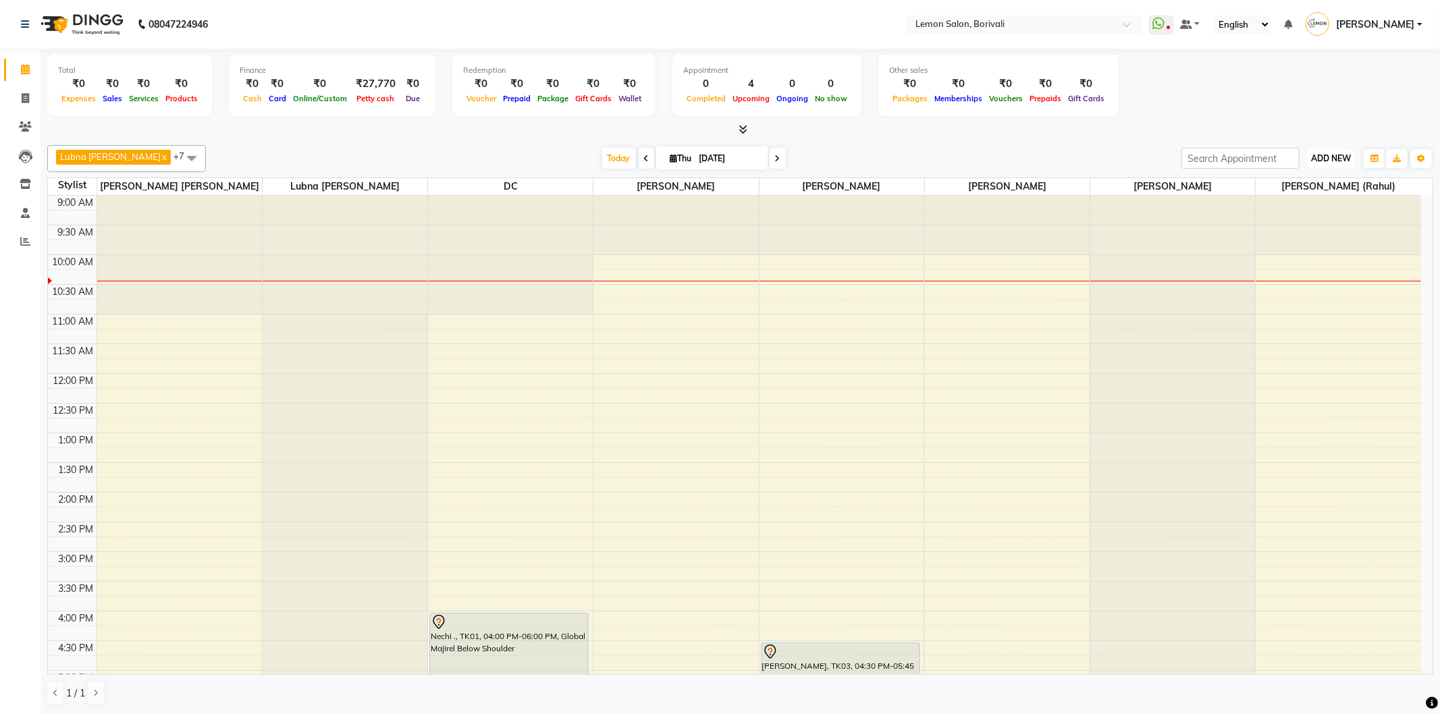
click at [1334, 153] on span "ADD NEW" at bounding box center [1331, 158] width 40 height 10
click at [1317, 232] on link "Add Attendance" at bounding box center [1300, 236] width 107 height 18
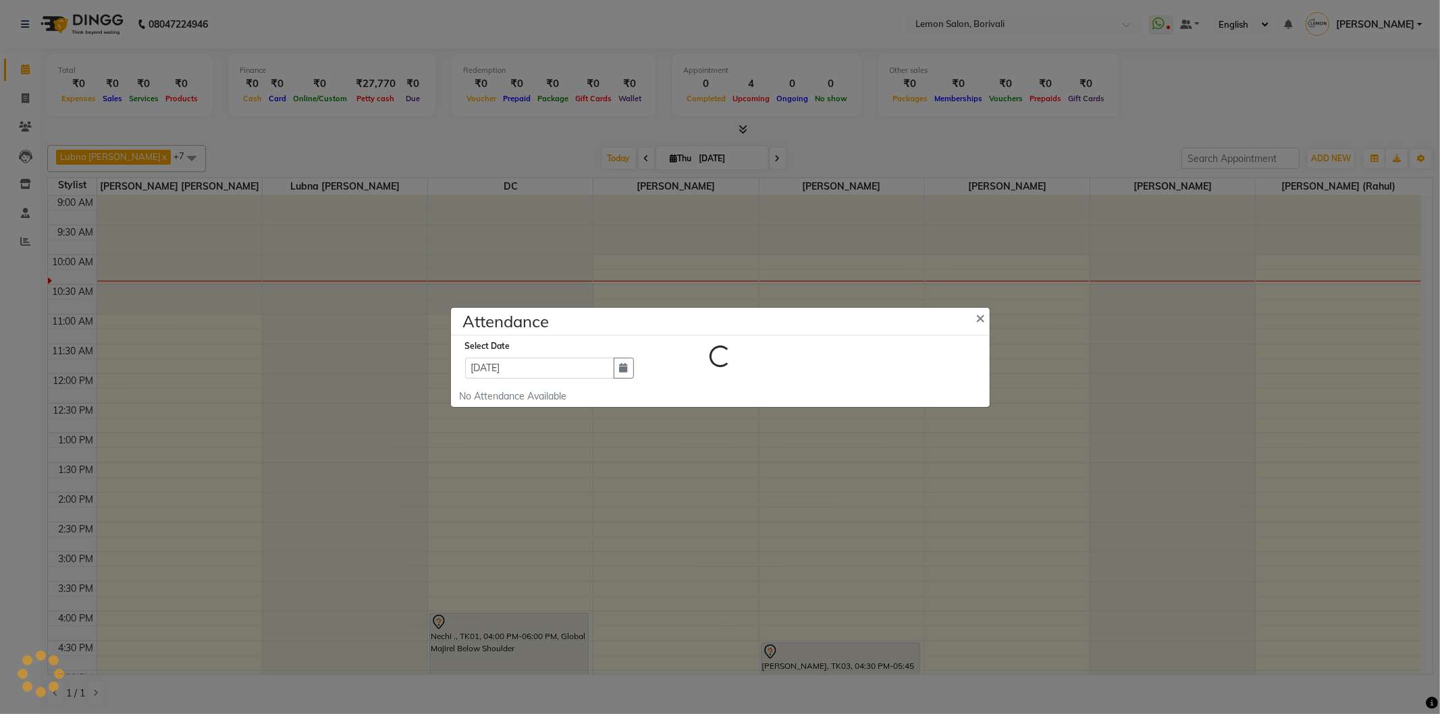
select select "W"
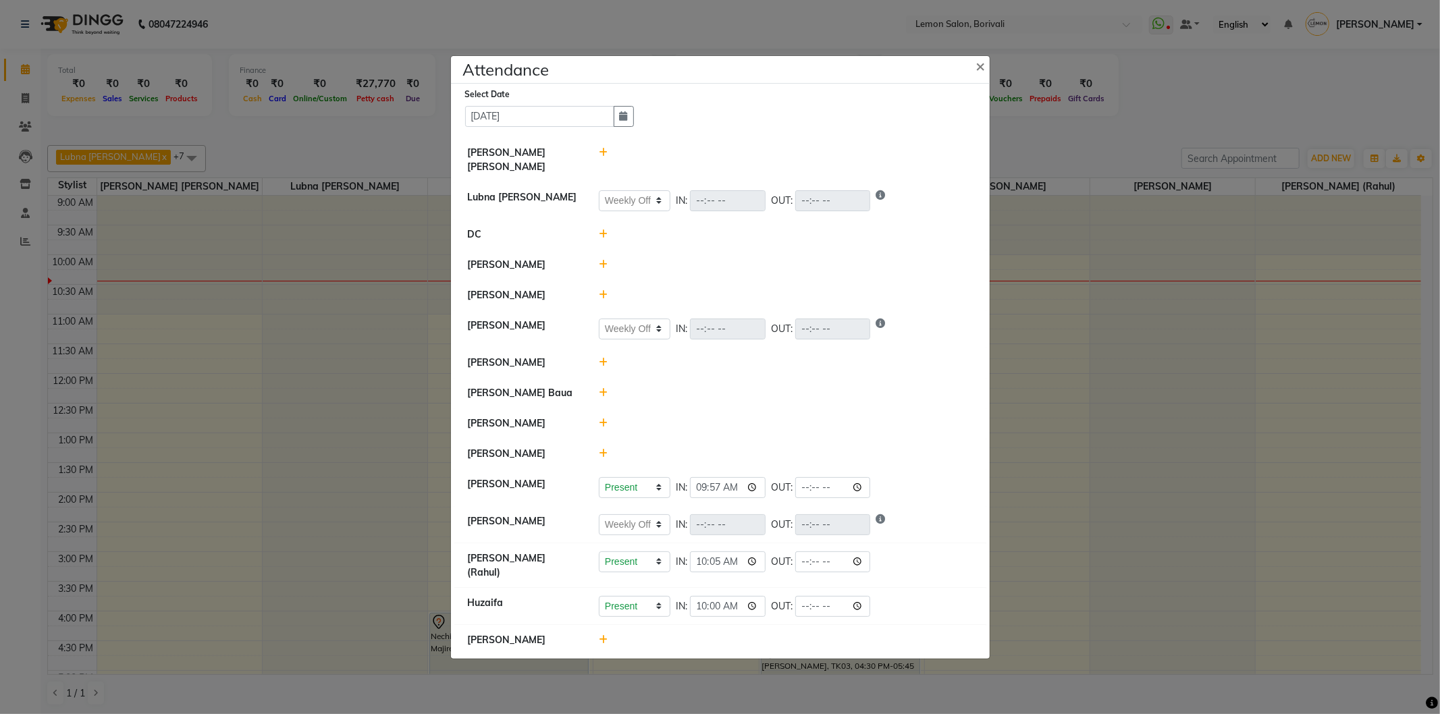
click at [603, 157] on icon at bounding box center [603, 152] width 9 height 9
click at [740, 160] on input "10:26" at bounding box center [708, 158] width 76 height 21
type input "10:15"
click at [778, 152] on button "Check-In" at bounding box center [767, 159] width 40 height 19
select select "W"
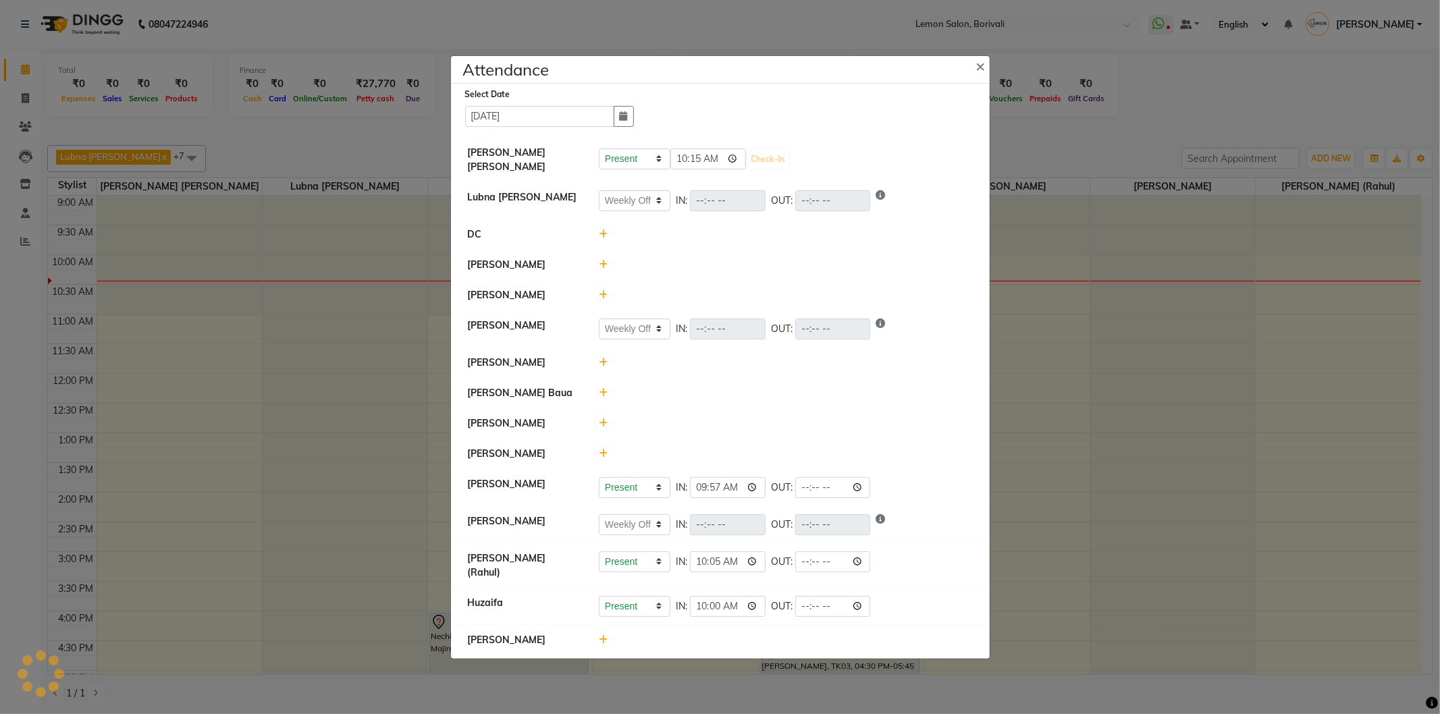
select select "W"
click at [980, 78] on button "×" at bounding box center [982, 66] width 34 height 38
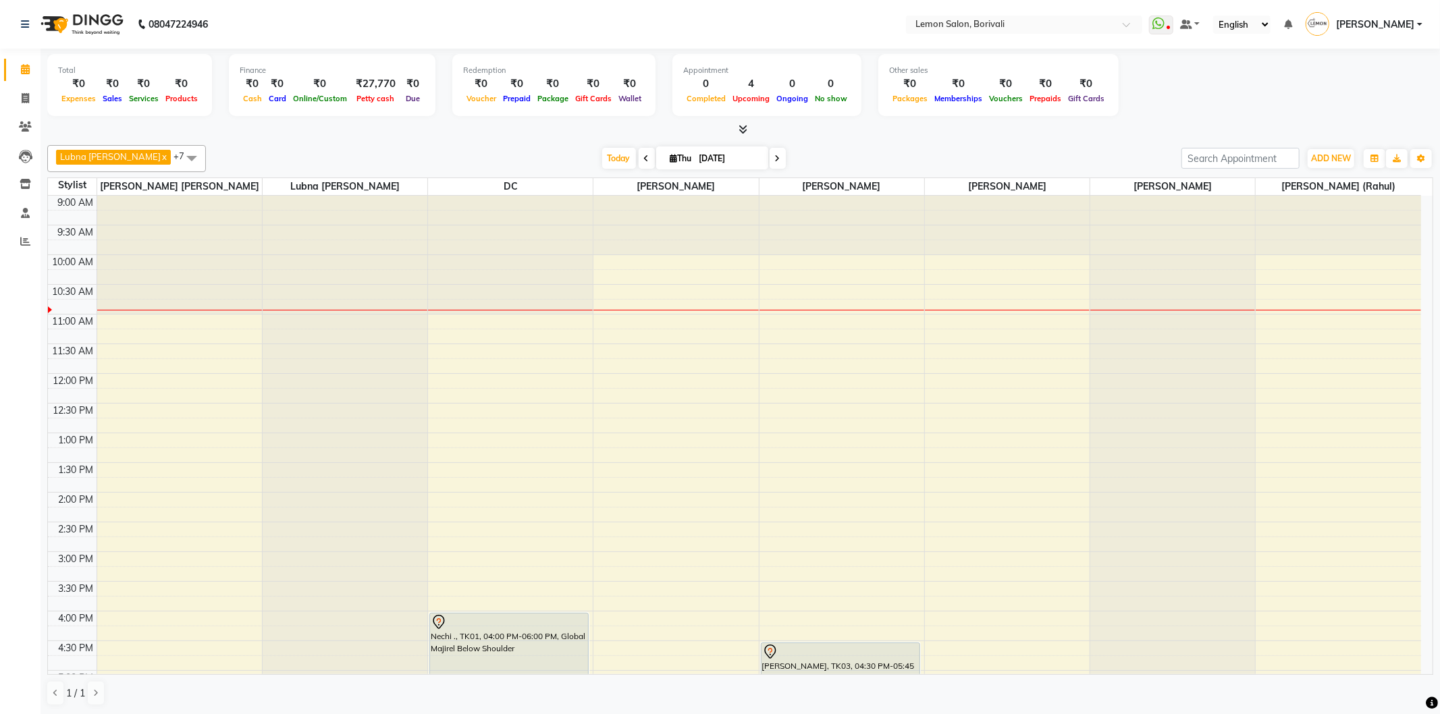
click at [704, 169] on div "Lubna mushahid siddique x Nirmala jeevan marthe x Pranali Jagtap x Prashant Cha…" at bounding box center [740, 158] width 1386 height 27
click at [707, 163] on input "[DATE]" at bounding box center [728, 158] width 67 height 20
select select "9"
select select "2025"
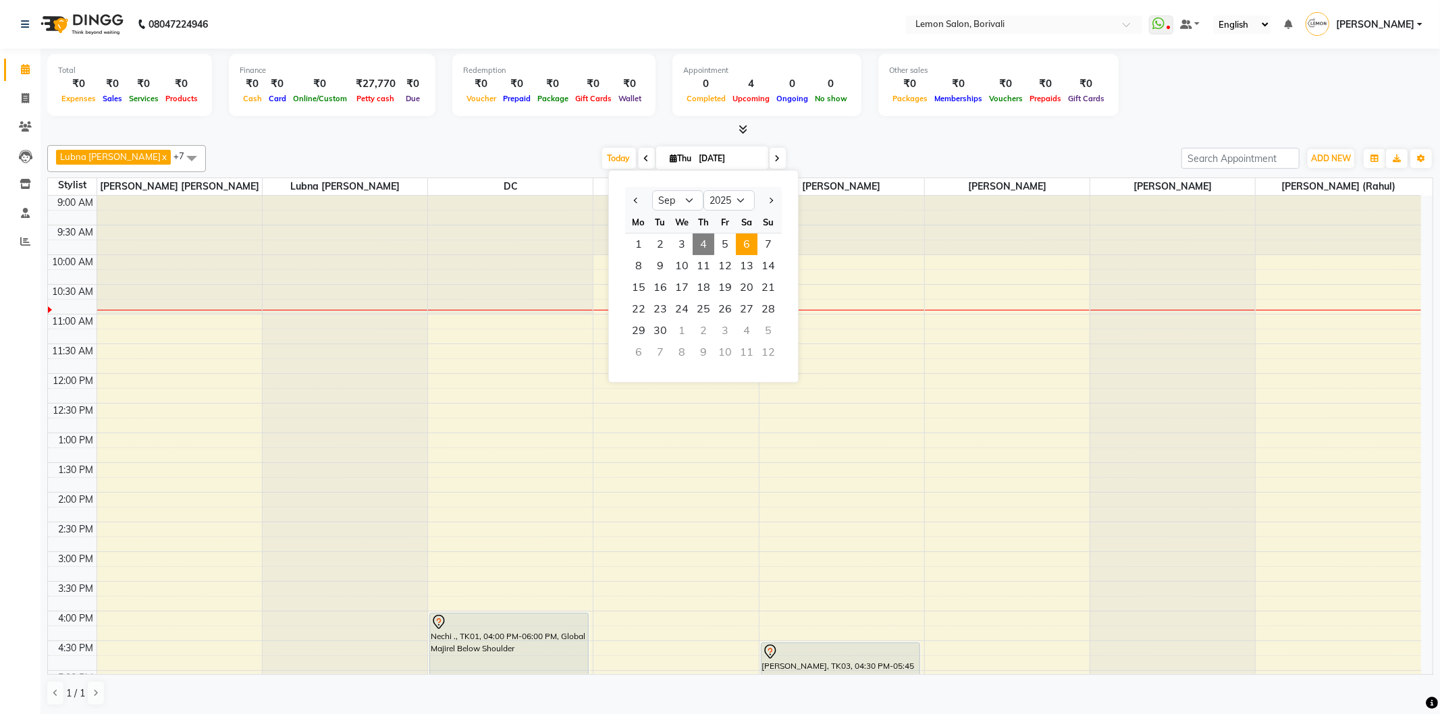
click at [756, 247] on span "6" at bounding box center [747, 245] width 22 height 22
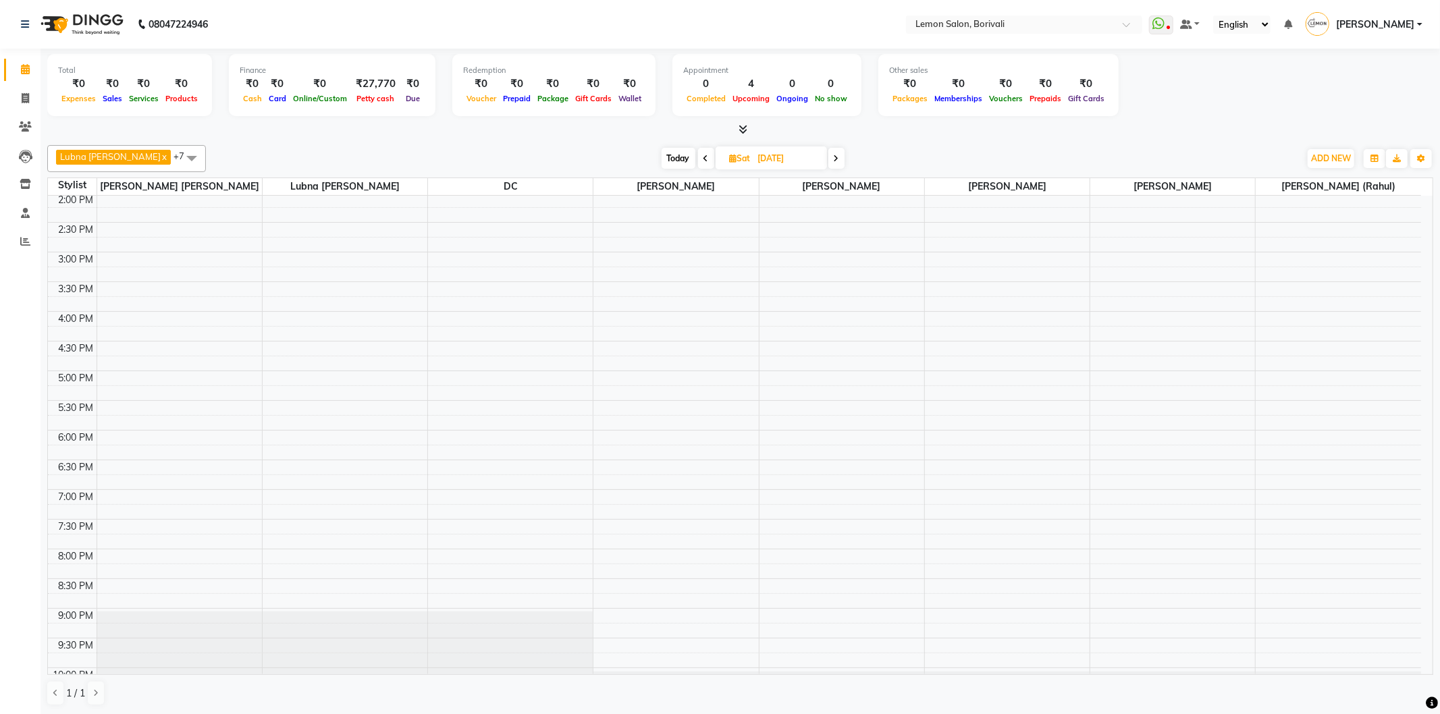
scroll to position [356, 0]
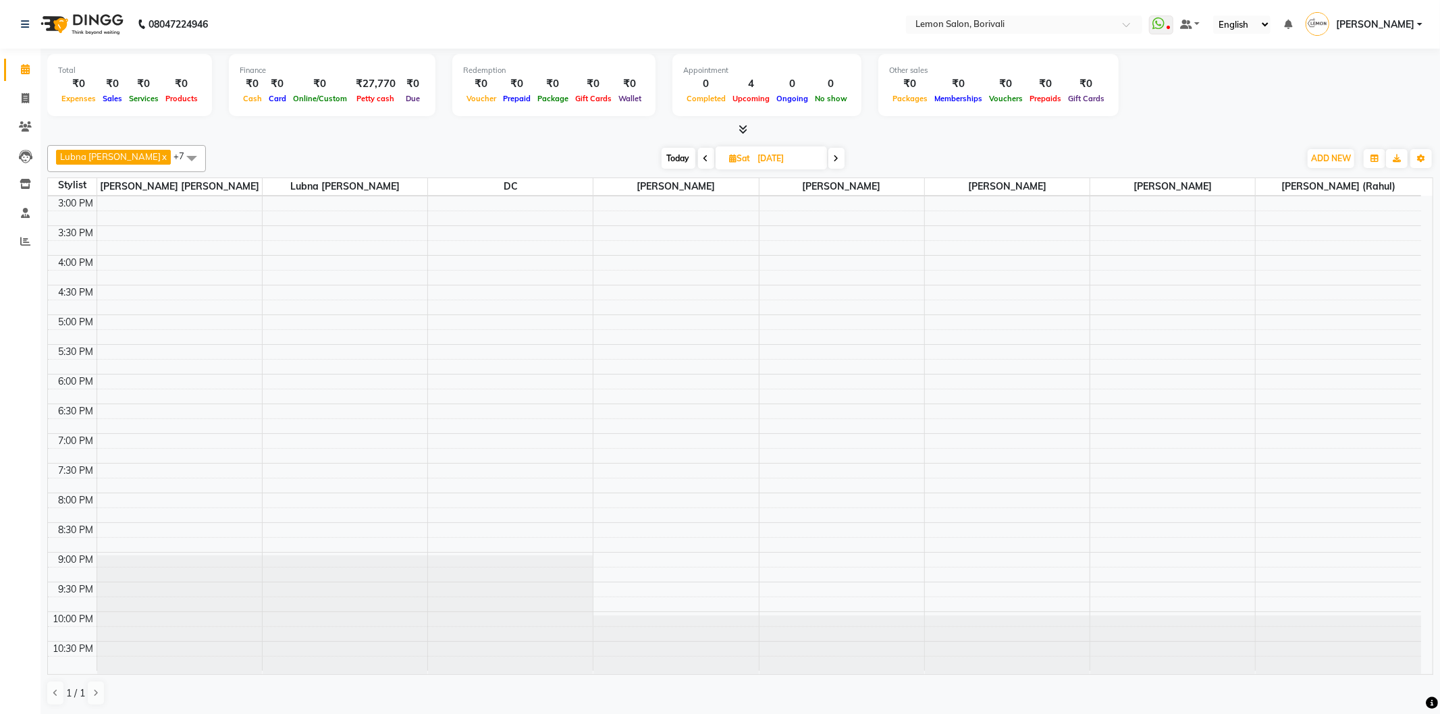
click at [677, 163] on span "Today" at bounding box center [678, 158] width 34 height 21
type input "[DATE]"
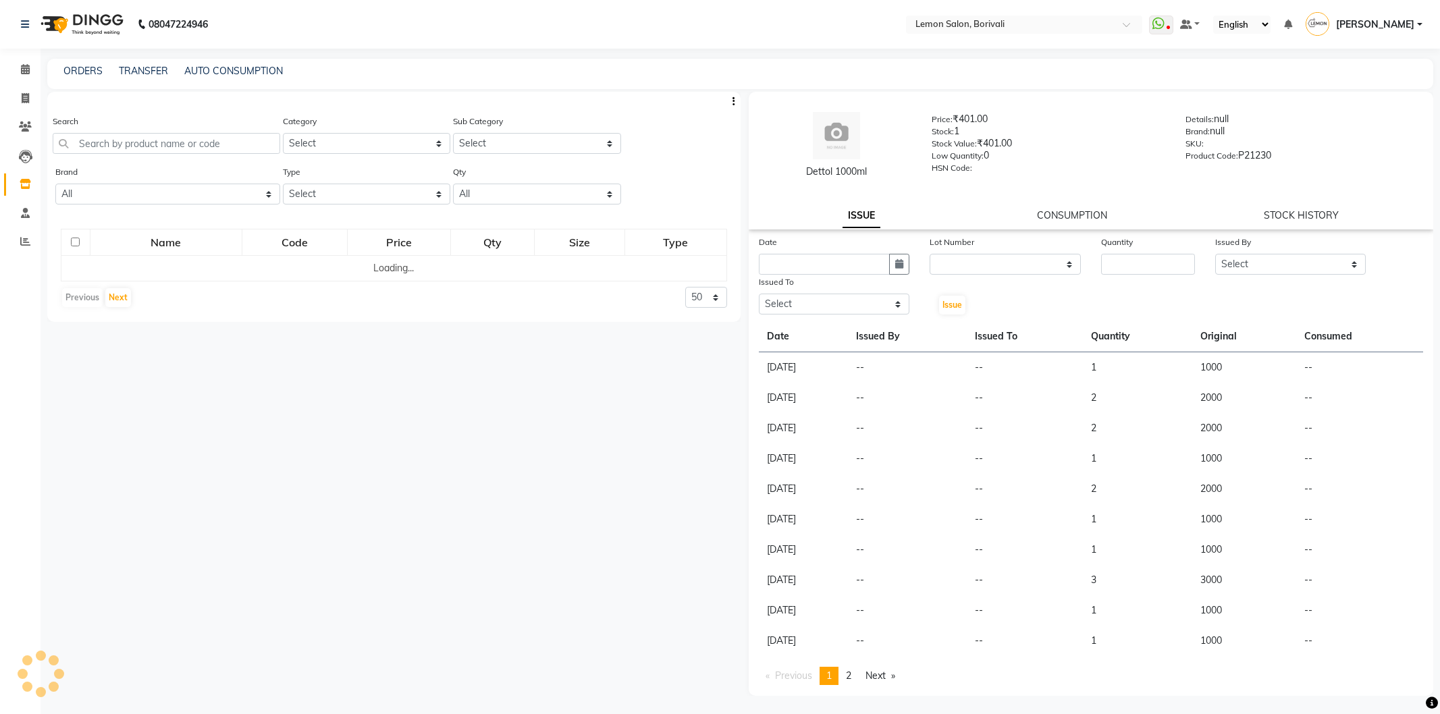
select select
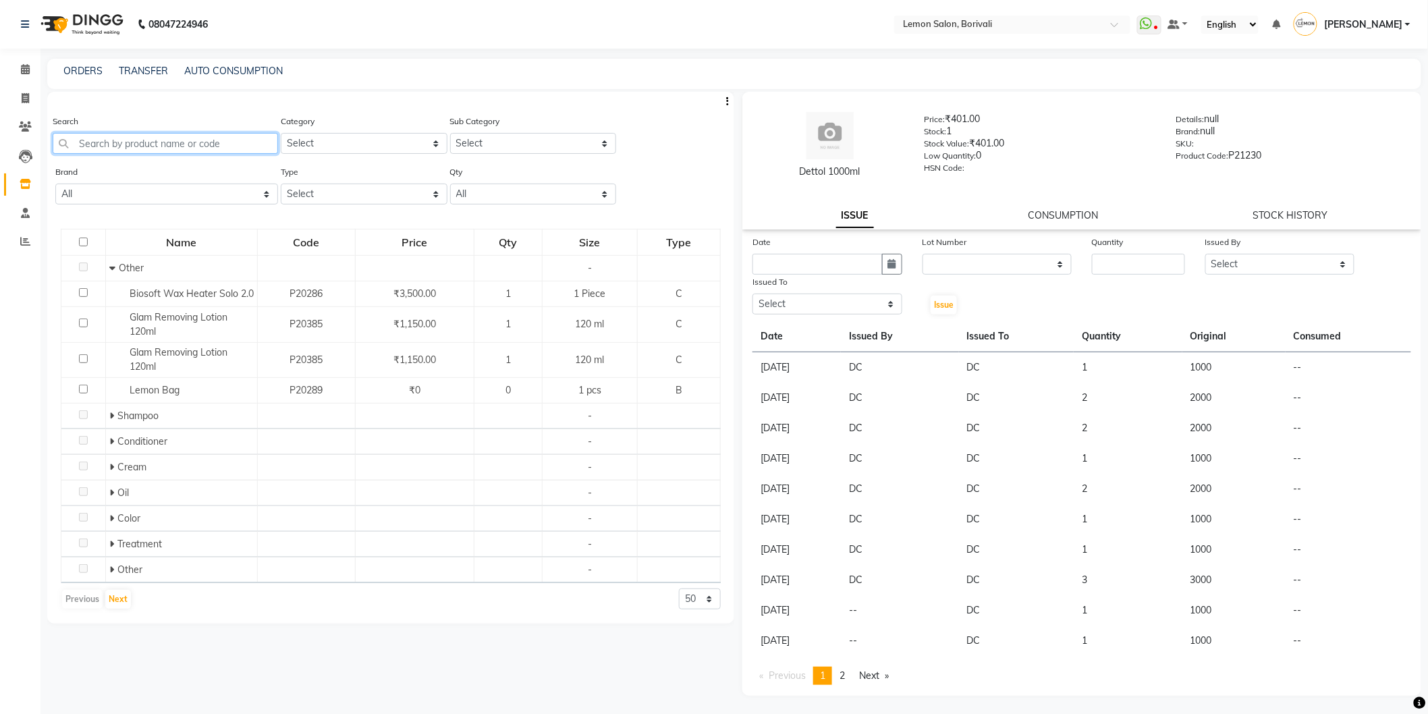
click at [233, 144] on input "text" at bounding box center [165, 143] width 225 height 21
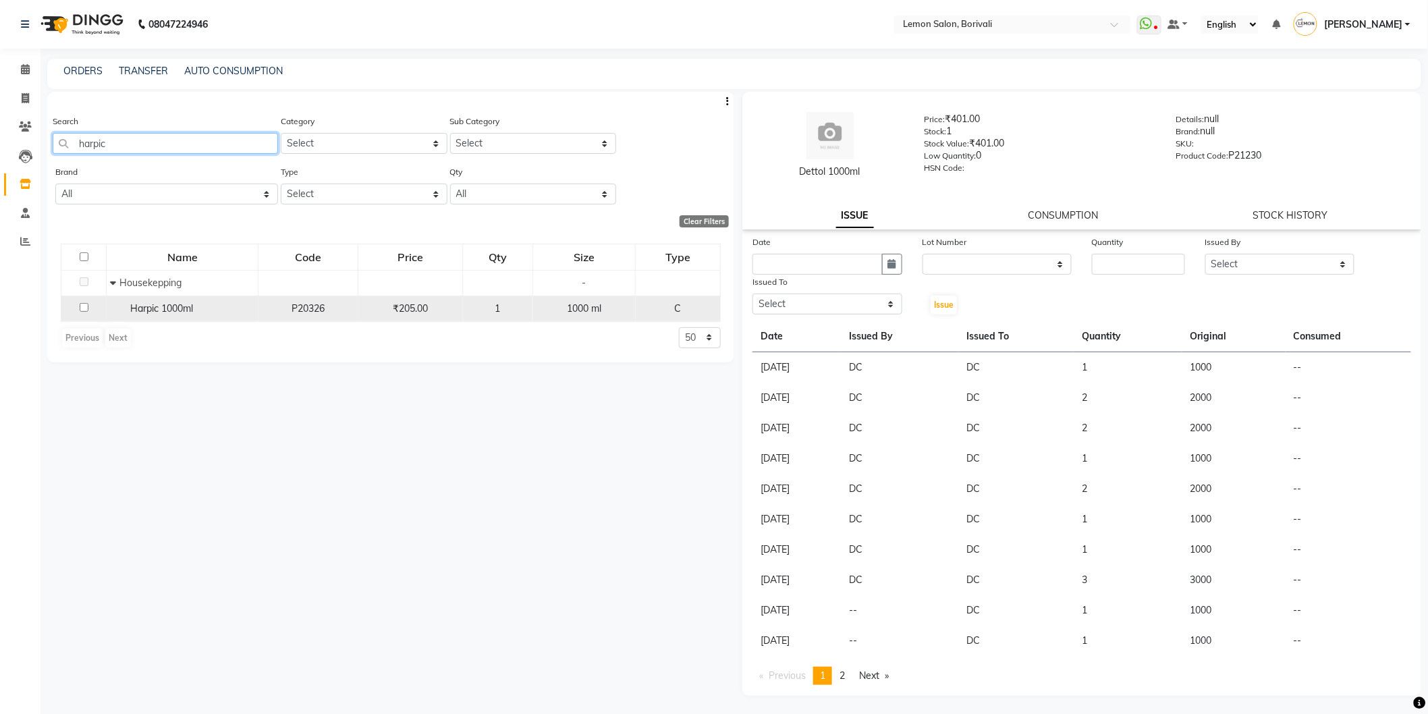
type input "harpic"
click at [84, 305] on input "checkbox" at bounding box center [84, 307] width 9 height 9
checkbox input "true"
select select
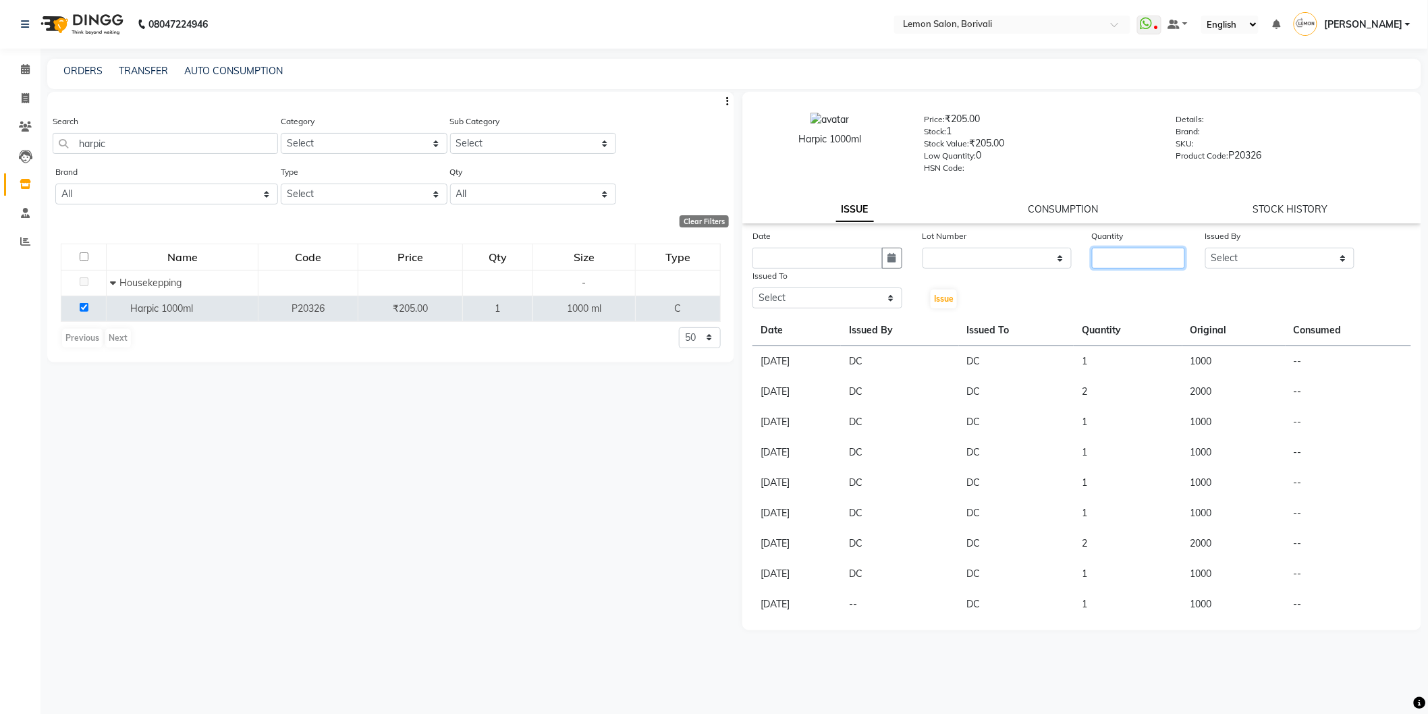
drag, startPoint x: 1135, startPoint y: 254, endPoint x: 1129, endPoint y: 250, distance: 6.9
click at [1130, 252] on input "number" at bounding box center [1138, 258] width 93 height 21
type input "1"
click at [1232, 256] on select "Select DC Faiz Khan Huzaifa Jiral Baua Jyoti Vyas Lubna mushahid siddique Mo Ad…" at bounding box center [1280, 258] width 150 height 21
select select "7885"
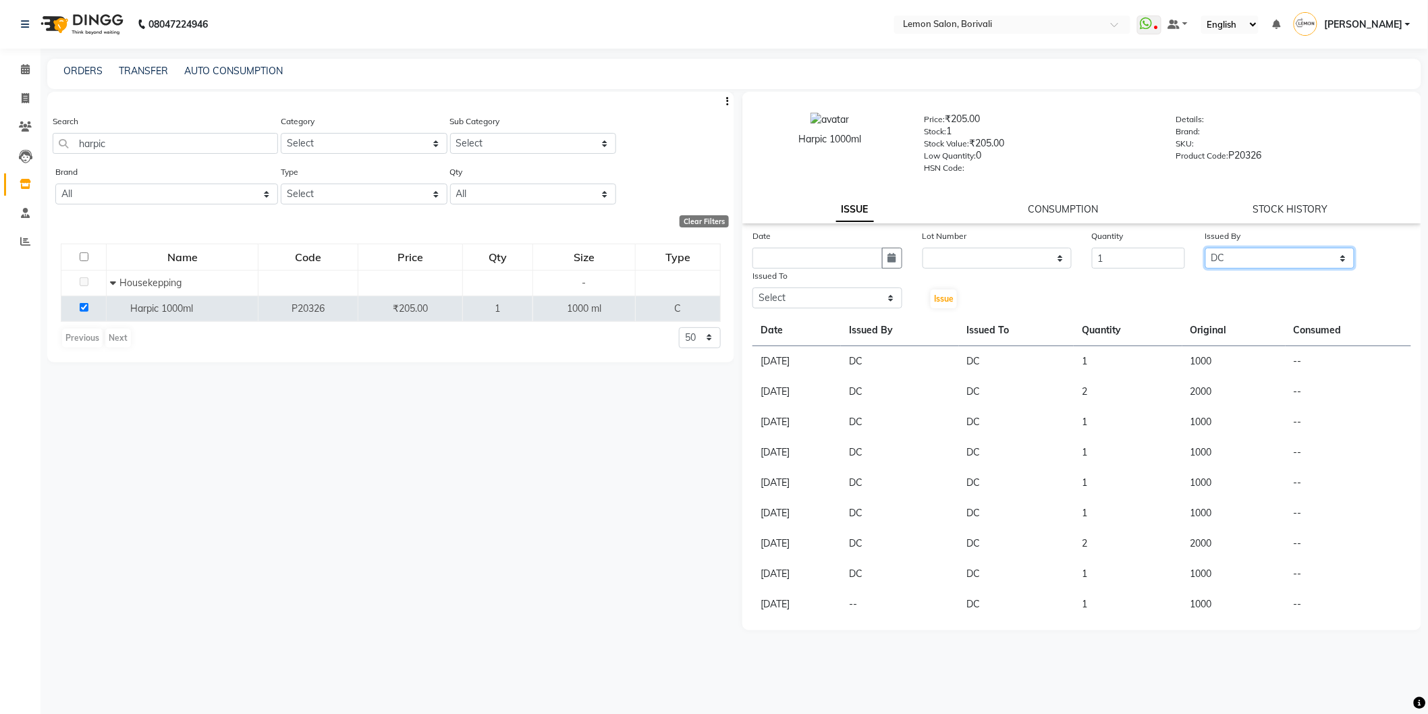
click at [1205, 248] on select "Select DC Faiz Khan Huzaifa Jiral Baua Jyoti Vyas Lubna mushahid siddique Mo Ad…" at bounding box center [1280, 258] width 150 height 21
drag, startPoint x: 836, startPoint y: 293, endPoint x: 835, endPoint y: 304, distance: 10.8
click at [836, 294] on select "Select DC Faiz Khan Huzaifa Jiral Baua Jyoti Vyas Lubna mushahid siddique Mo Ad…" at bounding box center [828, 298] width 150 height 21
select select "7885"
click at [753, 288] on select "Select DC Faiz Khan Huzaifa Jiral Baua Jyoti Vyas Lubna mushahid siddique Mo Ad…" at bounding box center [828, 298] width 150 height 21
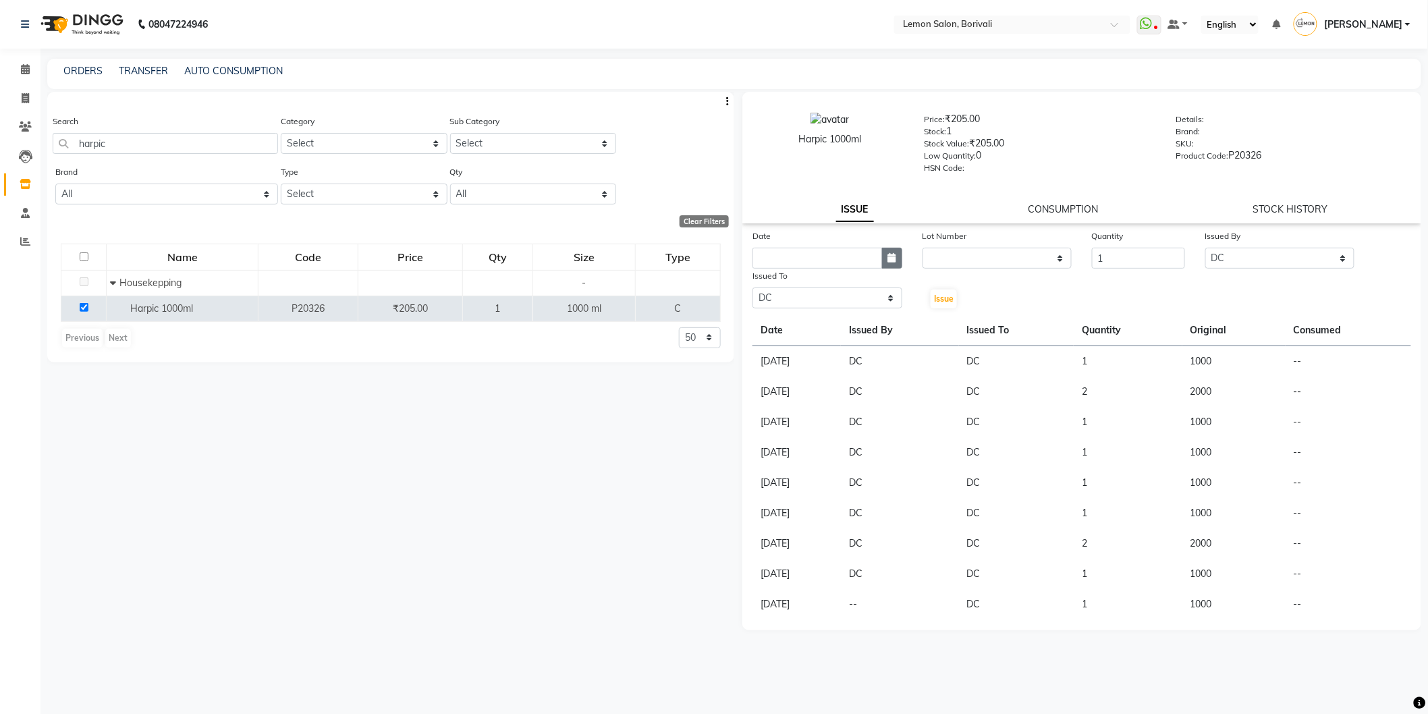
click at [885, 264] on button "button" at bounding box center [892, 258] width 20 height 21
select select "9"
select select "2025"
click at [834, 332] on div "4" at bounding box center [832, 328] width 22 height 22
type input "[DATE]"
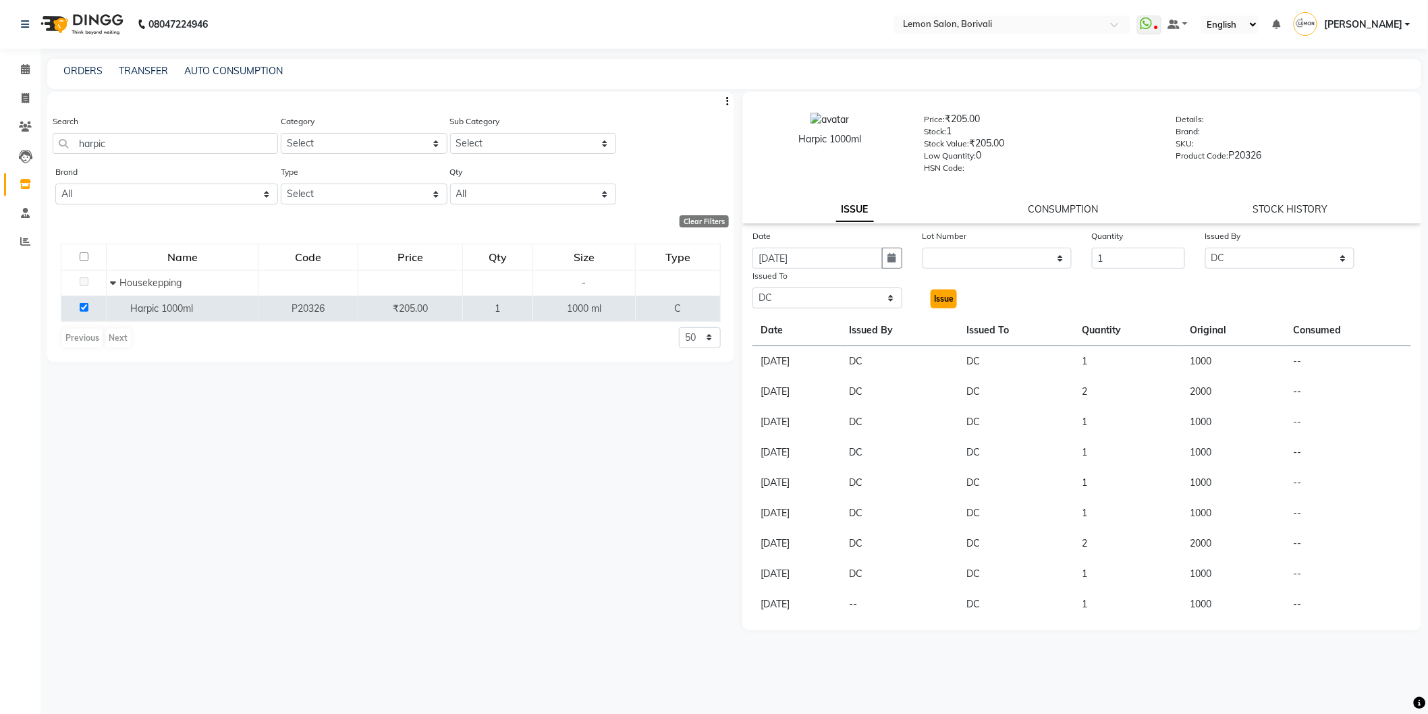
click at [954, 302] on button "Issue" at bounding box center [944, 299] width 26 height 19
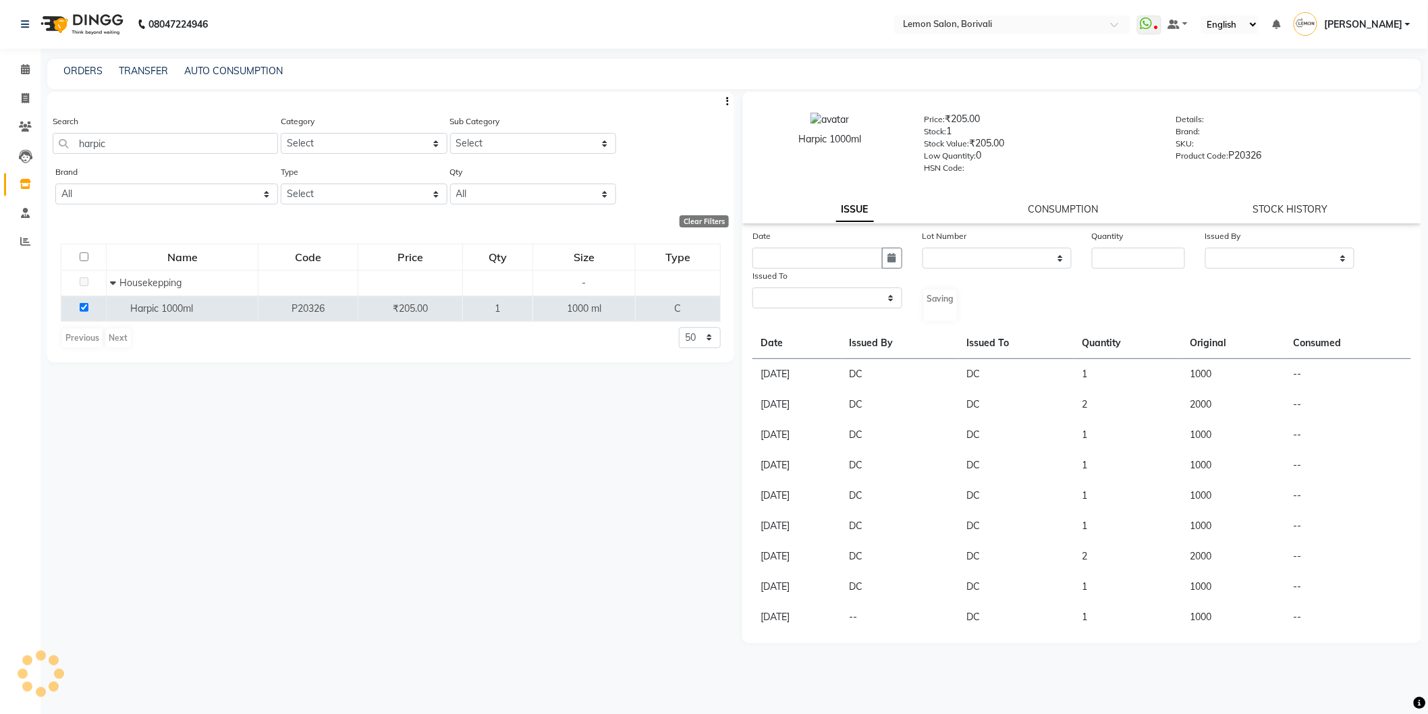
select select
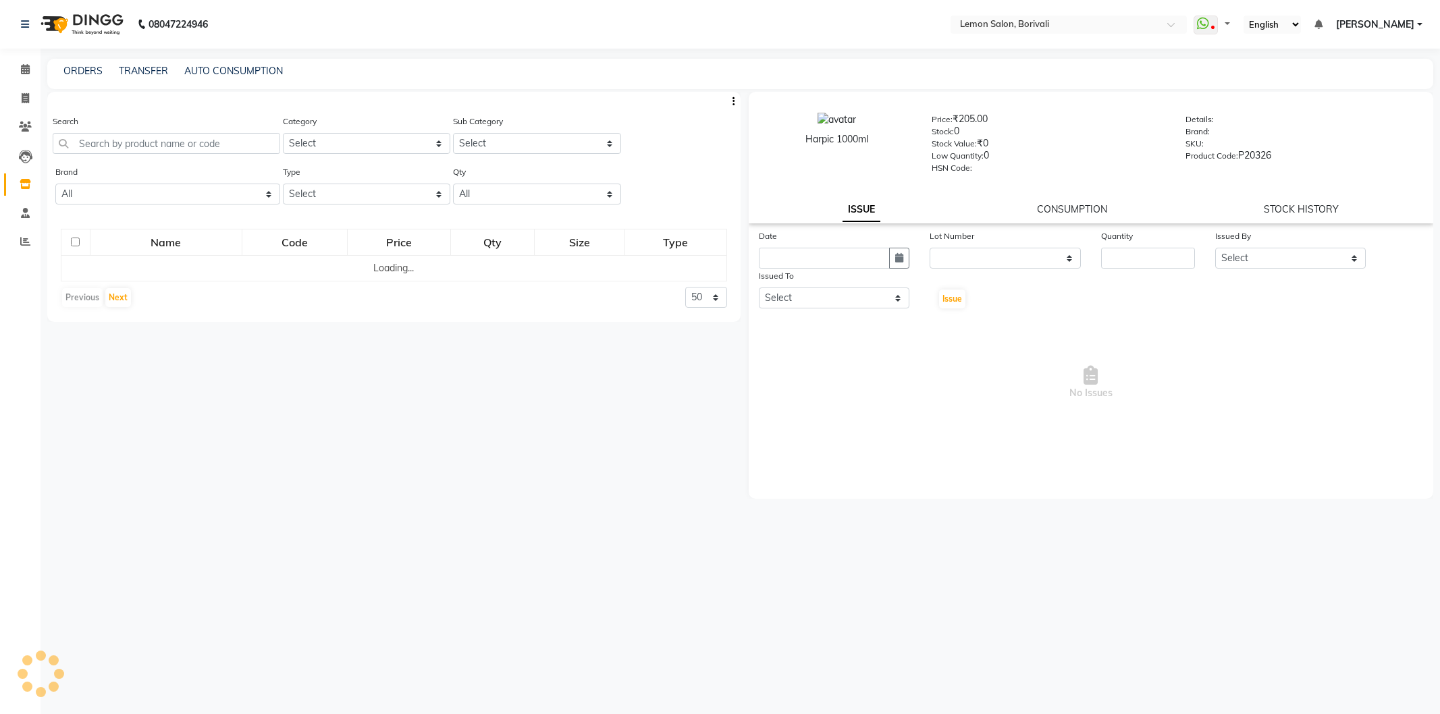
select select
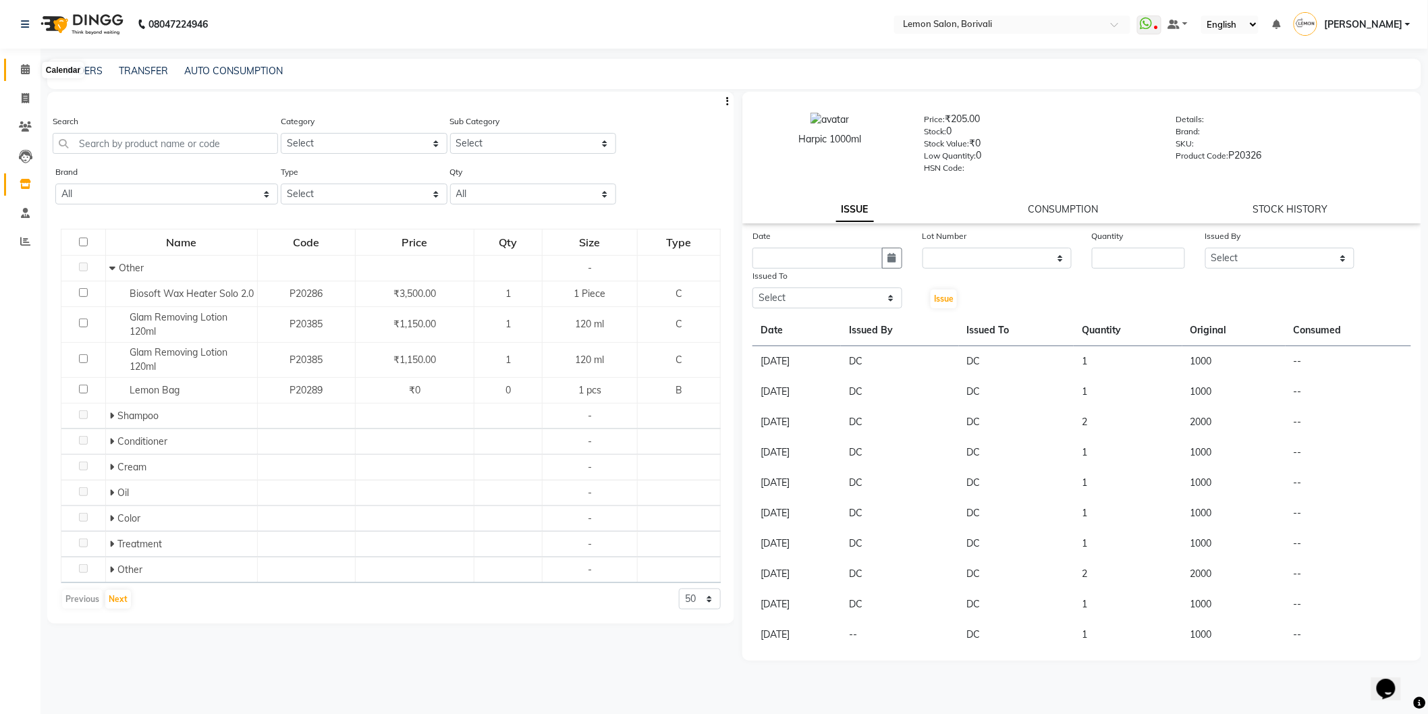
click at [26, 68] on icon at bounding box center [25, 69] width 9 height 10
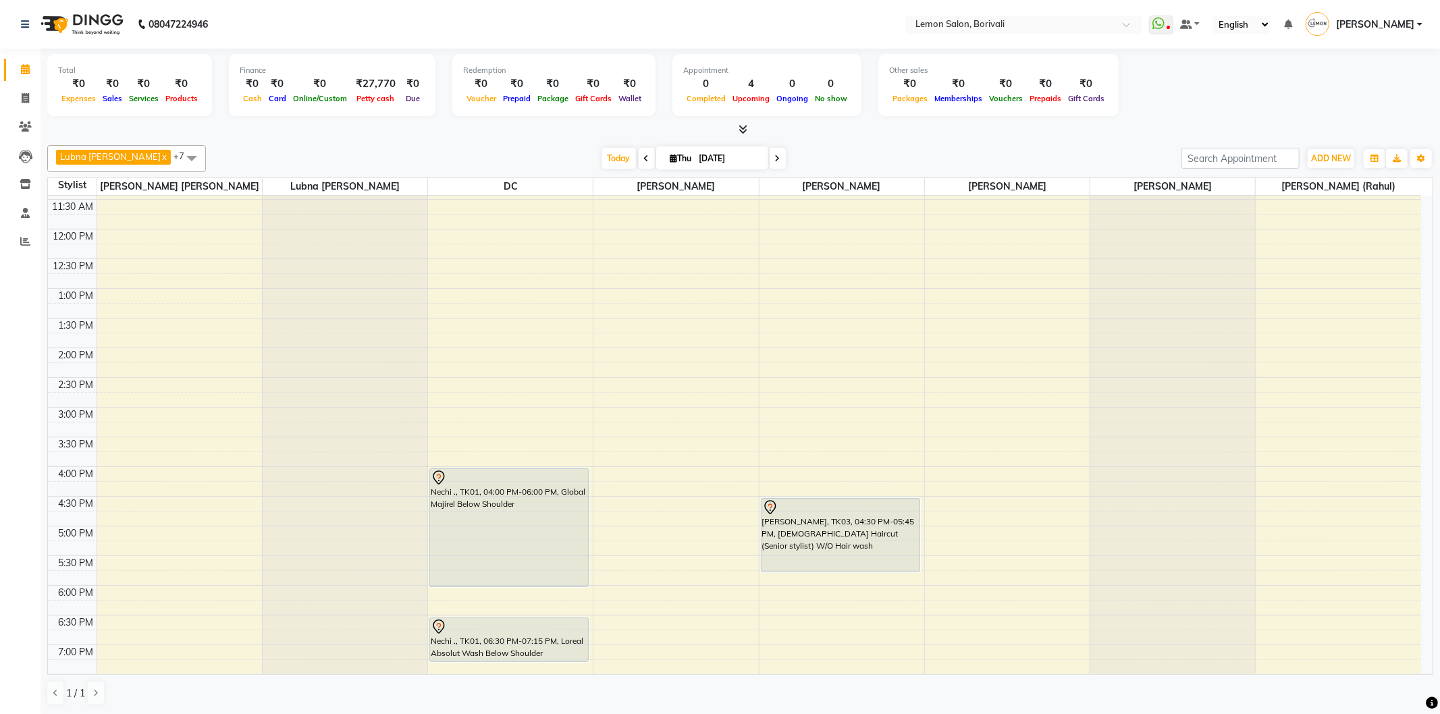
scroll to position [300, 0]
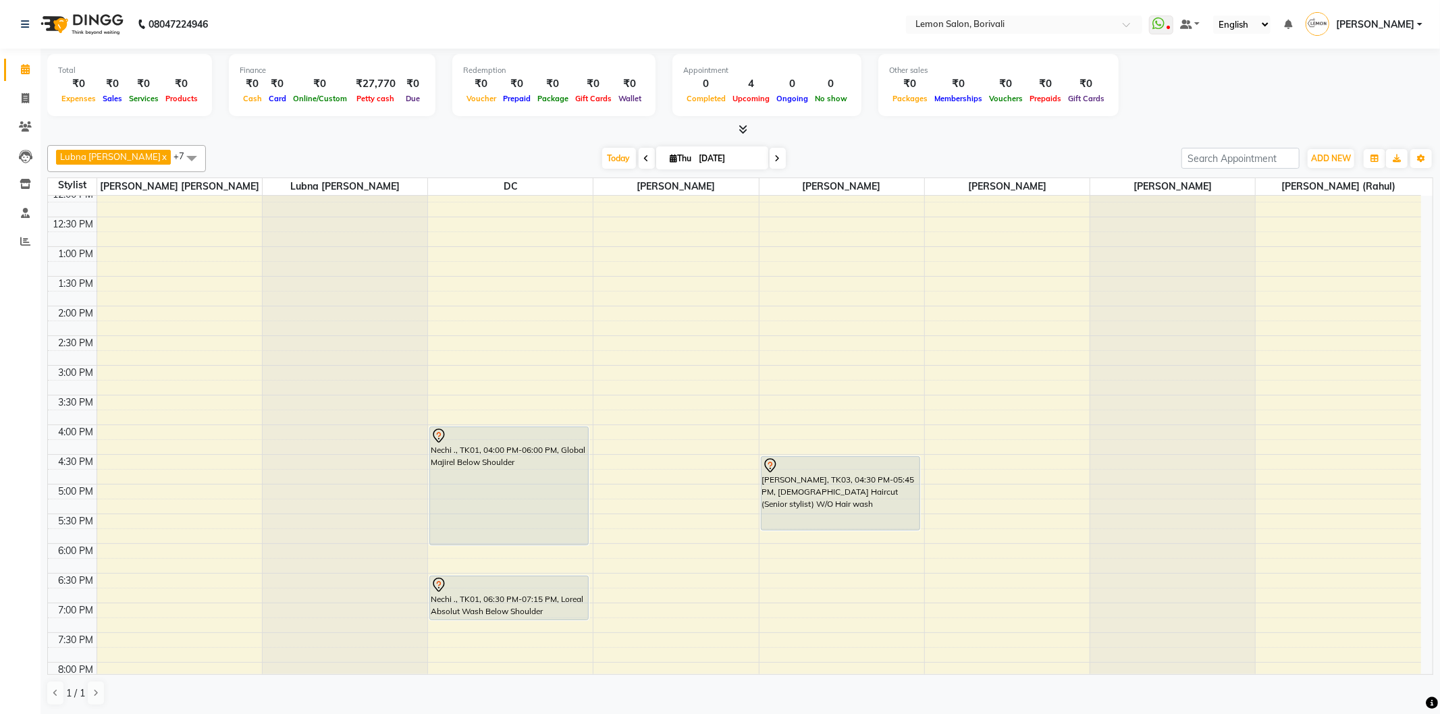
scroll to position [356, 0]
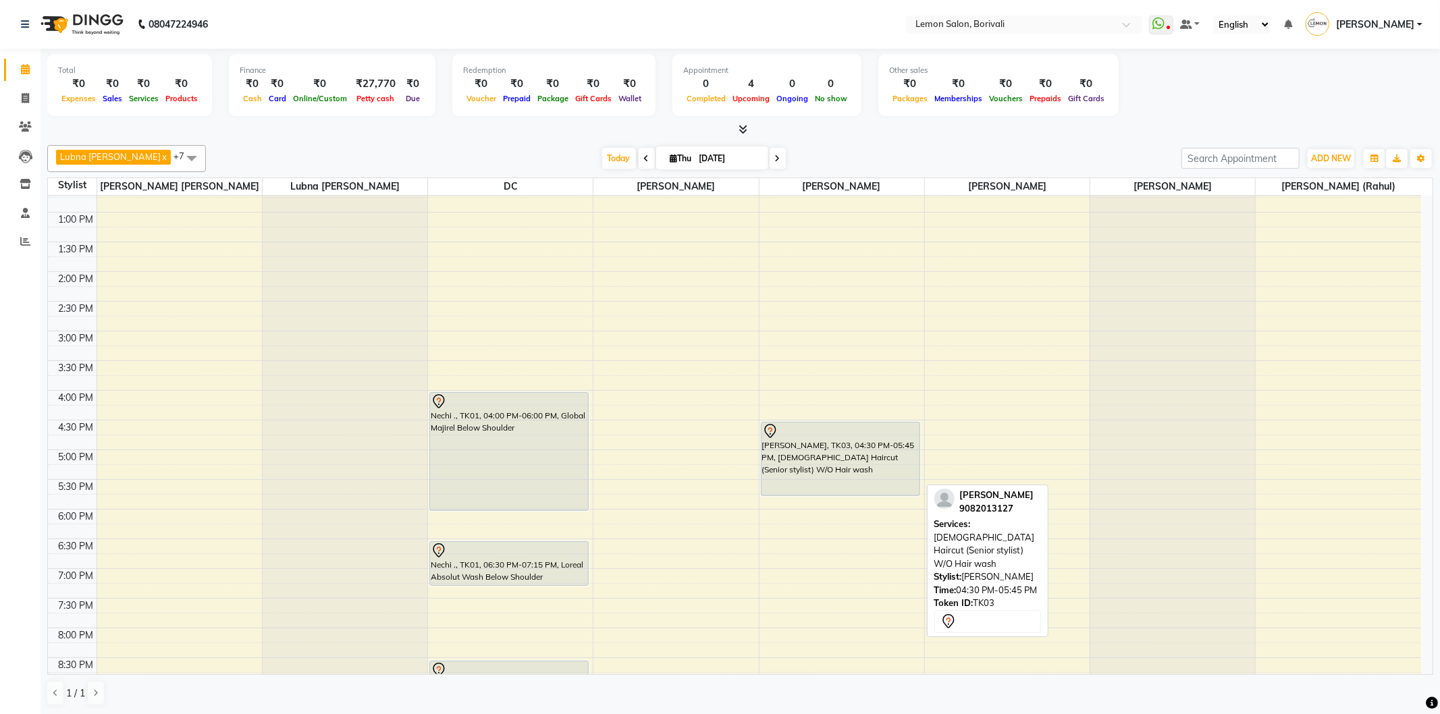
scroll to position [225, 0]
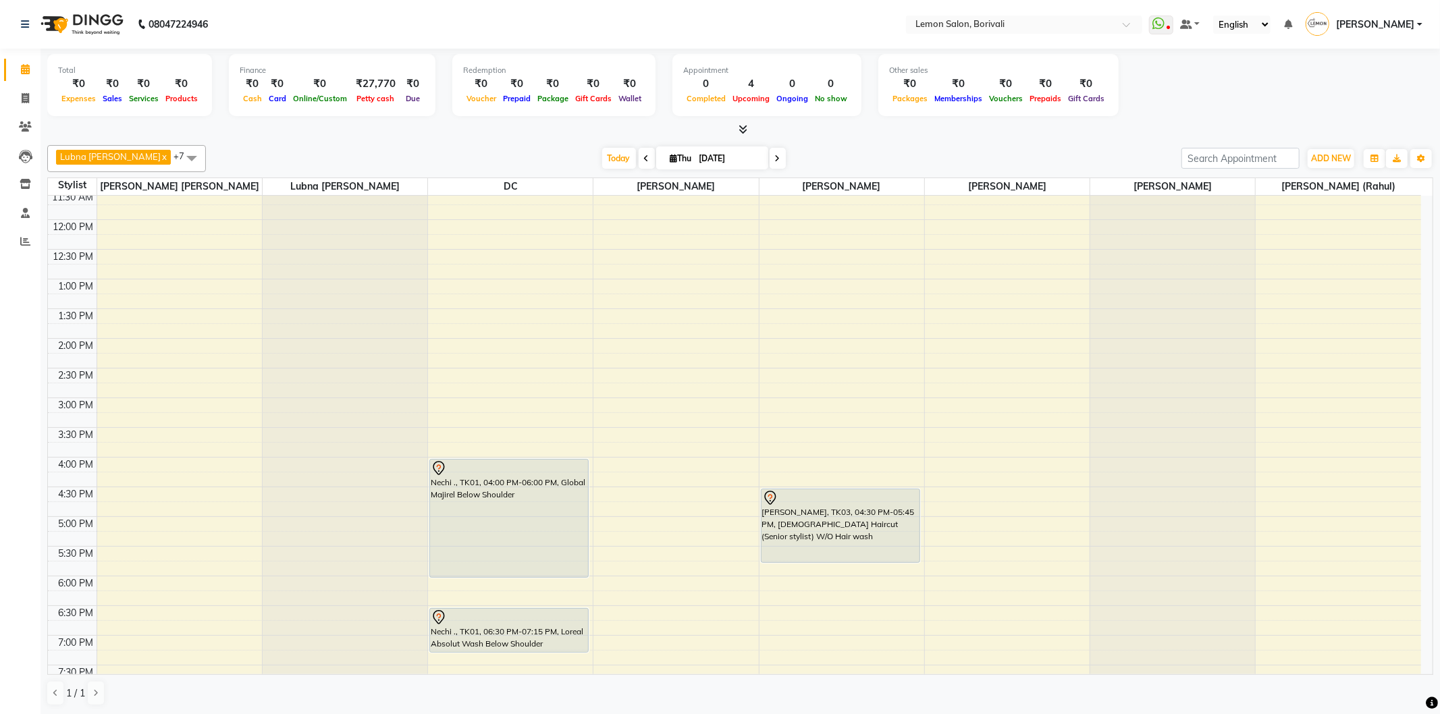
scroll to position [131, 0]
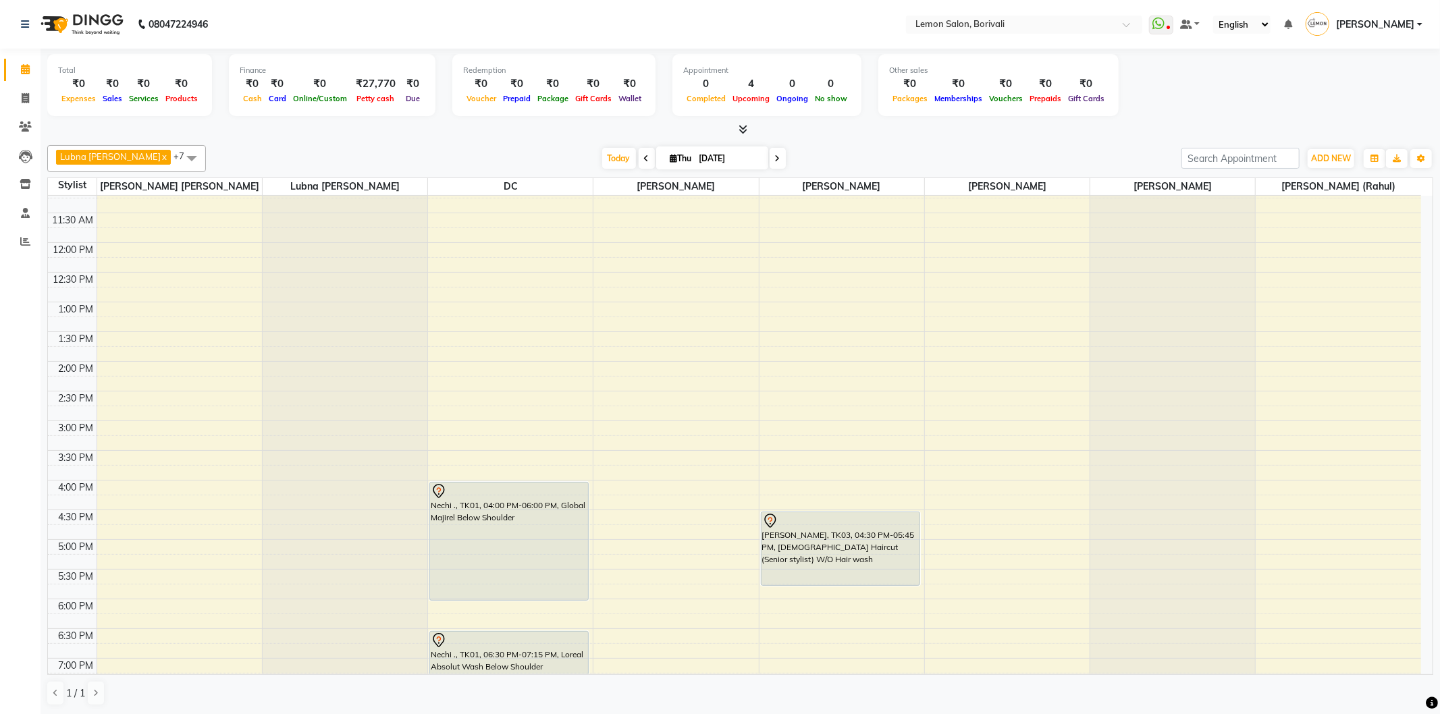
click at [871, 140] on div "Lubna mushahid siddique x Nirmala jeevan marthe x Pranali Jagtap x Prashant Cha…" at bounding box center [740, 426] width 1386 height 572
click at [925, 131] on div at bounding box center [740, 130] width 1386 height 14
click at [30, 247] on span at bounding box center [25, 242] width 24 height 16
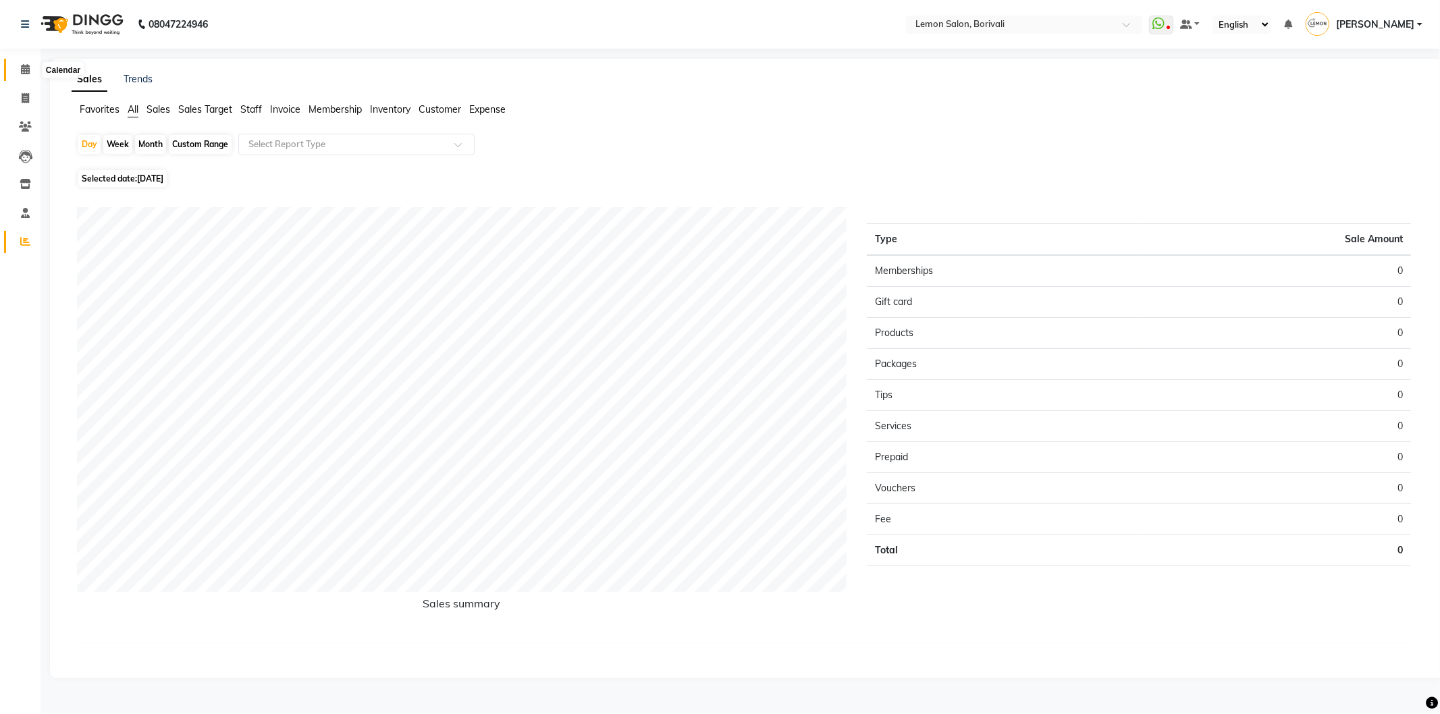
click at [29, 71] on span at bounding box center [25, 70] width 24 height 16
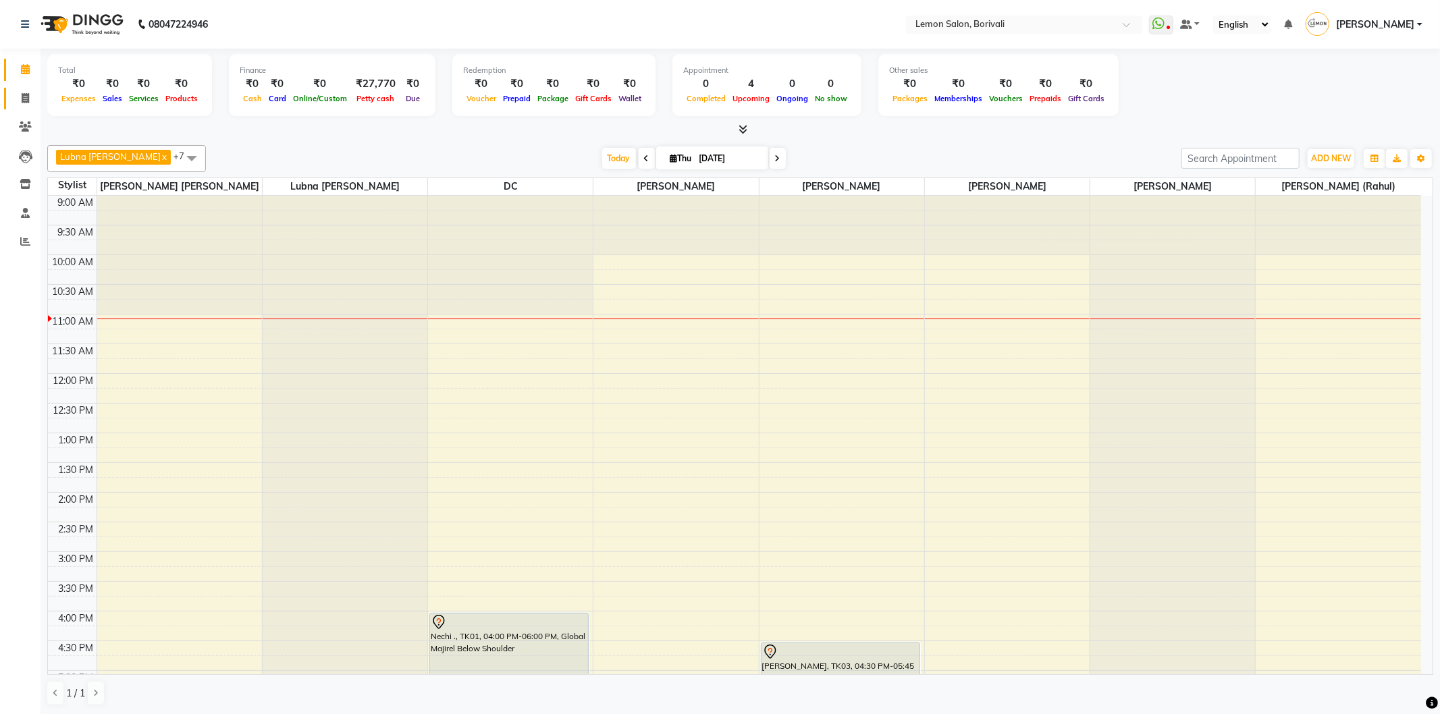
click at [9, 97] on link "Invoice" at bounding box center [20, 99] width 32 height 22
select select "service"
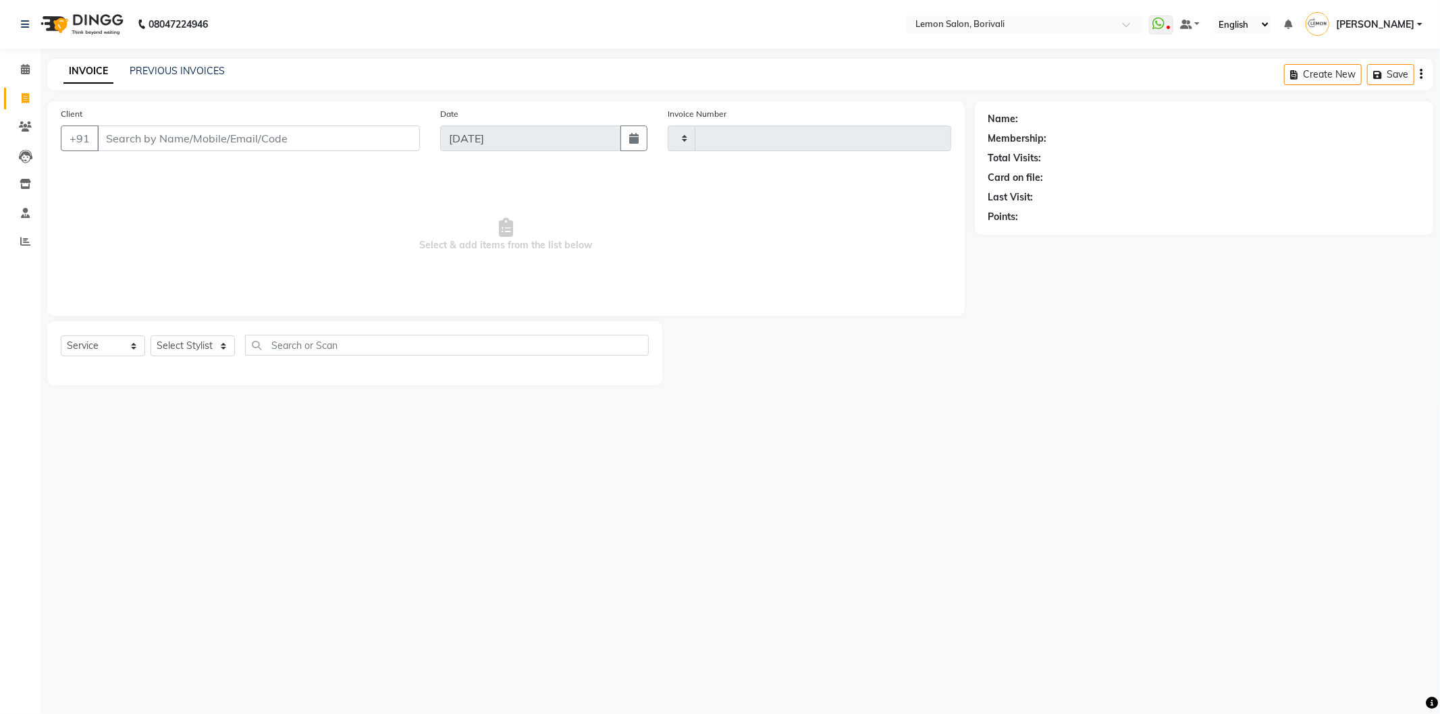
type input "2572"
select select "567"
click at [134, 68] on link "PREVIOUS INVOICES" at bounding box center [177, 71] width 95 height 12
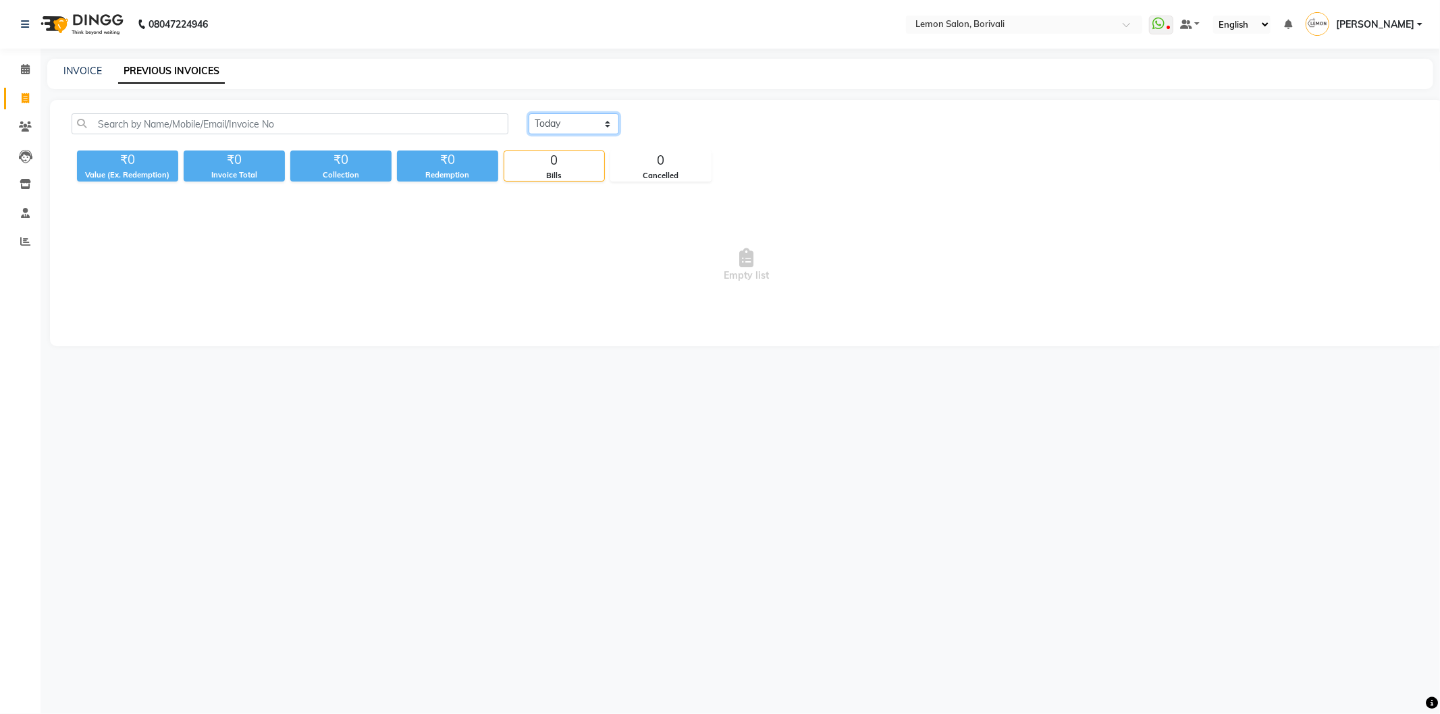
click at [595, 113] on select "Today Yesterday Custom Range" at bounding box center [573, 123] width 90 height 21
select select "range"
click at [528, 113] on select "Today Yesterday Custom Range" at bounding box center [573, 123] width 90 height 21
click at [682, 131] on input "04-09-2025" at bounding box center [683, 124] width 94 height 19
select select "9"
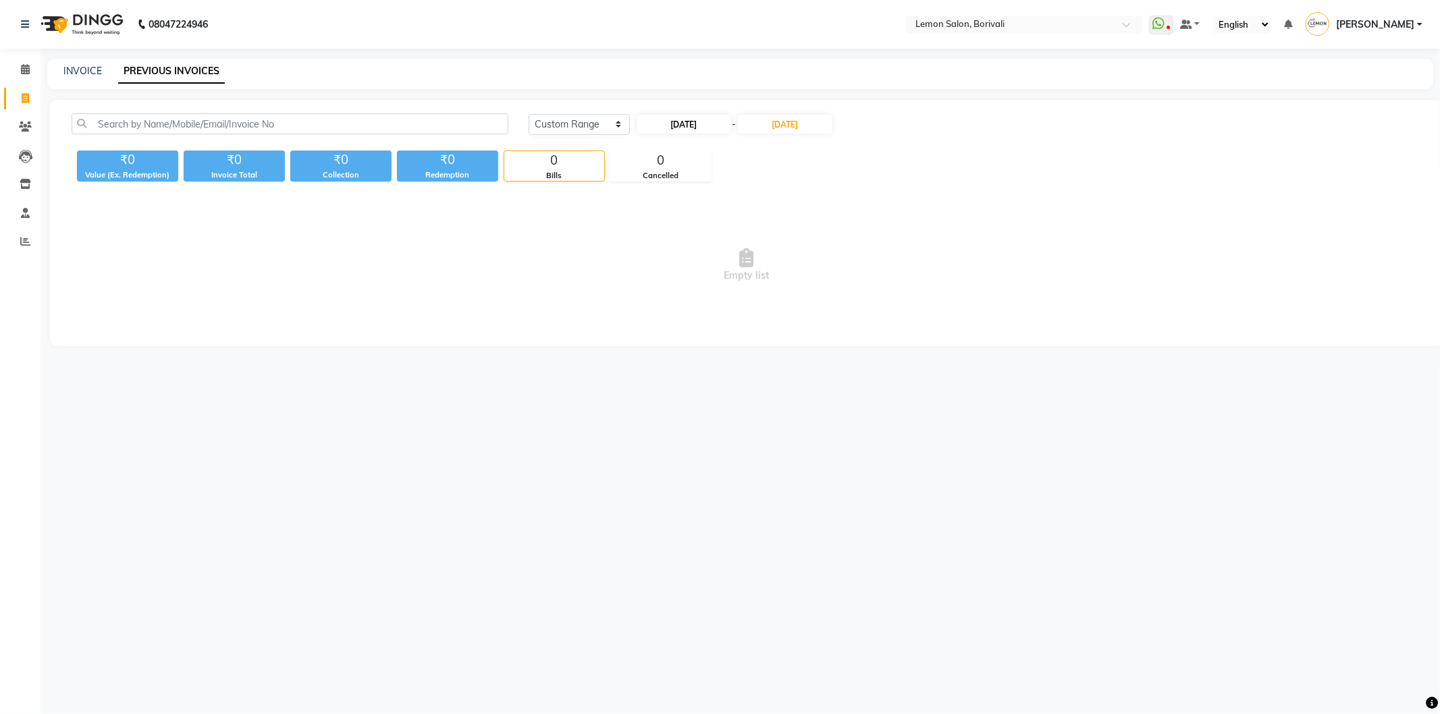
select select "2025"
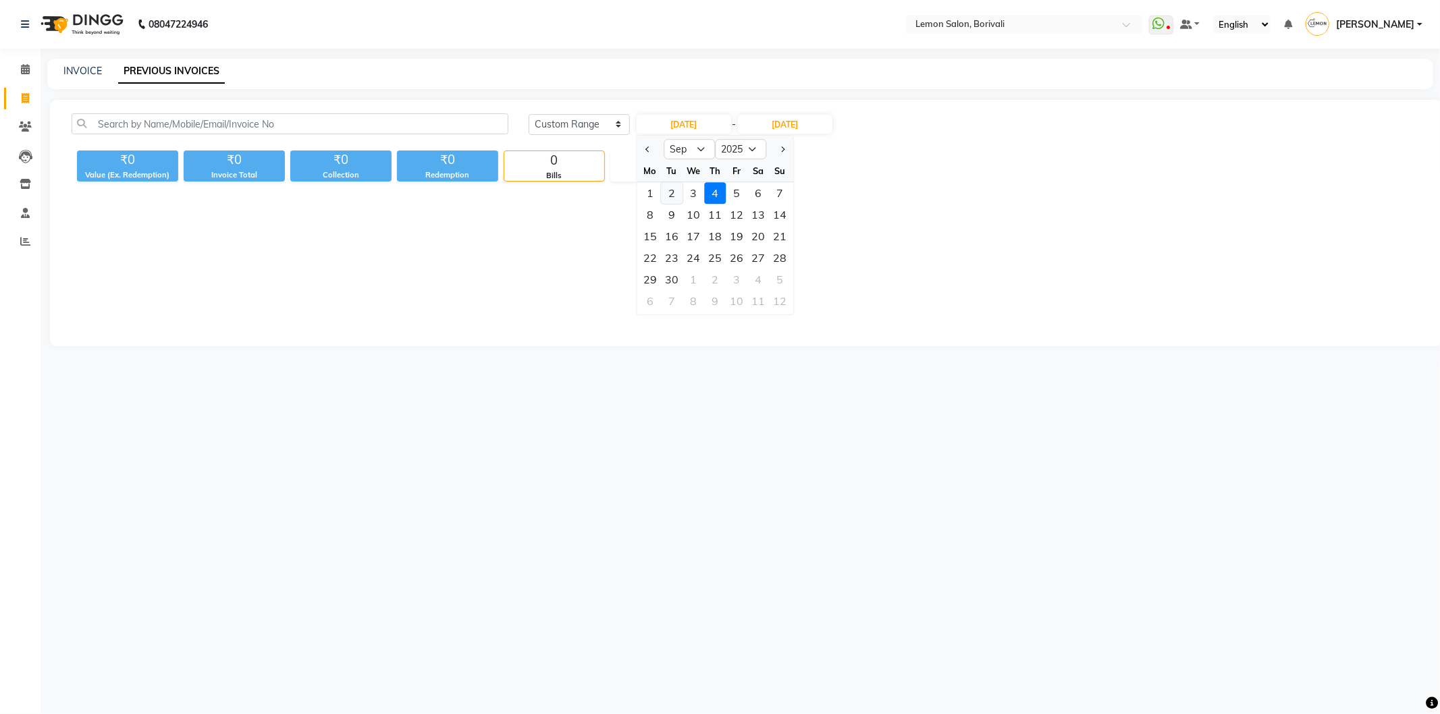
click at [668, 194] on div "2" at bounding box center [672, 193] width 22 height 22
type input "[DATE]"
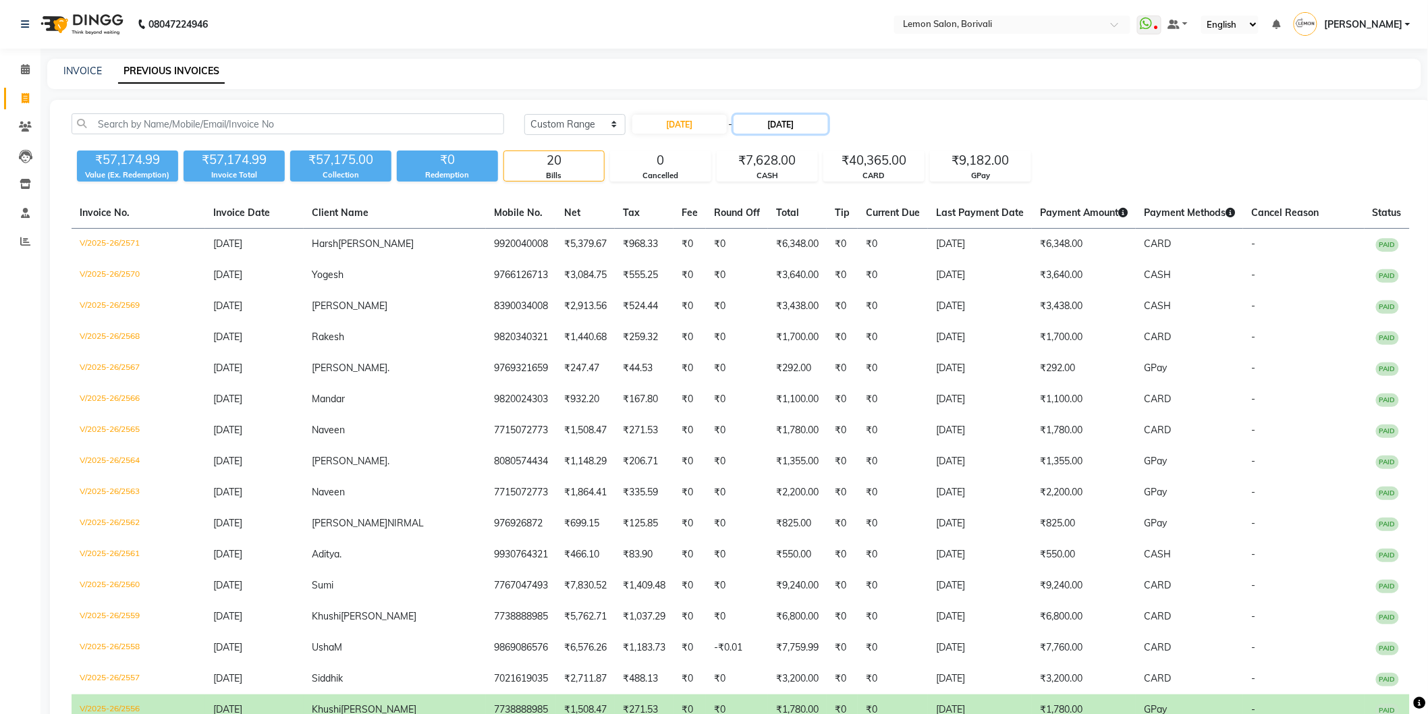
click at [791, 130] on input "04-09-2025" at bounding box center [781, 124] width 94 height 19
click at [767, 194] on div "2" at bounding box center [774, 193] width 22 height 22
type input "[DATE]"
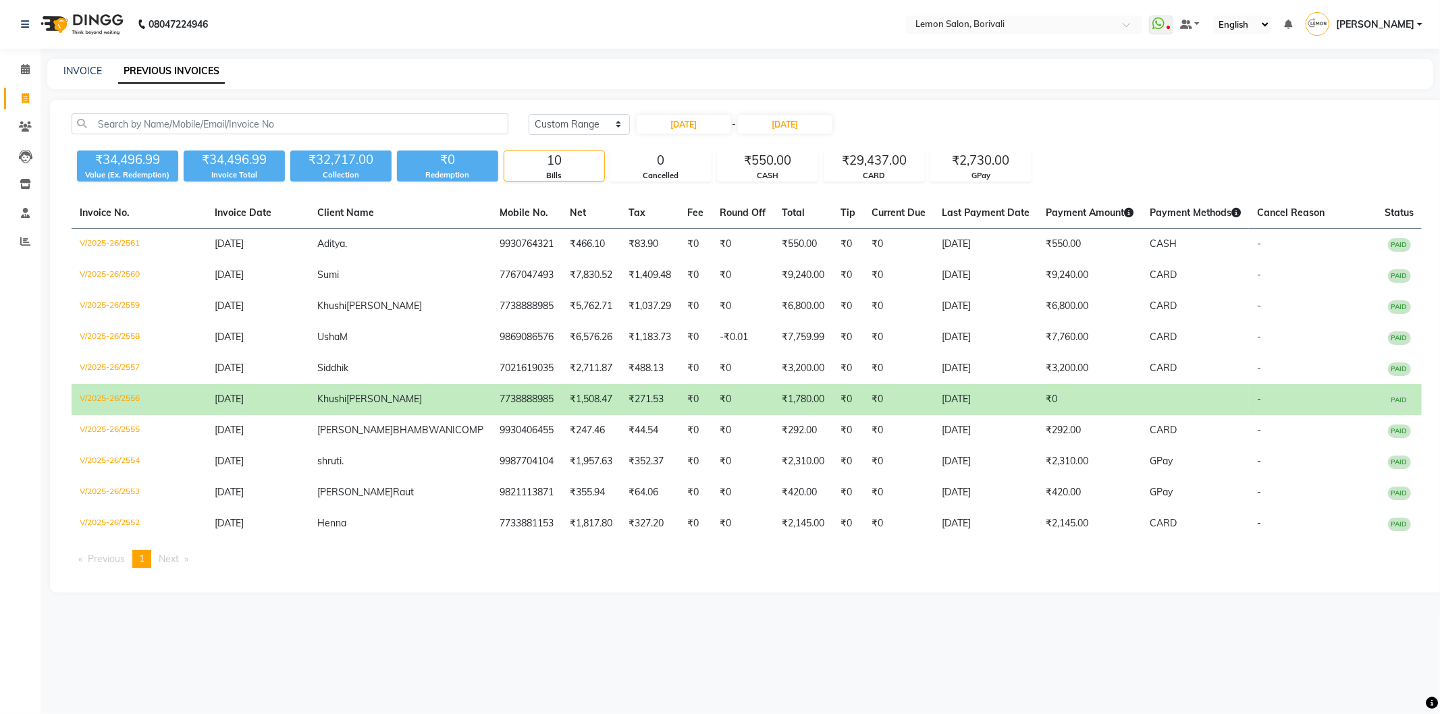
click at [1077, 103] on div "Today Yesterday Custom Range 02-09-2025 - 02-09-2025 ₹34,496.99 Value (Ex. Rede…" at bounding box center [746, 346] width 1393 height 493
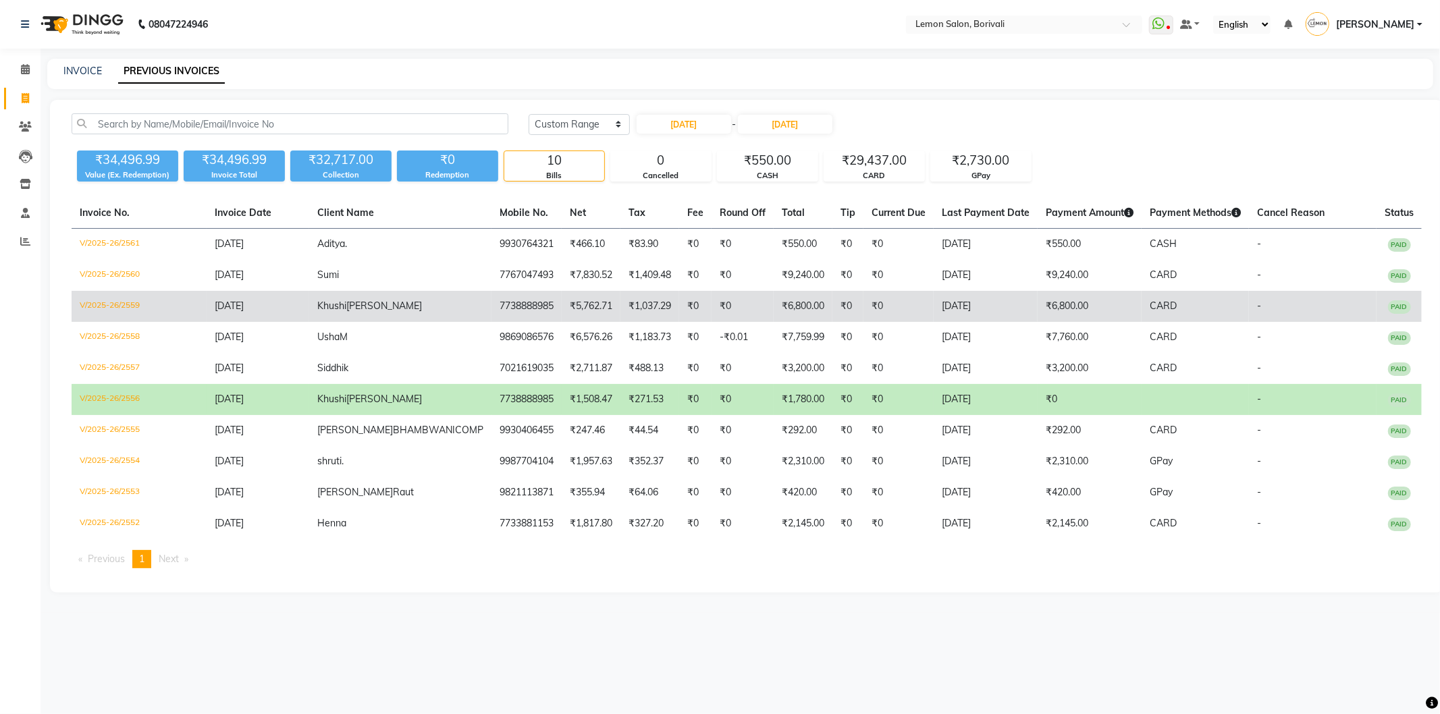
click at [562, 306] on td "₹5,762.71" at bounding box center [591, 306] width 59 height 31
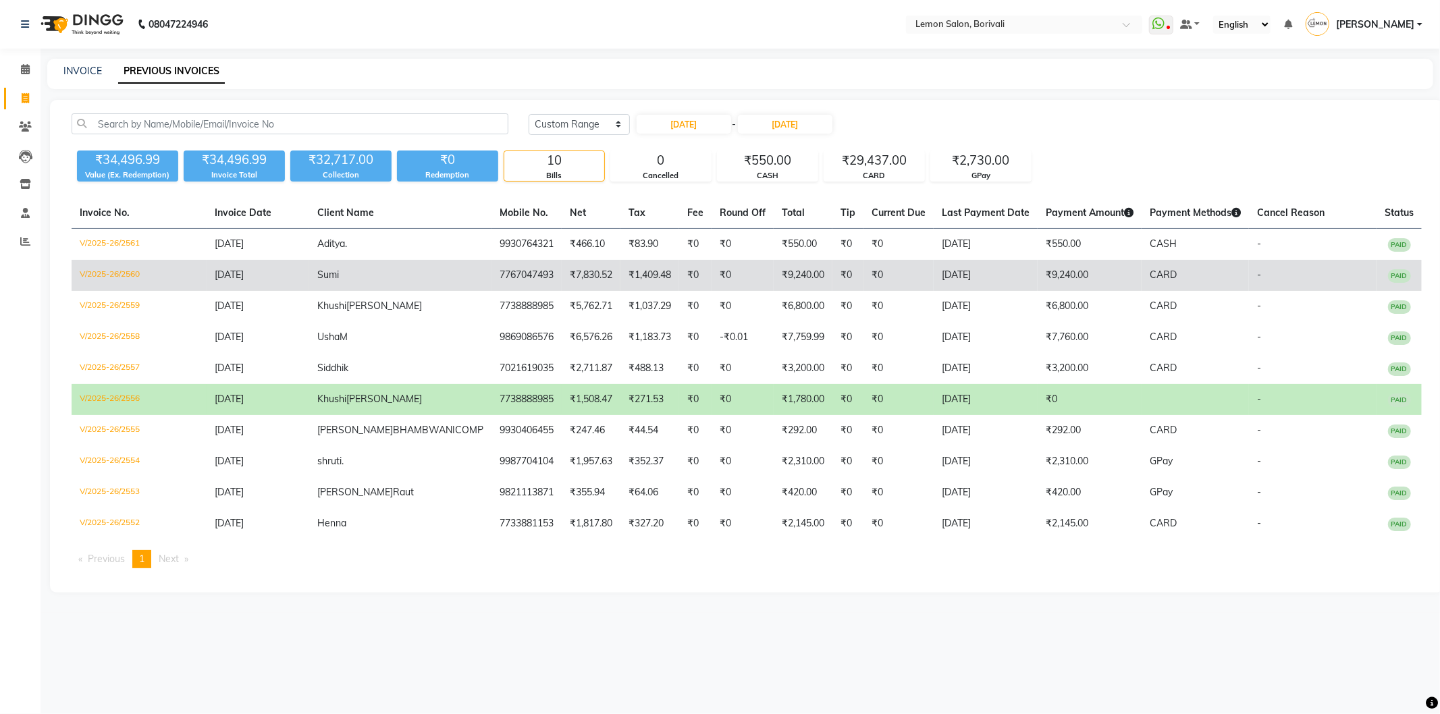
click at [368, 275] on td "Sumi" at bounding box center [400, 275] width 182 height 31
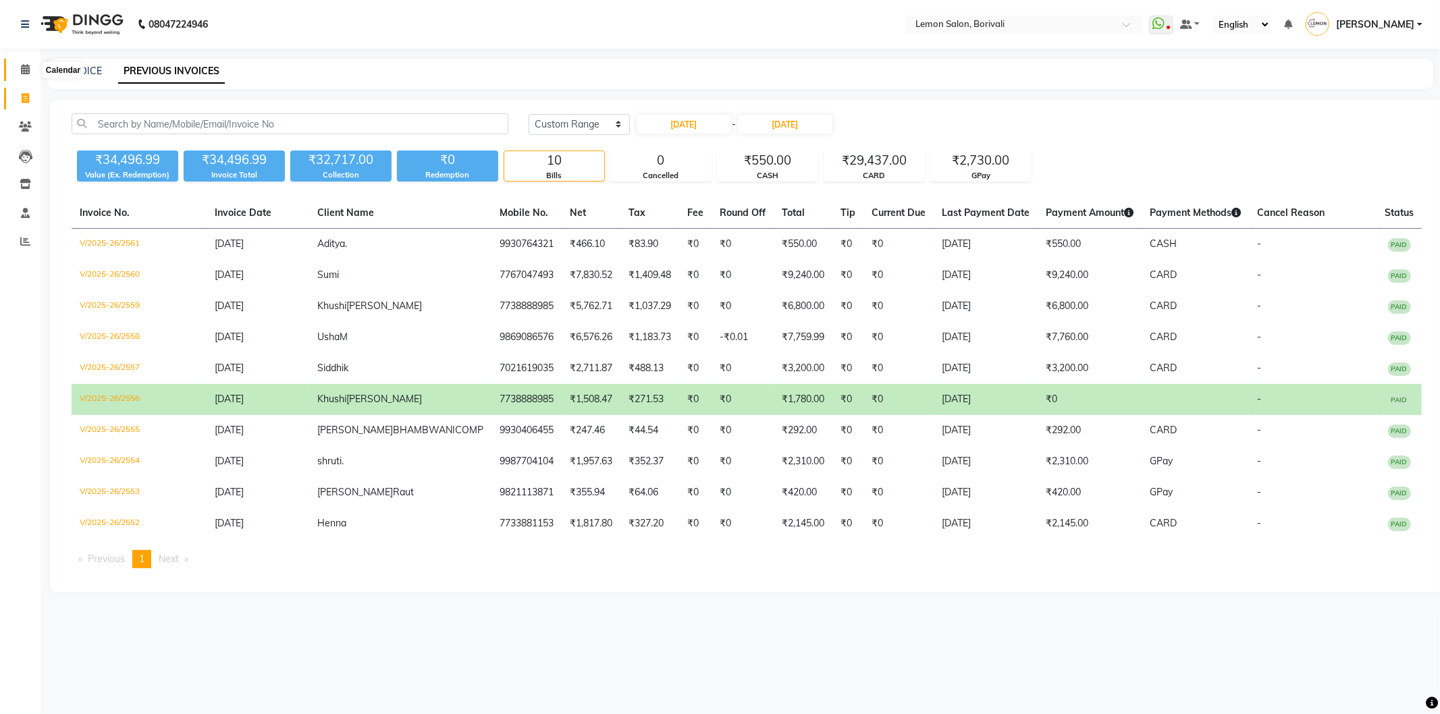
click at [19, 63] on span at bounding box center [25, 70] width 24 height 16
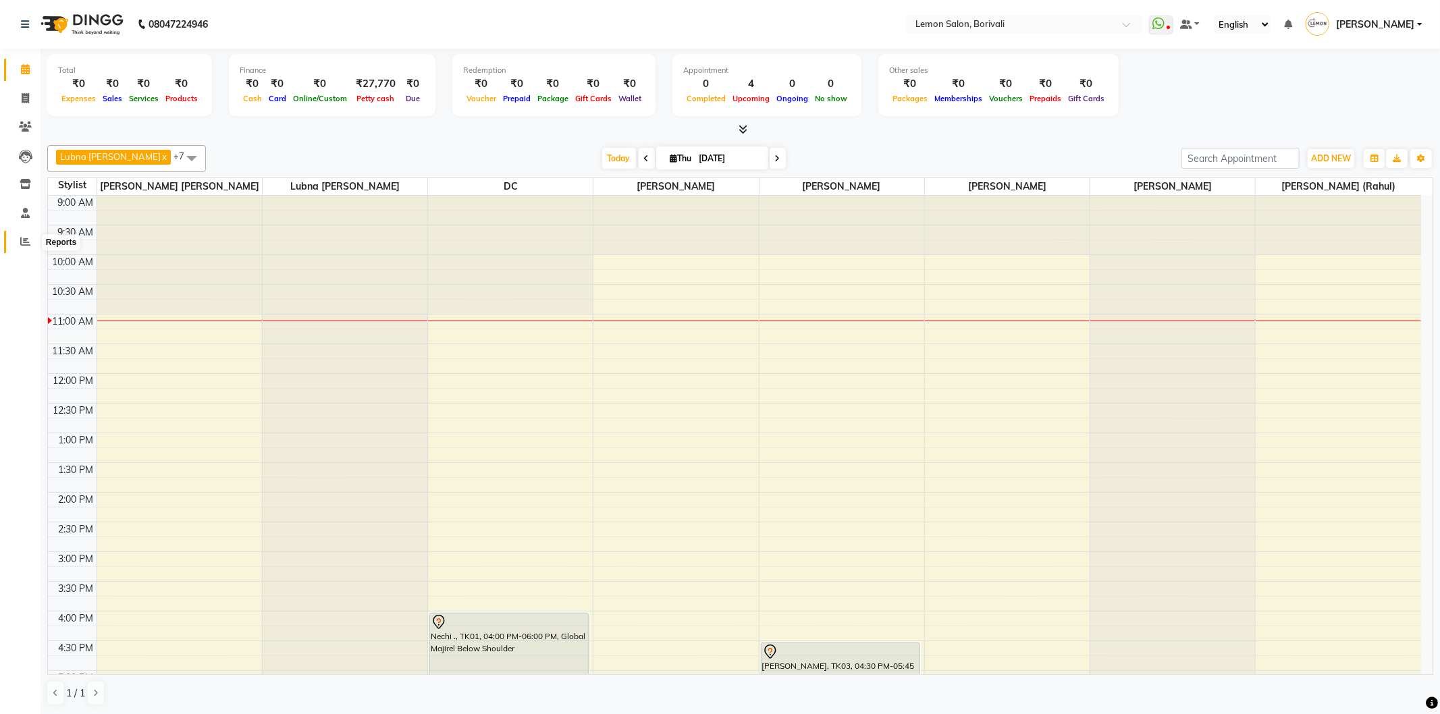
click at [16, 246] on span at bounding box center [25, 242] width 24 height 16
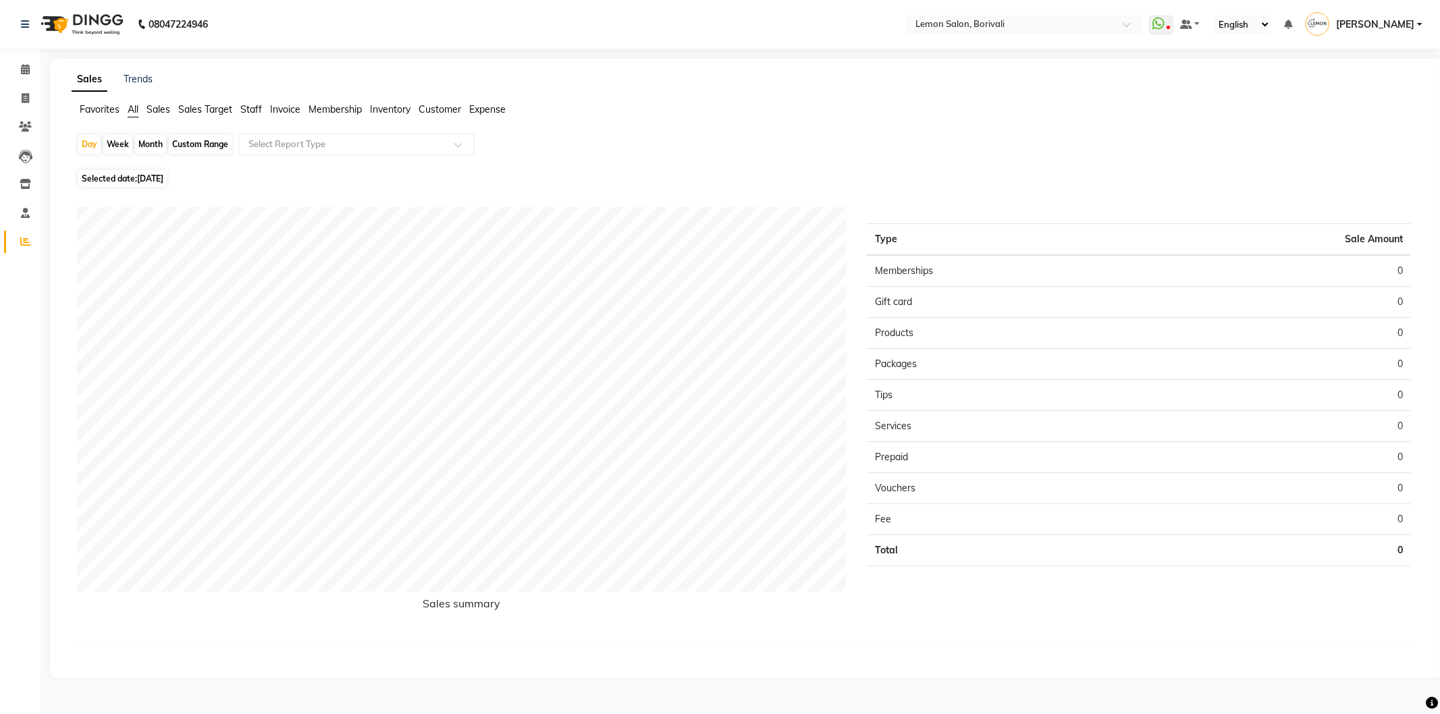
click at [481, 111] on span "Expense" at bounding box center [487, 109] width 36 height 12
click at [372, 140] on input "text" at bounding box center [343, 144] width 194 height 13
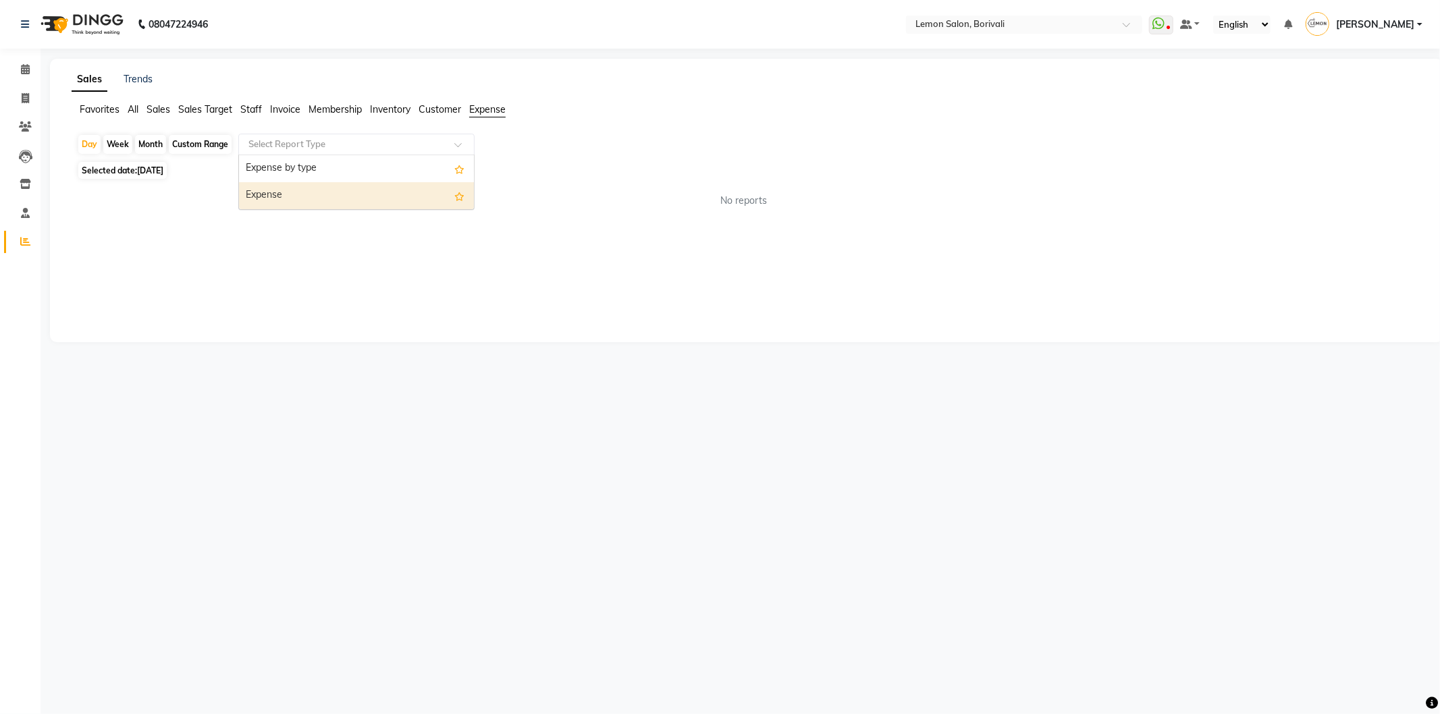
drag, startPoint x: 339, startPoint y: 193, endPoint x: 333, endPoint y: 197, distance: 7.3
click at [339, 193] on div "Expense" at bounding box center [356, 195] width 235 height 27
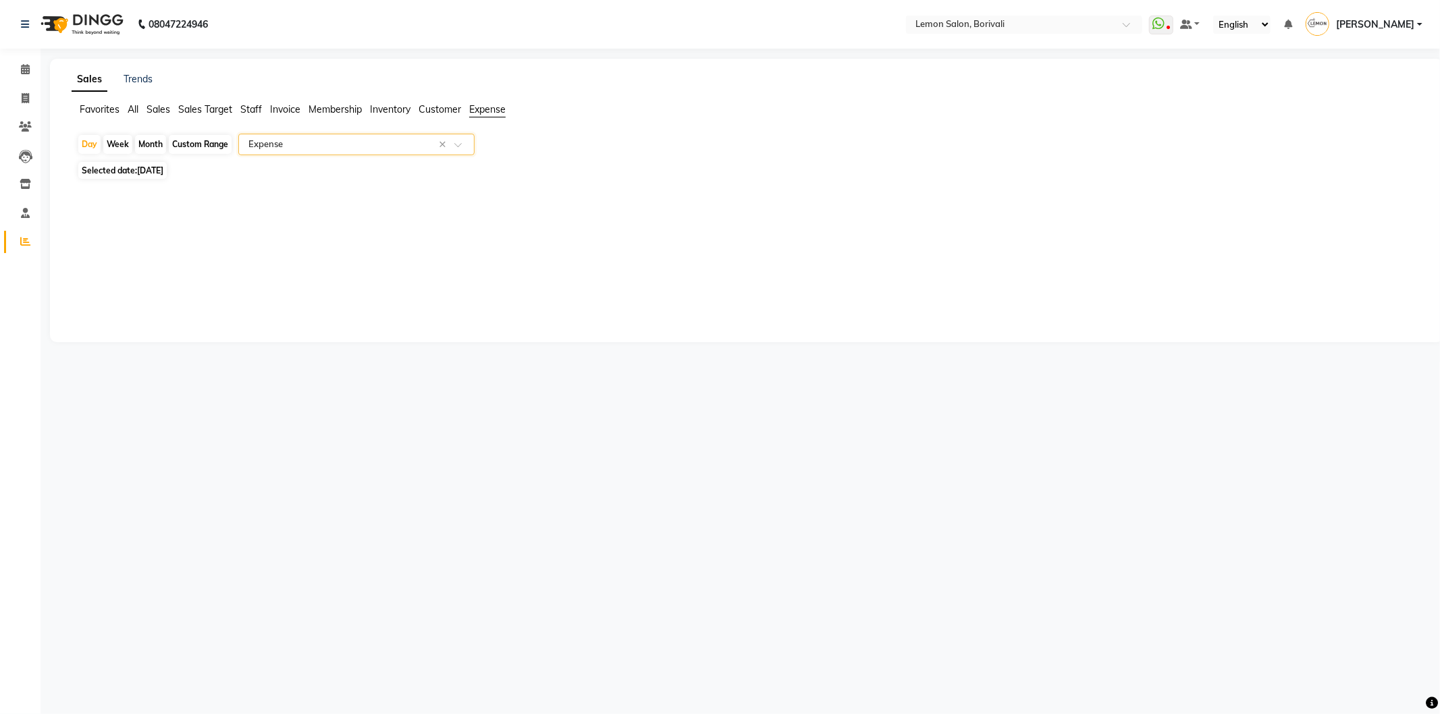
click at [148, 169] on span "04-09-2025" at bounding box center [150, 170] width 26 height 10
select select "9"
select select "2025"
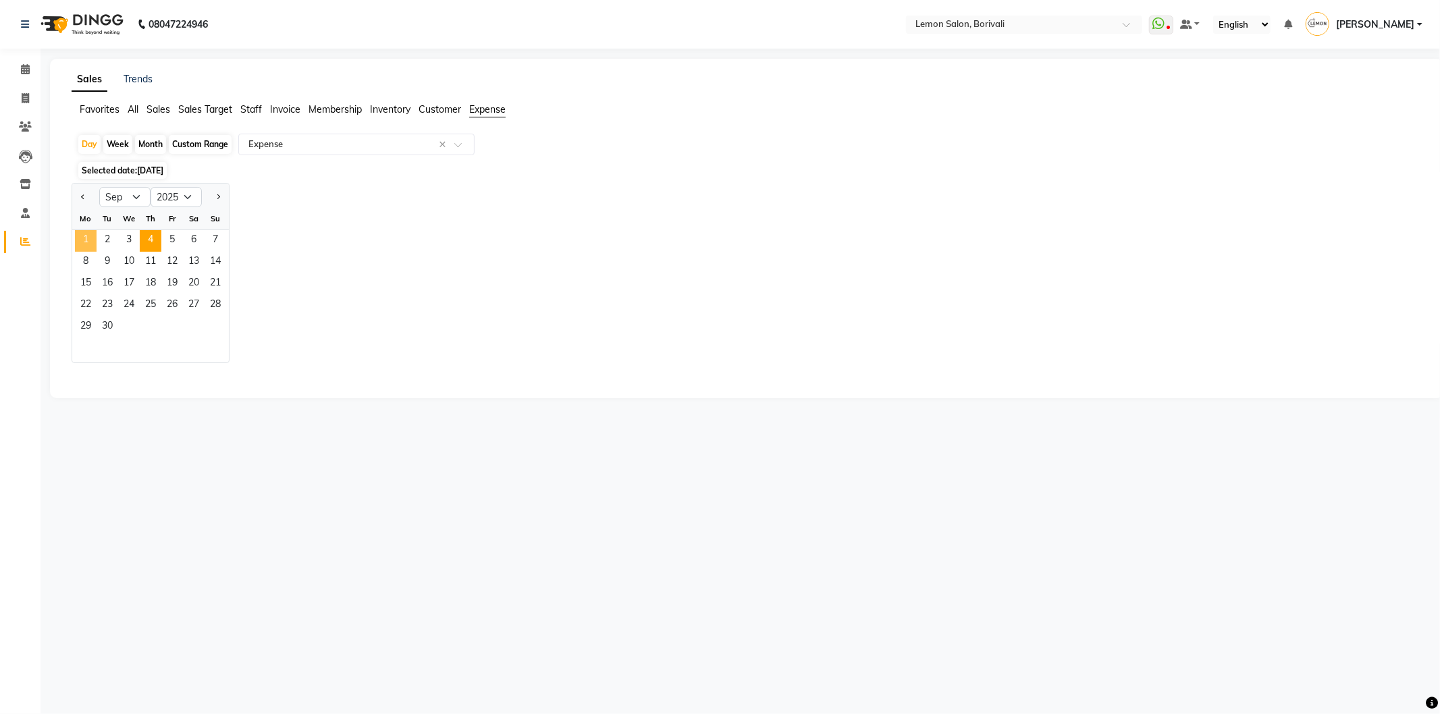
click at [84, 243] on span "1" at bounding box center [86, 241] width 22 height 22
select select "csv"
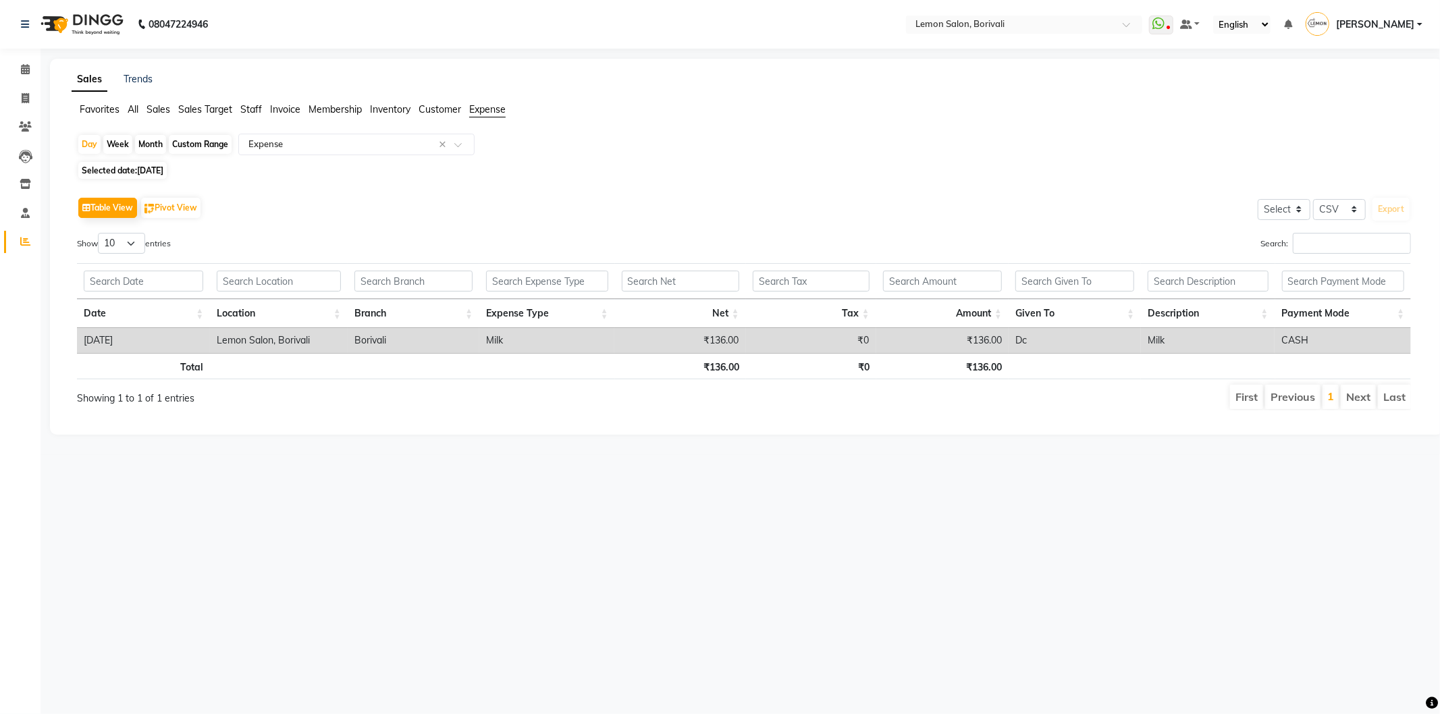
click at [143, 177] on span "Selected date: 01-09-2025" at bounding box center [122, 170] width 88 height 17
select select "9"
select select "2025"
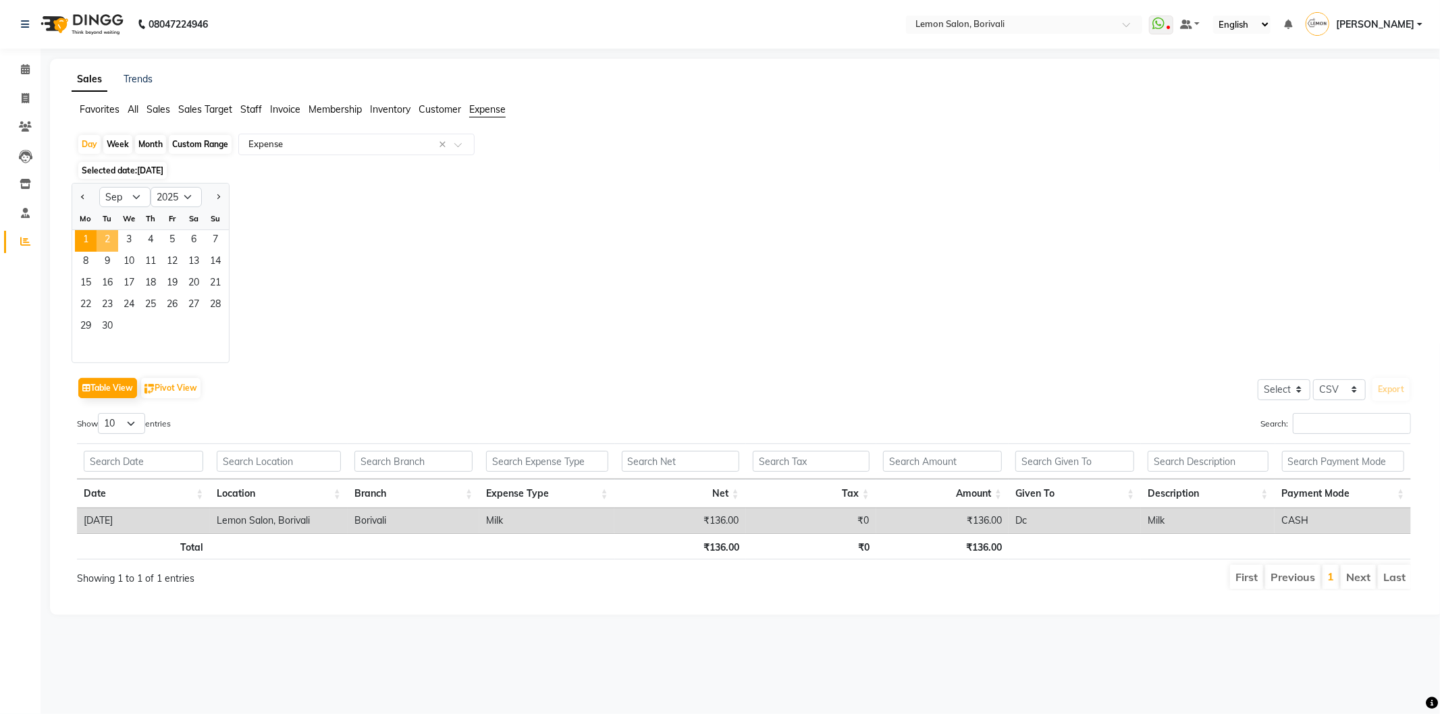
click at [111, 239] on span "2" at bounding box center [108, 241] width 22 height 22
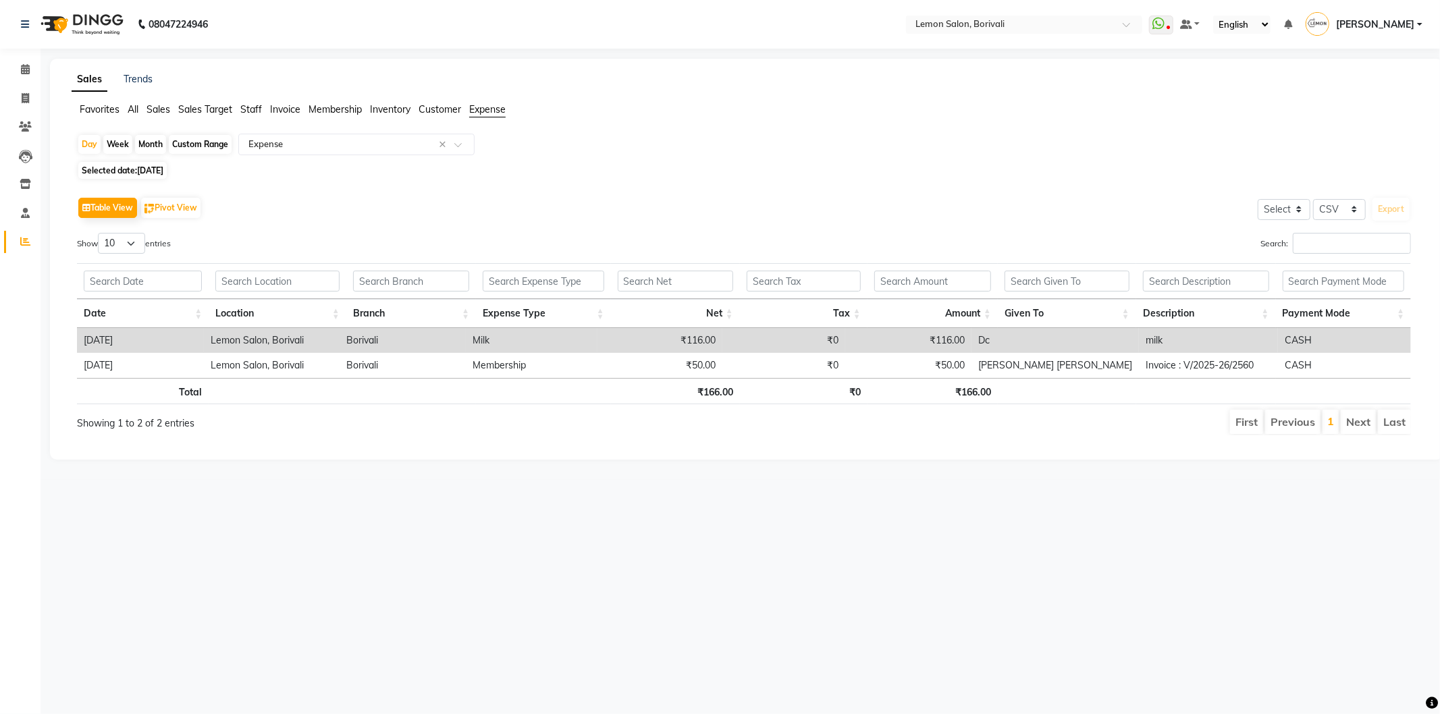
click at [765, 135] on div "Day Week Month Custom Range Select Report Type × Expense ×" at bounding box center [746, 146] width 1339 height 24
click at [31, 75] on span at bounding box center [25, 70] width 24 height 16
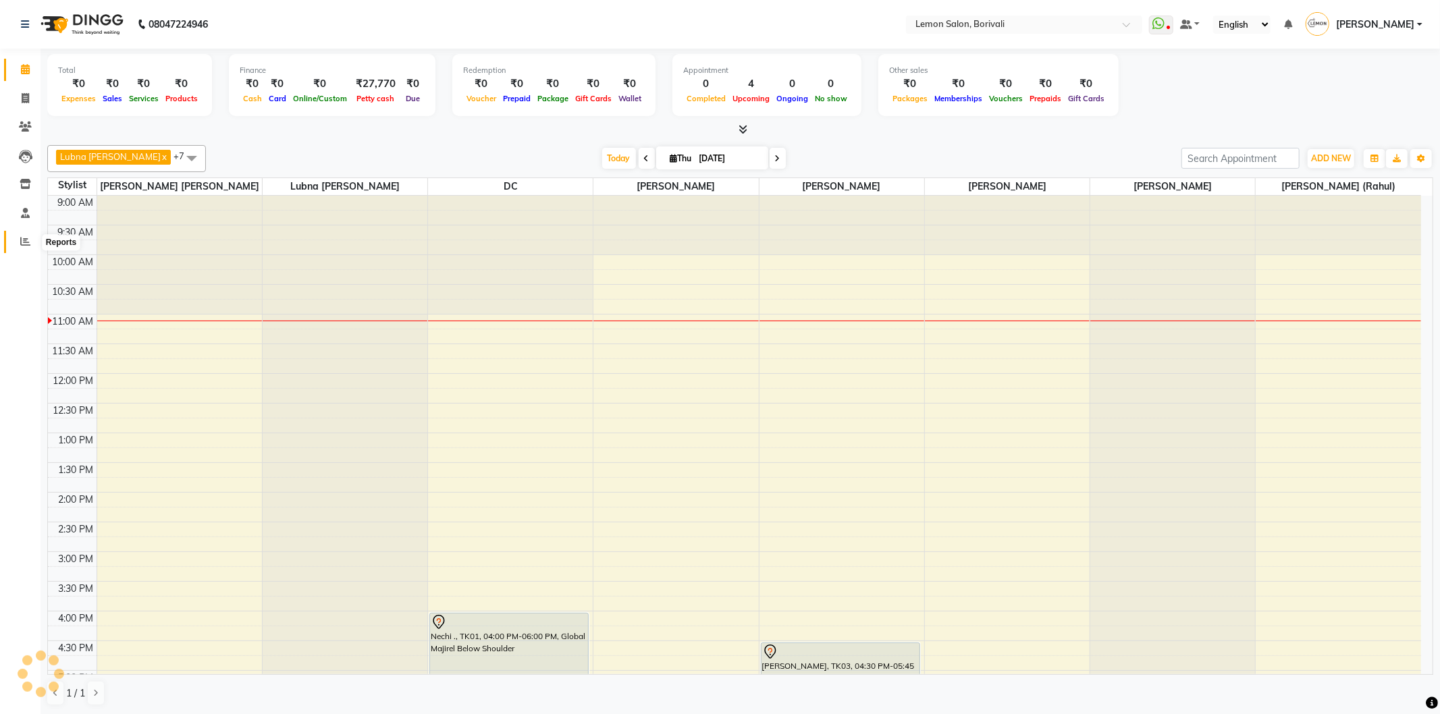
drag, startPoint x: 21, startPoint y: 238, endPoint x: 28, endPoint y: 233, distance: 8.2
click at [22, 238] on icon at bounding box center [25, 241] width 10 height 10
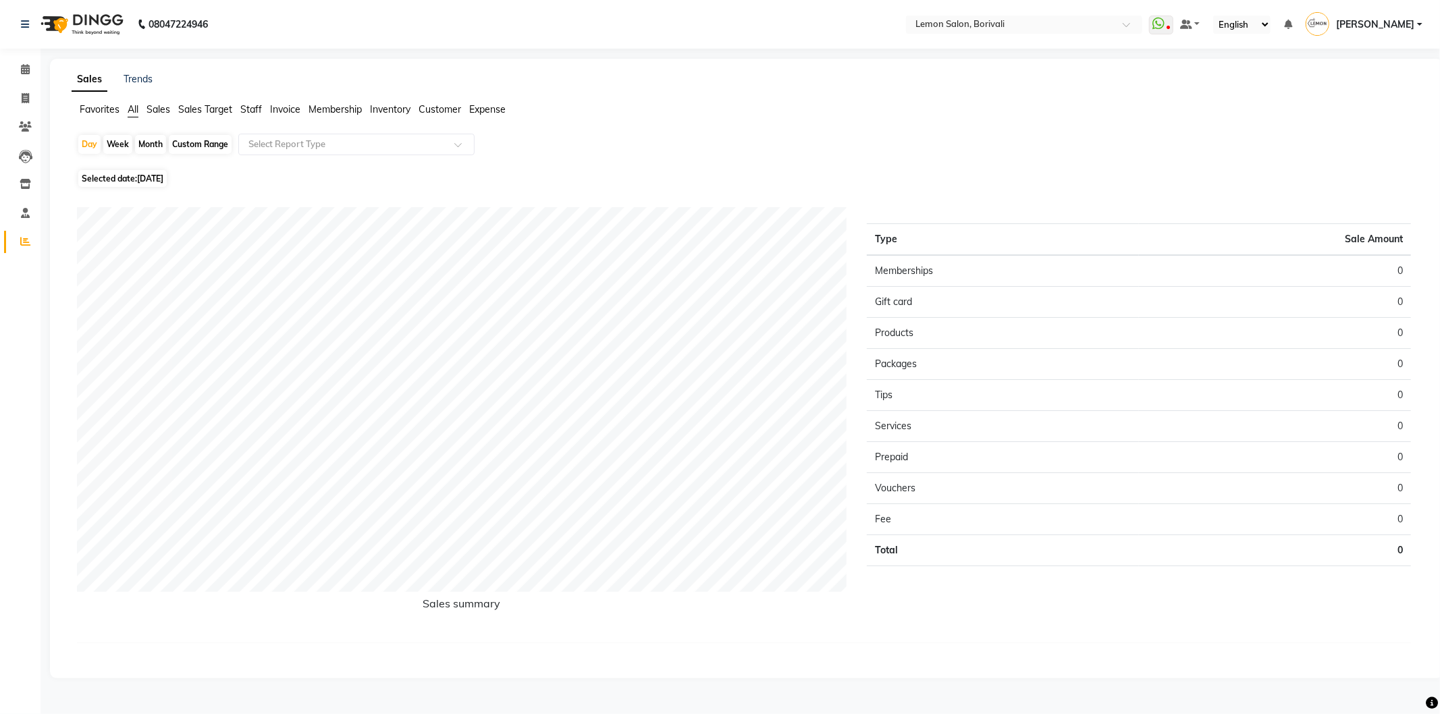
click at [489, 106] on span "Expense" at bounding box center [487, 109] width 36 height 12
click at [146, 148] on div "Month" at bounding box center [150, 144] width 31 height 19
select select "9"
select select "2025"
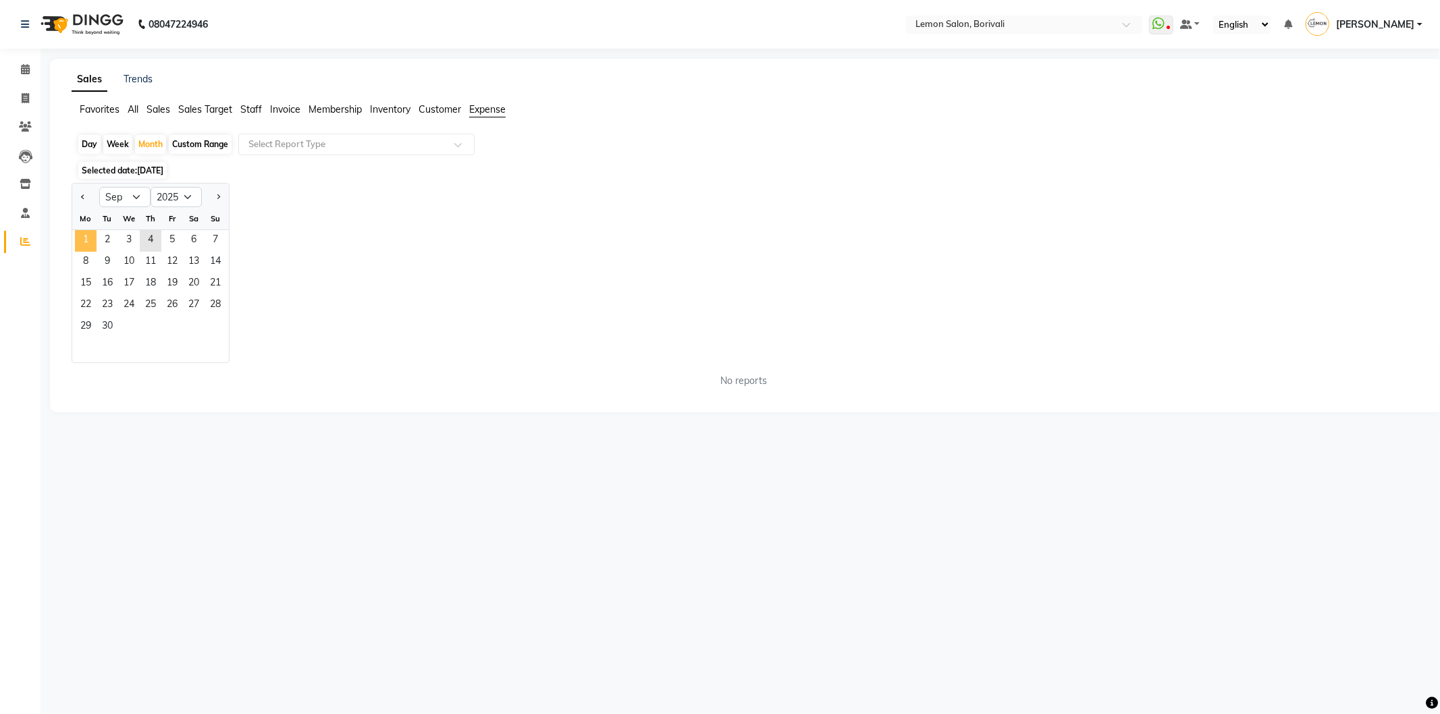
click at [78, 240] on span "1" at bounding box center [86, 241] width 22 height 22
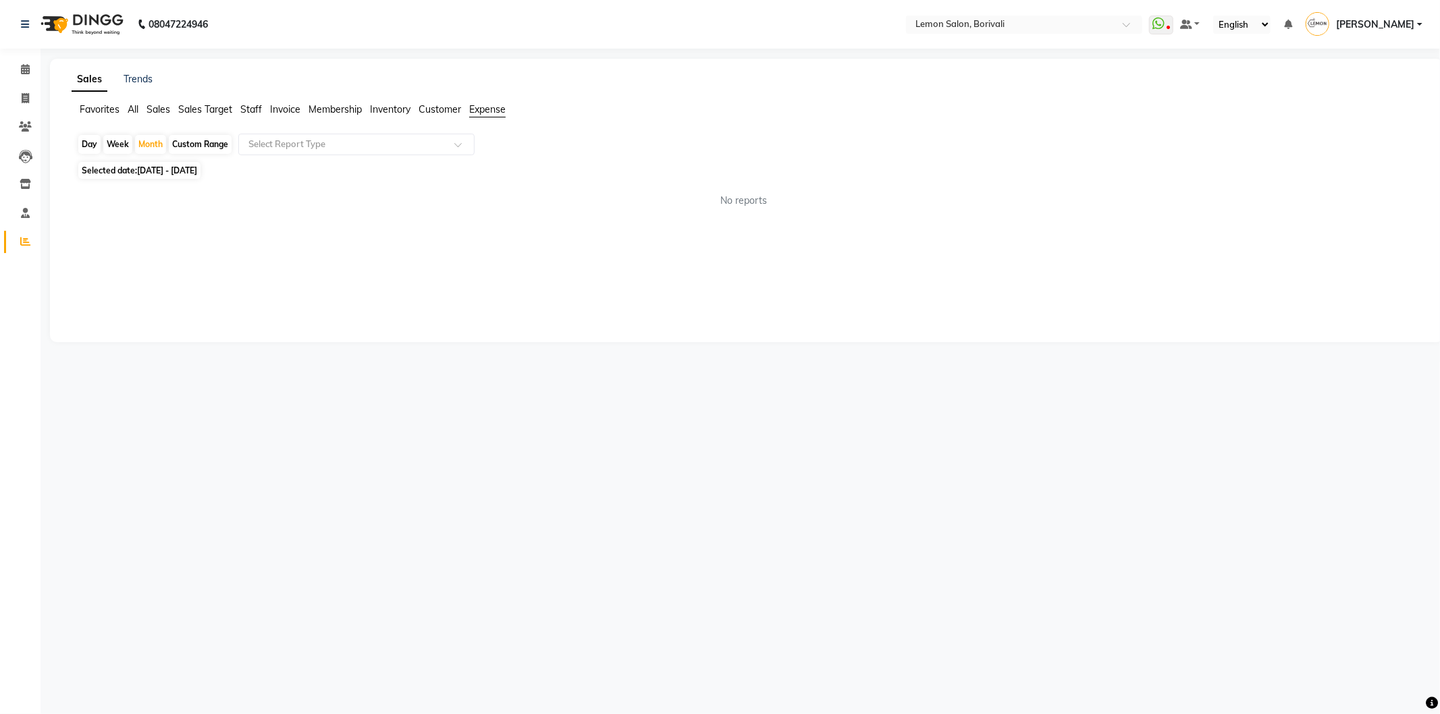
click at [192, 174] on span "01-09-2025 - 30-09-2025" at bounding box center [167, 170] width 60 height 10
select select "9"
select select "2025"
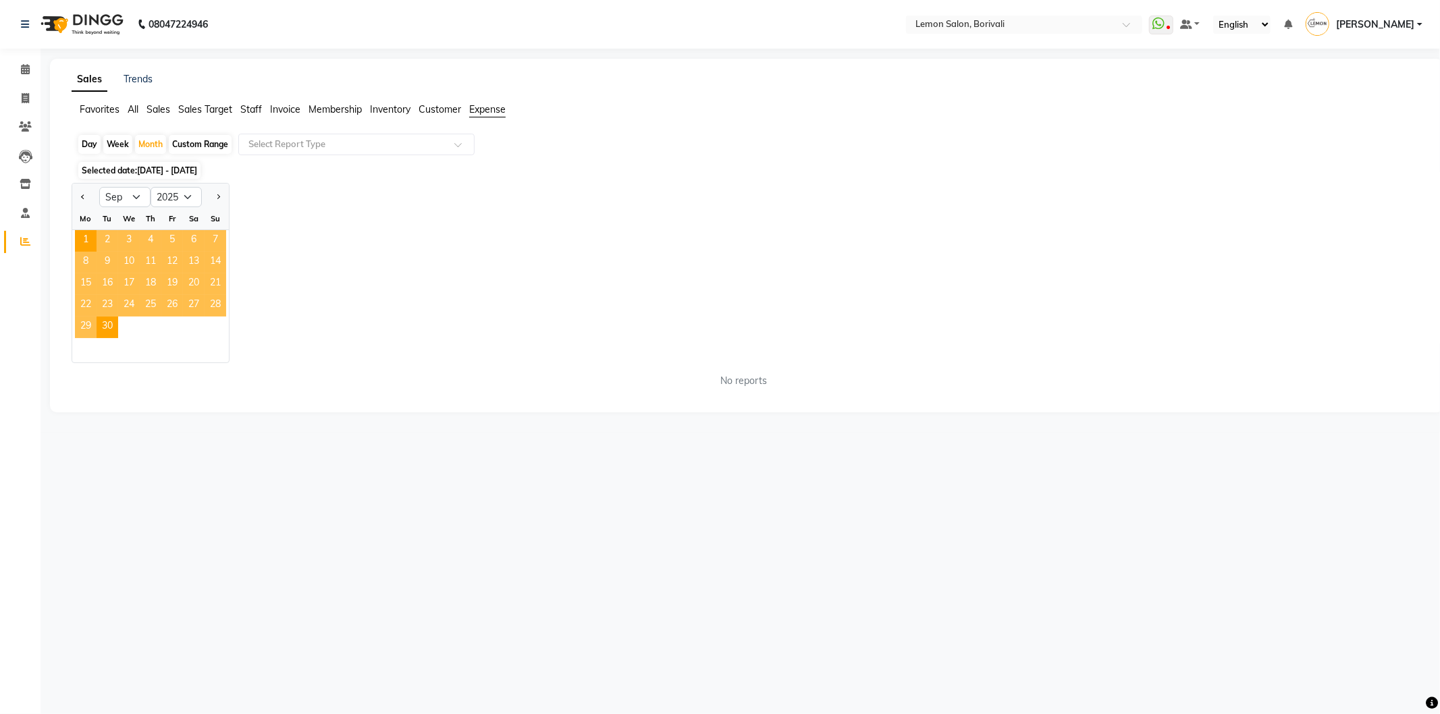
click at [327, 201] on div "Jan Feb Mar Apr May Jun Jul Aug Sep Oct Nov Dec 2015 2016 2017 2018 2019 2020 2…" at bounding box center [747, 273] width 1350 height 180
click at [327, 146] on input "text" at bounding box center [343, 144] width 194 height 13
drag, startPoint x: 318, startPoint y: 200, endPoint x: 551, endPoint y: 126, distance: 244.4
click at [319, 200] on div "Expense" at bounding box center [356, 195] width 235 height 27
select select "csv"
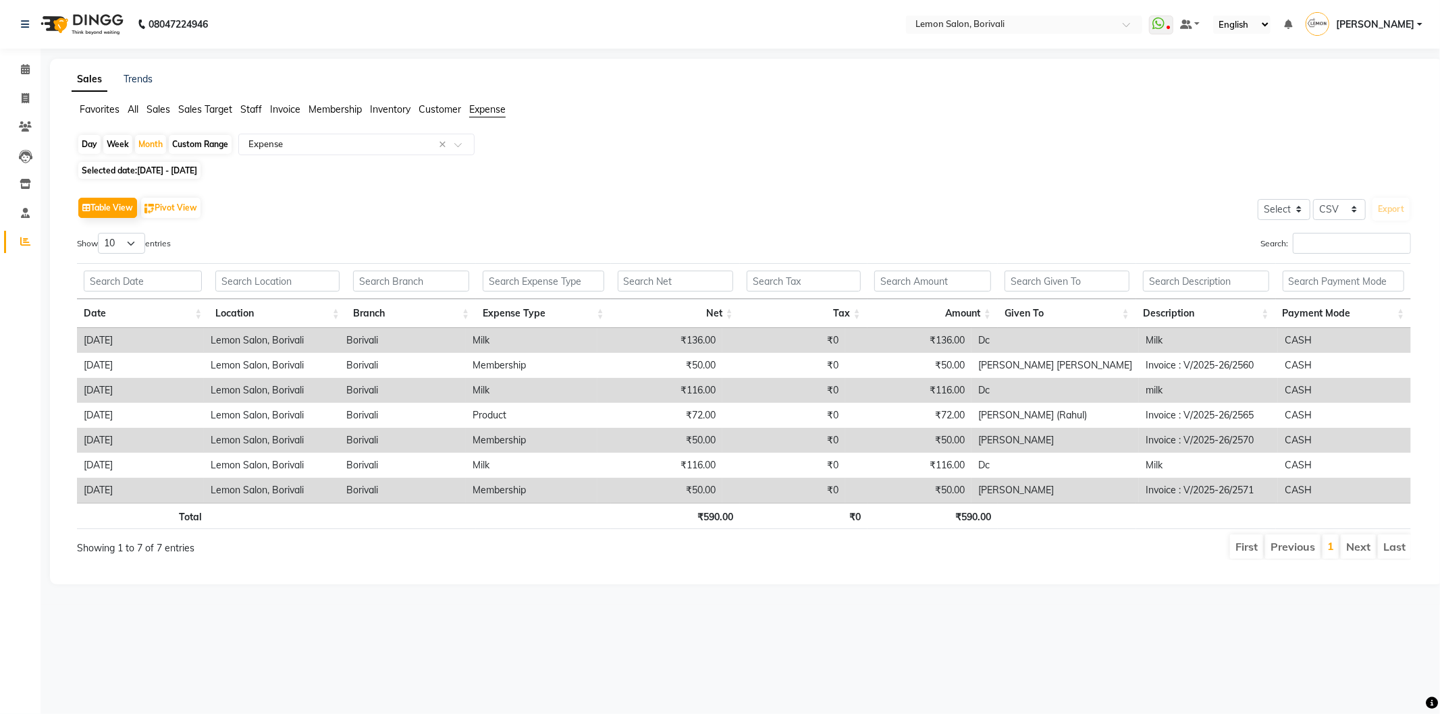
click at [562, 121] on div "Favorites All Sales Sales Target Staff Invoice Membership Inventory Customer Ex…" at bounding box center [746, 116] width 1370 height 26
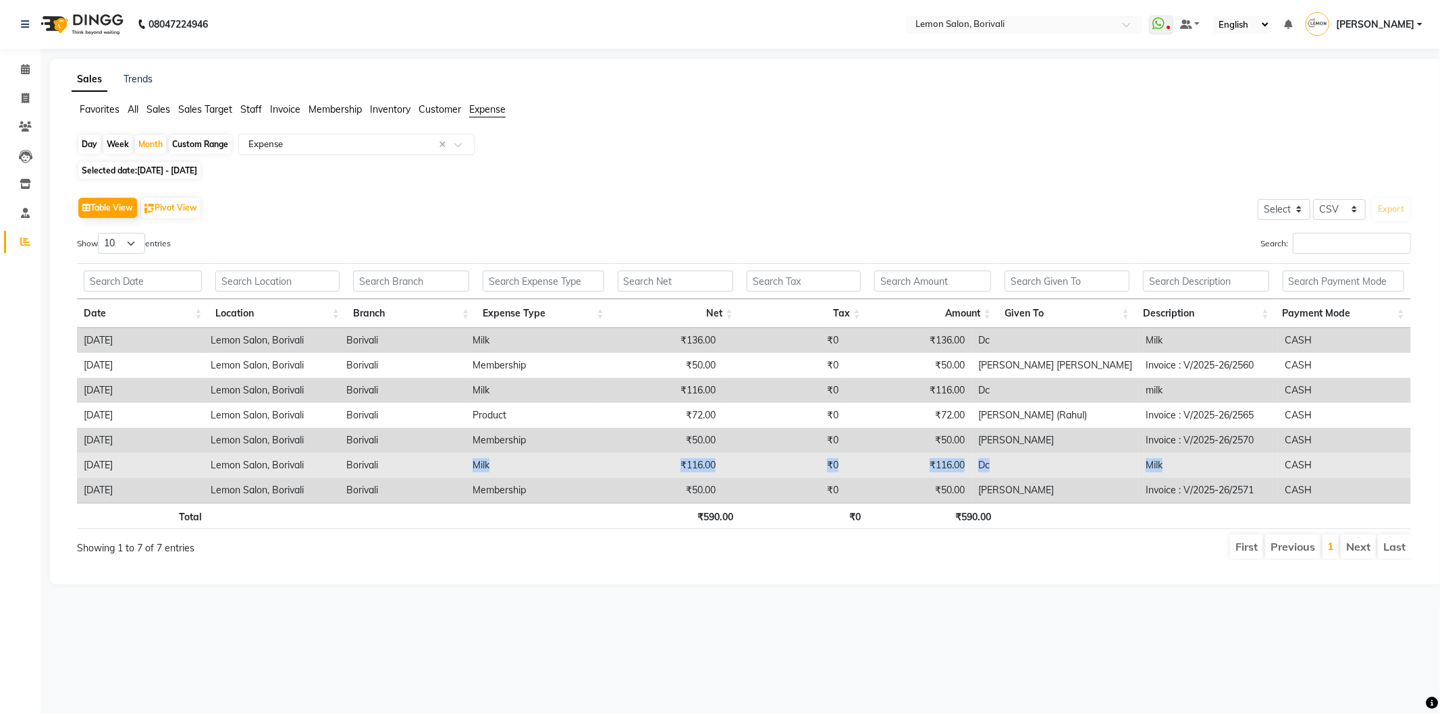
drag, startPoint x: 476, startPoint y: 460, endPoint x: 1283, endPoint y: 470, distance: 807.3
click at [1283, 470] on tr "03-09-2025 Lemon Salon, Borivali Borivali Milk ₹116.00 ₹0 ₹116.00 Dc Milk CASH" at bounding box center [744, 465] width 1334 height 25
click at [1294, 466] on td "CASH" at bounding box center [1344, 465] width 133 height 25
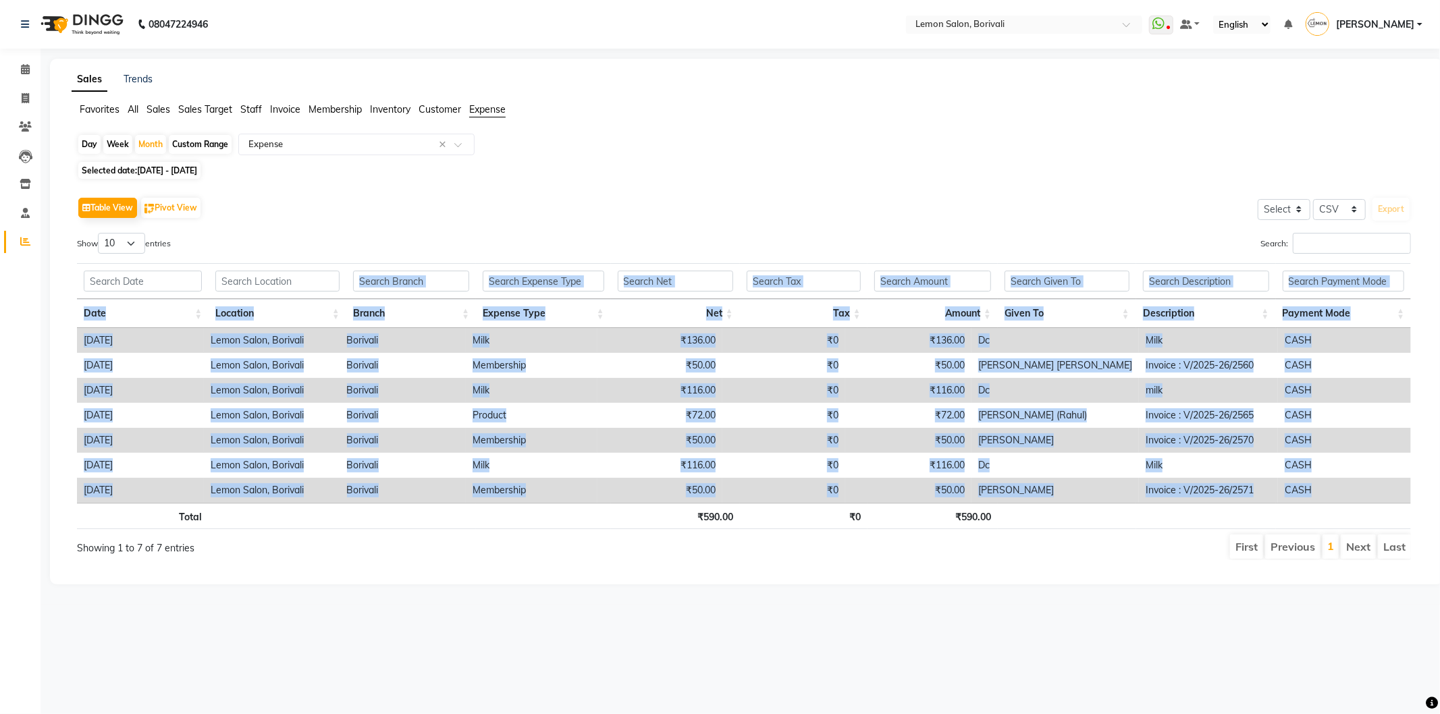
drag, startPoint x: 1321, startPoint y: 491, endPoint x: 443, endPoint y: 236, distance: 914.2
click at [429, 254] on div "Show 10 25 50 100 entries Search: Date Location Branch Expense Type Net Tax Amo…" at bounding box center [744, 396] width 1334 height 327
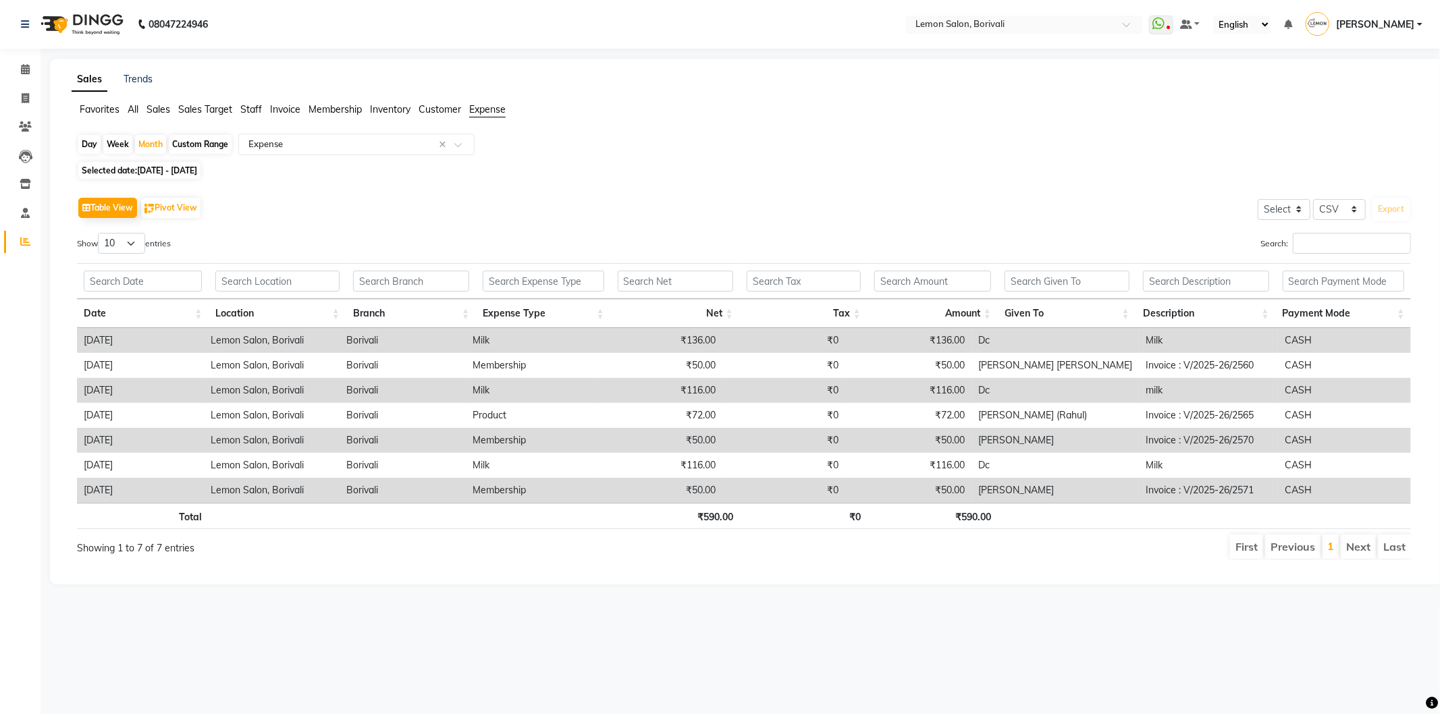
click at [701, 186] on div "Table View Pivot View Select Select CSV PDF Export Show 10 25 50 100 entries Se…" at bounding box center [743, 377] width 1355 height 388
click at [22, 65] on icon at bounding box center [25, 69] width 9 height 10
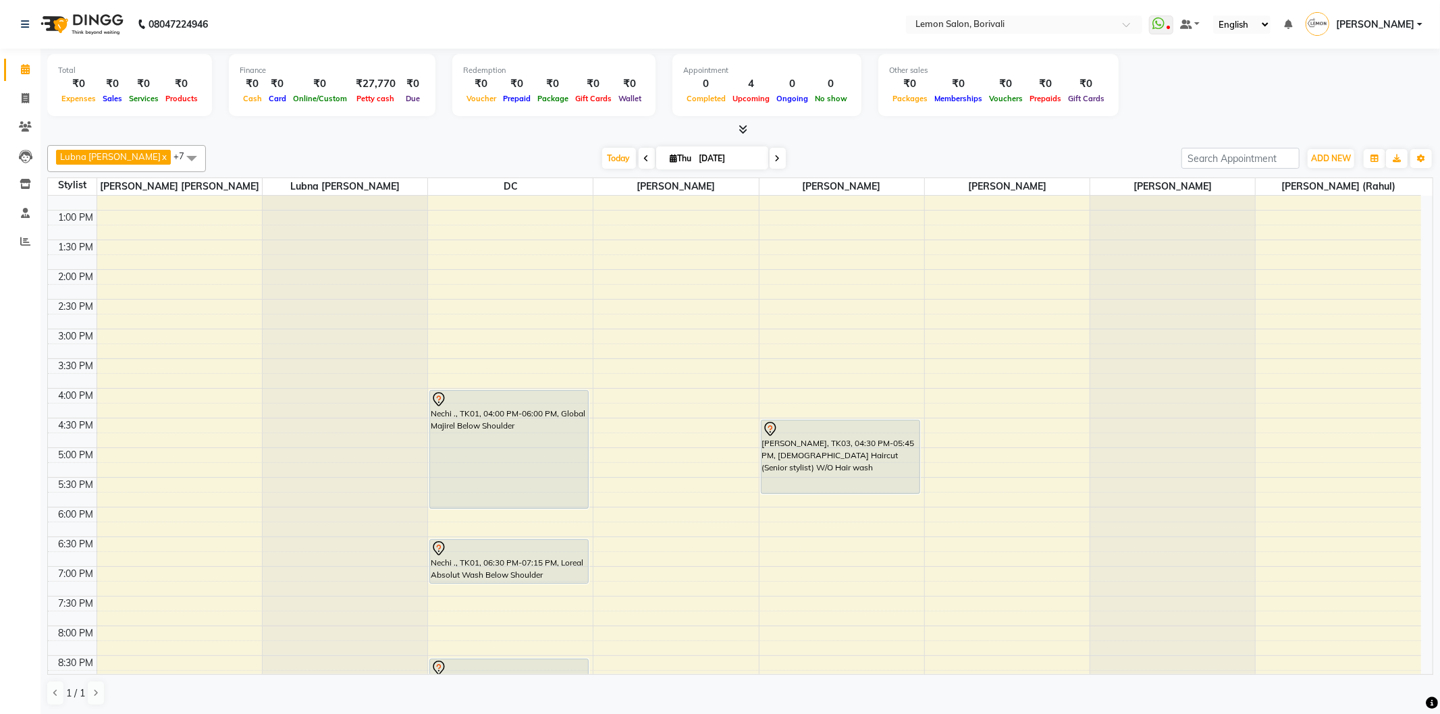
scroll to position [225, 0]
click at [22, 105] on span at bounding box center [25, 99] width 24 height 16
select select "567"
select select "service"
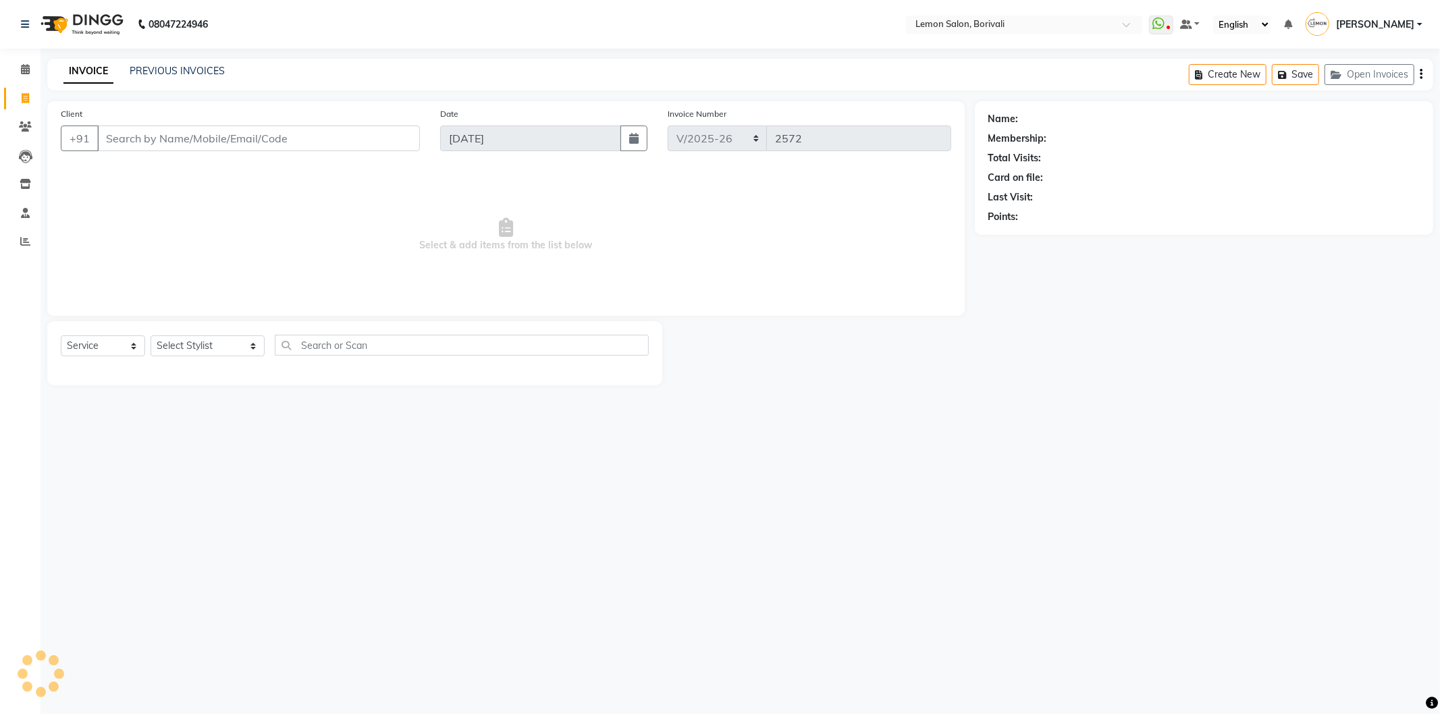
click at [201, 57] on div "08047224946 Select Location × Lemon Salon, Borivali WhatsApp Status ✕ Status: D…" at bounding box center [720, 357] width 1440 height 714
click at [194, 69] on link "PREVIOUS INVOICES" at bounding box center [177, 71] width 95 height 12
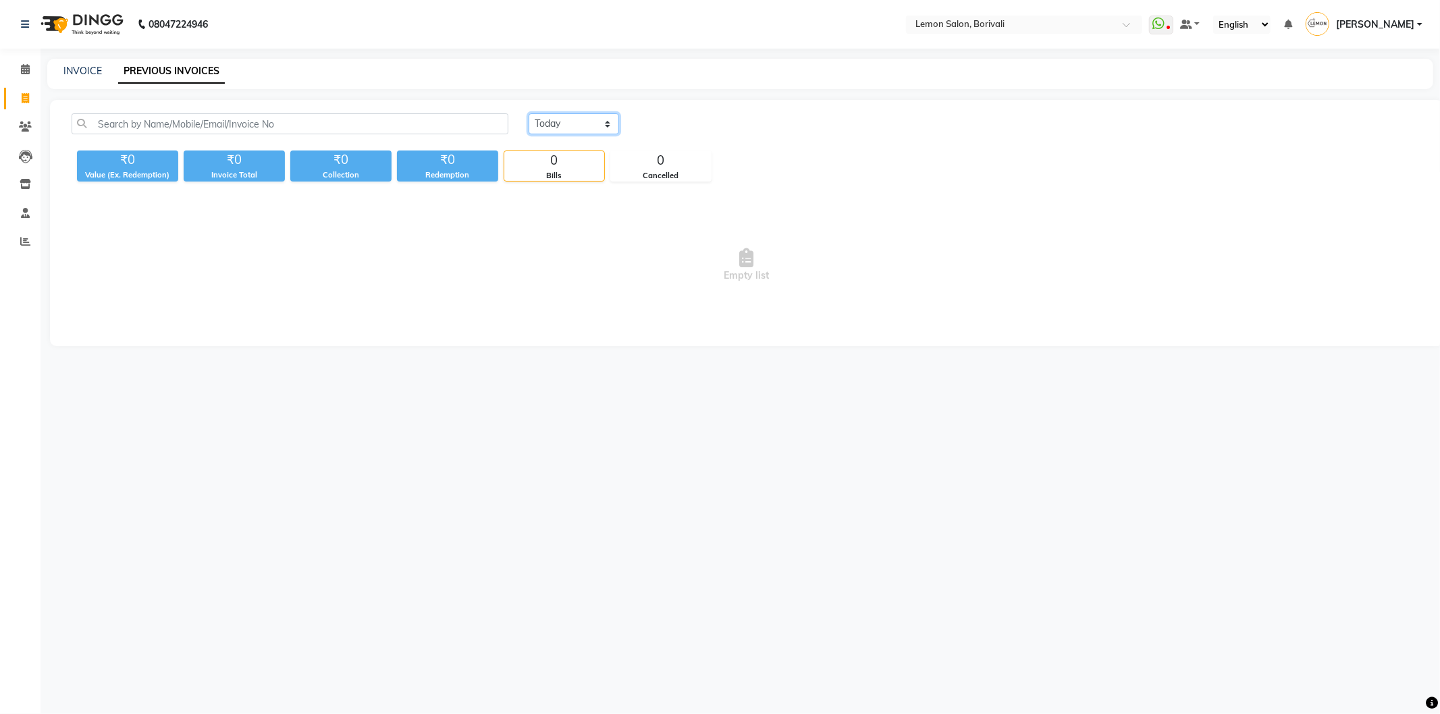
click at [565, 120] on select "Today Yesterday Custom Range" at bounding box center [573, 123] width 90 height 21
select select "range"
click at [528, 113] on select "Today Yesterday Custom Range" at bounding box center [573, 123] width 90 height 21
click at [690, 122] on input "[DATE]" at bounding box center [683, 124] width 94 height 19
select select "9"
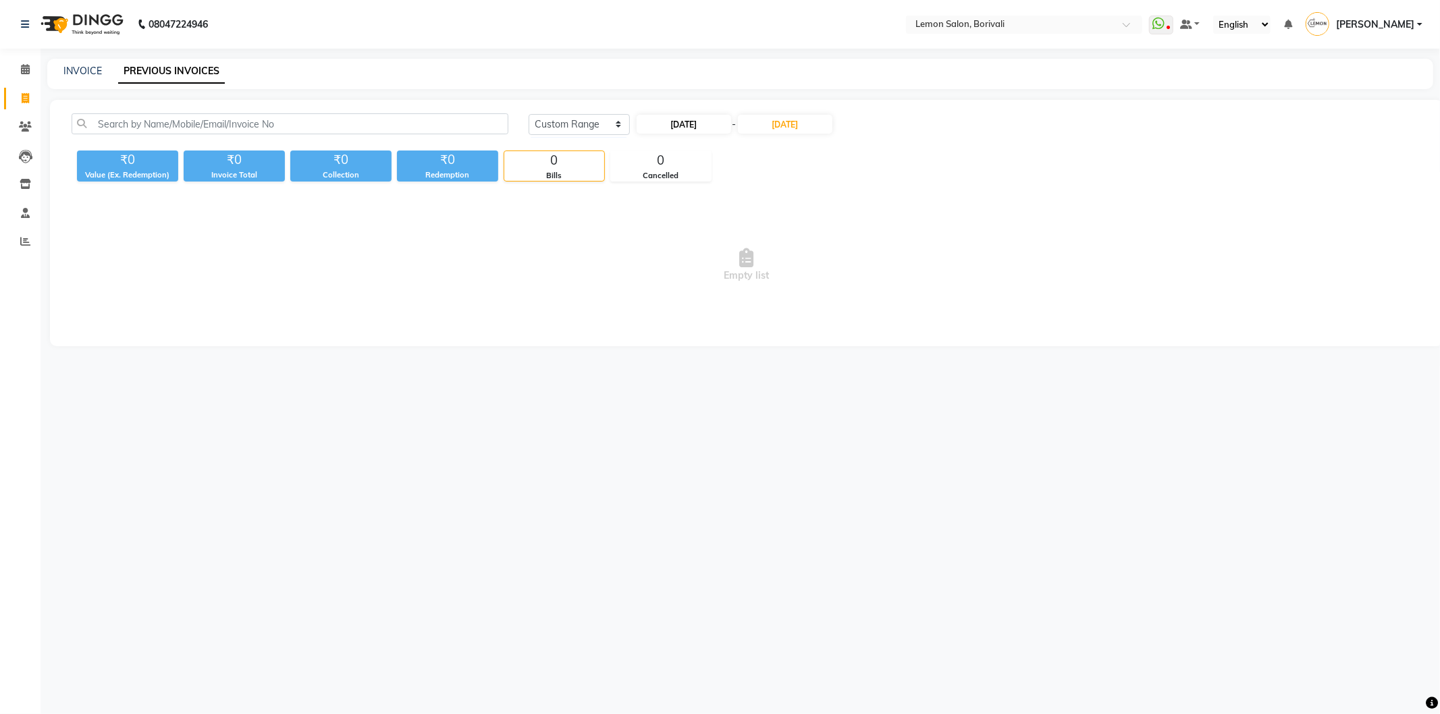
select select "2025"
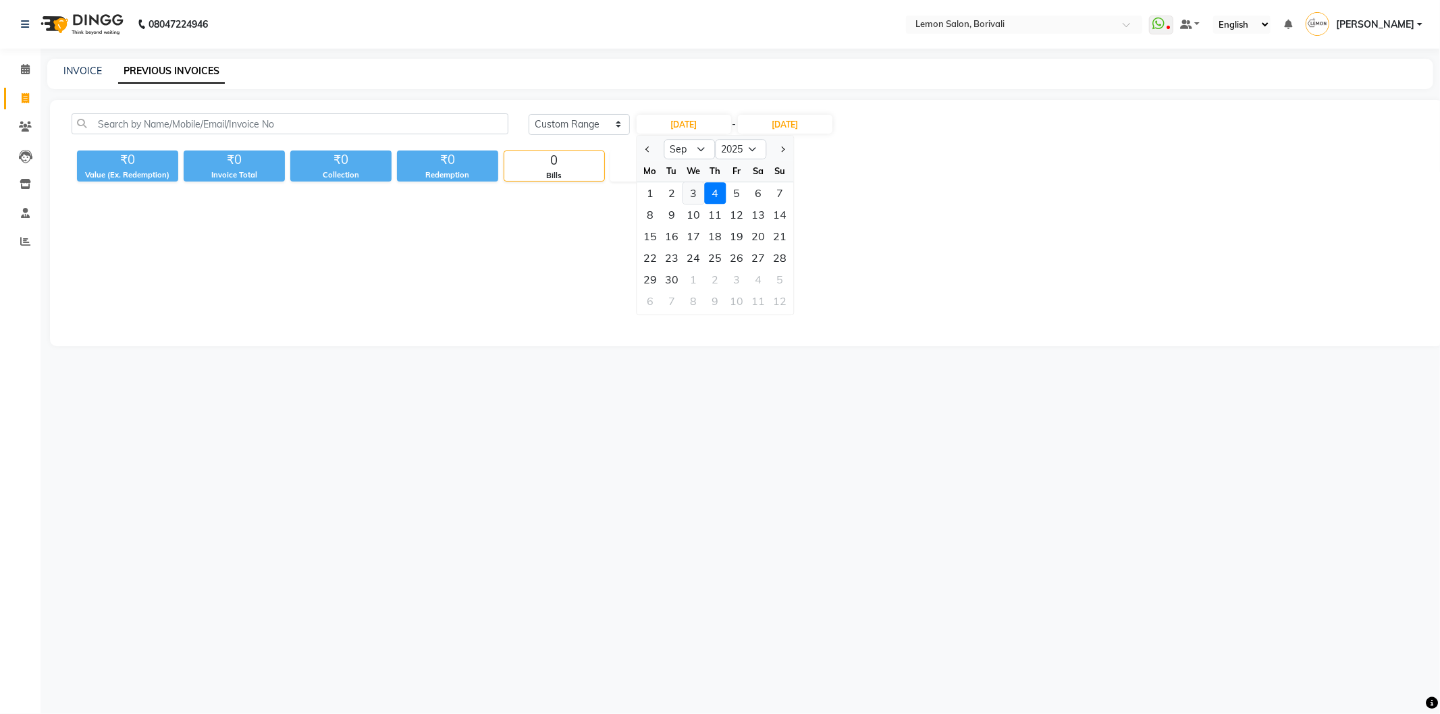
click at [694, 192] on div "3" at bounding box center [693, 193] width 22 height 22
type input "03-09-2025"
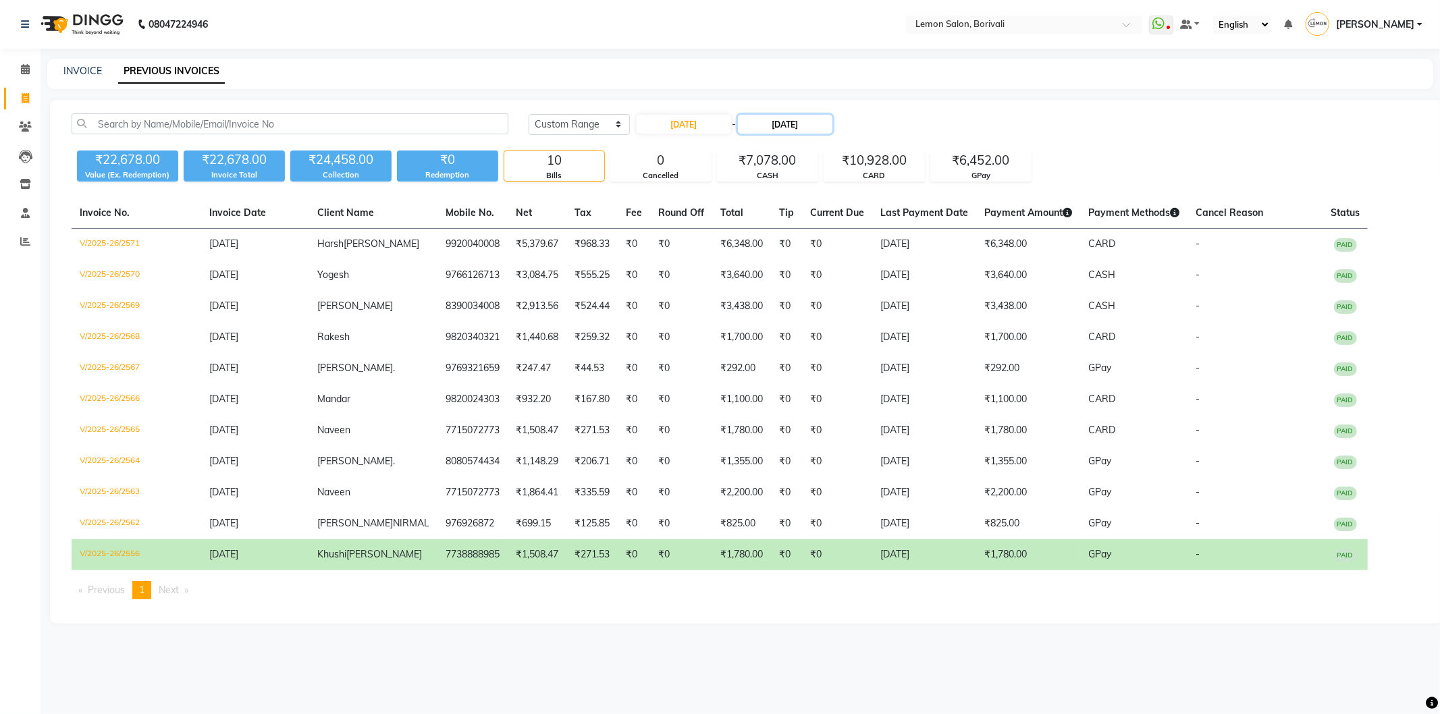
click at [787, 125] on input "[DATE]" at bounding box center [785, 124] width 94 height 19
click at [690, 128] on input "03-09-2025" at bounding box center [683, 124] width 94 height 19
select select "9"
select select "2025"
click at [675, 189] on div "2" at bounding box center [672, 193] width 22 height 22
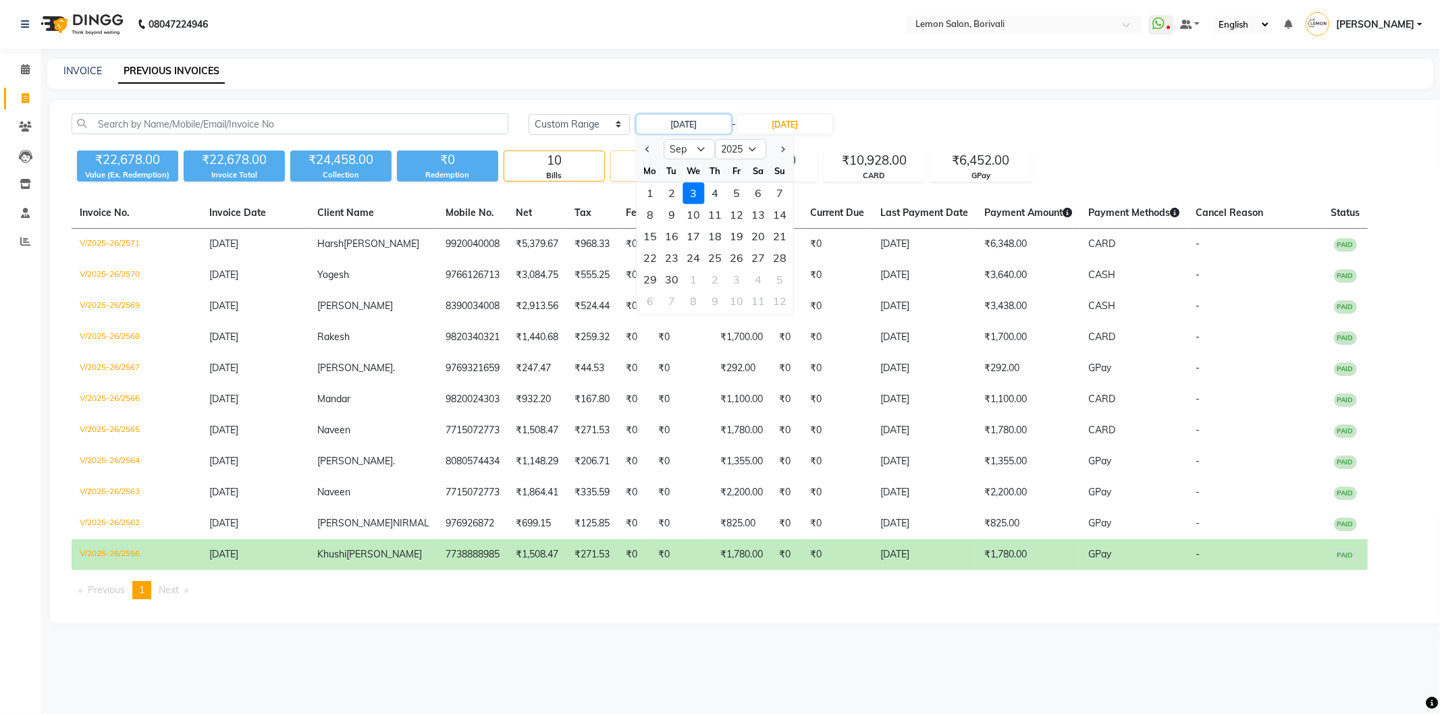
type input "[DATE]"
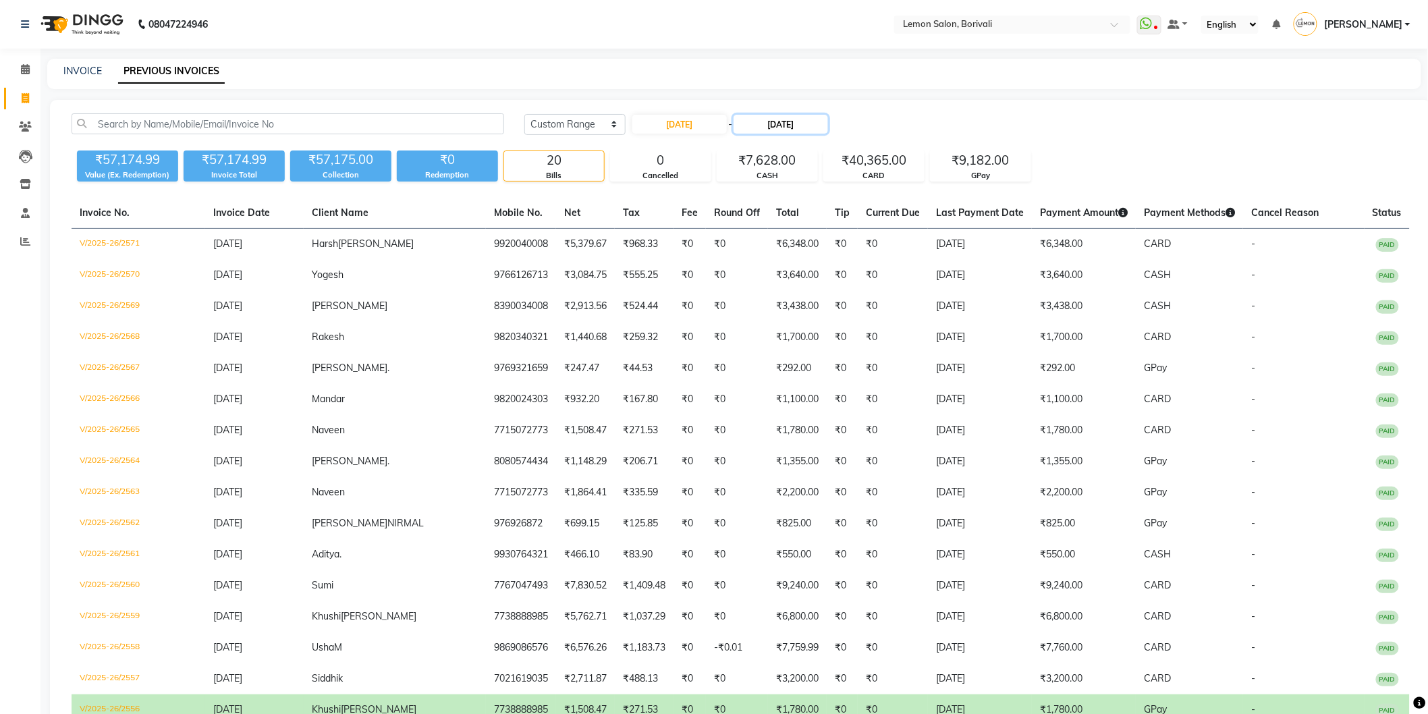
click at [785, 124] on input "[DATE]" at bounding box center [781, 124] width 94 height 19
click at [768, 190] on div "2" at bounding box center [774, 193] width 22 height 22
type input "[DATE]"
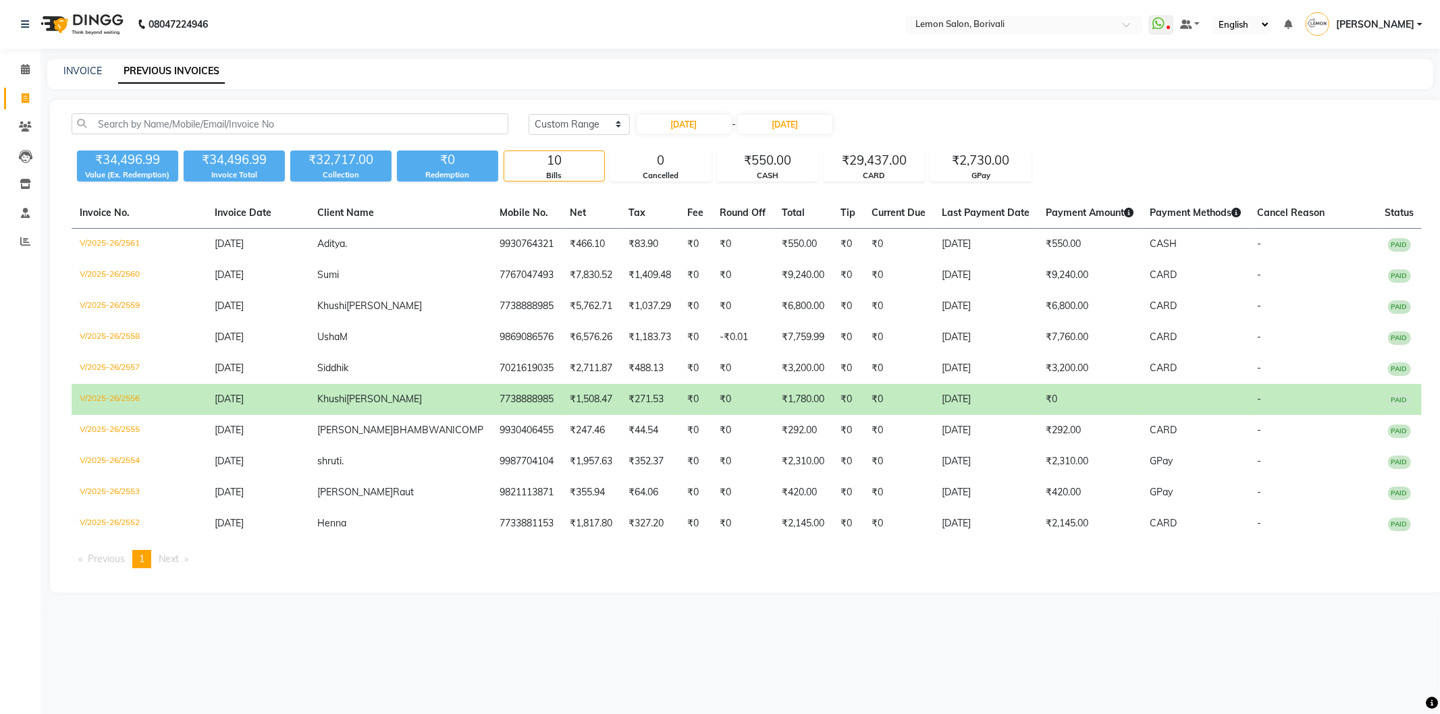
click at [923, 115] on div "Today Yesterday Custom Range 02-09-2025 - 02-09-2025" at bounding box center [974, 124] width 893 height 22
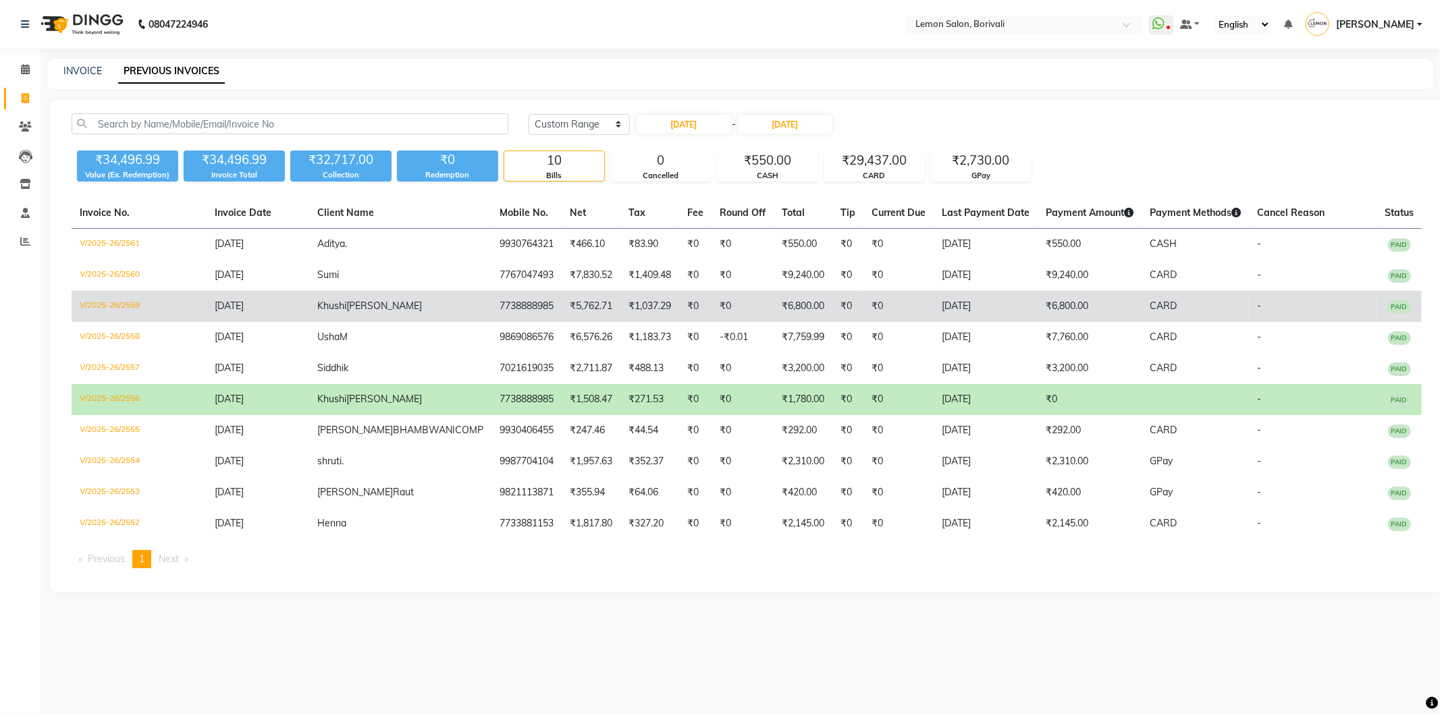
click at [369, 313] on td "Khushi Shah" at bounding box center [400, 306] width 182 height 31
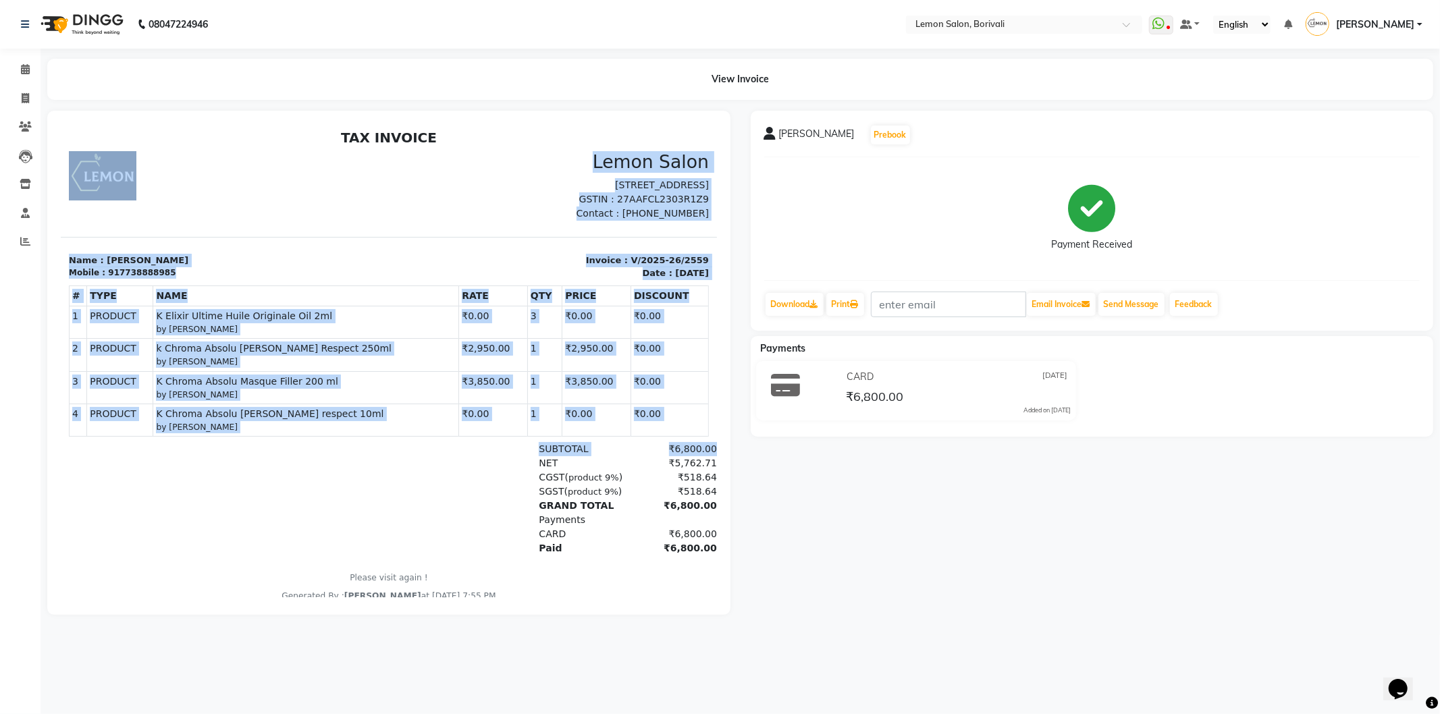
drag, startPoint x: 364, startPoint y: 467, endPoint x: 169, endPoint y: 214, distance: 319.9
click at [168, 214] on div "TAX INVOICE Lemon Salon [STREET_ADDRESS] GSTIN : 27AAFCL2303R1Z9 Contact : [PHO…" at bounding box center [388, 365] width 656 height 472
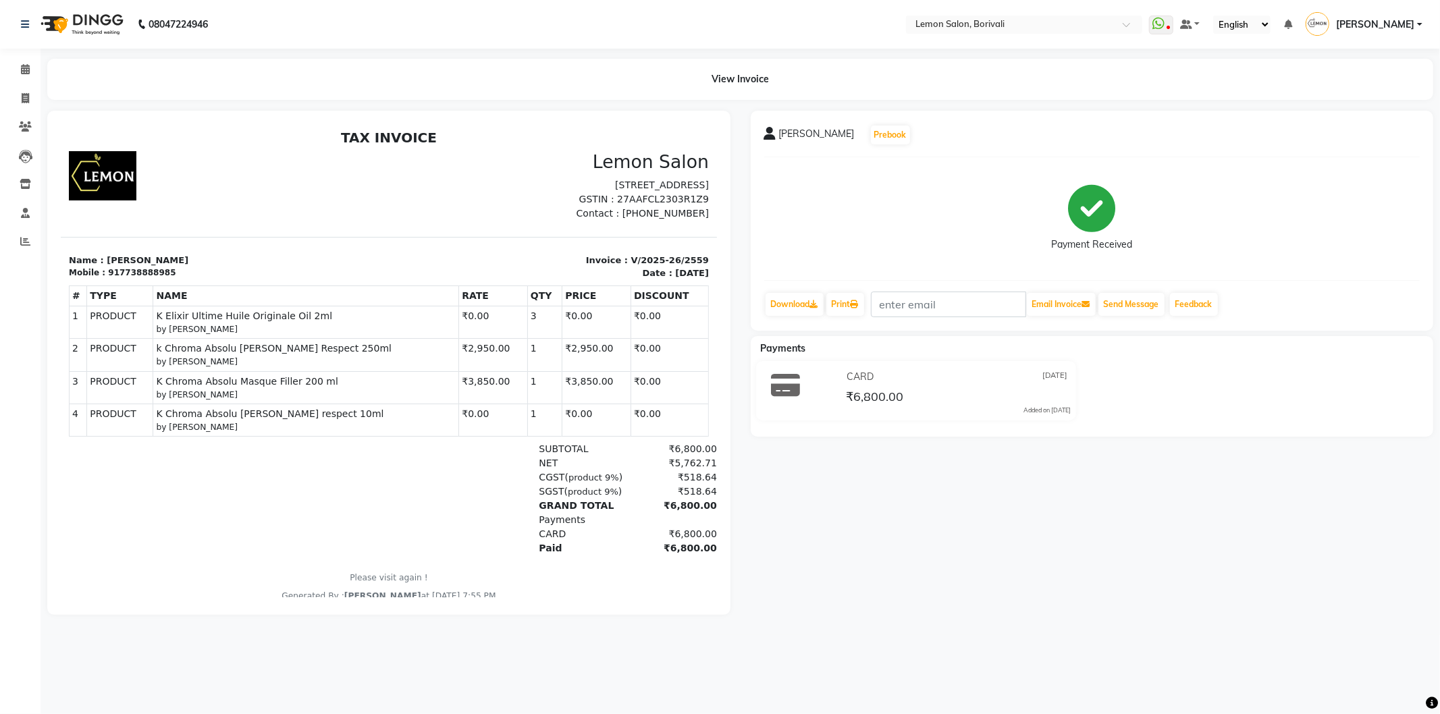
drag, startPoint x: 407, startPoint y: 476, endPoint x: 392, endPoint y: 476, distance: 14.8
click at [393, 476] on div "CGST ( product 9% ) ₹518.64" at bounding box center [494, 477] width 443 height 14
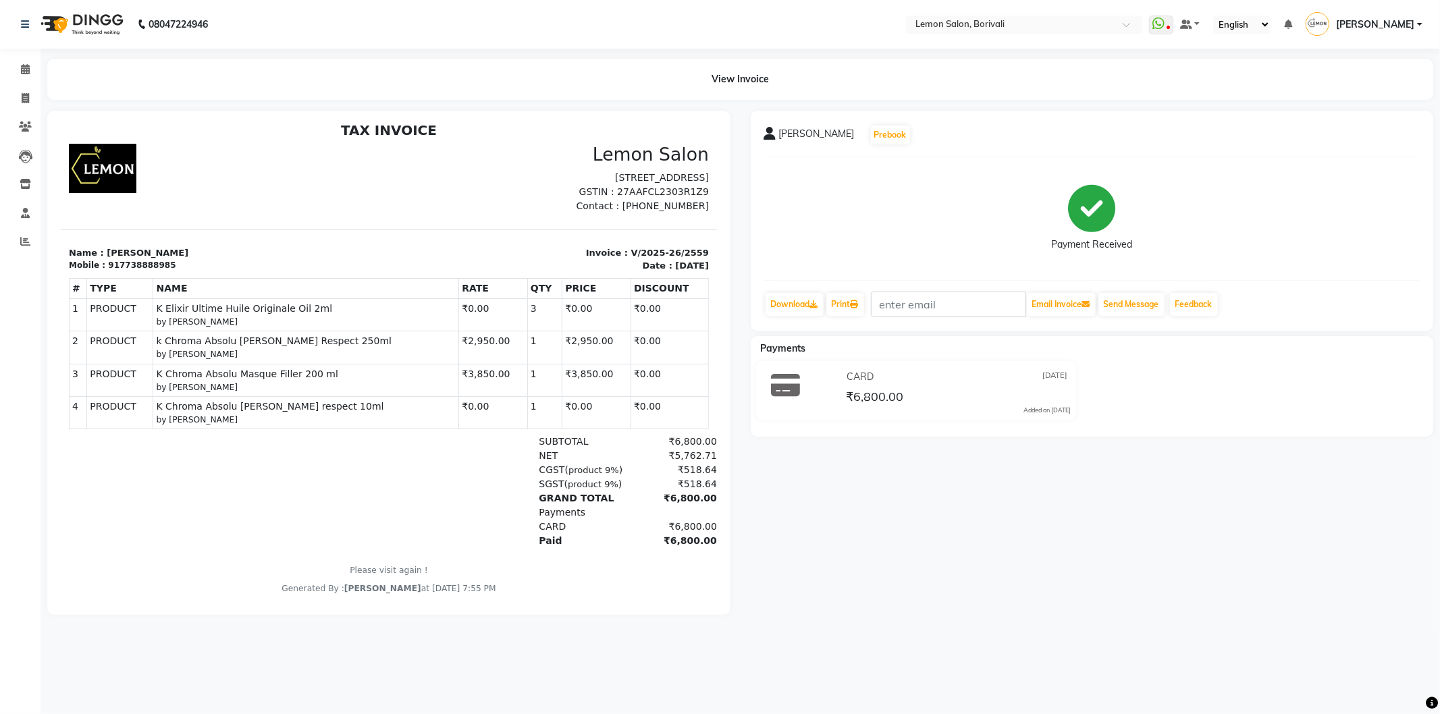
scroll to position [10, 0]
click at [420, 449] on div "NET ₹5,762.71" at bounding box center [494, 452] width 443 height 14
drag, startPoint x: 469, startPoint y: 430, endPoint x: 425, endPoint y: 329, distance: 110.6
click at [425, 326] on div "# TYPE NAME RATE QTY PRICE DISCOUNT 1 PRODUCT PRODUCTS 2 3 4" at bounding box center [388, 350] width 640 height 163
click at [472, 450] on div "NET ₹5,762.71" at bounding box center [494, 452] width 443 height 14
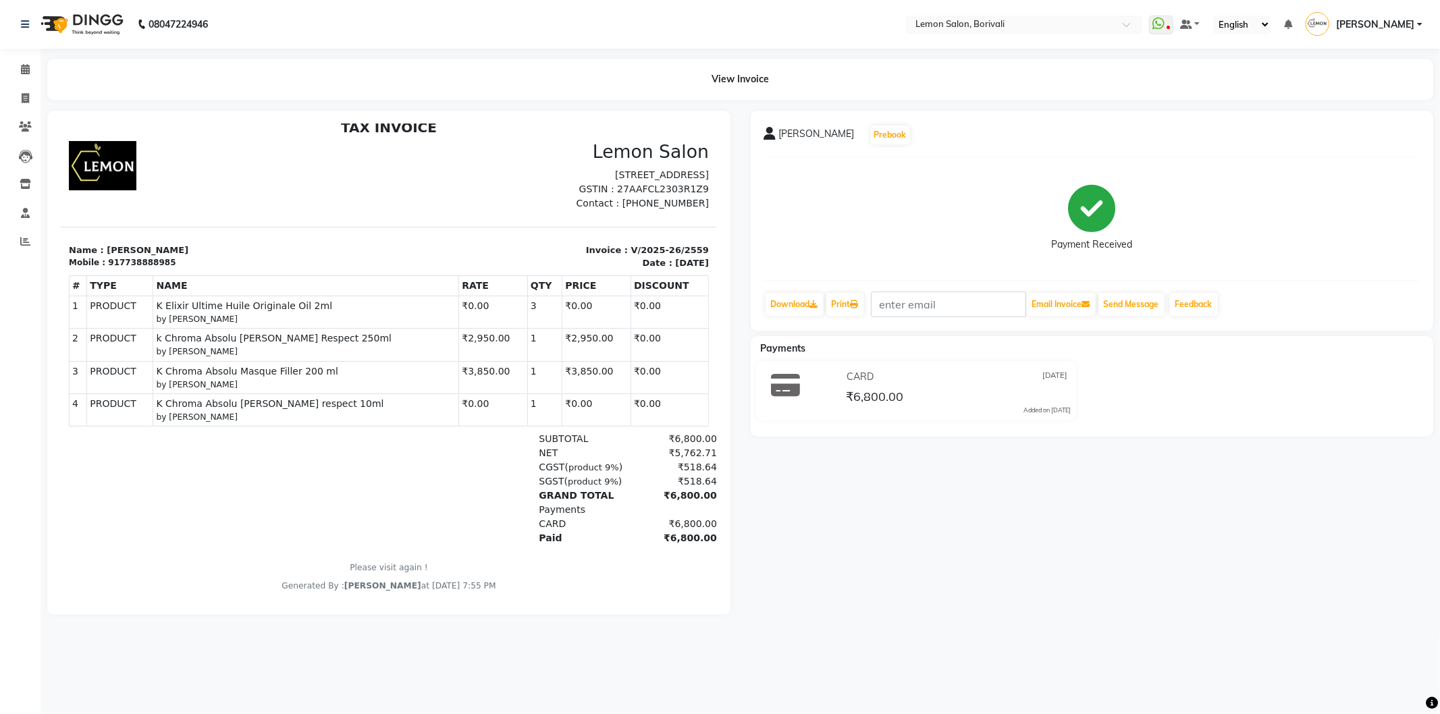
drag, startPoint x: 475, startPoint y: 443, endPoint x: 447, endPoint y: 344, distance: 103.2
click at [447, 344] on div "TAX INVOICE Lemon Salon [STREET_ADDRESS] GSTIN : 27AAFCL2303R1Z9 Contact : [PHO…" at bounding box center [388, 355] width 656 height 472
click at [470, 441] on div "SUBTOTAL ₹6,800.00" at bounding box center [494, 438] width 443 height 14
drag, startPoint x: 458, startPoint y: 420, endPoint x: 415, endPoint y: 317, distance: 112.6
click at [415, 317] on div "TAX INVOICE Lemon Salon [STREET_ADDRESS] GSTIN : 27AAFCL2303R1Z9 Contact : [PHO…" at bounding box center [388, 355] width 656 height 472
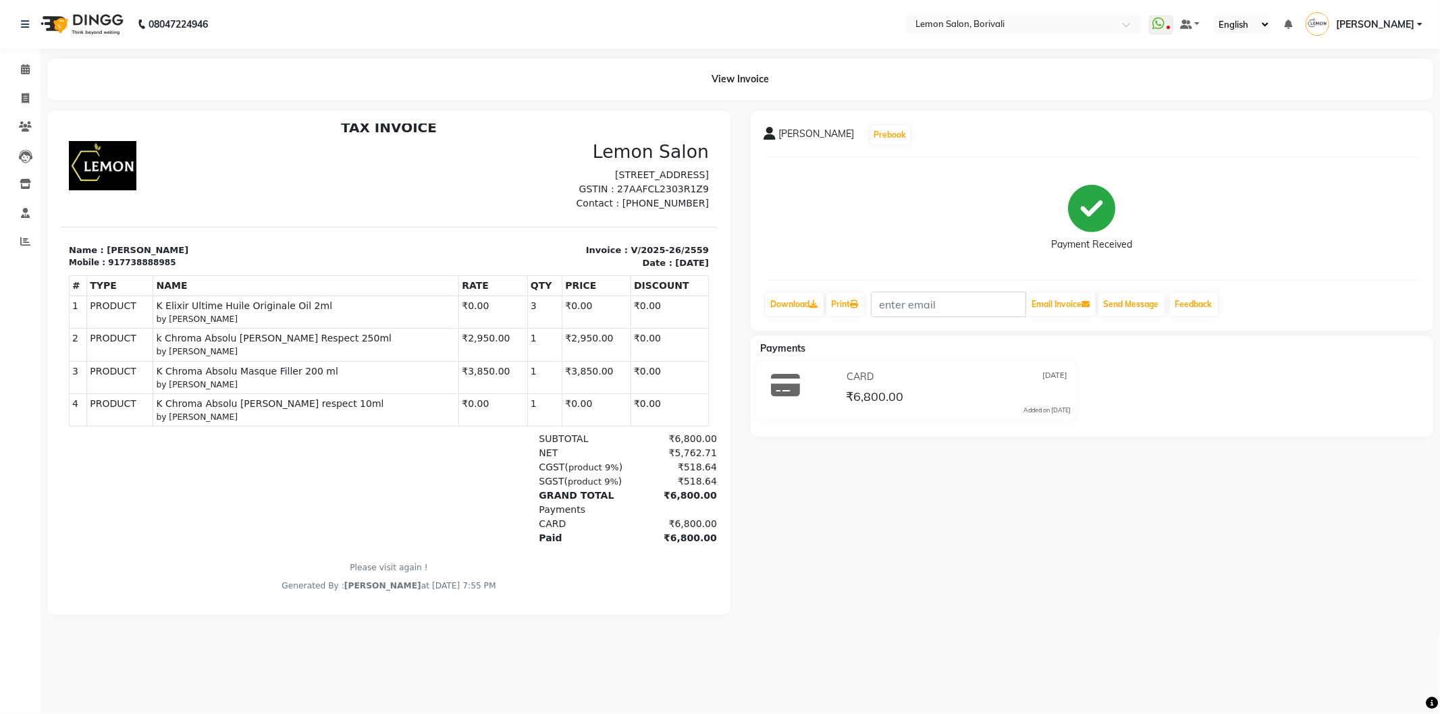
click at [468, 522] on div "CARD ₹6,800.00" at bounding box center [494, 523] width 443 height 14
drag, startPoint x: 440, startPoint y: 433, endPoint x: 333, endPoint y: 249, distance: 212.3
click at [333, 249] on div "TAX INVOICE Lemon Salon [STREET_ADDRESS] GSTIN : 27AAFCL2303R1Z9 Contact : [PHO…" at bounding box center [388, 355] width 656 height 472
click at [333, 246] on p "Name : [PERSON_NAME]" at bounding box center [224, 249] width 312 height 13
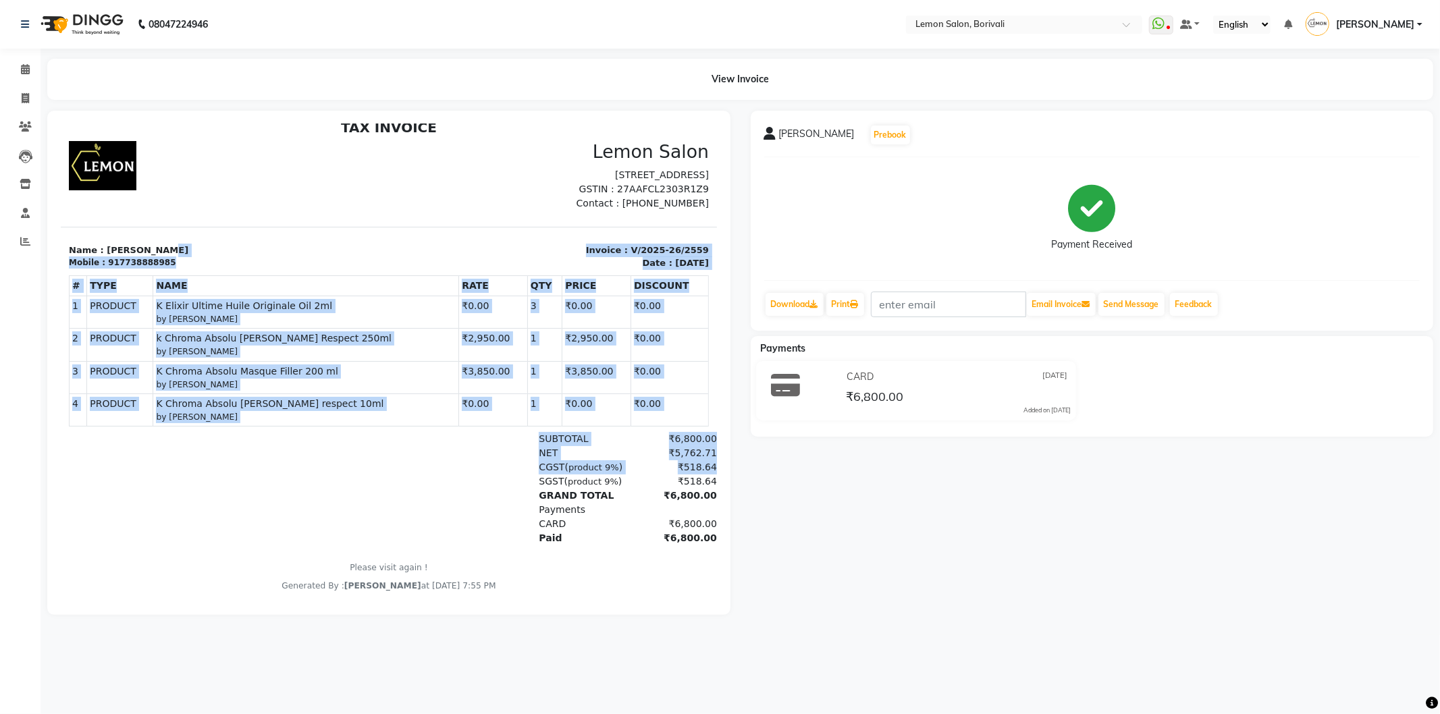
drag, startPoint x: 332, startPoint y: 241, endPoint x: 485, endPoint y: 486, distance: 289.0
click at [479, 482] on div "TAX INVOICE Lemon Salon [STREET_ADDRESS] GSTIN : 27AAFCL2303R1Z9 Contact : [PHO…" at bounding box center [388, 355] width 656 height 472
click at [486, 486] on div "SGST ( product 9% ) ₹518.64" at bounding box center [494, 481] width 443 height 14
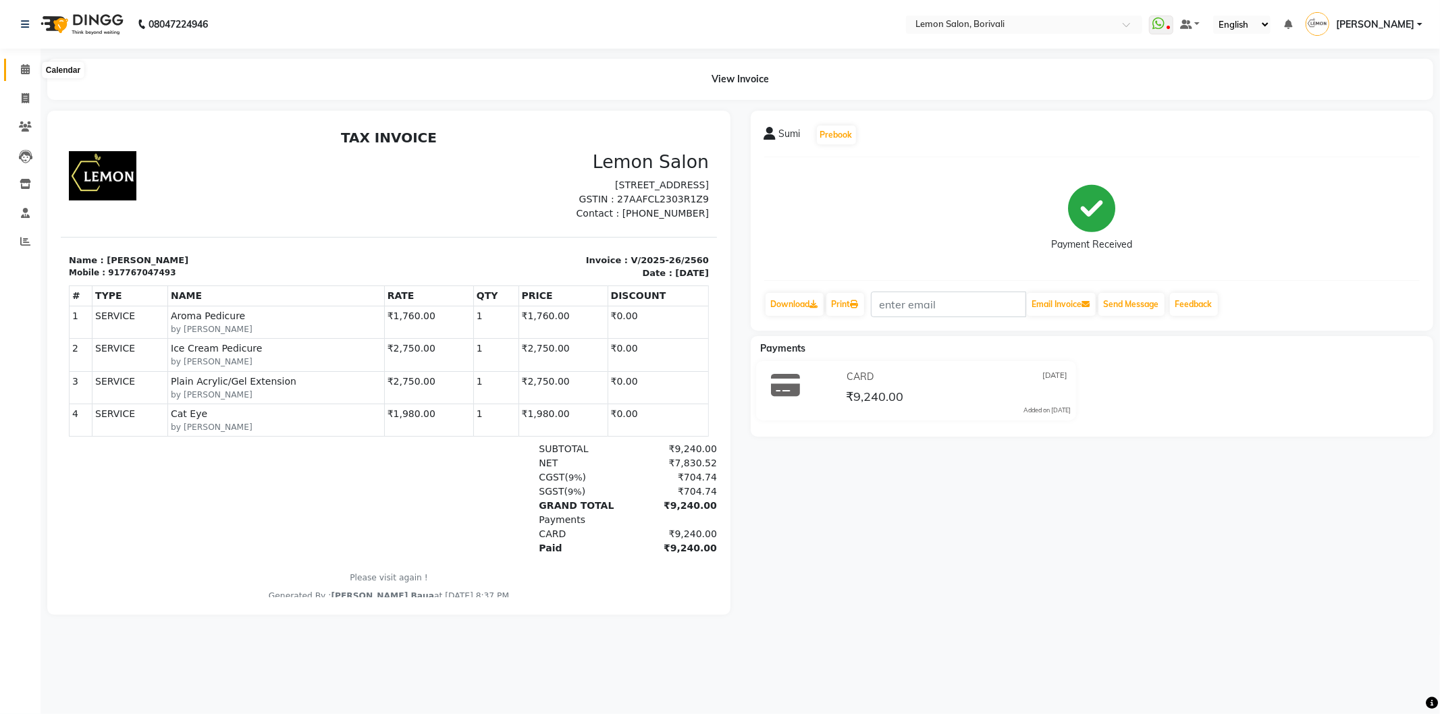
click at [24, 72] on icon at bounding box center [25, 69] width 9 height 10
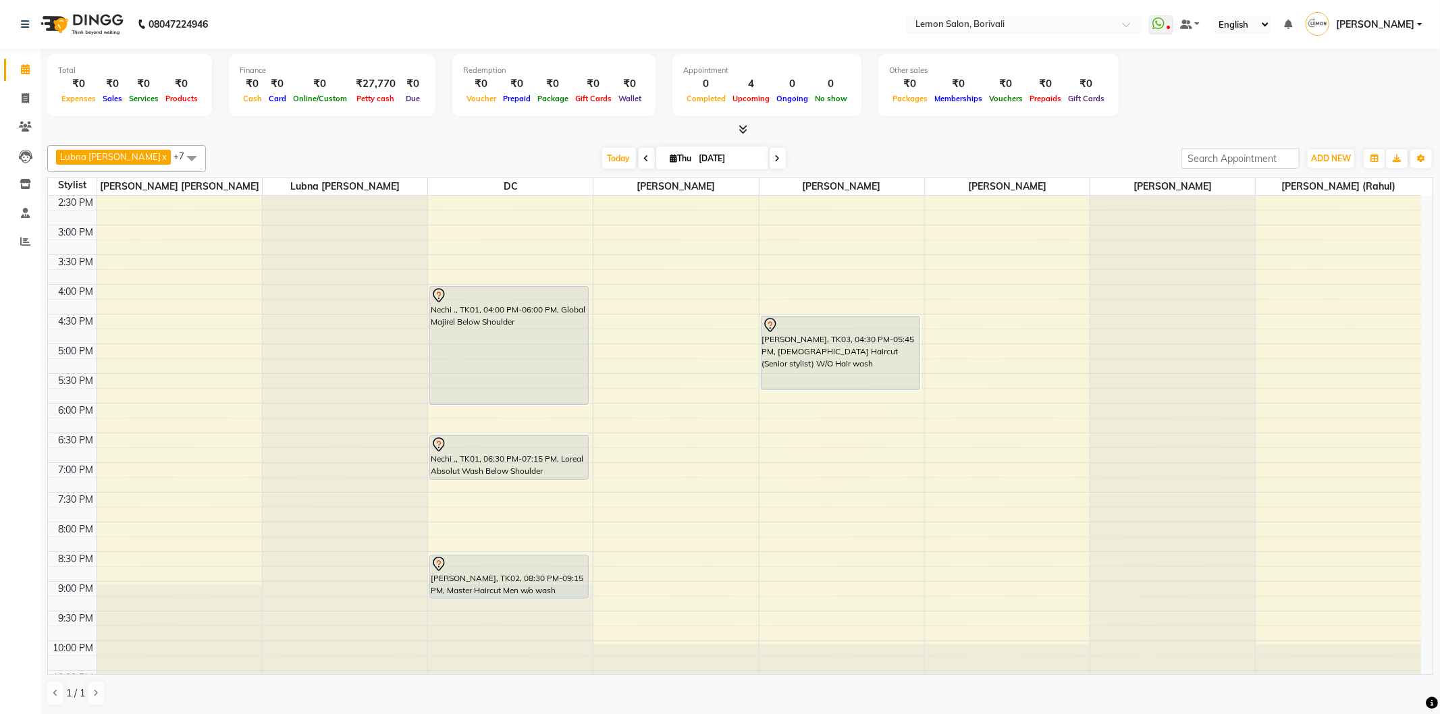
scroll to position [356, 0]
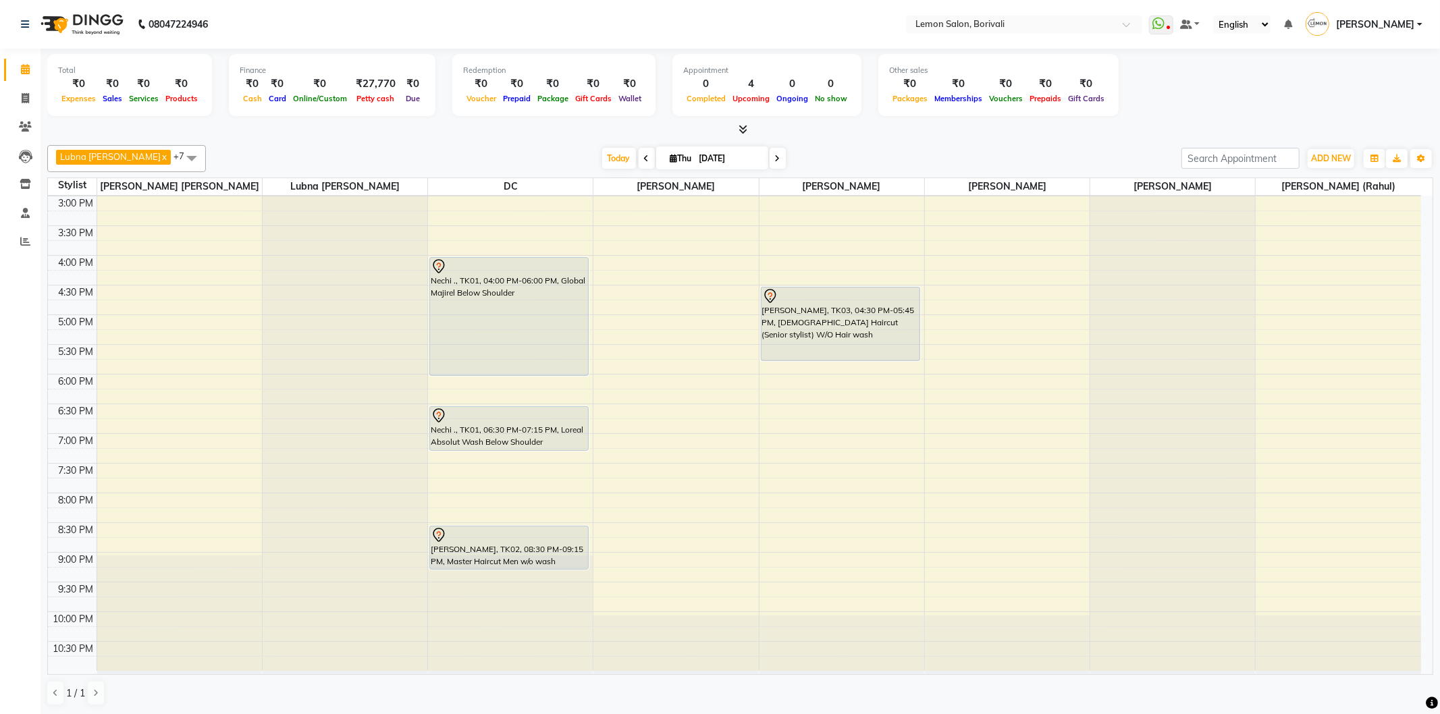
click at [788, 157] on div "Today Thu 04-09-2025" at bounding box center [694, 158] width 962 height 20
click at [784, 155] on span at bounding box center [777, 158] width 16 height 21
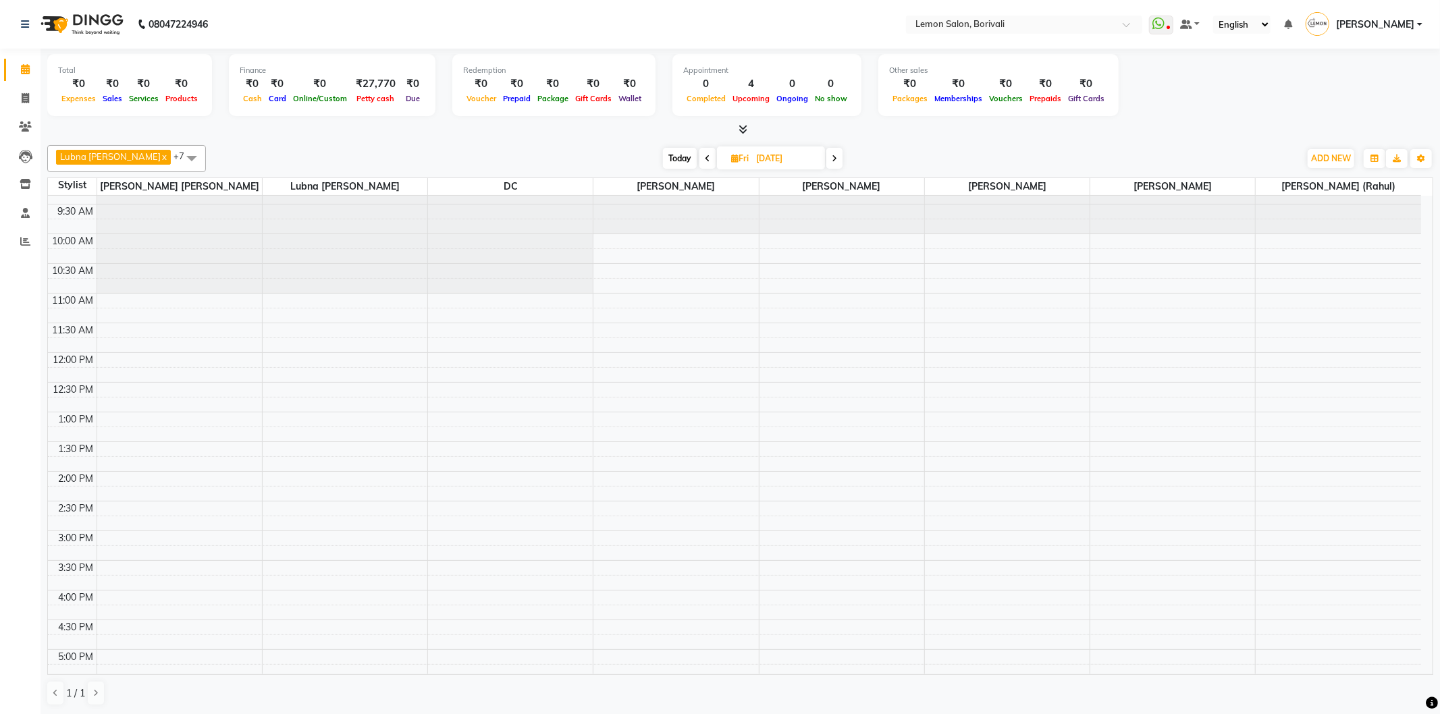
scroll to position [0, 0]
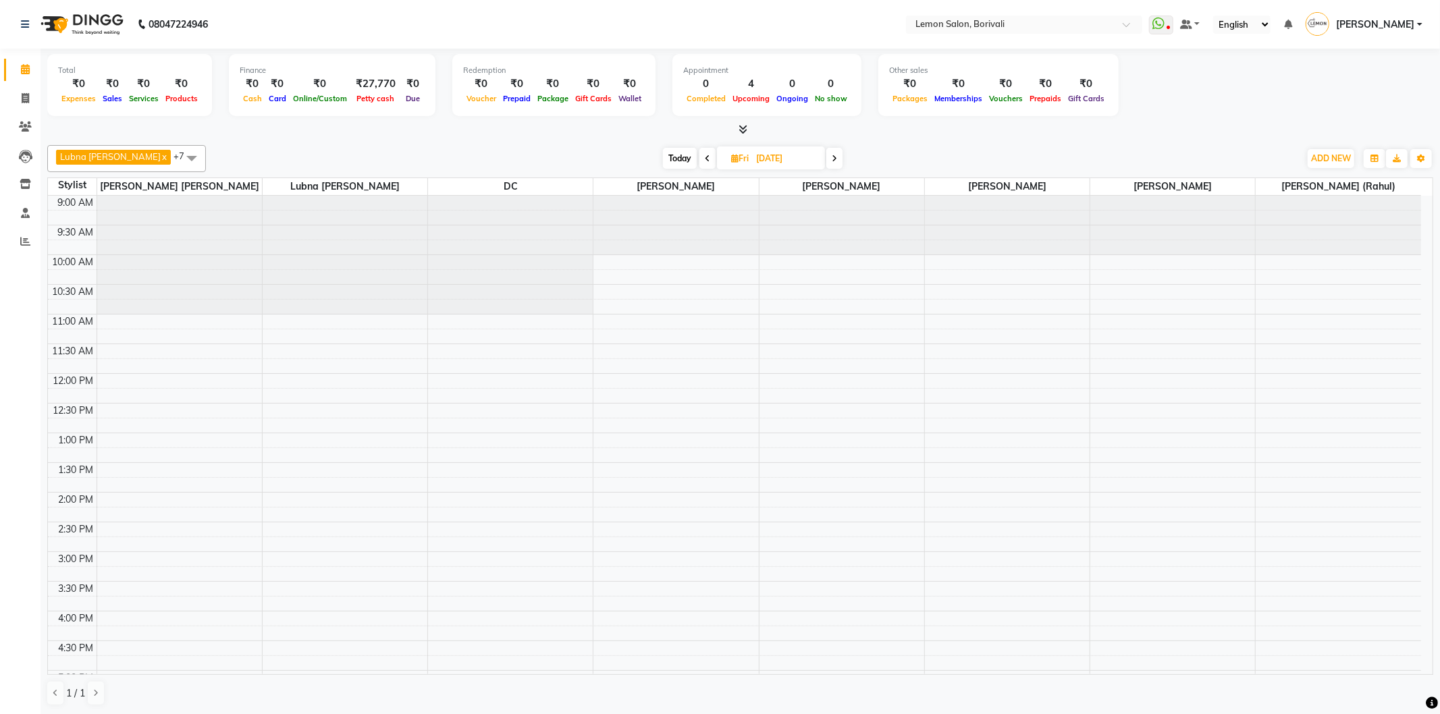
click at [707, 158] on span at bounding box center [707, 158] width 16 height 21
type input "[DATE]"
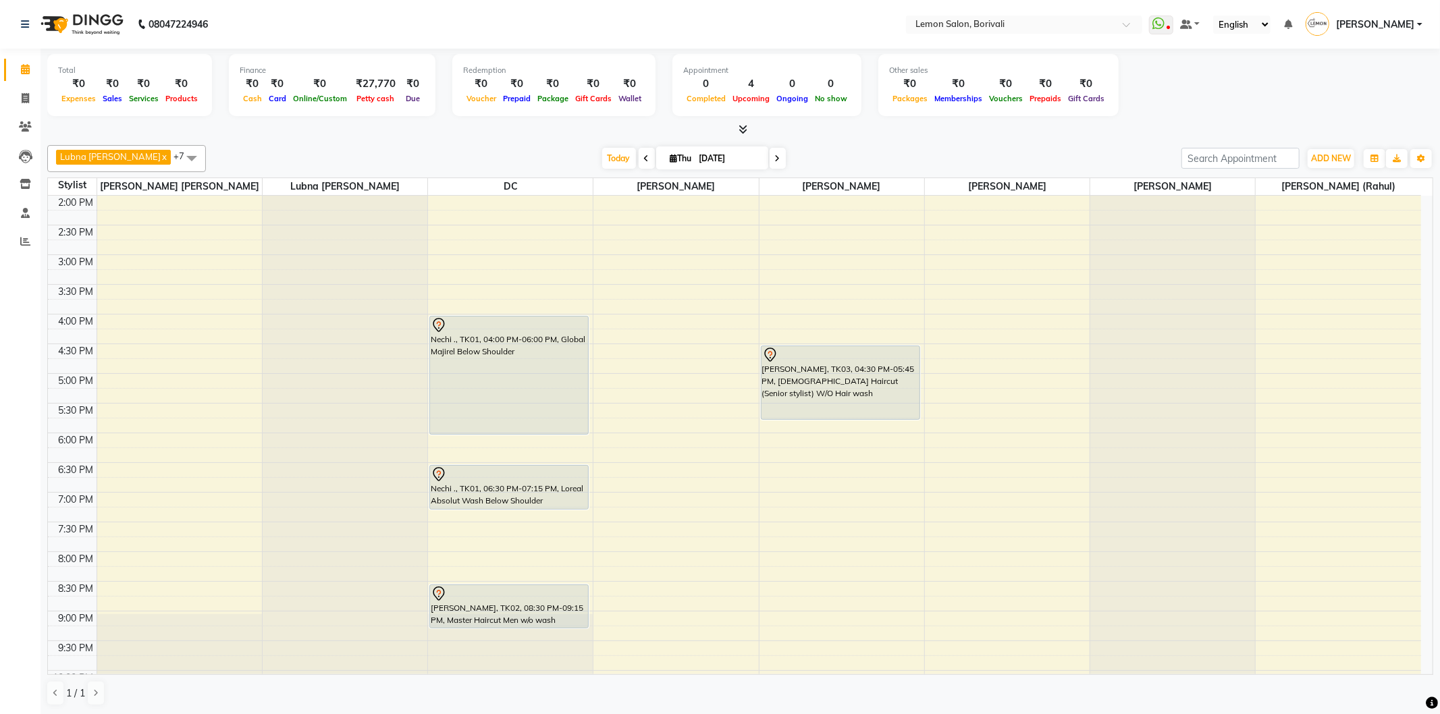
scroll to position [300, 0]
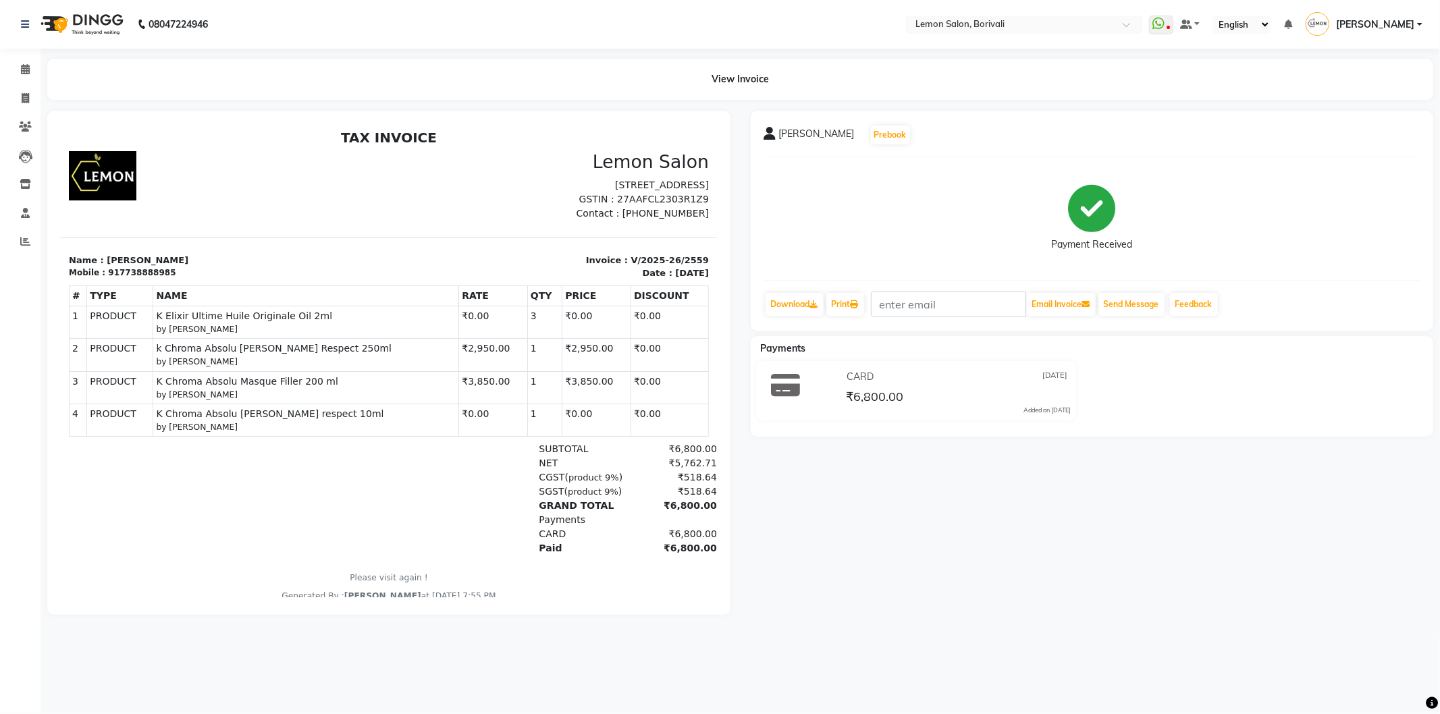
click at [125, 273] on div "917738888985" at bounding box center [140, 272] width 67 height 12
copy div "917738888985"
click at [30, 95] on span at bounding box center [25, 99] width 24 height 16
select select "567"
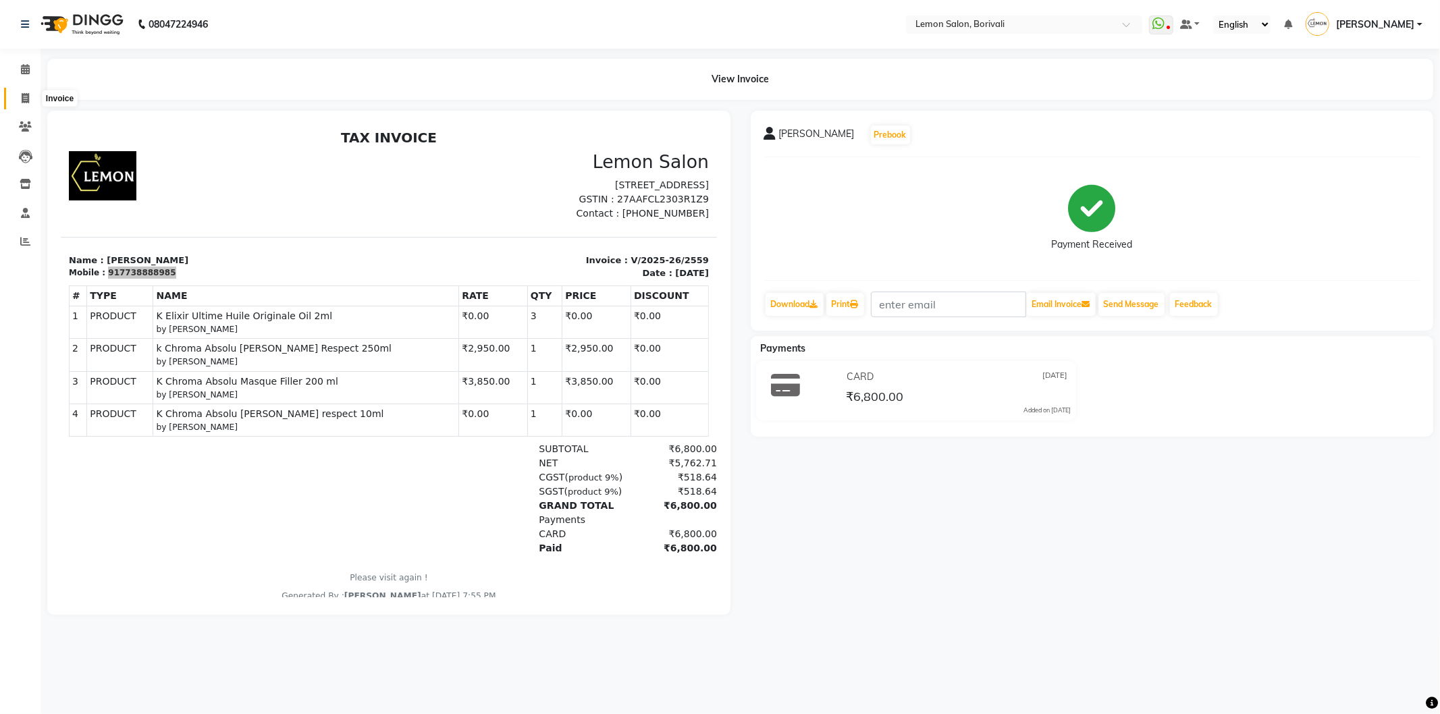
select select "service"
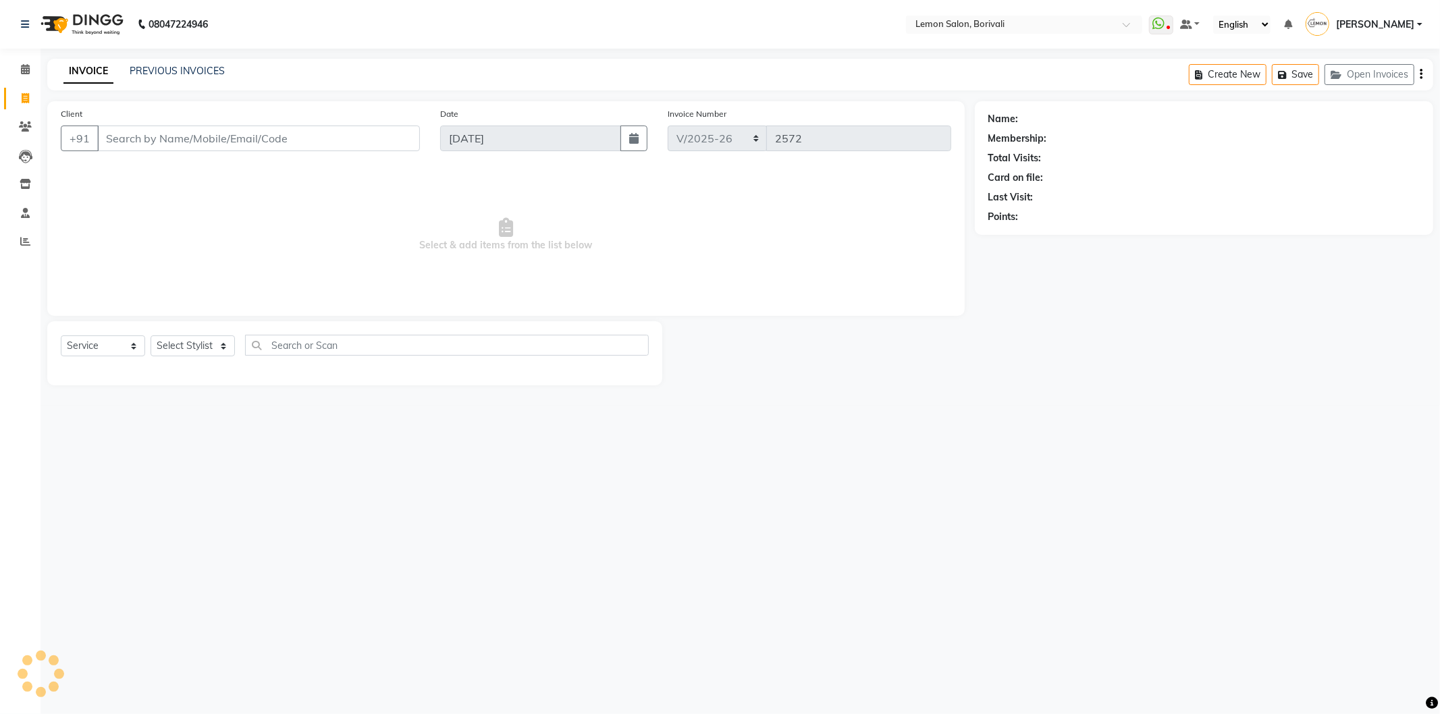
click at [200, 137] on input "Client" at bounding box center [258, 139] width 323 height 26
type input "917738888985"
select select "1: Object"
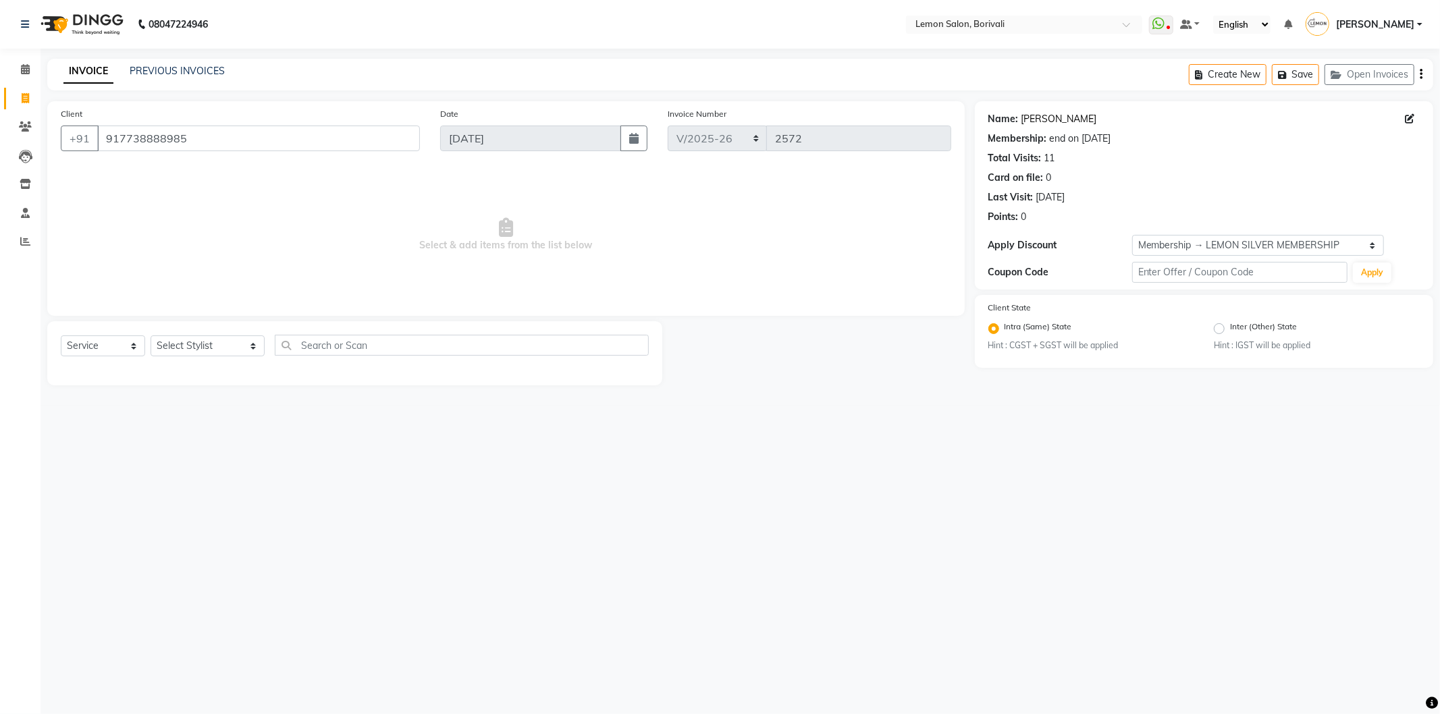
click at [1062, 117] on link "[PERSON_NAME]" at bounding box center [1059, 119] width 76 height 14
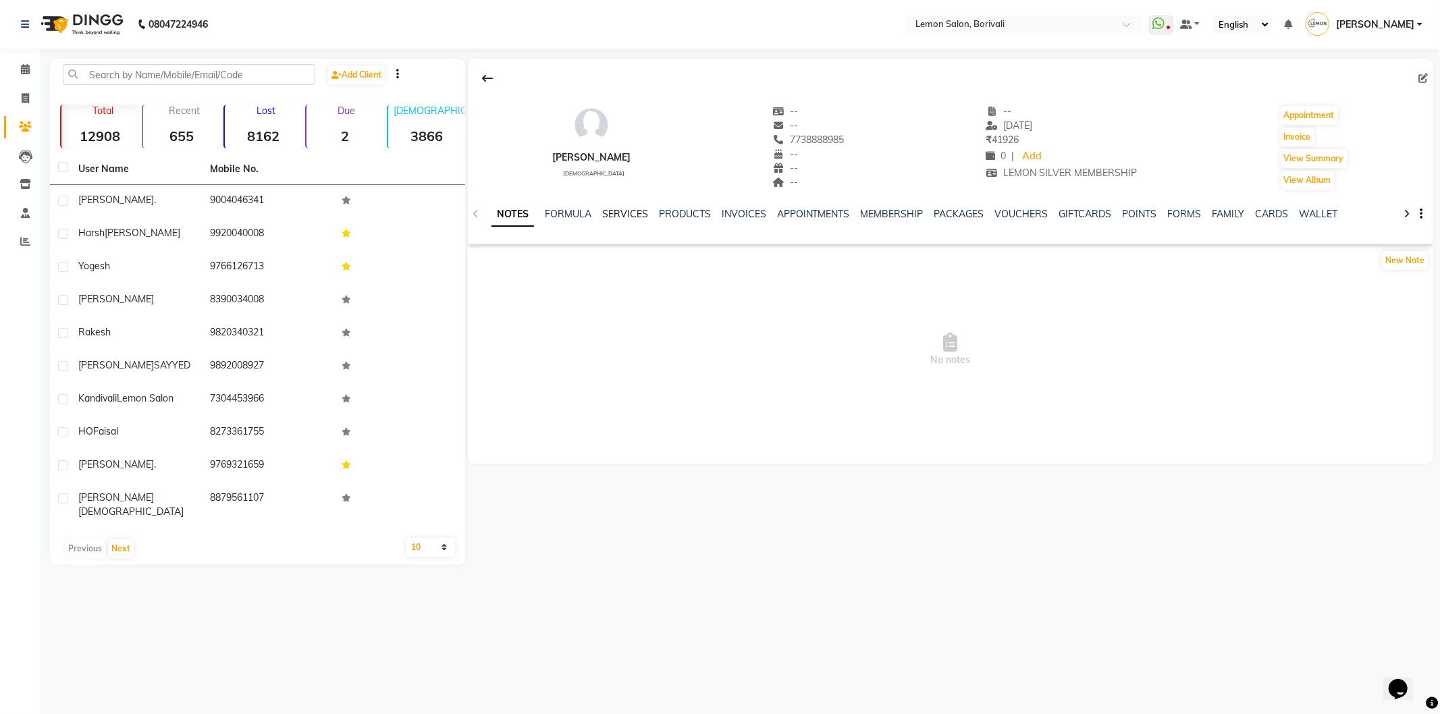
click at [630, 212] on link "SERVICES" at bounding box center [625, 214] width 46 height 12
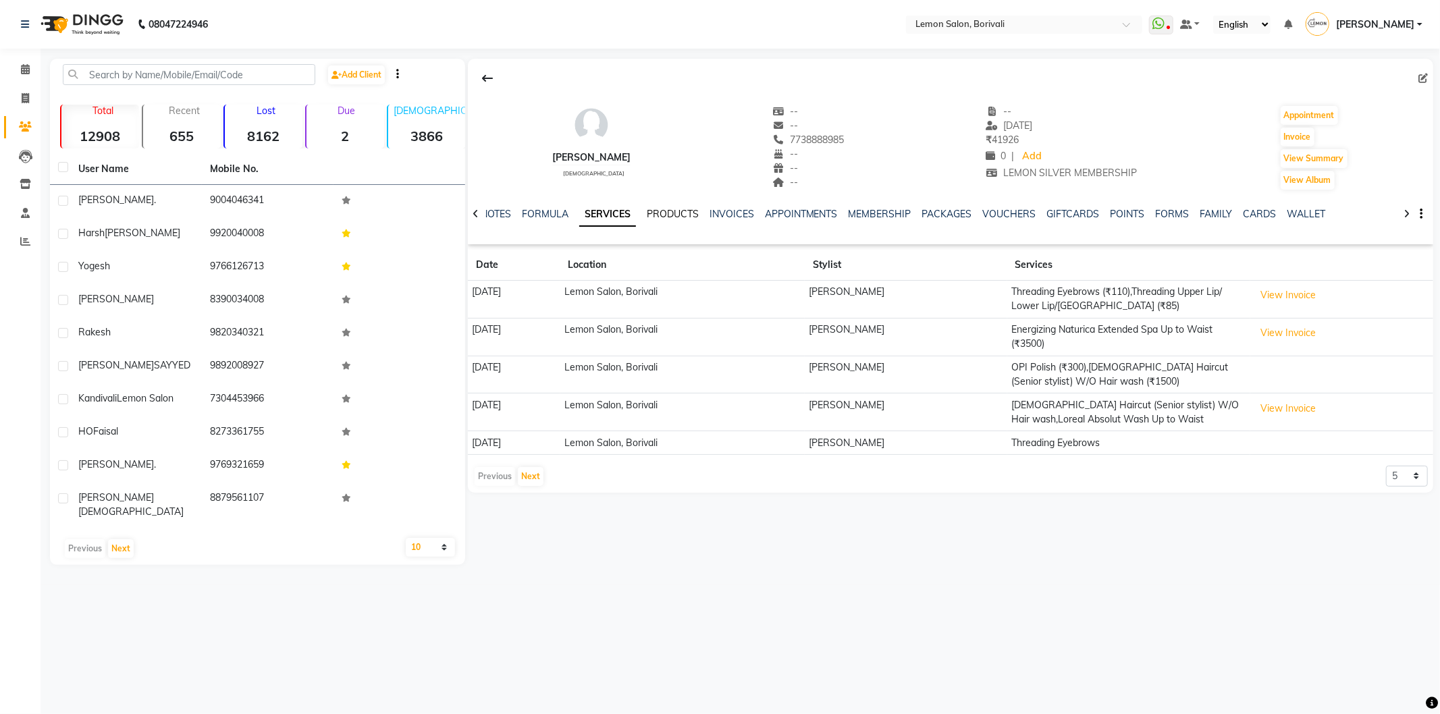
click at [692, 217] on link "PRODUCTS" at bounding box center [673, 214] width 52 height 12
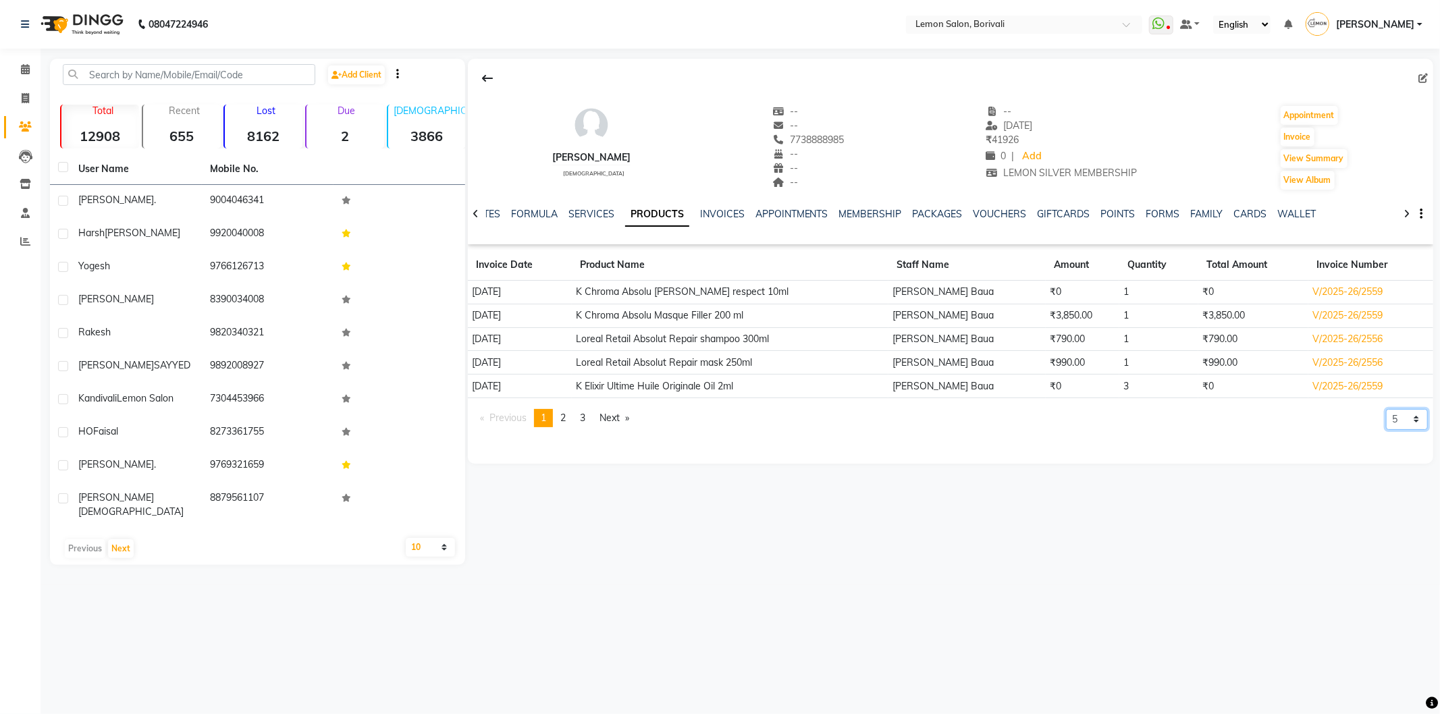
click at [1402, 426] on select "5 10 50 100 500" at bounding box center [1407, 419] width 42 height 21
select select "10"
click at [1386, 430] on select "5 10 50 100 500" at bounding box center [1407, 419] width 42 height 21
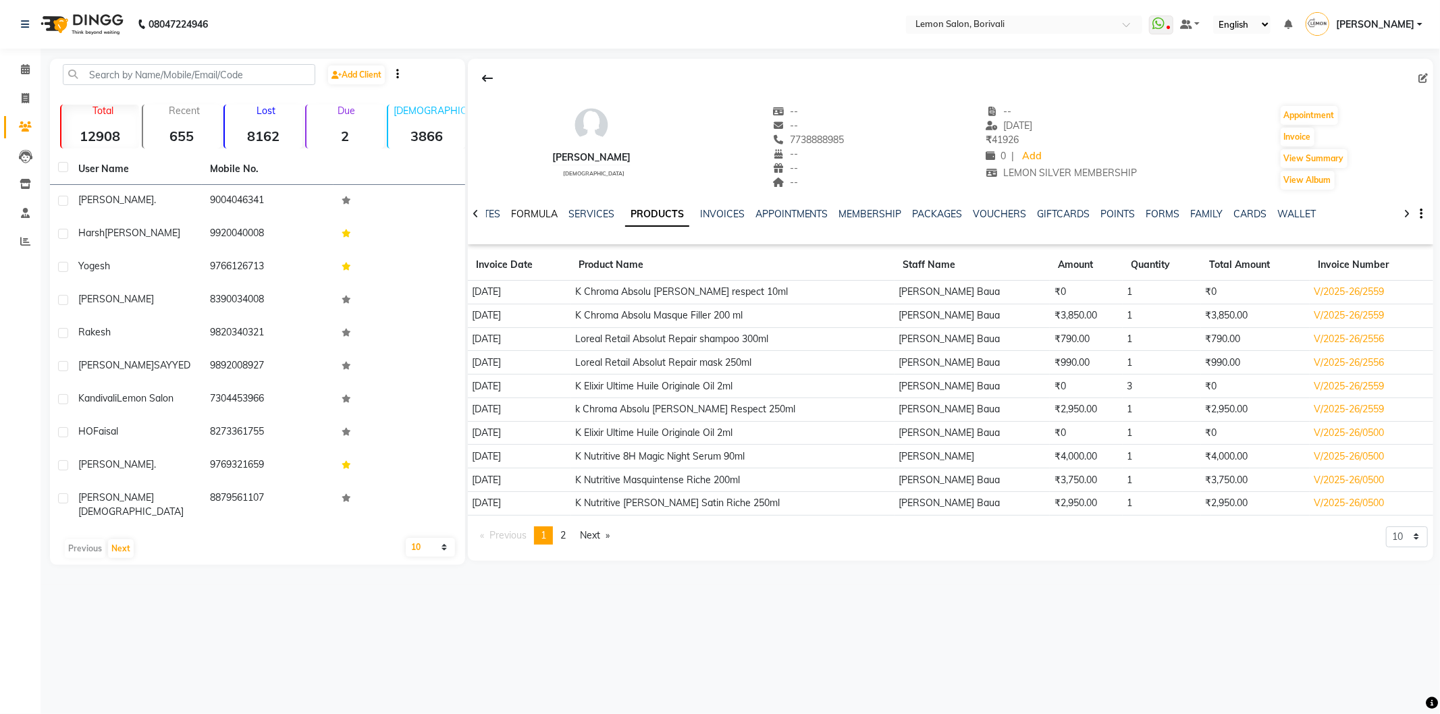
click at [530, 211] on link "FORMULA" at bounding box center [534, 214] width 47 height 12
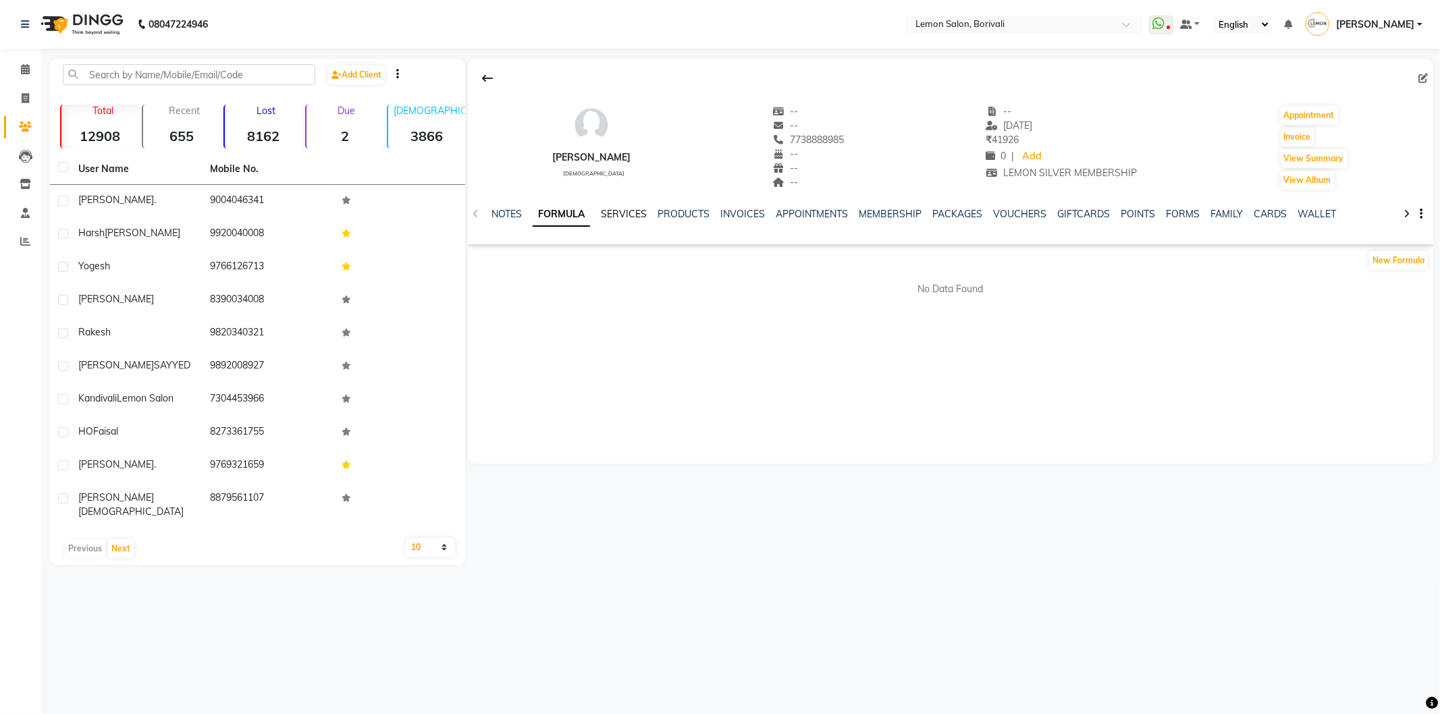
click at [620, 212] on link "SERVICES" at bounding box center [624, 214] width 46 height 12
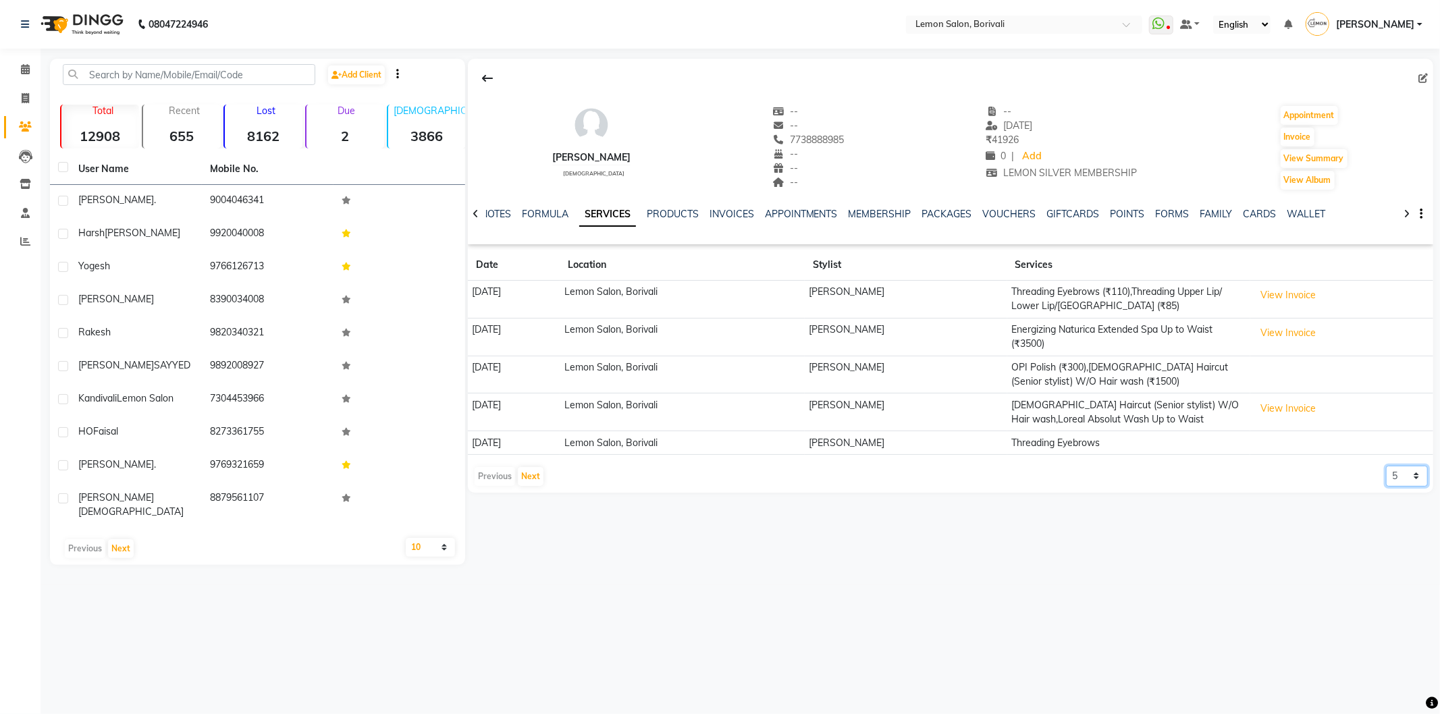
click at [1399, 481] on select "5 10 50 100 500" at bounding box center [1407, 476] width 42 height 21
select select "50"
click at [1386, 466] on select "5 10 50 100 500" at bounding box center [1407, 476] width 42 height 21
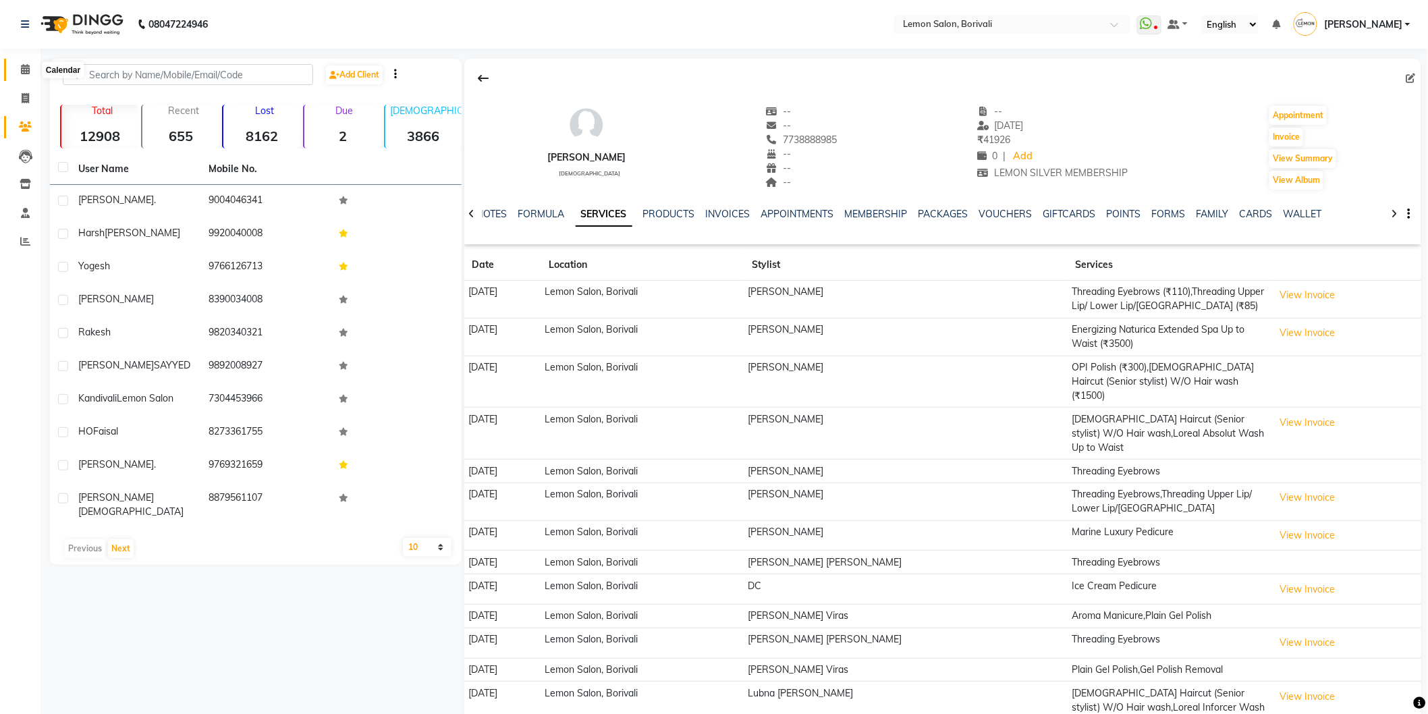
click at [26, 64] on icon at bounding box center [25, 69] width 9 height 10
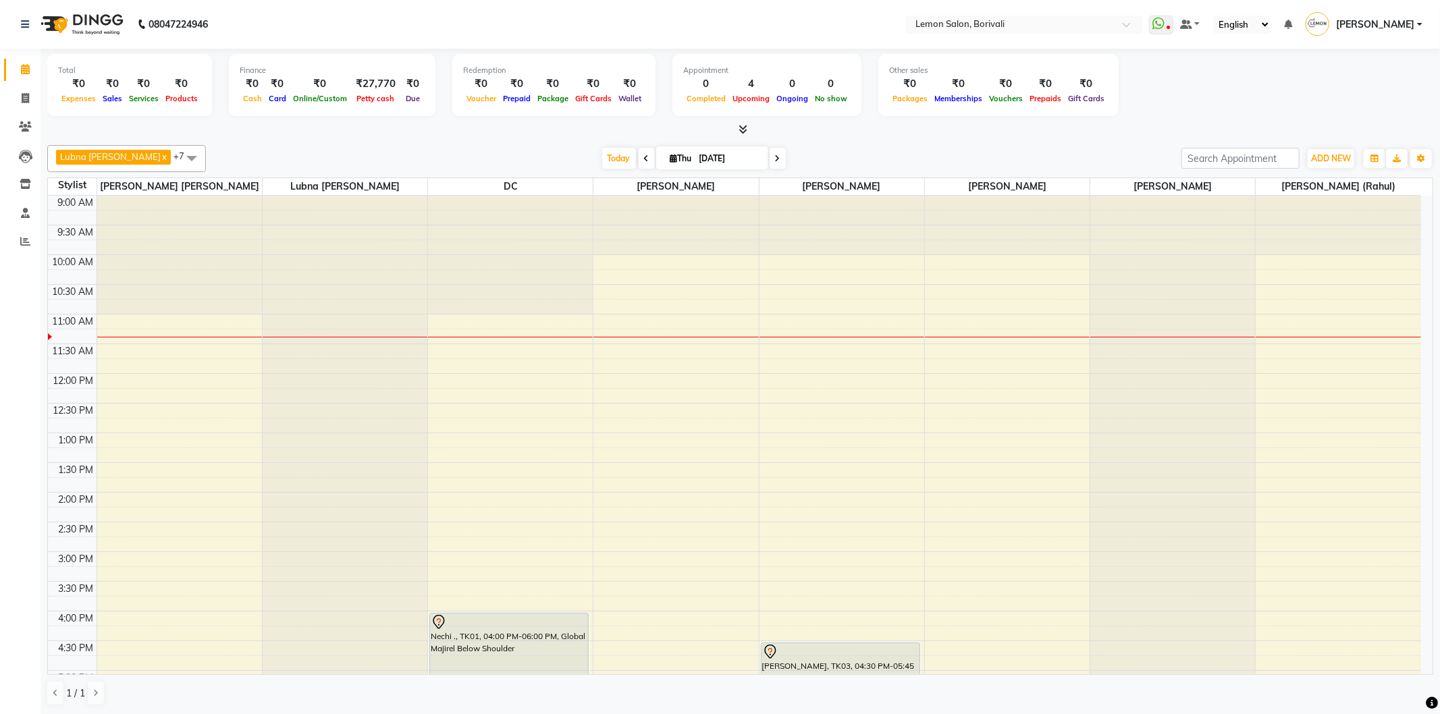
scroll to position [225, 0]
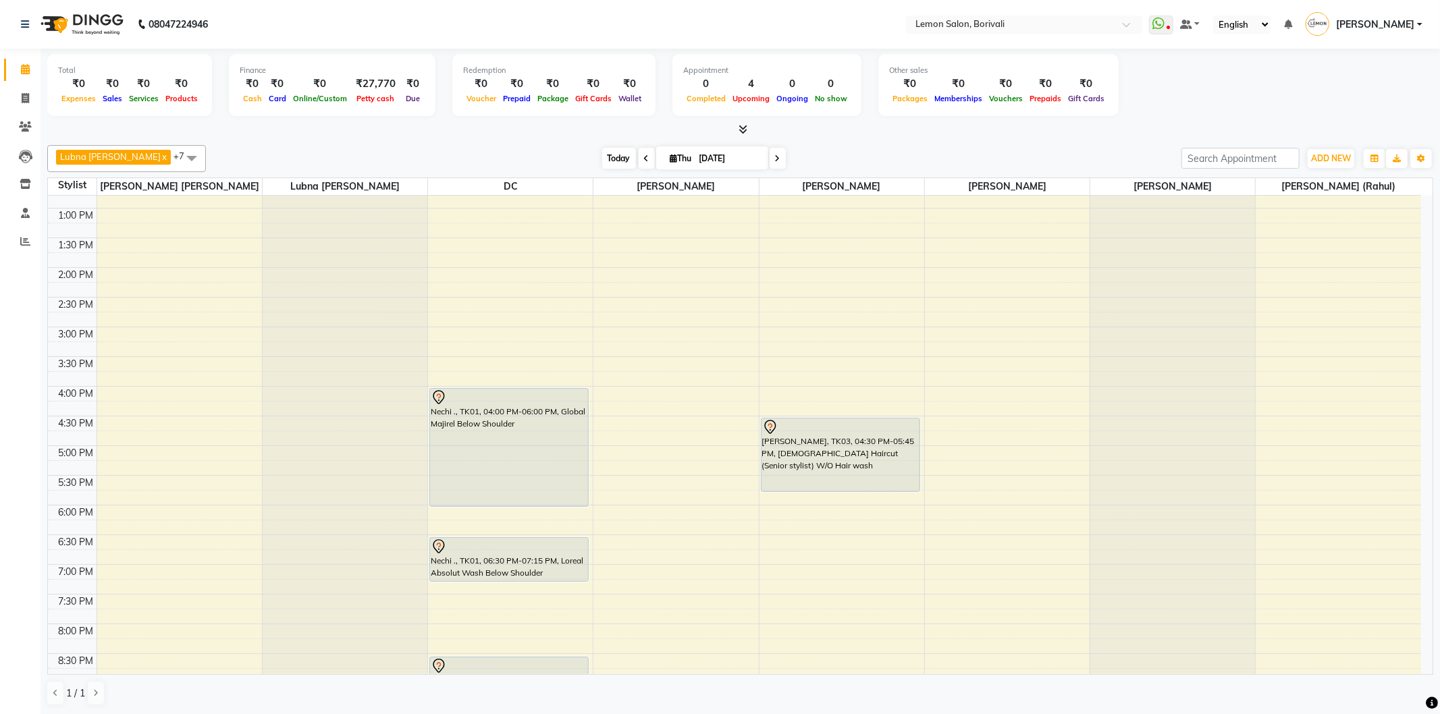
click at [613, 162] on span "Today" at bounding box center [619, 158] width 34 height 21
